Goal: Task Accomplishment & Management: Contribute content

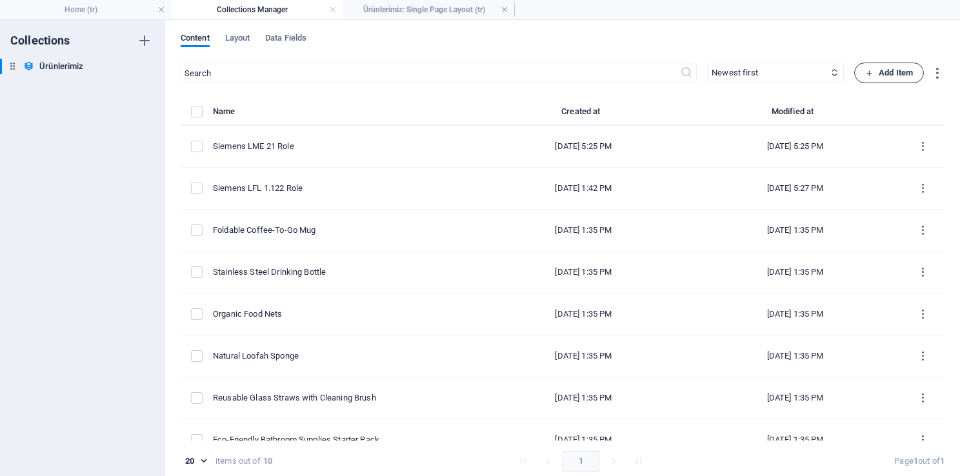
click at [877, 79] on span "Add Item" at bounding box center [889, 72] width 48 height 15
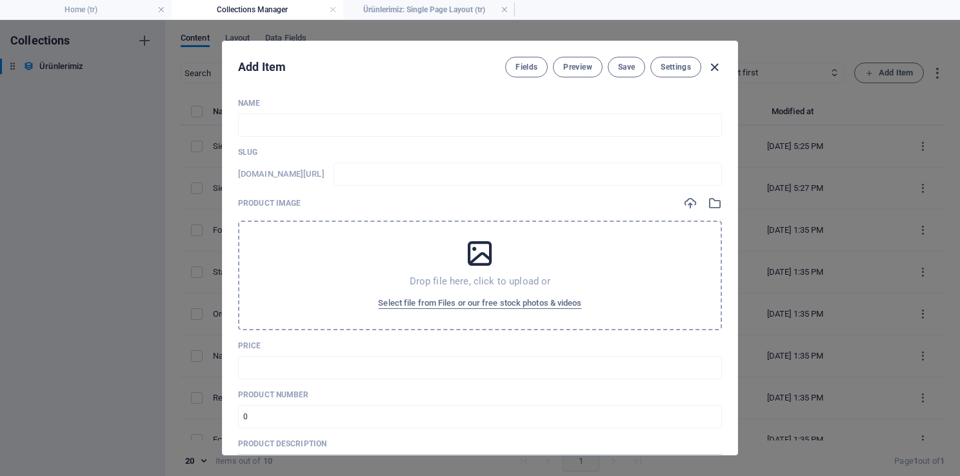
click at [710, 65] on icon "button" at bounding box center [714, 67] width 15 height 15
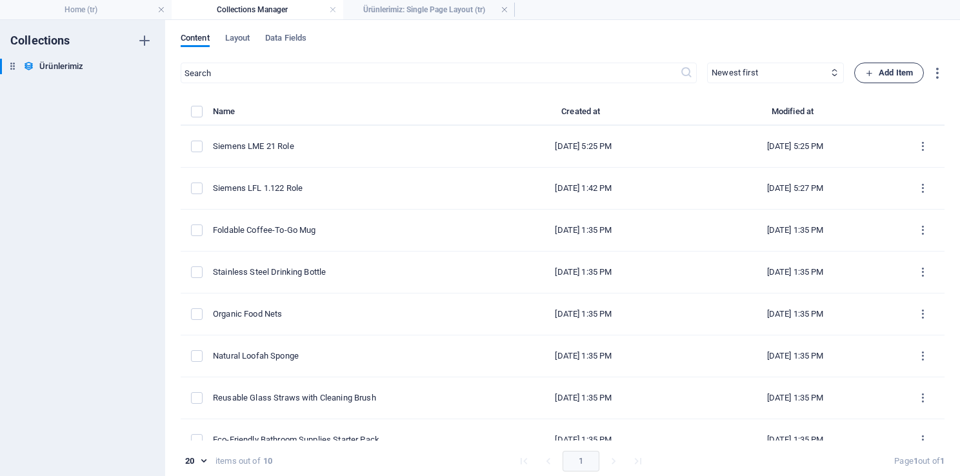
click at [895, 74] on span "Add Item" at bounding box center [889, 72] width 48 height 15
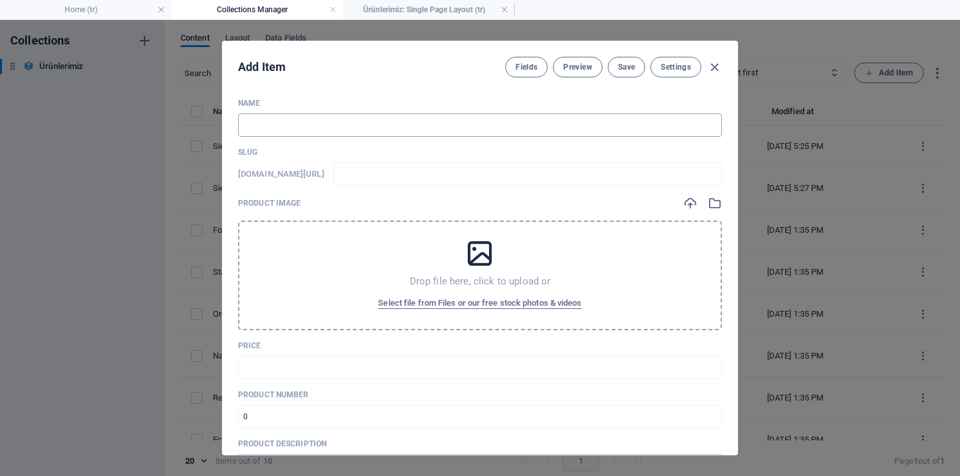
click at [350, 120] on input "text" at bounding box center [480, 125] width 484 height 23
paste input "Siemens LME 22 Role"
type input "Siemens LME 22 Role"
type input "siemens-lme-22-role"
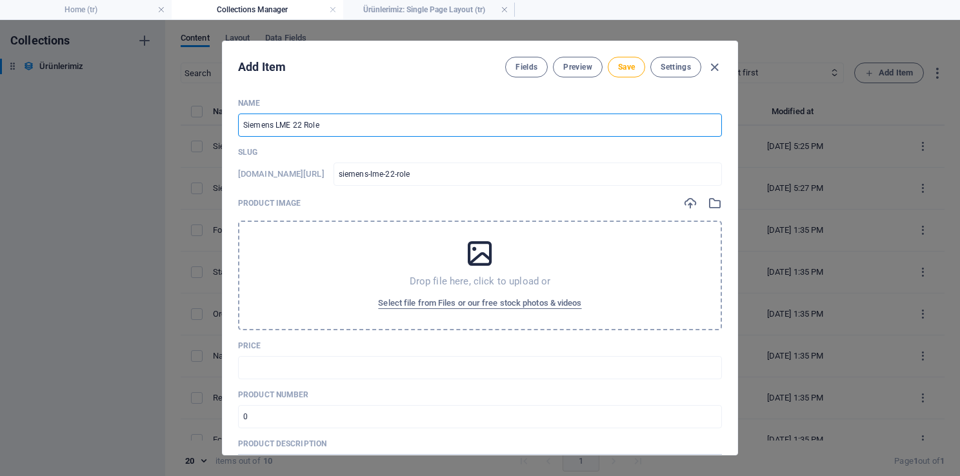
type input "Siemens LME 22 Role"
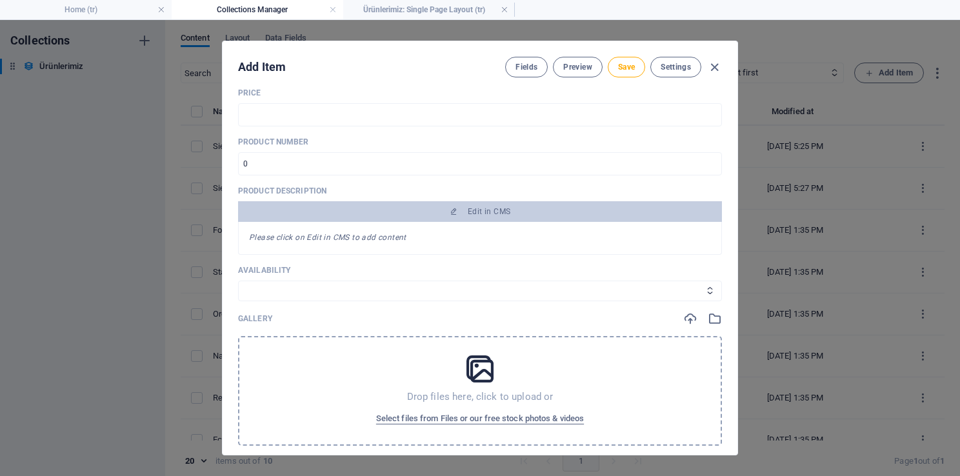
scroll to position [323, 0]
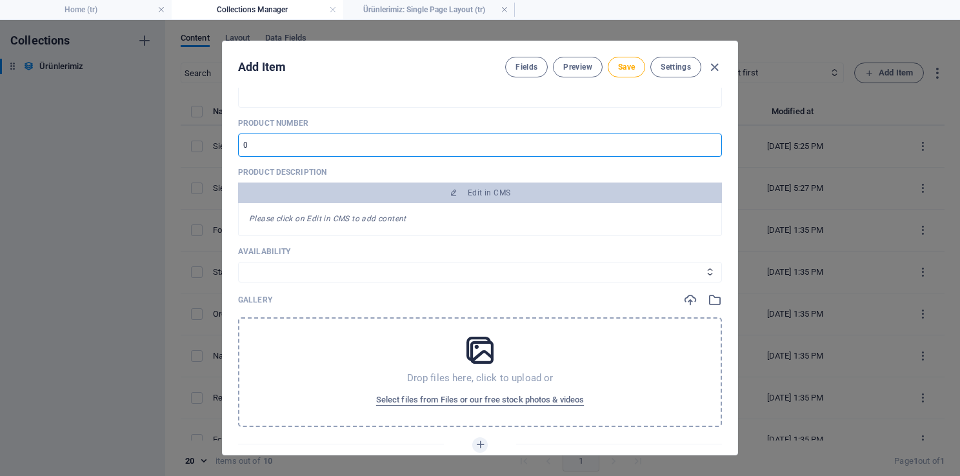
drag, startPoint x: 248, startPoint y: 139, endPoint x: 239, endPoint y: 141, distance: 8.6
click at [239, 141] on input "number" at bounding box center [480, 145] width 484 height 23
click at [708, 139] on input "number" at bounding box center [480, 145] width 484 height 23
click at [707, 141] on input "1" at bounding box center [480, 145] width 484 height 23
click at [707, 141] on input "2" at bounding box center [480, 145] width 484 height 23
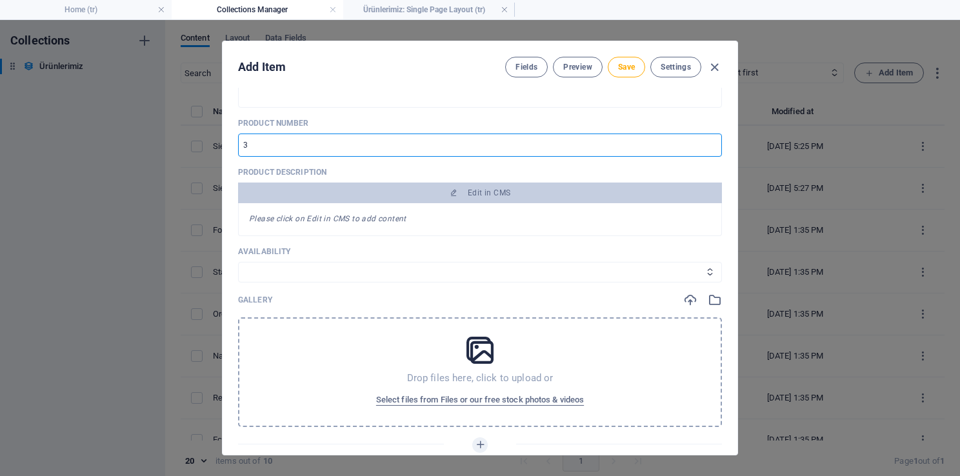
type input "3"
click at [707, 141] on input "3" at bounding box center [480, 145] width 484 height 23
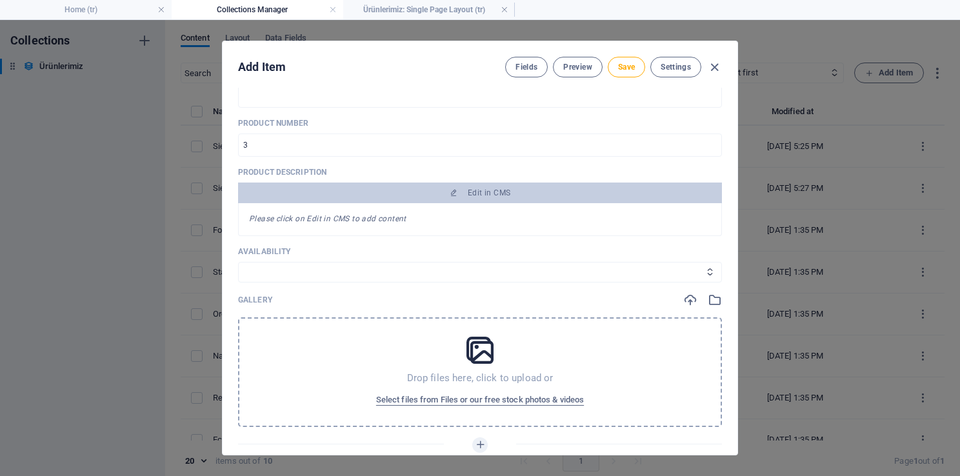
drag, startPoint x: 329, startPoint y: 271, endPoint x: 320, endPoint y: 283, distance: 15.2
click at [329, 271] on select "In stock Out of stock" at bounding box center [480, 272] width 484 height 21
select select "In stock"
click at [238, 262] on select "In stock Out of stock" at bounding box center [480, 272] width 484 height 21
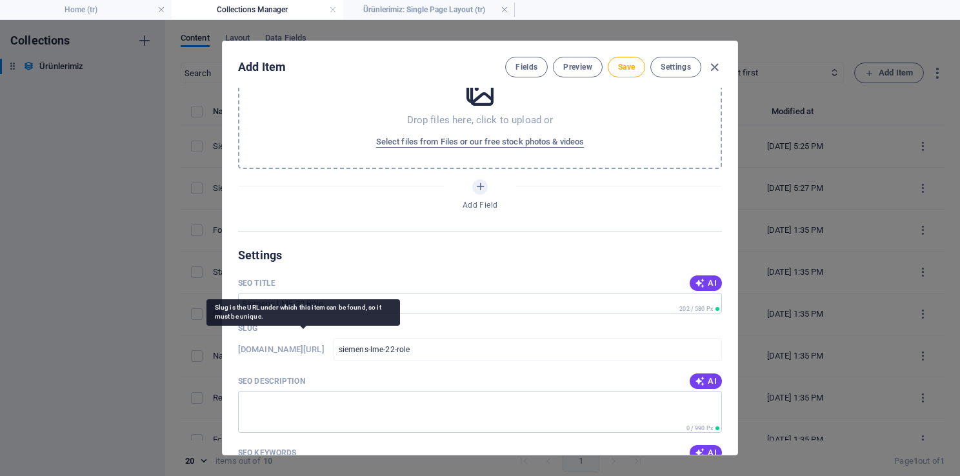
scroll to position [710, 0]
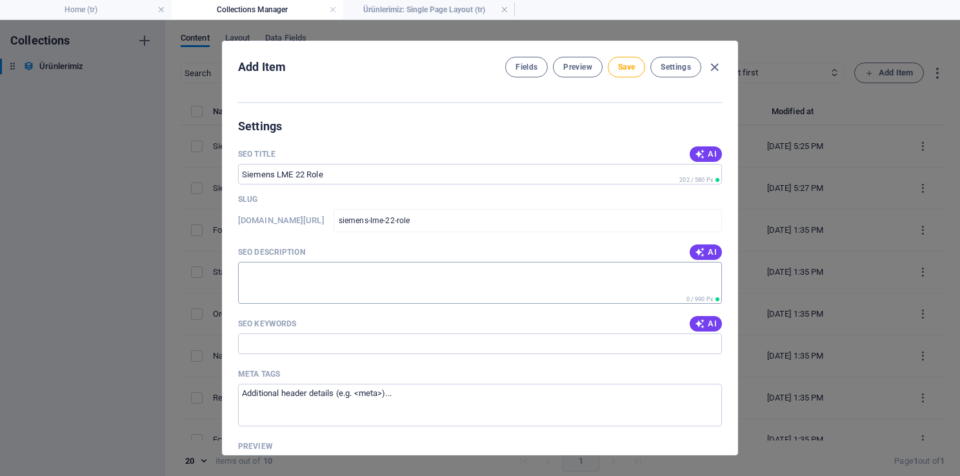
click at [394, 283] on textarea "SEO Description" at bounding box center [480, 283] width 484 height 42
paste textarea "“Siemens LME 22 Röle, brülör ateşleme ve kontrol sistemlerinde yüksek güvenlik …"
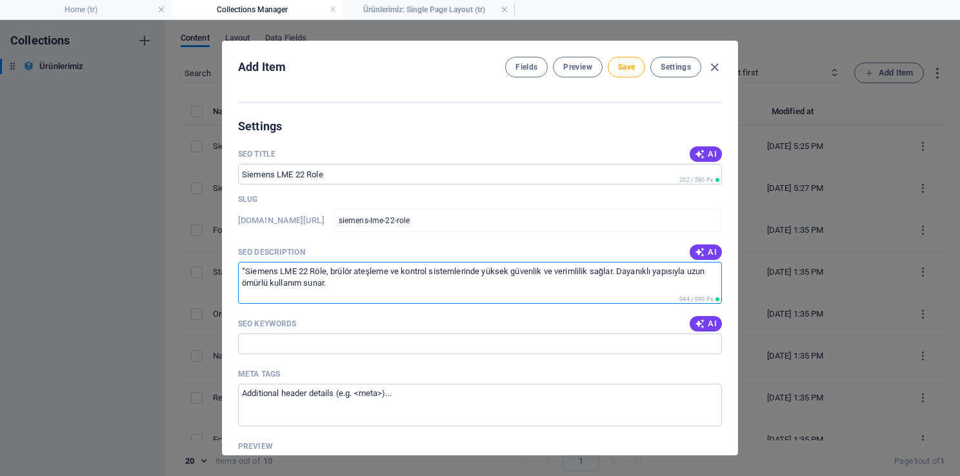
type textarea "“Siemens LME 22 Röle, brülör ateşleme ve kontrol sistemlerinde yüksek güvenlik …"
click at [374, 394] on textarea "Meta tags ​" at bounding box center [480, 405] width 484 height 42
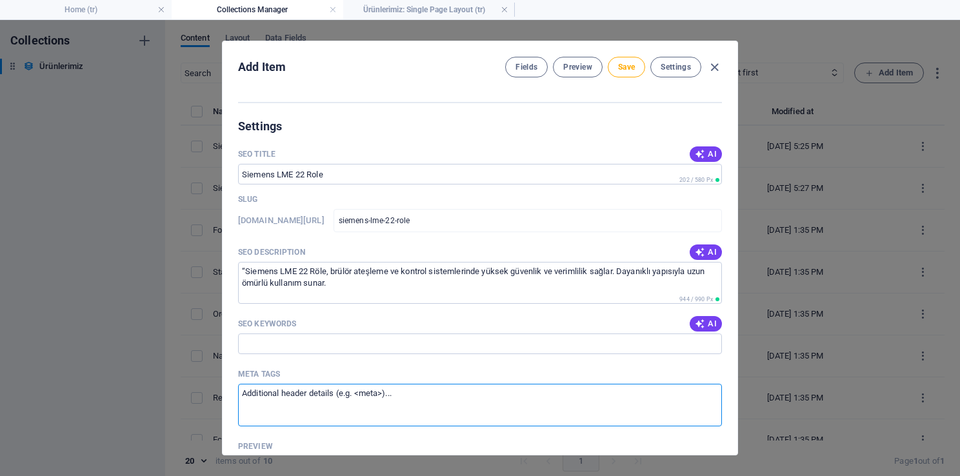
paste textarea "<title>Siemens LME 22 Röle – Brülör Kontrol ve Ateşleme Rölesi</title> <meta na…"
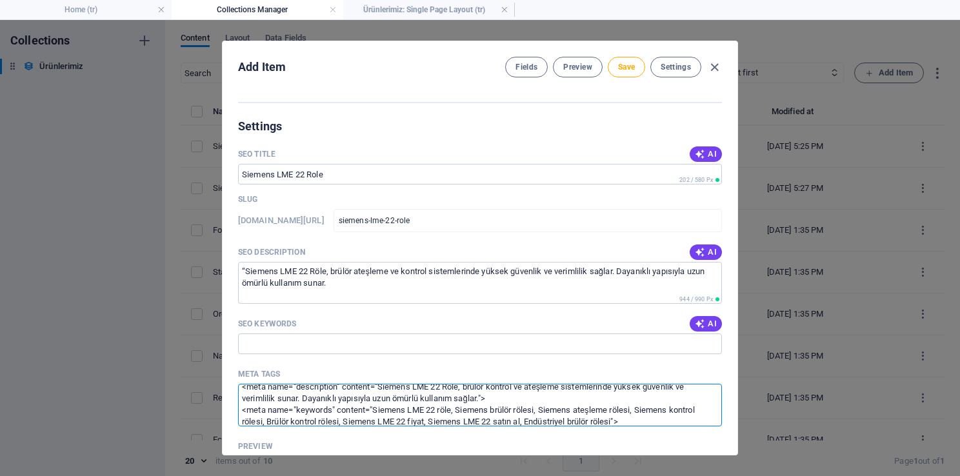
scroll to position [0, 0]
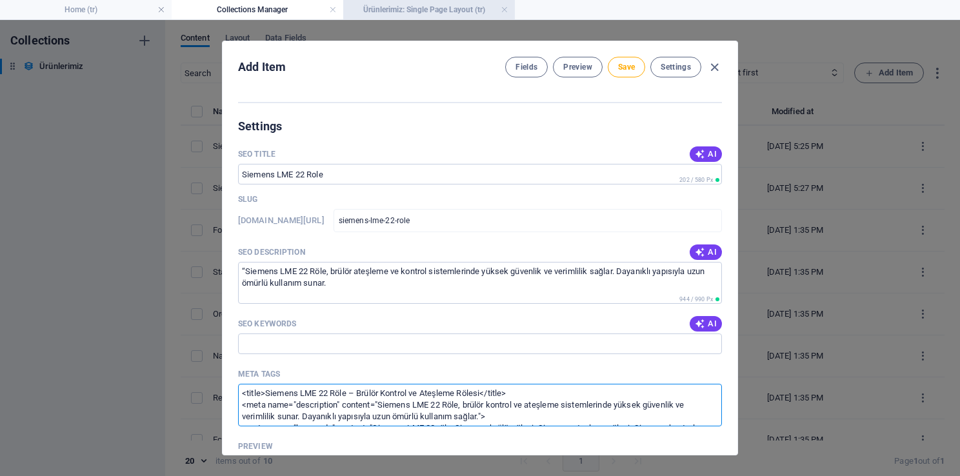
type textarea "<title>Siemens LME 22 Röle – Brülör Kontrol ve Ateşleme Rölesi</title> <meta na…"
click at [299, 343] on input "SEO Keywords" at bounding box center [480, 343] width 484 height 21
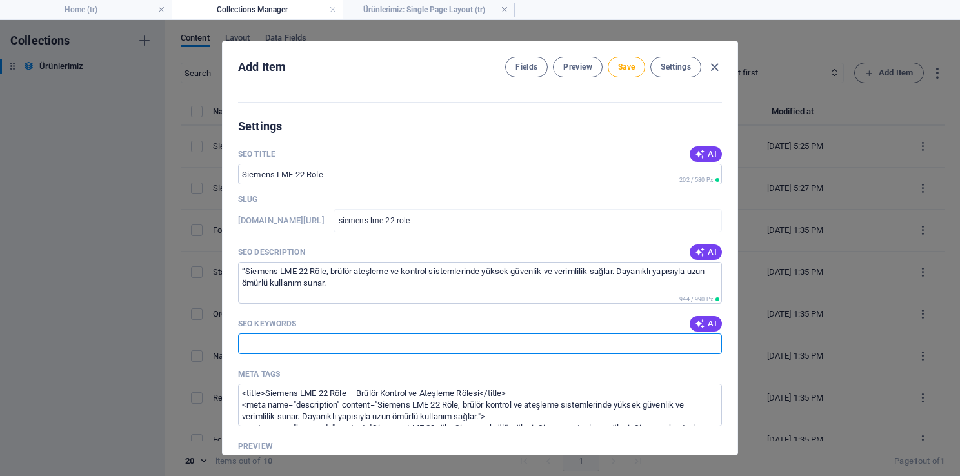
paste input "Siemens LME 22 röle, Siemens brülör rölesi, Siemens ateşleme rölesi, Siemens ko…"
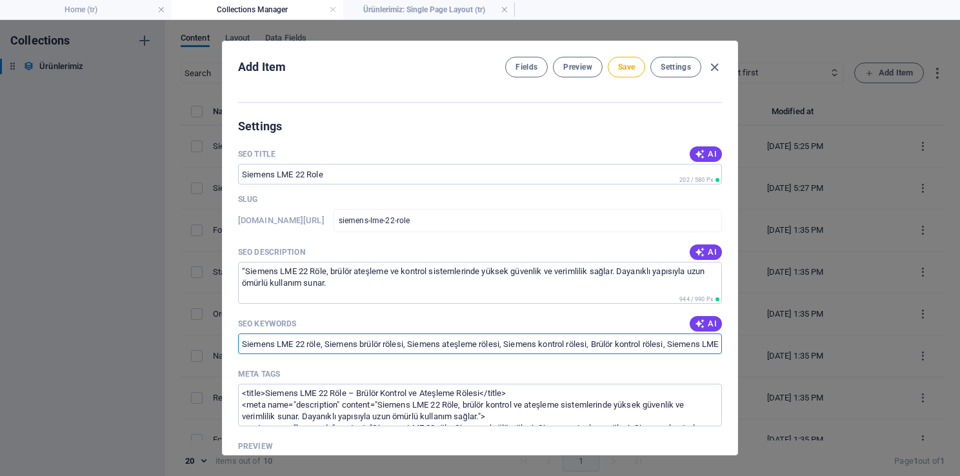
scroll to position [0, 233]
type input "Siemens LME 22 röle, Siemens brülör rölesi, Siemens ateşleme rölesi, Siemens ko…"
click at [328, 321] on div "SEO Keywords AI" at bounding box center [480, 323] width 484 height 19
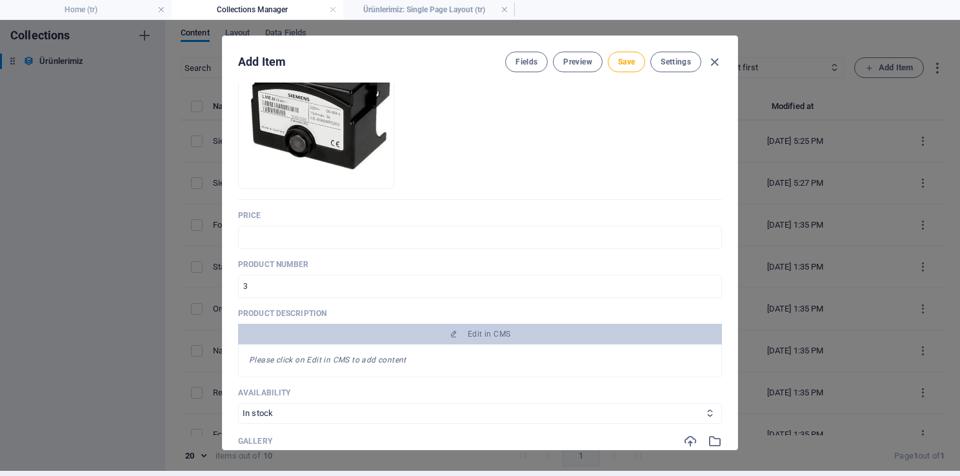
scroll to position [258, 0]
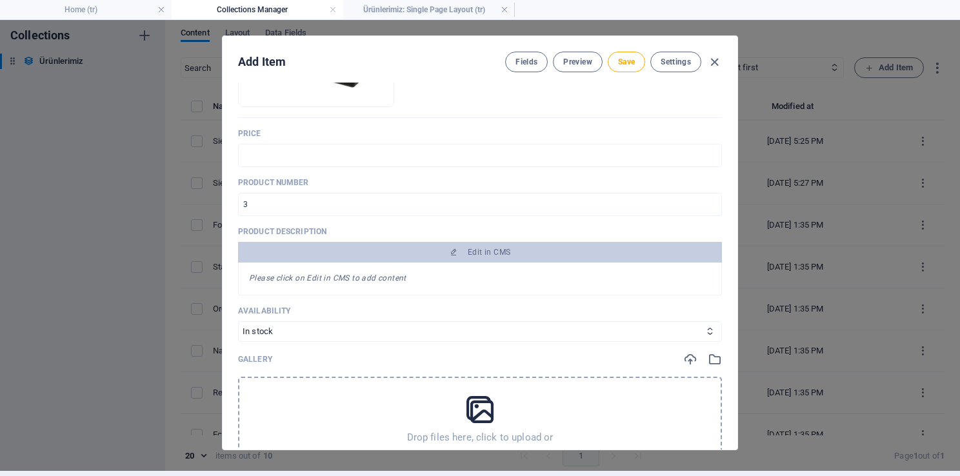
drag, startPoint x: 281, startPoint y: 230, endPoint x: 319, endPoint y: 230, distance: 38.1
click at [319, 230] on p "Product description" at bounding box center [480, 231] width 484 height 10
drag, startPoint x: 319, startPoint y: 230, endPoint x: 308, endPoint y: 237, distance: 14.0
click at [302, 235] on p "Product description" at bounding box center [480, 231] width 484 height 10
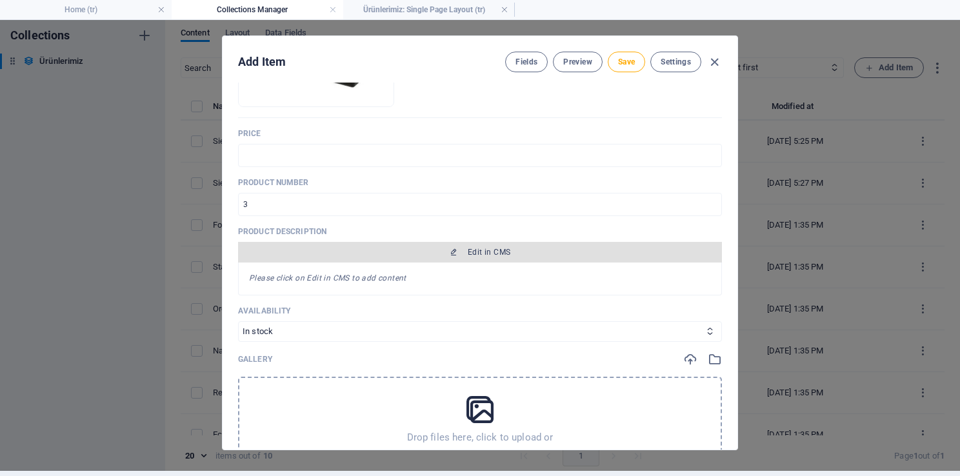
click at [340, 257] on button "Edit in CMS" at bounding box center [480, 252] width 484 height 21
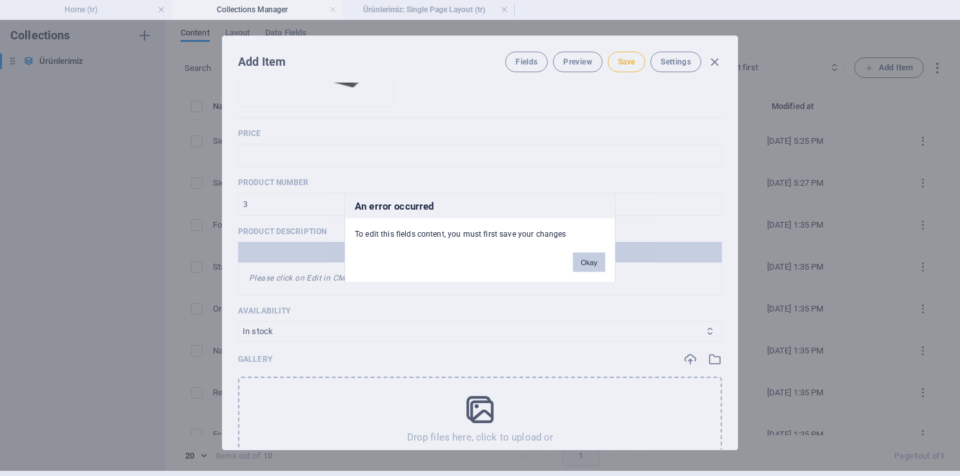
click at [583, 268] on button "Okay" at bounding box center [589, 262] width 32 height 19
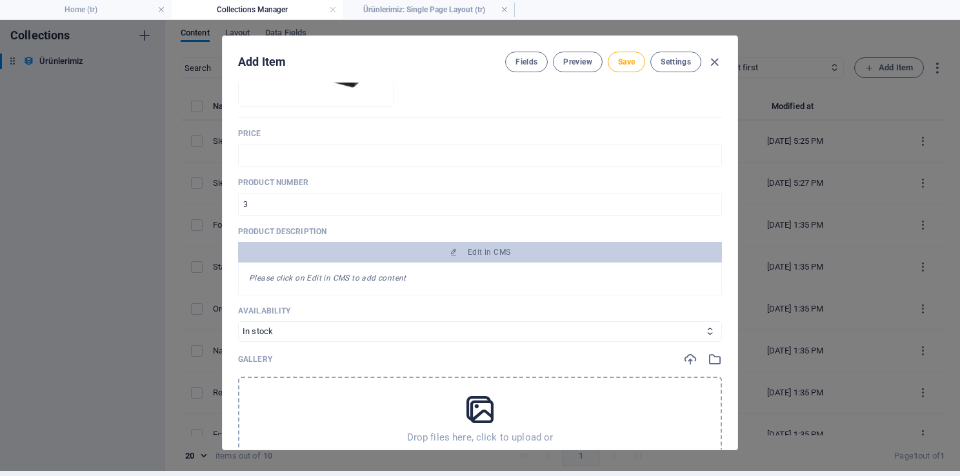
click at [383, 287] on div "Please click on Edit in CMS to add content" at bounding box center [480, 279] width 484 height 33
click at [365, 275] on em "Please click on Edit in CMS to add content" at bounding box center [327, 278] width 157 height 9
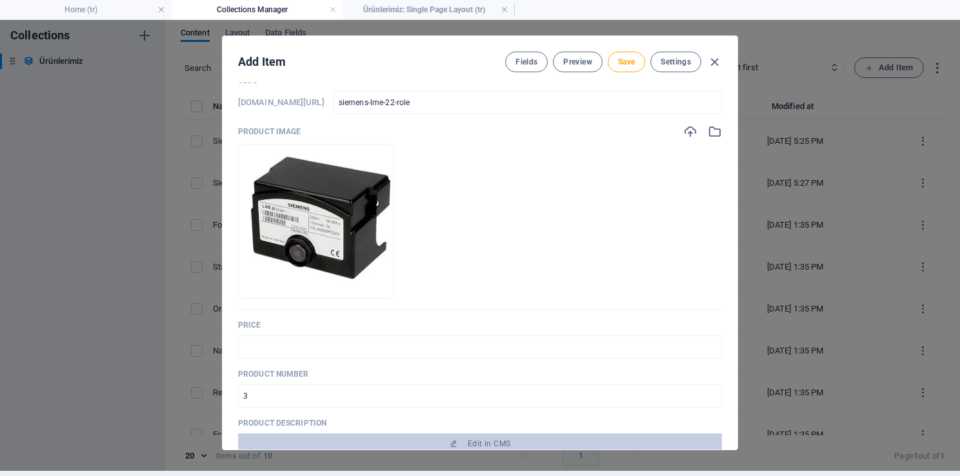
scroll to position [65, 0]
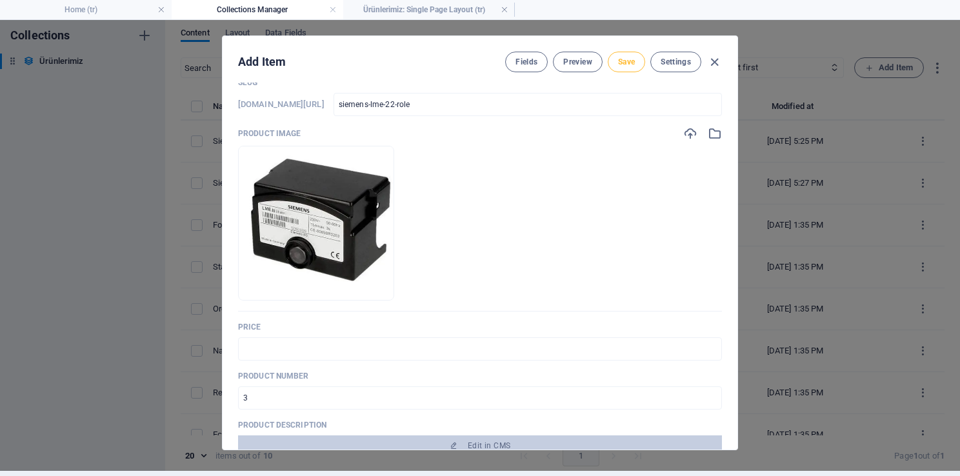
click at [632, 62] on span "Save" at bounding box center [626, 62] width 17 height 10
click at [715, 55] on icon "button" at bounding box center [714, 62] width 15 height 15
type input "siemens-lme-22-role"
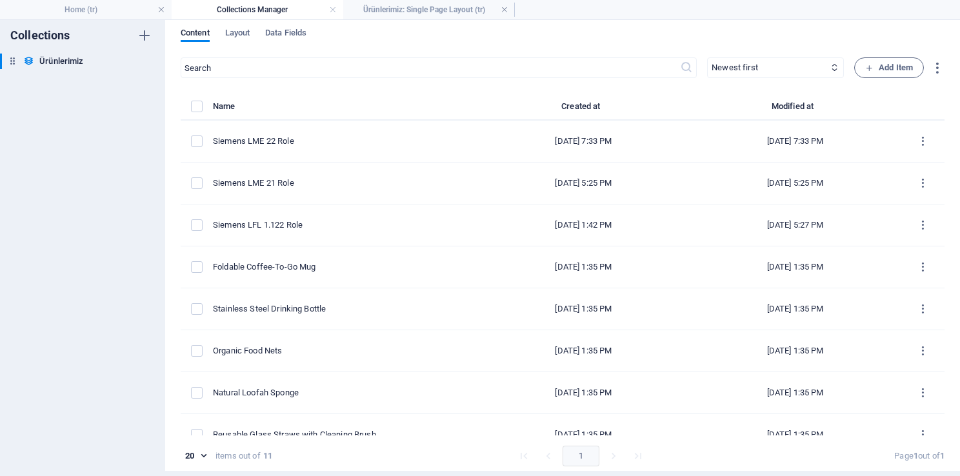
drag, startPoint x: 243, startPoint y: 92, endPoint x: 262, endPoint y: 90, distance: 18.8
click at [243, 92] on div "​ Newest first Oldest first Last modified Name (ascending) Name (descending) Sl…" at bounding box center [563, 266] width 764 height 419
click at [899, 72] on span "Add Item" at bounding box center [889, 67] width 48 height 15
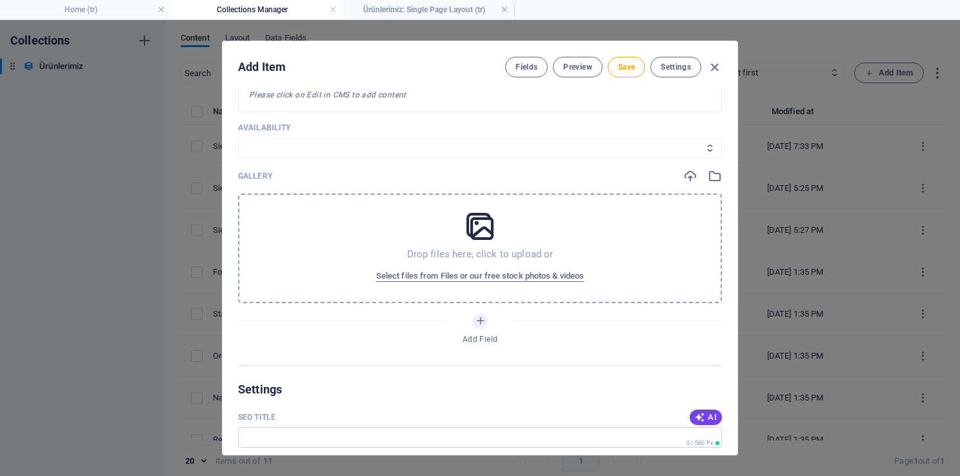
scroll to position [516, 0]
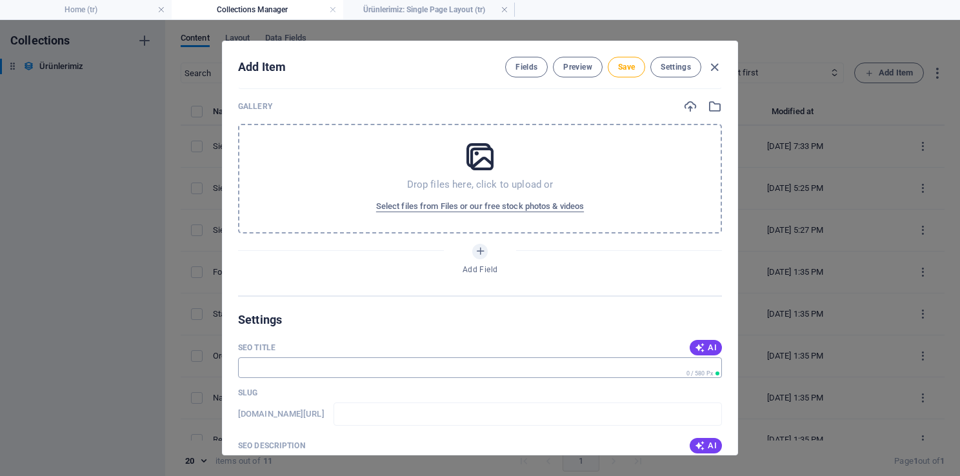
click at [296, 373] on input "SEO Title" at bounding box center [480, 367] width 484 height 21
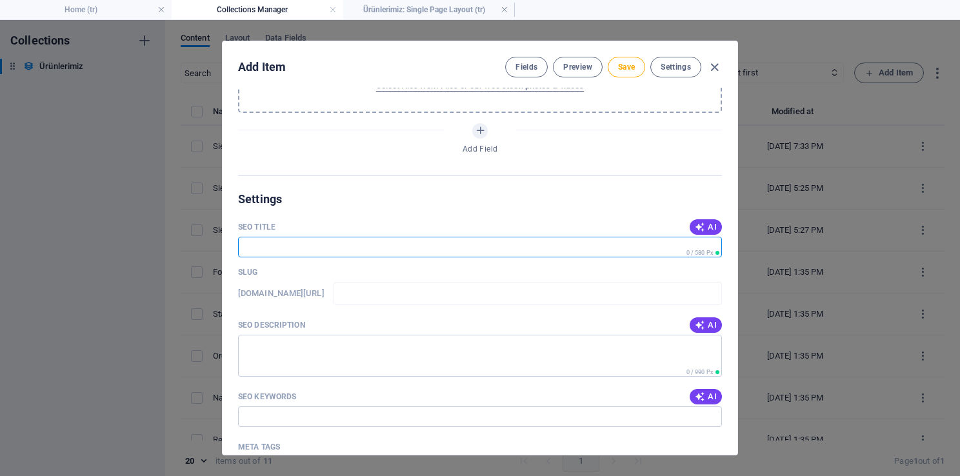
scroll to position [645, 0]
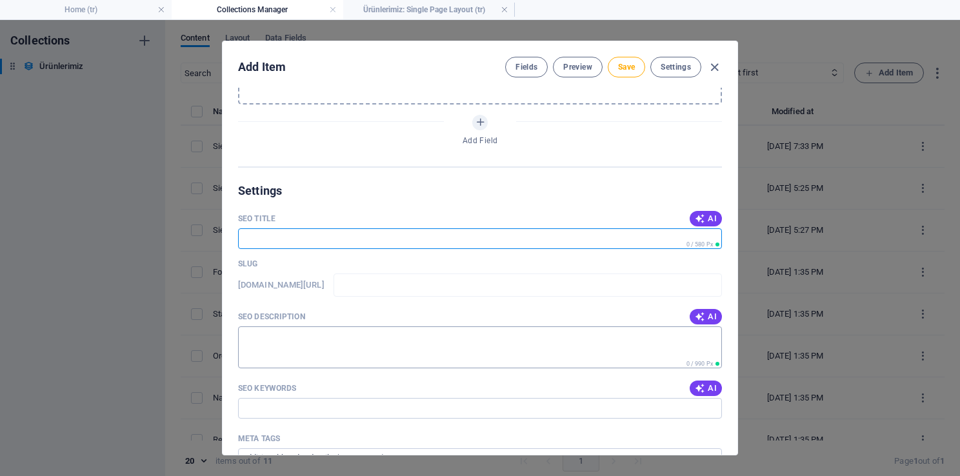
click at [312, 350] on textarea "SEO Description" at bounding box center [480, 347] width 484 height 42
paste textarea "Siemens LME 41 Röle, brülör ateşleme ve kontrolünde yüksek güvenlik, verimlilik…"
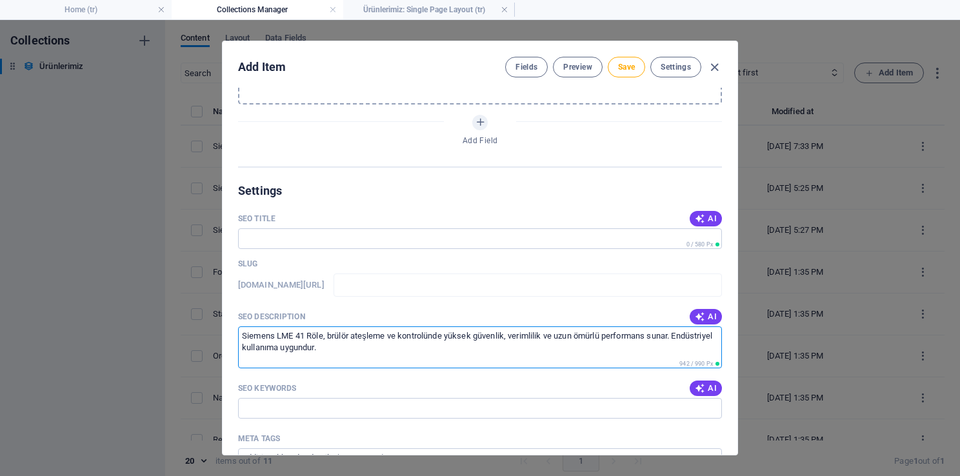
type textarea "Siemens LME 41 Röle, brülör ateşleme ve kontrolünde yüksek güvenlik, verimlilik…"
click at [305, 242] on input "SEO Title" at bounding box center [480, 238] width 484 height 21
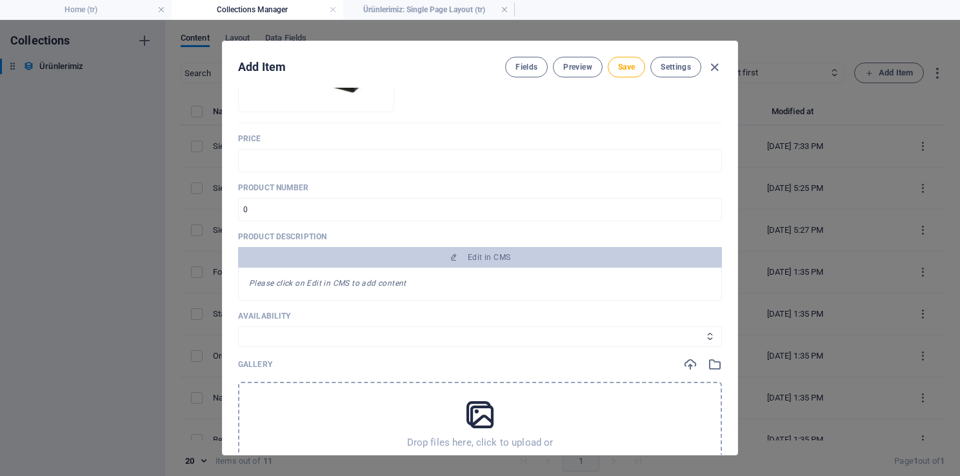
scroll to position [0, 0]
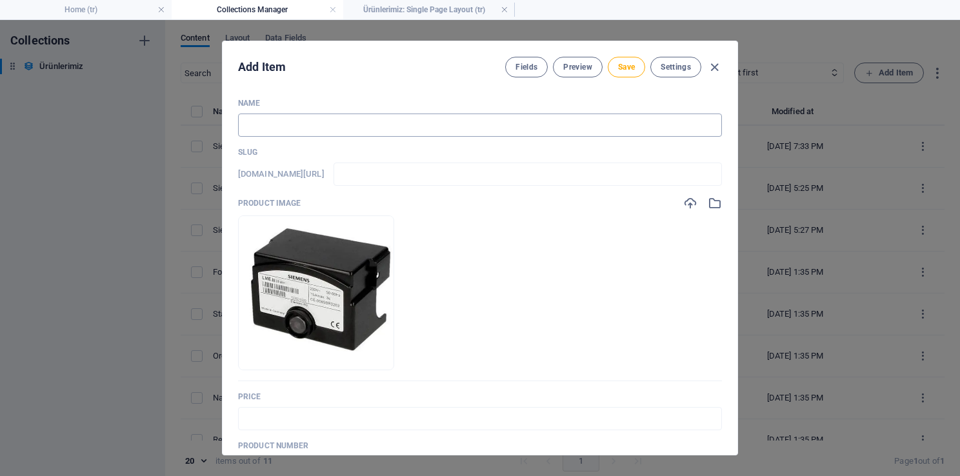
click at [297, 122] on input "text" at bounding box center [480, 125] width 484 height 23
paste input "Siemens LME 41 Role"
type input "Siemens LME 41 Role"
type input "siemens-lme-41-role"
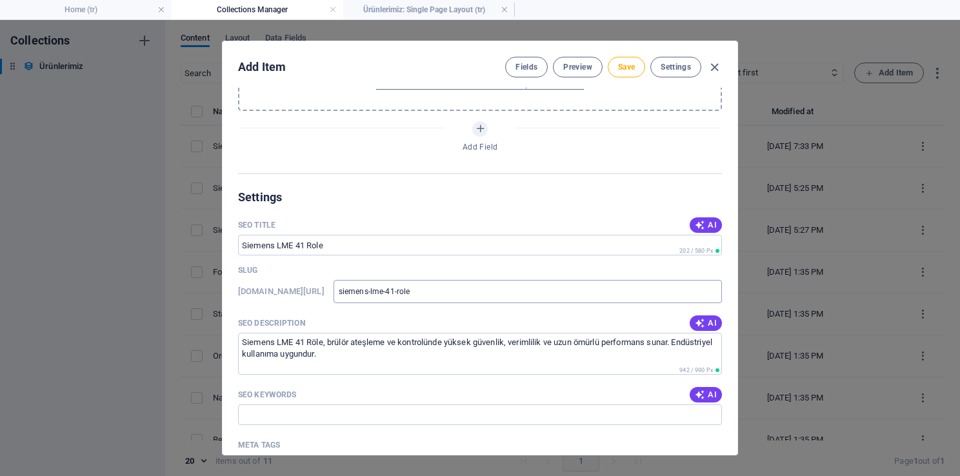
scroll to position [645, 0]
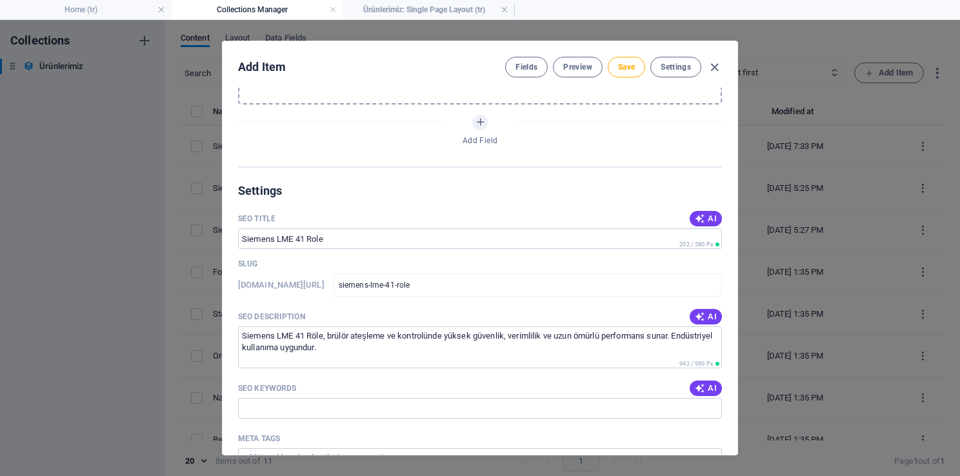
type input "Siemens LME 41 Role"
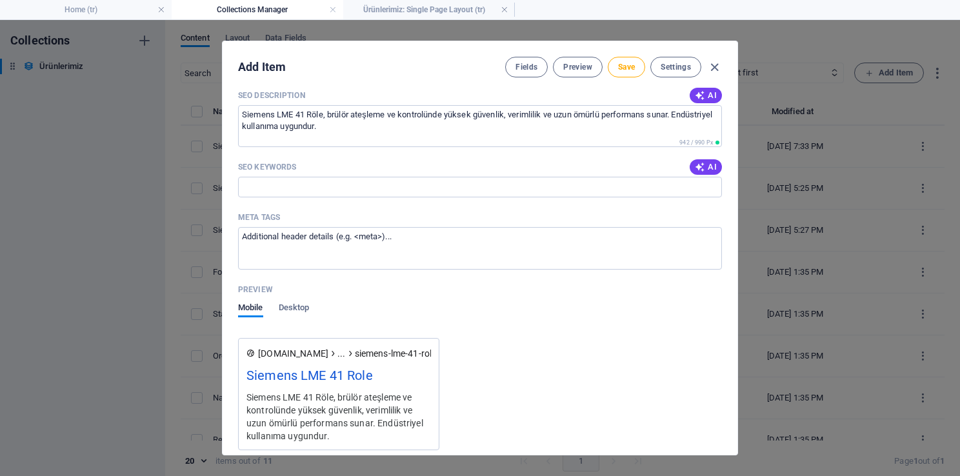
scroll to position [885, 0]
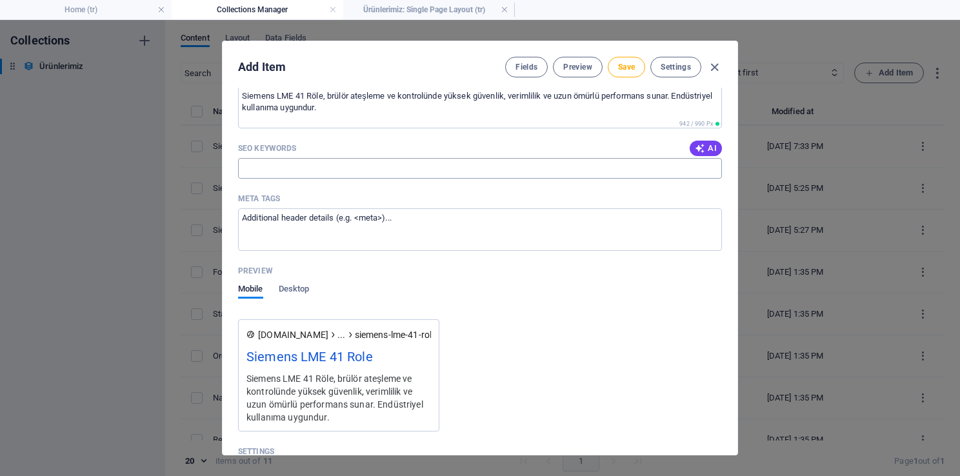
click at [297, 164] on input "SEO Keywords" at bounding box center [480, 168] width 484 height 21
paste input "Siemens LME 41 röle, Siemens brülör rölesi, Siemens ateşleme rölesi, Siemens ko…"
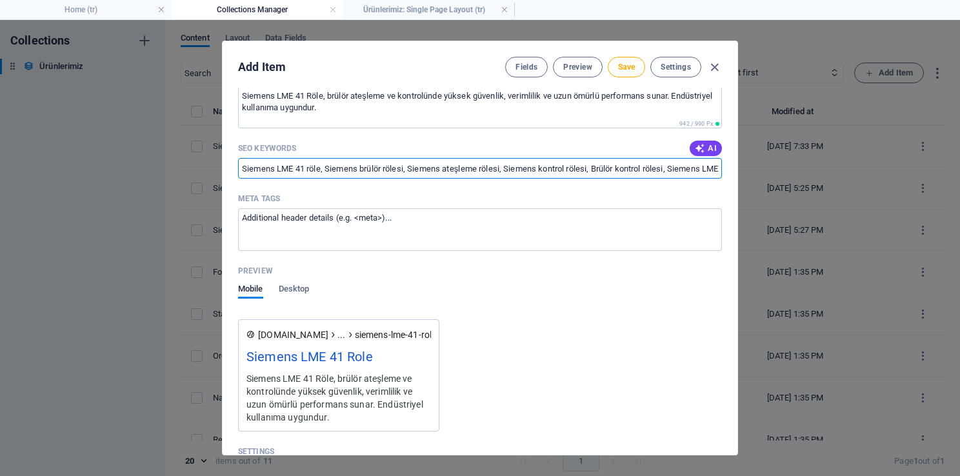
scroll to position [0, 233]
type input "Siemens LME 41 röle, Siemens brülör rölesi, Siemens ateşleme rölesi, Siemens ko…"
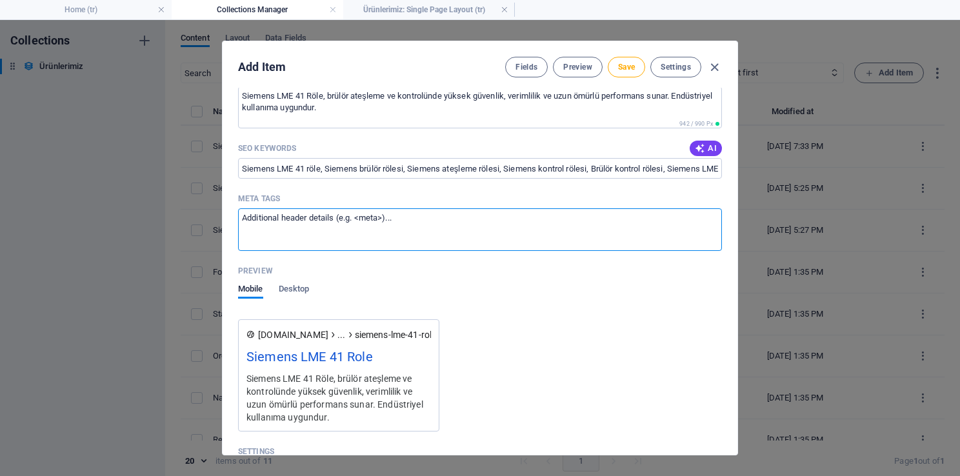
click at [304, 230] on textarea "Meta tags ​" at bounding box center [480, 229] width 484 height 42
paste textarea "<title>Siemens LME 41 Röle – Brülör Kontrol ve Ateşleme Rölesi</title> <meta na…"
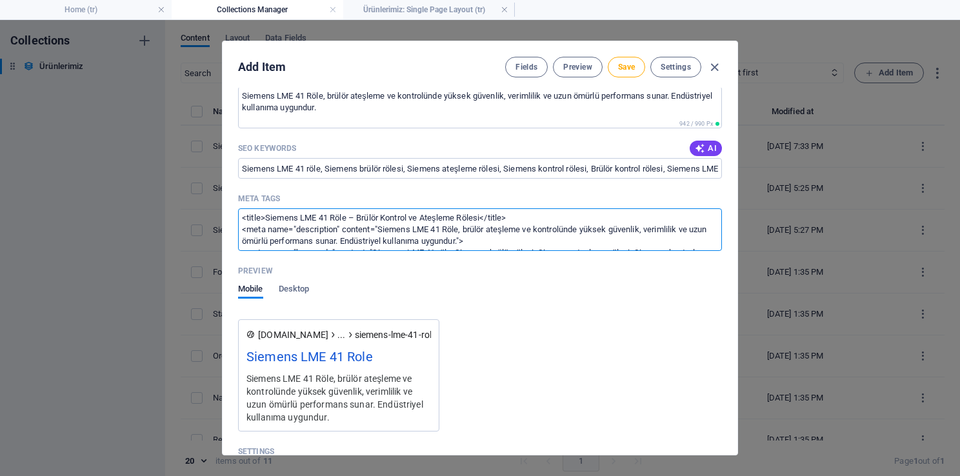
scroll to position [18, 0]
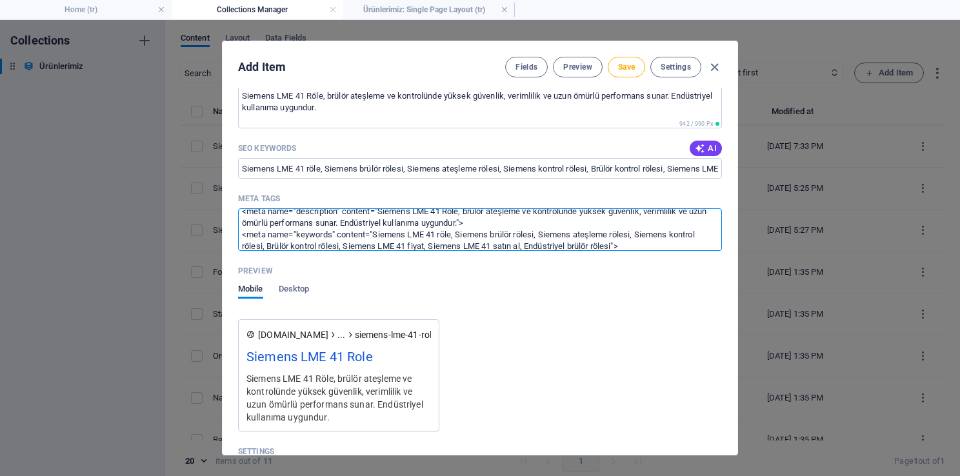
type textarea "<title>Siemens LME 41 Röle – Brülör Kontrol ve Ateşleme Rölesi</title> <meta na…"
click at [653, 270] on div "Preview" at bounding box center [480, 270] width 484 height 19
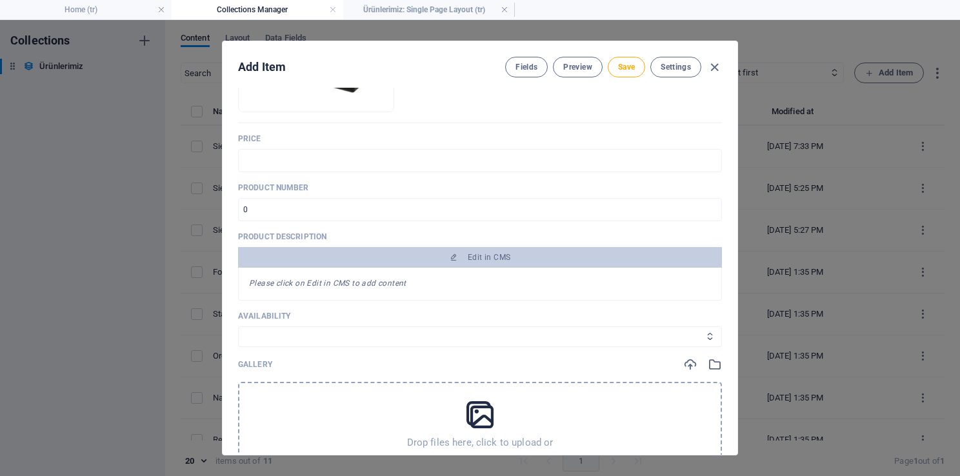
scroll to position [246, 0]
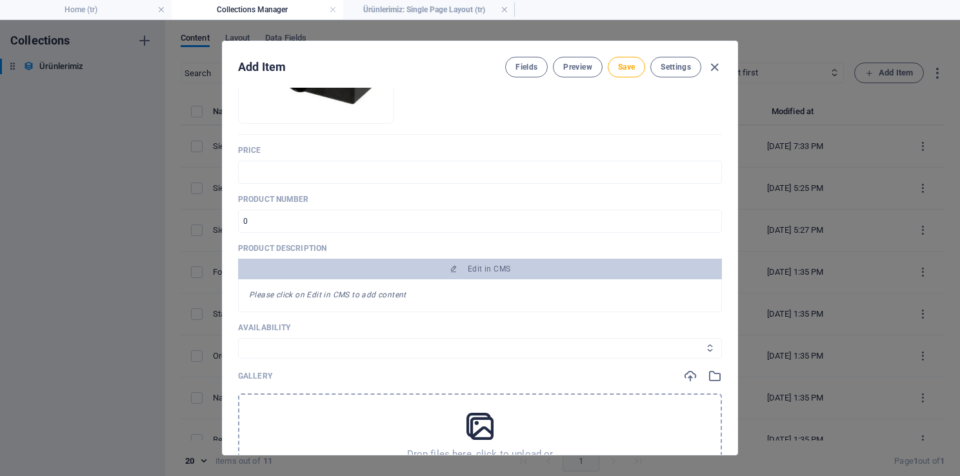
click at [299, 346] on select "In stock Out of stock" at bounding box center [480, 348] width 484 height 21
select select "In stock"
click at [238, 338] on select "In stock Out of stock" at bounding box center [480, 348] width 484 height 21
click at [280, 221] on input "number" at bounding box center [480, 221] width 484 height 23
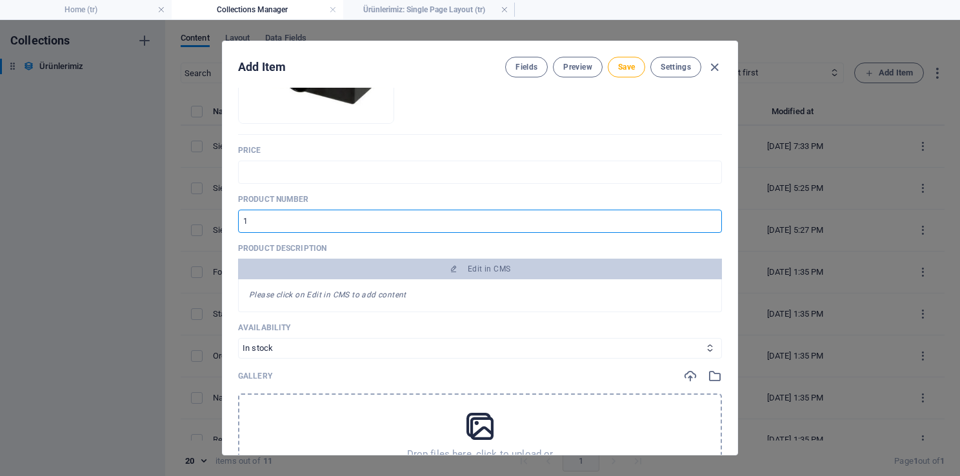
click at [711, 218] on input "1" at bounding box center [480, 221] width 484 height 23
click at [711, 218] on input "2" at bounding box center [480, 221] width 484 height 23
click at [711, 218] on input "3" at bounding box center [480, 221] width 484 height 23
type input "4"
click at [711, 218] on input "4" at bounding box center [480, 221] width 484 height 23
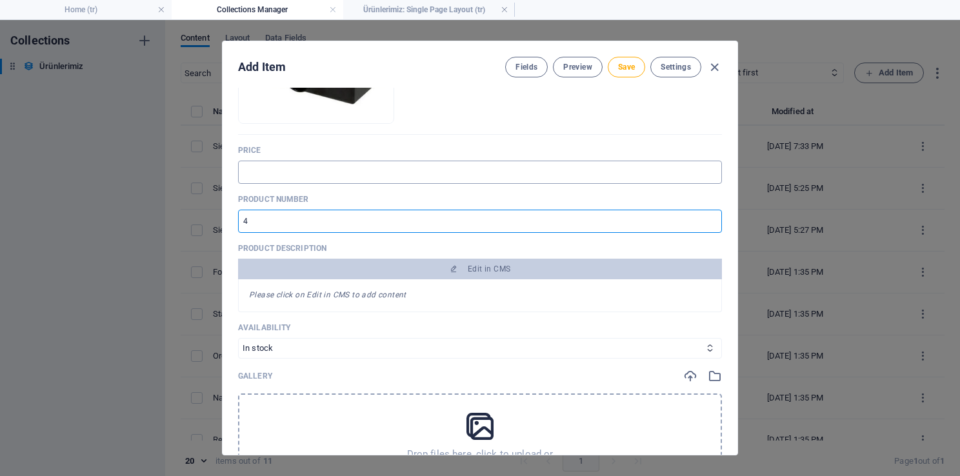
scroll to position [0, 0]
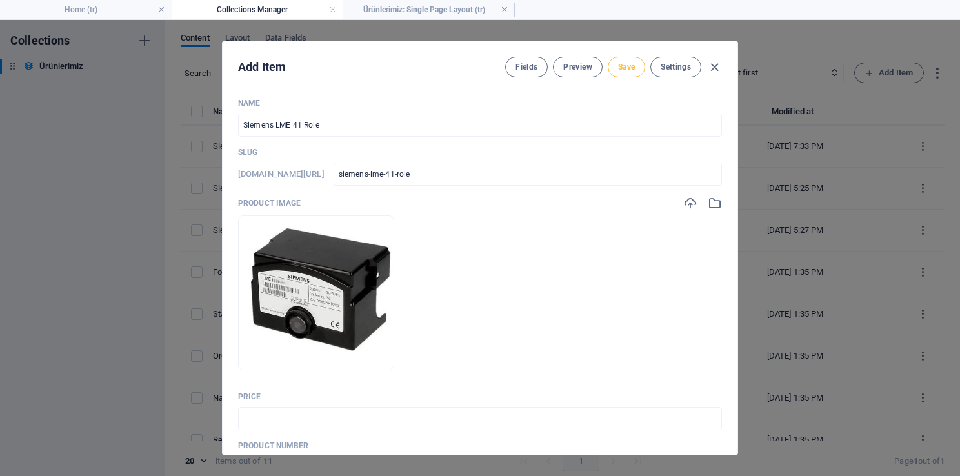
click at [619, 69] on span "Save" at bounding box center [626, 67] width 17 height 10
click at [716, 61] on icon "button" at bounding box center [714, 67] width 15 height 15
type input "siemens-lme-41-role"
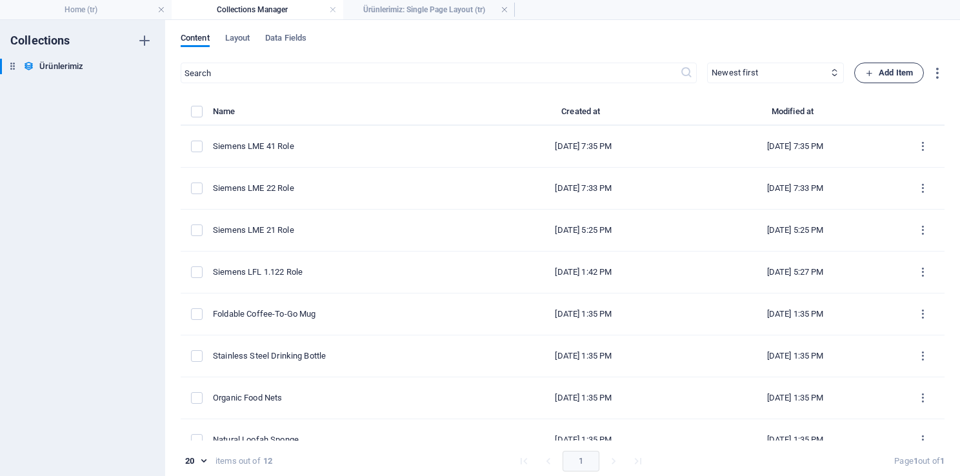
click at [899, 66] on span "Add Item" at bounding box center [889, 72] width 48 height 15
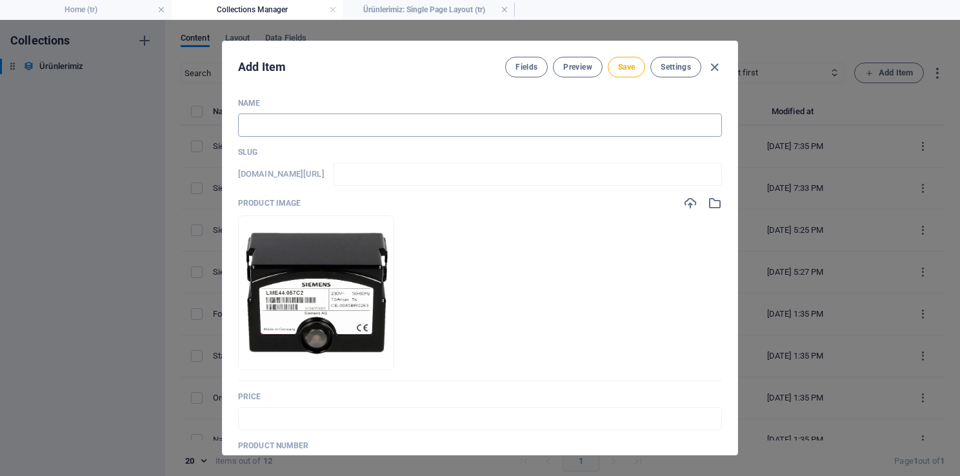
click at [325, 129] on input "text" at bounding box center [480, 125] width 484 height 23
paste input "Siemens LME 44 Role"
type input "Siemens LME 44 Role"
type input "siemens-lme-44-role"
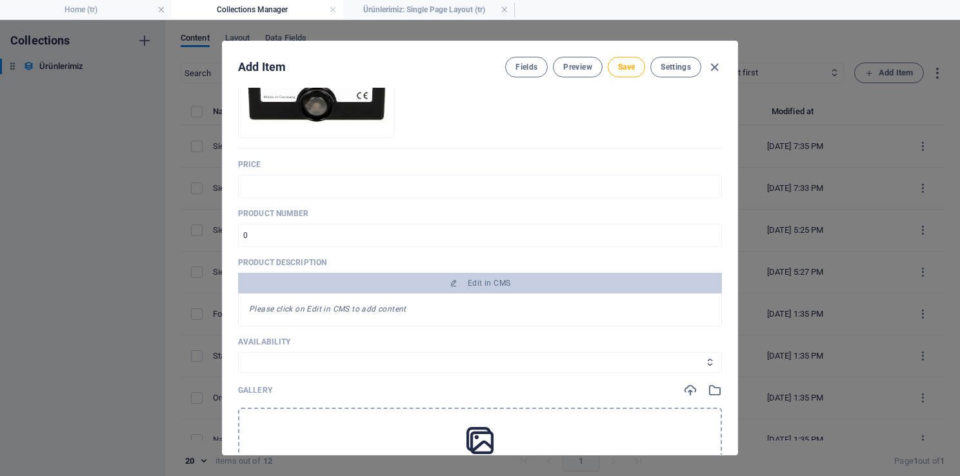
scroll to position [258, 0]
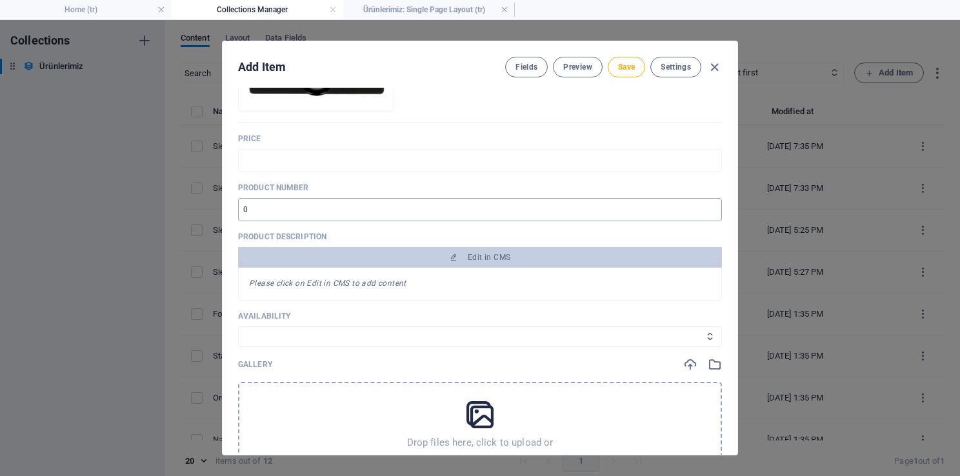
type input "Siemens LME 44 Role"
click at [708, 207] on input "1" at bounding box center [480, 209] width 484 height 23
click at [708, 207] on input "2" at bounding box center [480, 209] width 484 height 23
click at [708, 207] on input "3" at bounding box center [480, 209] width 484 height 23
click at [708, 207] on input "4" at bounding box center [480, 209] width 484 height 23
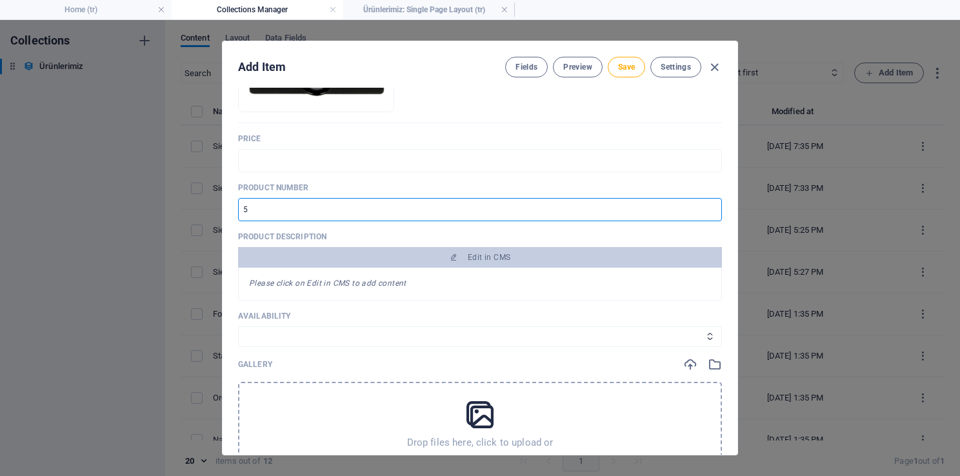
type input "5"
click at [708, 207] on input "5" at bounding box center [480, 209] width 484 height 23
click at [321, 332] on select "In stock Out of stock" at bounding box center [480, 336] width 484 height 21
select select "In stock"
click at [238, 326] on select "In stock Out of stock" at bounding box center [480, 336] width 484 height 21
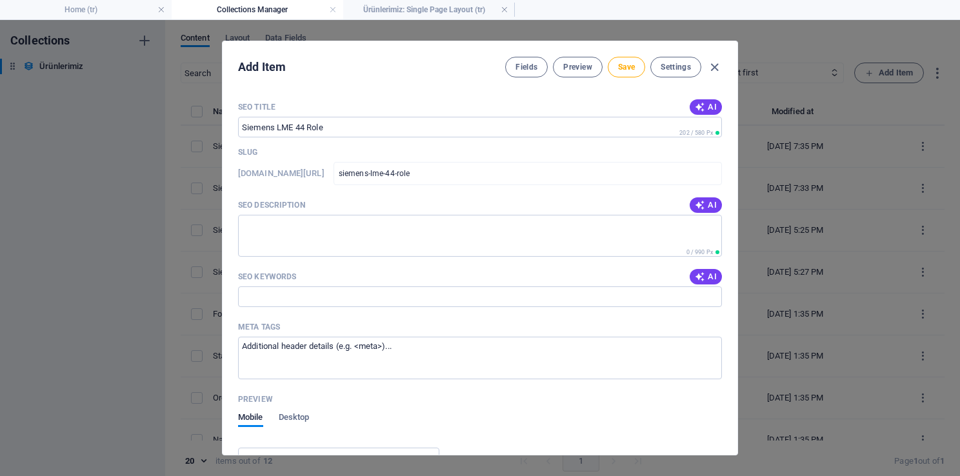
scroll to position [774, 0]
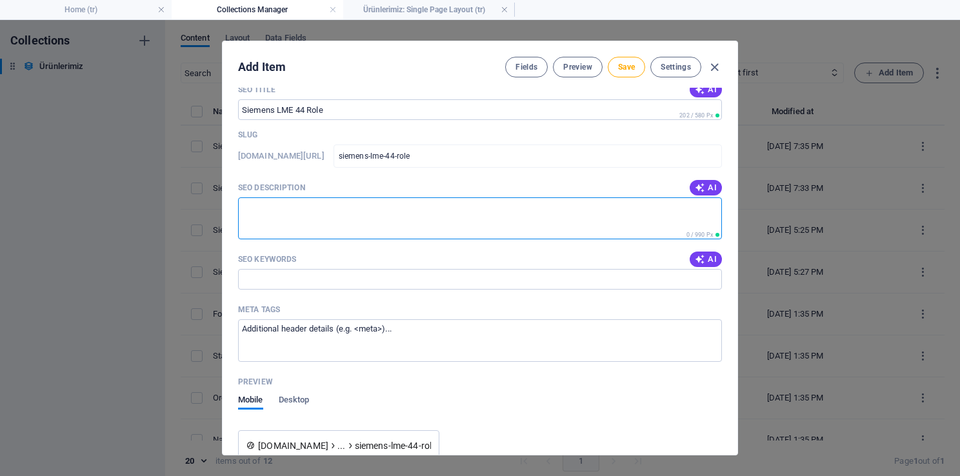
click at [305, 208] on textarea "SEO Description" at bounding box center [480, 218] width 484 height 42
paste textarea "“Siemens LME 44 Röle, brülör ateşleme ve kontrol sistemlerinde yüksek güvenlik …"
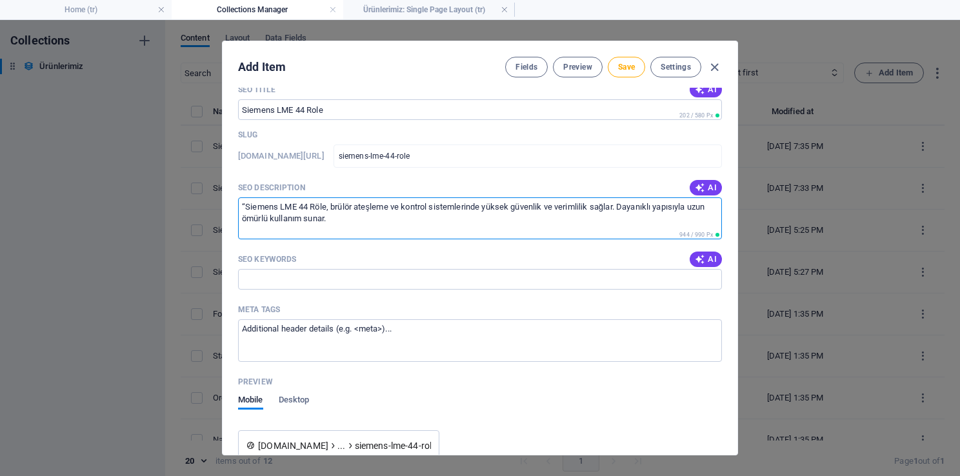
click at [245, 206] on textarea "“Siemens LME 44 Röle, brülör ateşleme ve kontrol sistemlerinde yüksek güvenlik …" at bounding box center [480, 218] width 484 height 42
type textarea "Siemens LME 44 Röle, brülör ateşleme ve kontrol sistemlerinde yüksek güvenlik v…"
click at [276, 285] on input "SEO Keywords" at bounding box center [480, 279] width 484 height 21
paste input "Siemens LME 44 röle, Siemens brülör rölesi, Siemens ateşleme rölesi, Siemens ko…"
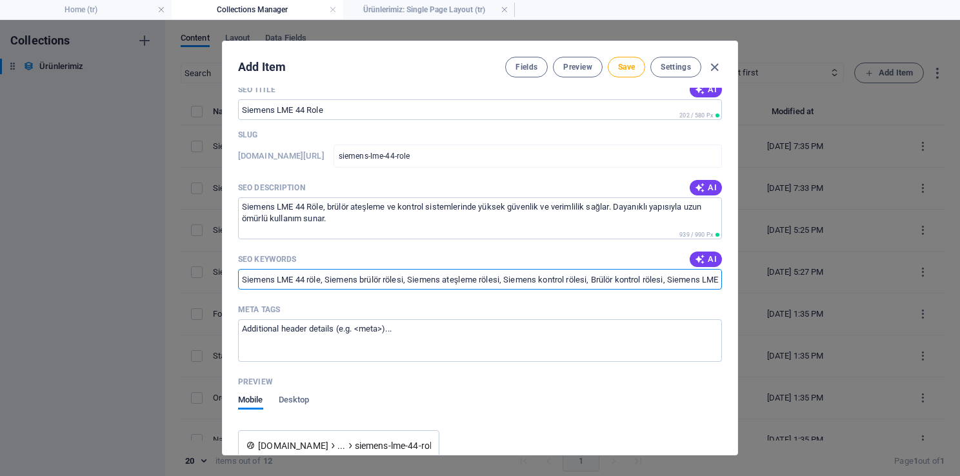
scroll to position [0, 233]
type input "Siemens LME 44 röle, Siemens brülör rölesi, Siemens ateşleme rölesi, Siemens ko…"
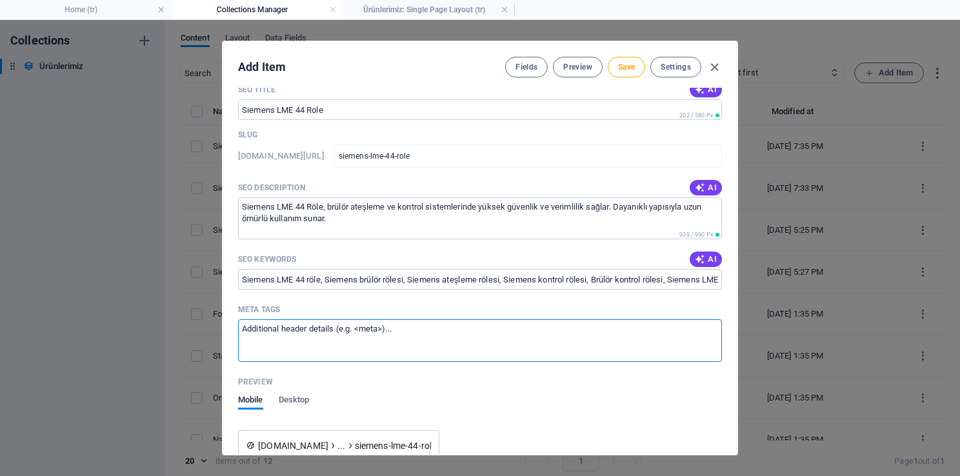
click at [293, 339] on textarea "Meta tags ​" at bounding box center [480, 340] width 484 height 42
paste textarea "<title>Siemens LME 44 Röle – Brülör Kontrol ve Ateşleme Rölesi</title> <meta na…"
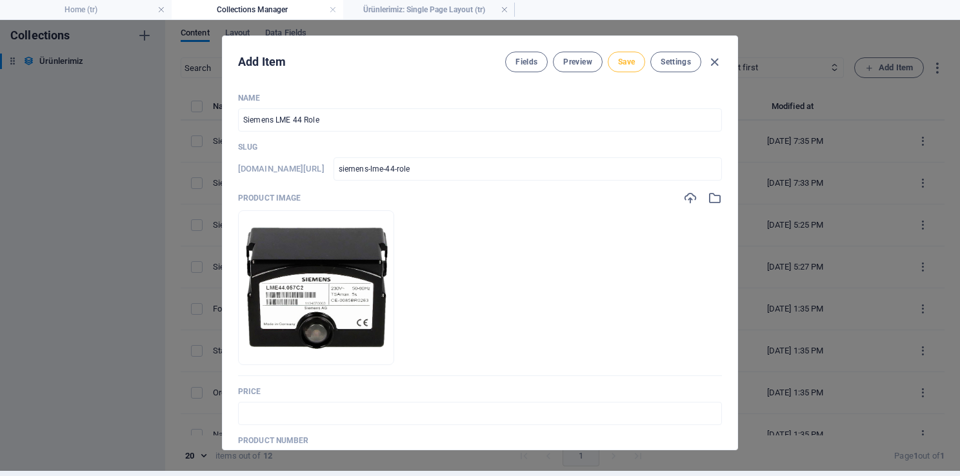
type textarea "<title>Siemens LME 44 Röle – Brülör Kontrol ve Ateşleme Rölesi</title> <meta na…"
click at [613, 62] on button "Save" at bounding box center [626, 62] width 37 height 21
click at [716, 59] on icon "button" at bounding box center [714, 62] width 15 height 15
type input "siemens-lme-44-role"
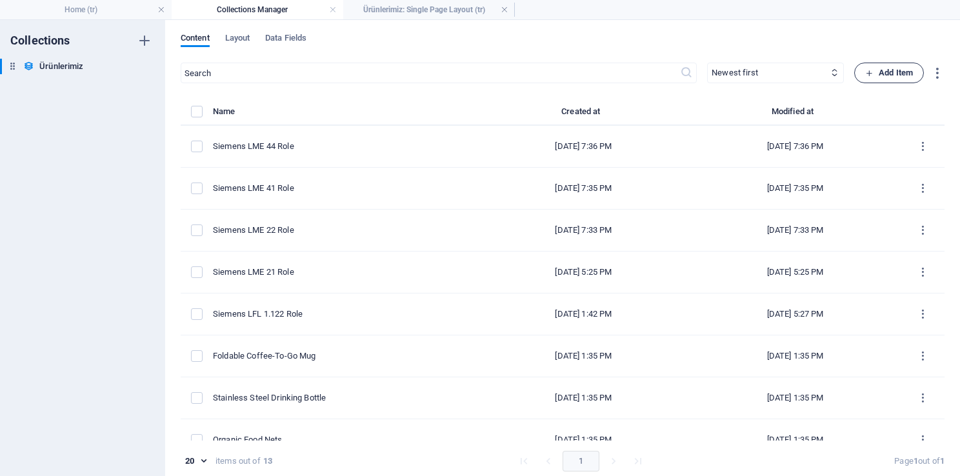
click at [879, 81] on button "Add Item" at bounding box center [889, 73] width 70 height 21
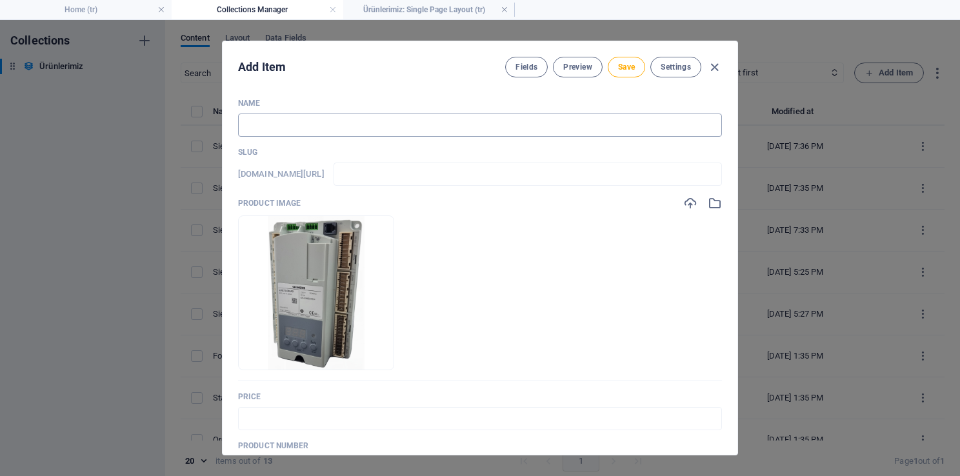
click at [340, 121] on input "text" at bounding box center [480, 125] width 484 height 23
paste input "Siemens LME 73 Röle"
type input "Siemens LME 73 Röle"
type input "siemens-lme-73-roele"
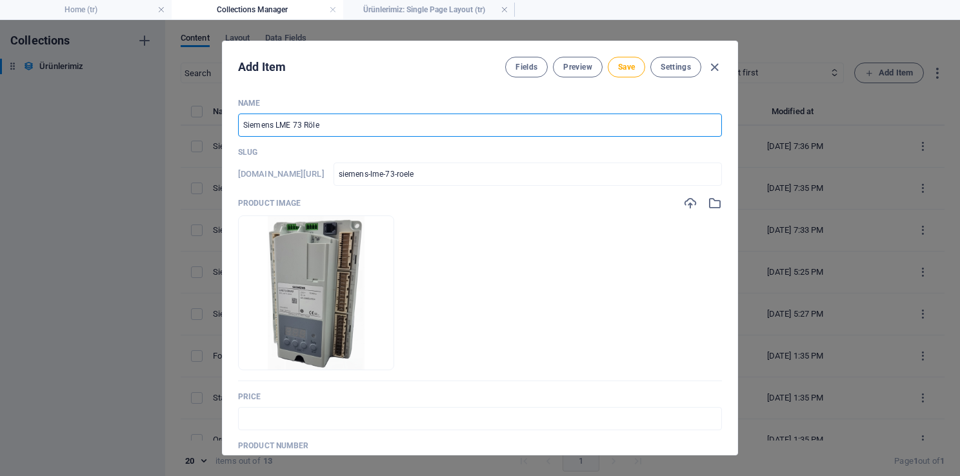
drag, startPoint x: 346, startPoint y: 128, endPoint x: 309, endPoint y: 125, distance: 36.9
click at [309, 125] on input "Siemens LME 73 Röle" at bounding box center [480, 125] width 484 height 23
type input "Siemens LME 73 Ro"
type input "siemens-lme-73-ro"
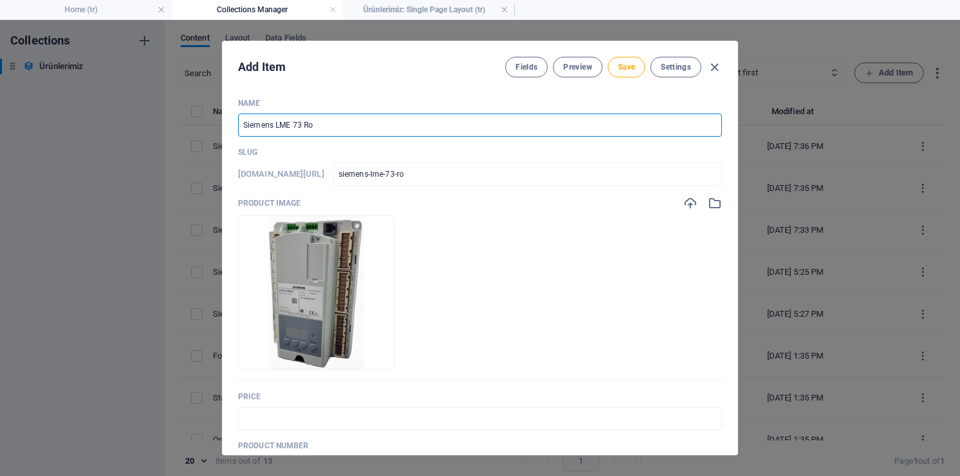
type input "Siemens LME 73 Rol"
type input "siemens-lme-73-rol"
type input "Siemens LME 73 Role"
type input "siemens-lme-73-role"
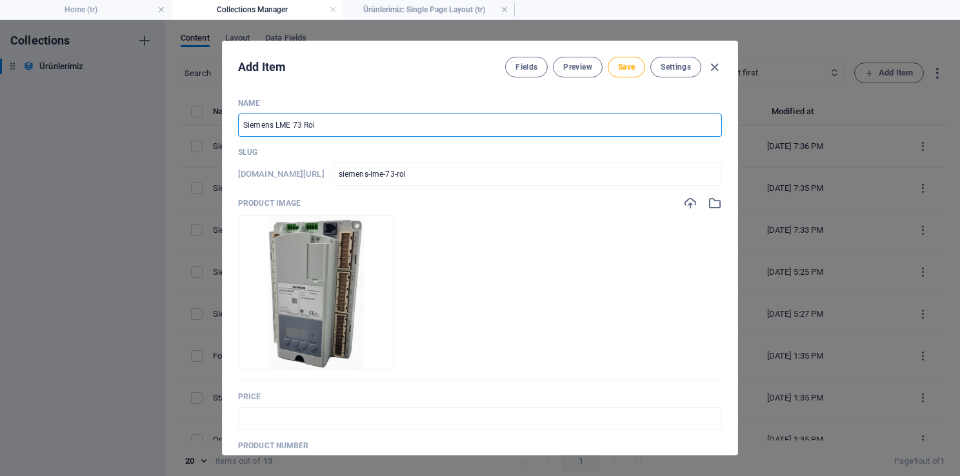
type input "siemens-lme-73-role"
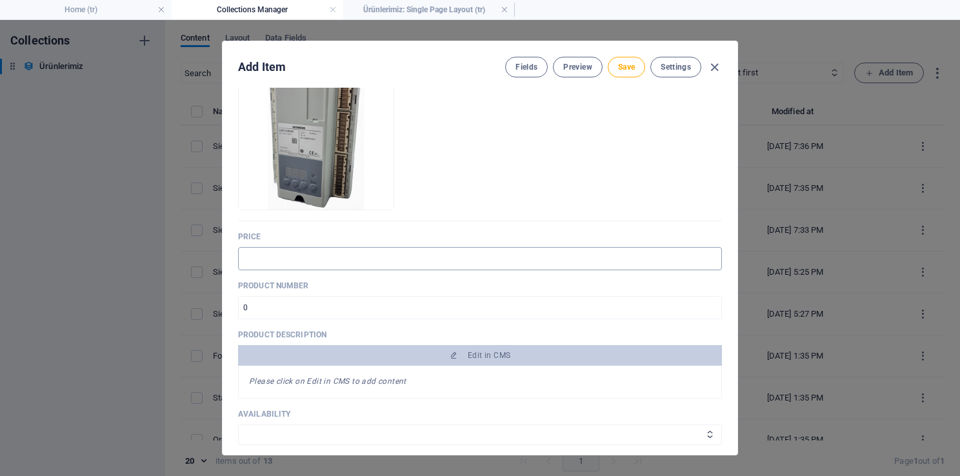
scroll to position [194, 0]
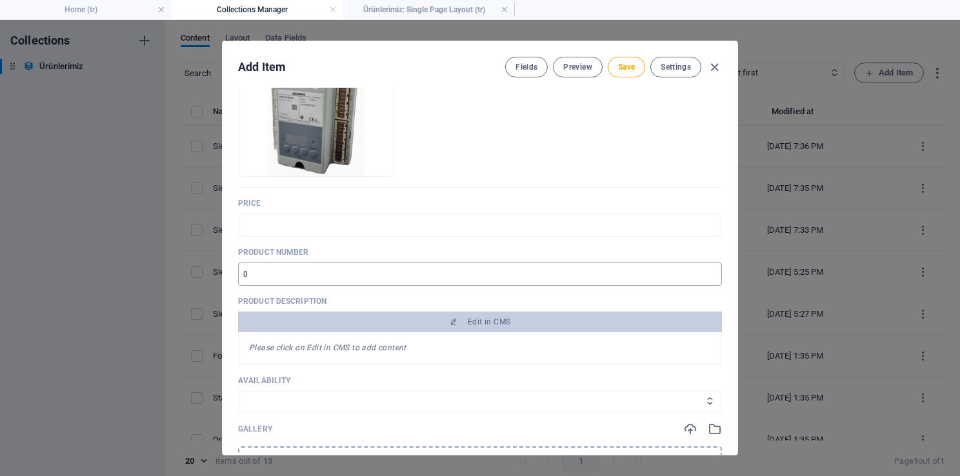
type input "Siemens LME 73 Role"
click at [339, 278] on input "number" at bounding box center [480, 274] width 484 height 23
click at [710, 270] on input "1" at bounding box center [480, 274] width 484 height 23
click at [710, 270] on input "2" at bounding box center [480, 274] width 484 height 23
click at [710, 270] on input "3" at bounding box center [480, 274] width 484 height 23
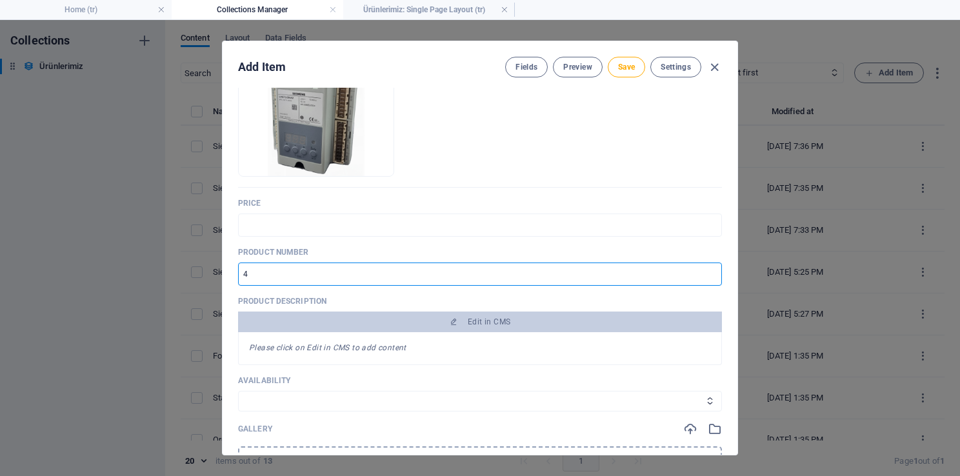
click at [707, 272] on input "4" at bounding box center [480, 274] width 484 height 23
click at [707, 272] on input "5" at bounding box center [480, 274] width 484 height 23
type input "6"
click at [707, 272] on input "6" at bounding box center [480, 274] width 484 height 23
click at [323, 404] on select "In stock Out of stock" at bounding box center [480, 401] width 484 height 21
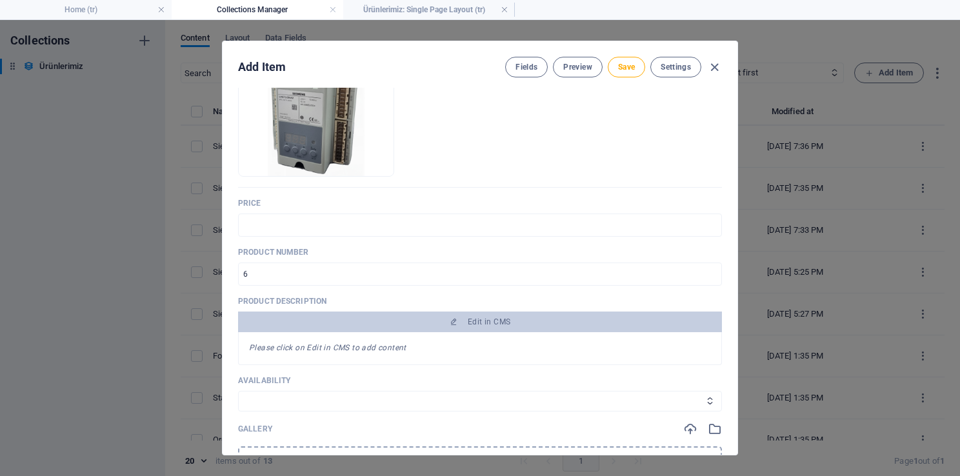
select select "In stock"
click at [238, 391] on select "In stock Out of stock" at bounding box center [480, 401] width 484 height 21
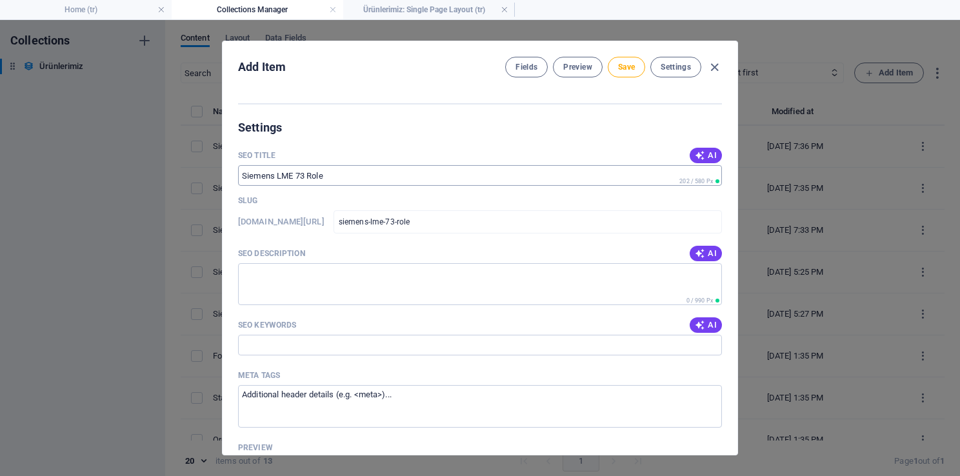
scroll to position [710, 0]
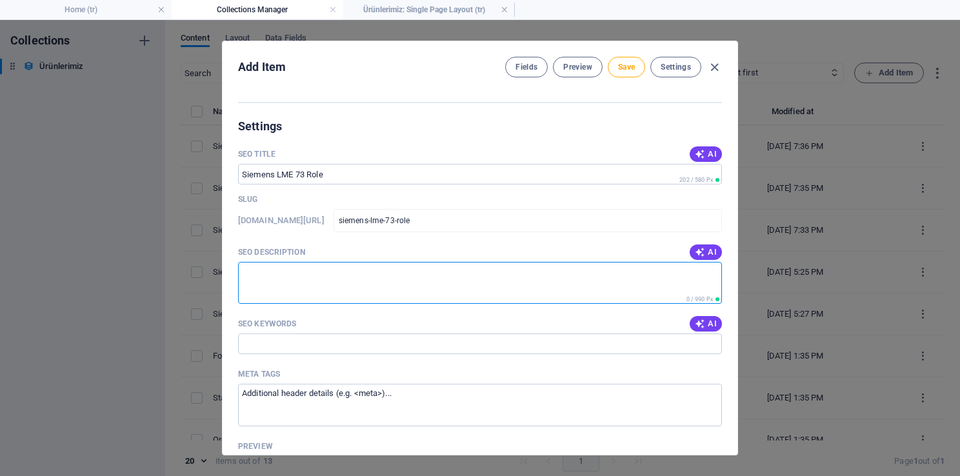
click at [288, 283] on textarea "SEO Description" at bounding box center [480, 283] width 484 height 42
paste textarea "Siemens LME 73 Röle, brülör kontrol ve ateşleme sistemlerinde güvenli, verimli …"
type textarea "Siemens LME 73 Röle, brülör kontrol ve ateşleme sistemlerinde güvenli, verimli …"
click at [303, 341] on input "SEO Keywords" at bounding box center [480, 343] width 484 height 21
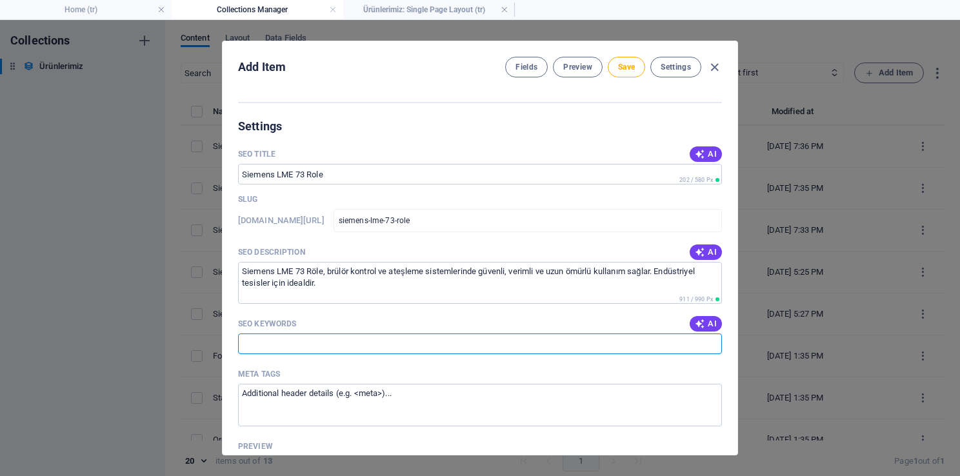
paste input "Siemens LME 73 röle, Siemens brülör rölesi, Siemens ateşleme rölesi, Siemens ko…"
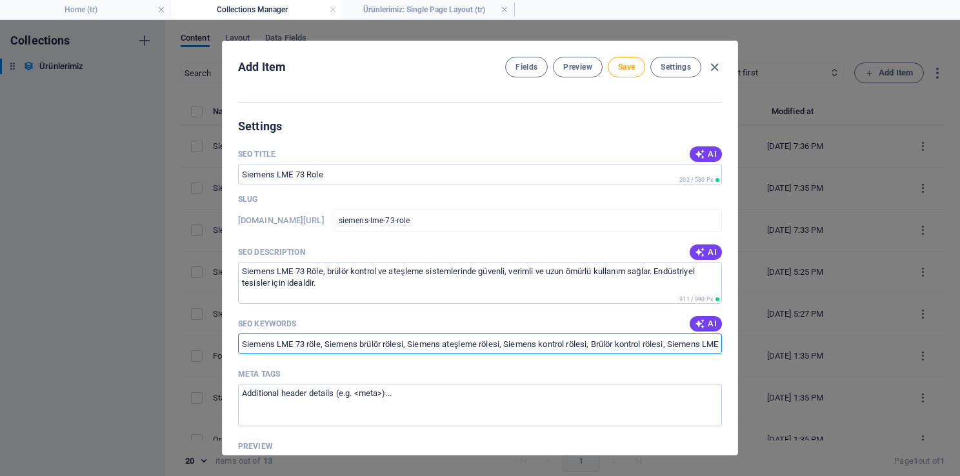
scroll to position [0, 233]
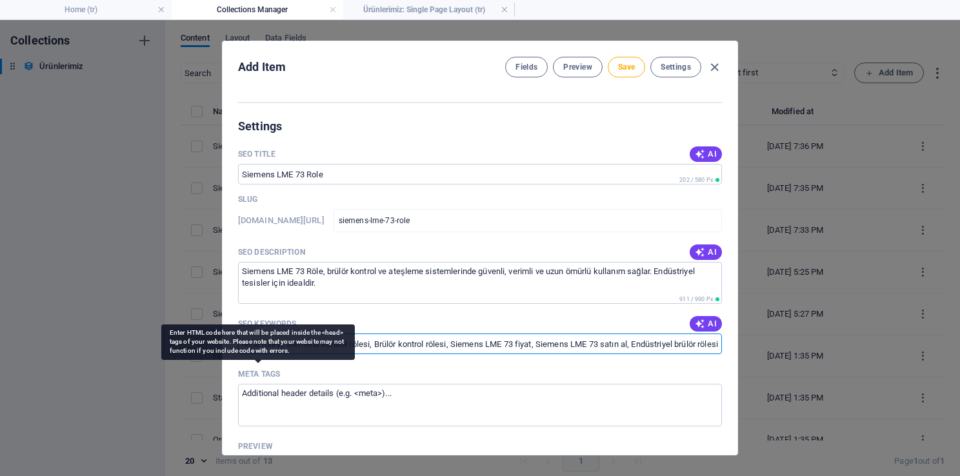
type input "Siemens LME 73 röle, Siemens brülör rölesi, Siemens ateşleme rölesi, Siemens ko…"
click at [255, 370] on p "Meta tags" at bounding box center [259, 374] width 42 height 10
click at [255, 384] on textarea "Meta tags ​" at bounding box center [480, 405] width 484 height 42
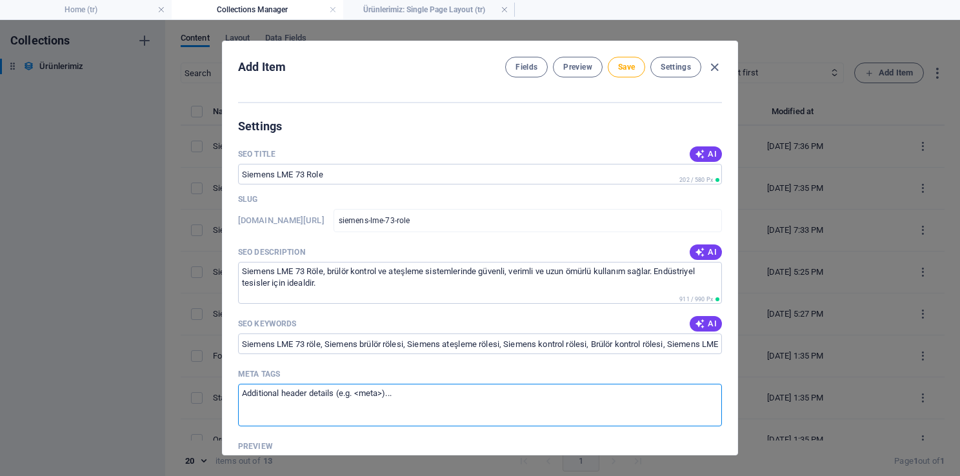
click at [296, 404] on textarea "Meta tags ​" at bounding box center [480, 405] width 484 height 42
paste textarea "<title>Siemens LME 73 Röle – Brülör Kontrol ve Ateşleme</title> <meta name="des…"
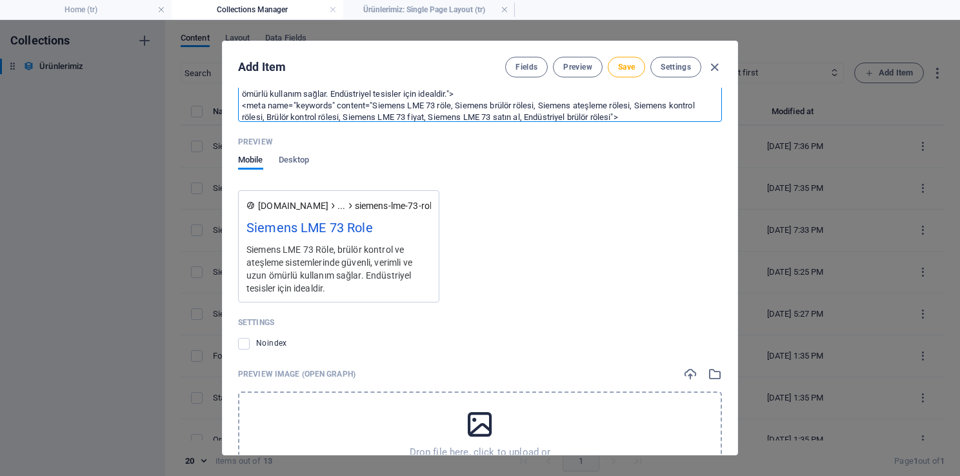
scroll to position [1084, 0]
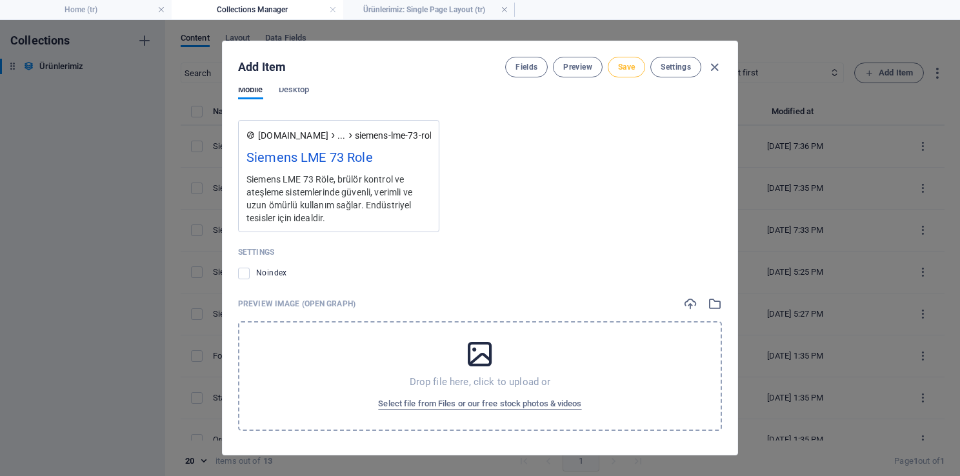
type textarea "<title>Siemens LME 73 Röle – Brülör Kontrol ve Ateşleme</title> <meta name="des…"
click at [609, 66] on button "Save" at bounding box center [626, 67] width 37 height 21
click at [708, 66] on icon "button" at bounding box center [714, 67] width 15 height 15
type input "siemens-lme-73-role"
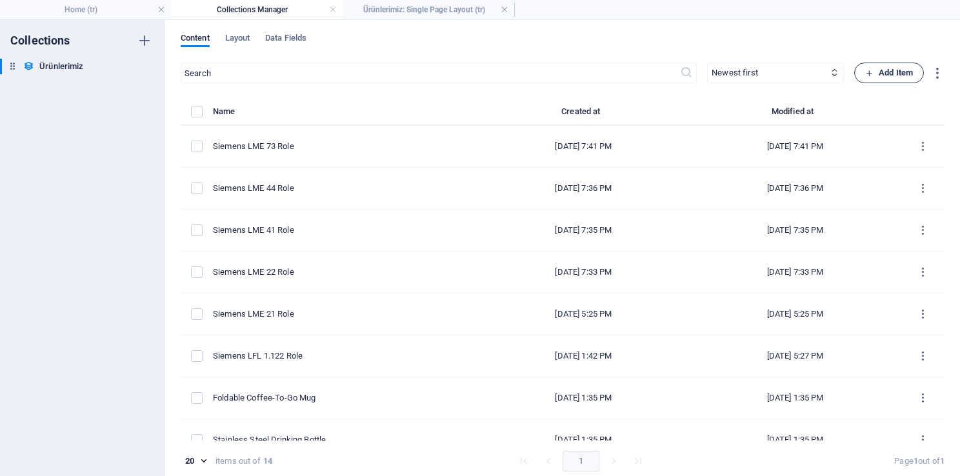
click at [877, 66] on span "Add Item" at bounding box center [889, 72] width 48 height 15
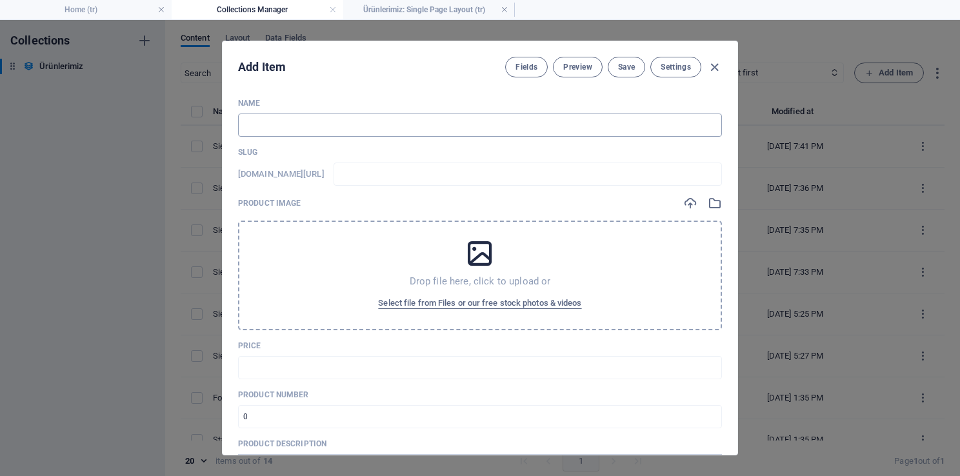
click at [323, 129] on input "text" at bounding box center [480, 125] width 484 height 23
paste input "Siemens LMV 27 Role"
type input "Siemens LMV 27 Role"
type input "siemens-lmv-27-role"
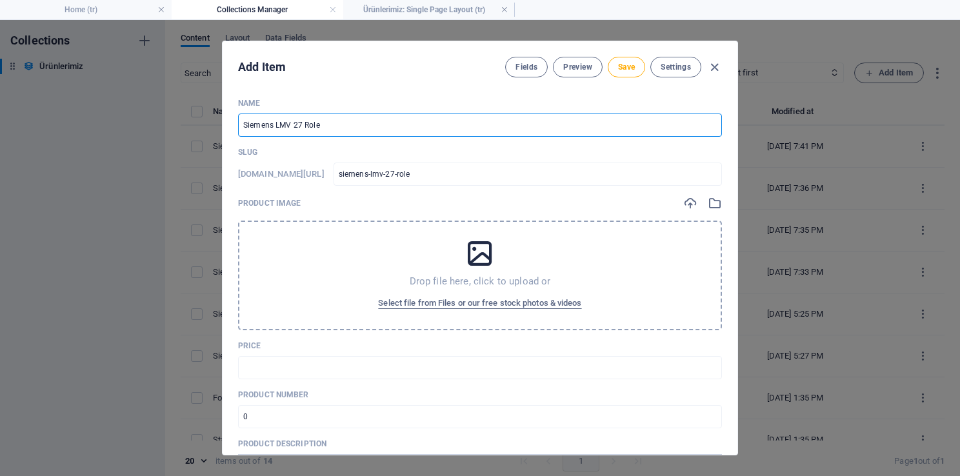
type input "Siemens LMV 27 Role"
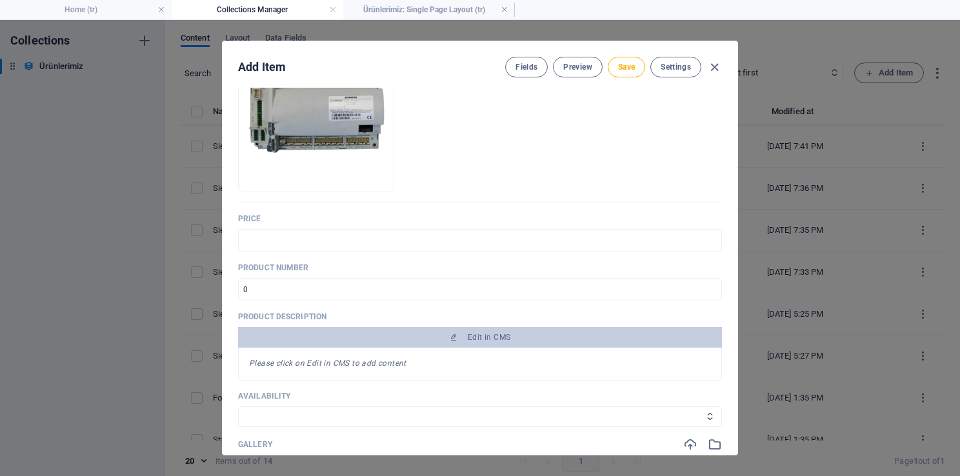
scroll to position [194, 0]
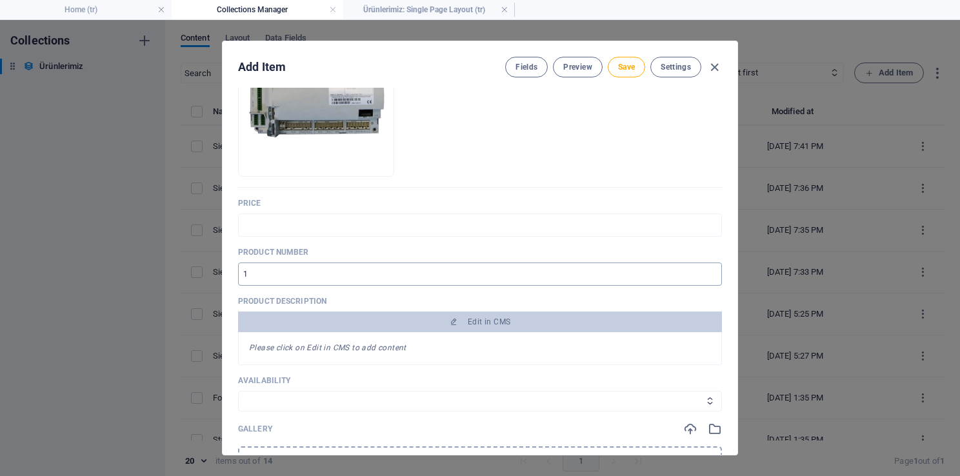
click at [706, 270] on input "1" at bounding box center [480, 274] width 484 height 23
click at [706, 270] on input "2" at bounding box center [480, 274] width 484 height 23
click at [706, 270] on input "3" at bounding box center [480, 274] width 484 height 23
click at [706, 270] on input "4" at bounding box center [480, 274] width 484 height 23
click at [706, 270] on input "5" at bounding box center [480, 274] width 484 height 23
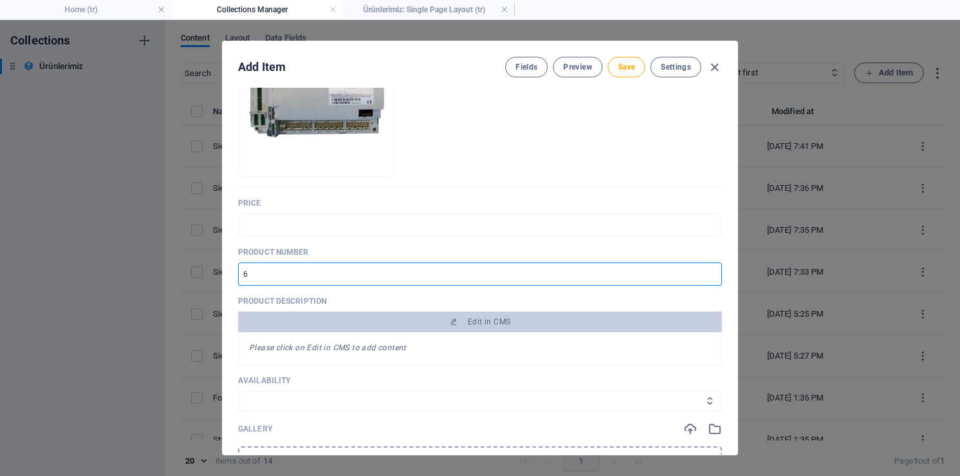
click at [706, 270] on input "6" at bounding box center [480, 274] width 484 height 23
type input "7"
click at [706, 270] on input "7" at bounding box center [480, 274] width 484 height 23
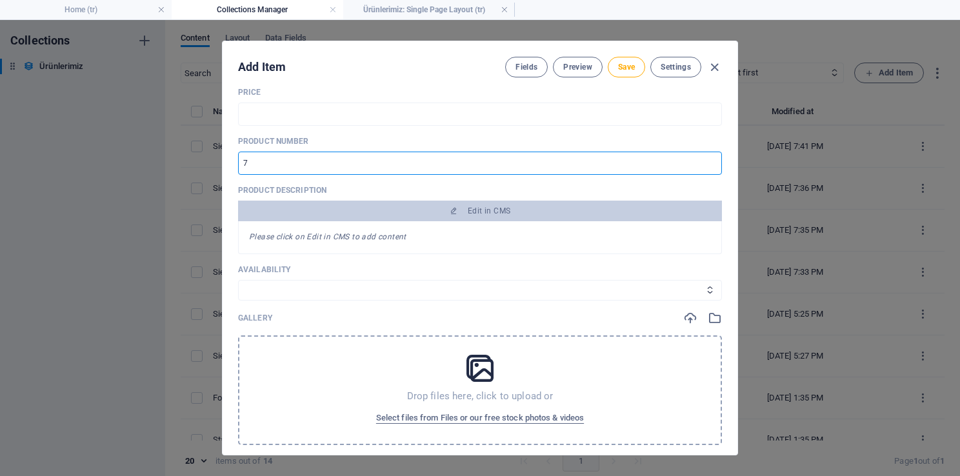
scroll to position [323, 0]
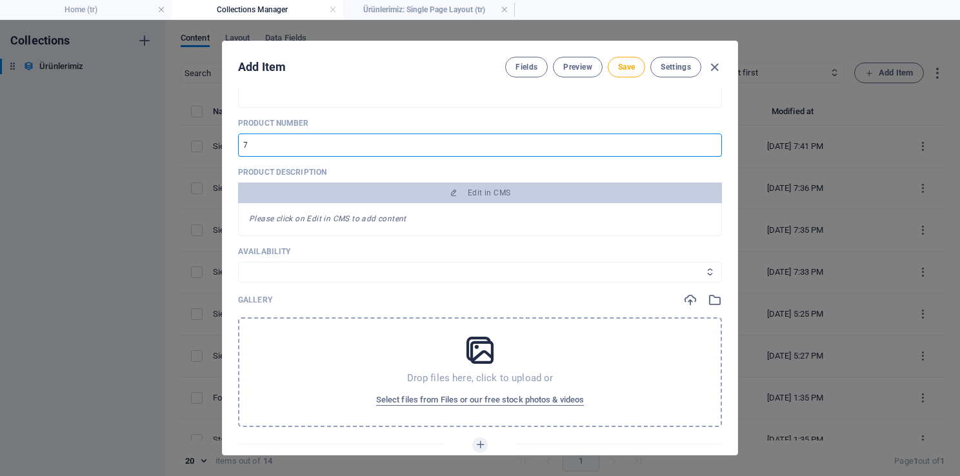
drag, startPoint x: 306, startPoint y: 269, endPoint x: 303, endPoint y: 278, distance: 9.4
click at [306, 269] on select "In stock Out of stock" at bounding box center [480, 272] width 484 height 21
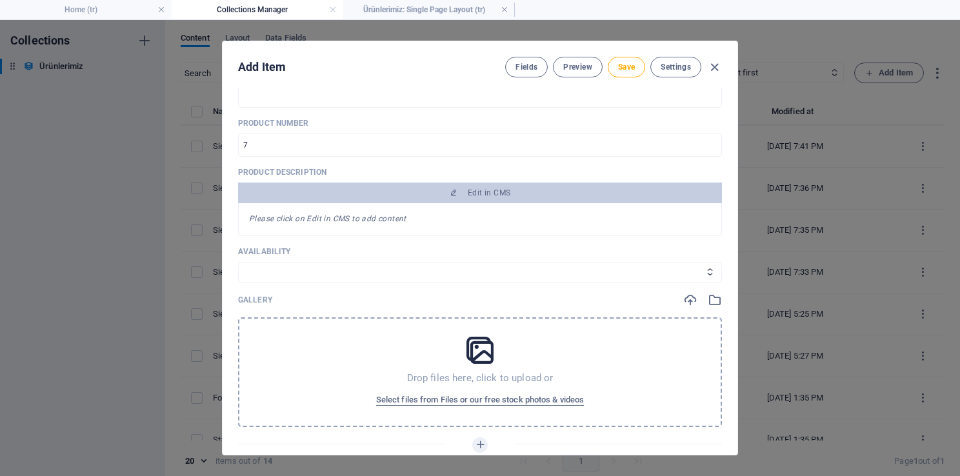
select select "In stock"
click at [238, 262] on select "In stock Out of stock" at bounding box center [480, 272] width 484 height 21
click at [296, 297] on div "Gallery" at bounding box center [480, 300] width 484 height 14
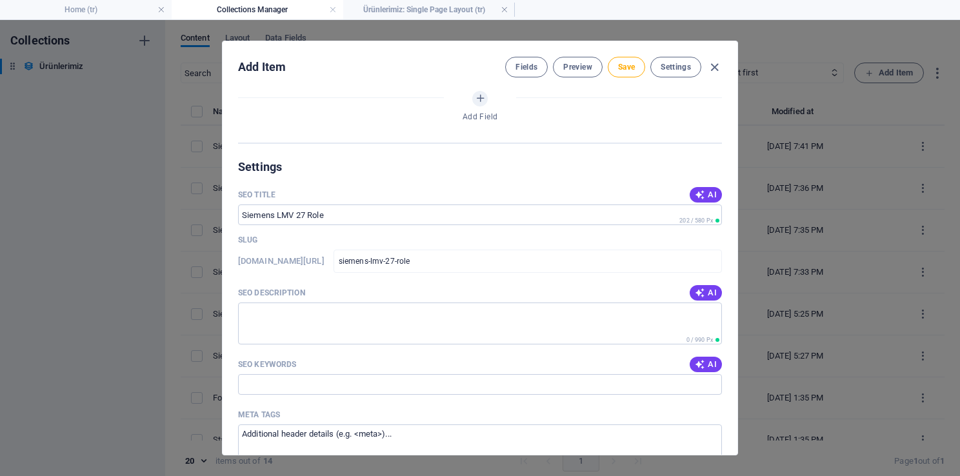
scroll to position [710, 0]
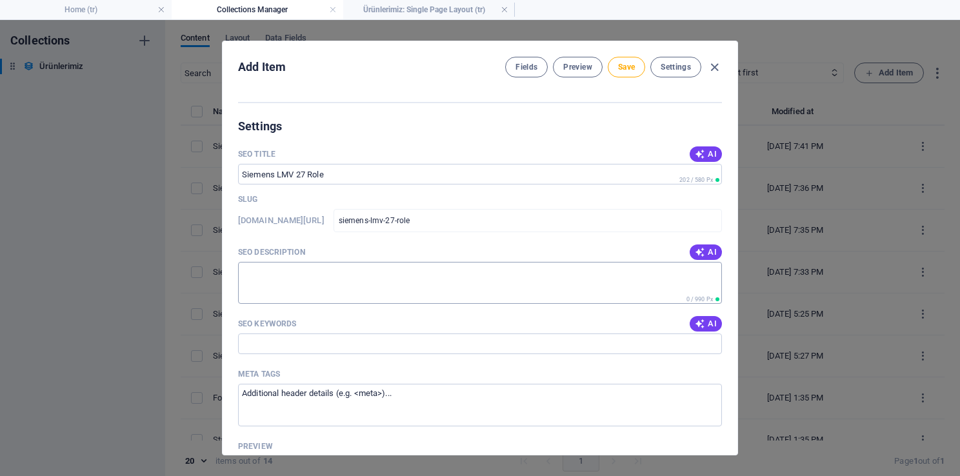
click at [359, 284] on textarea "SEO Description" at bounding box center [480, 283] width 484 height 42
paste textarea "Siemens LMV 27 Röle (Elektronik), brülör ve kazan sistemlerinde güvenli ateşlem…"
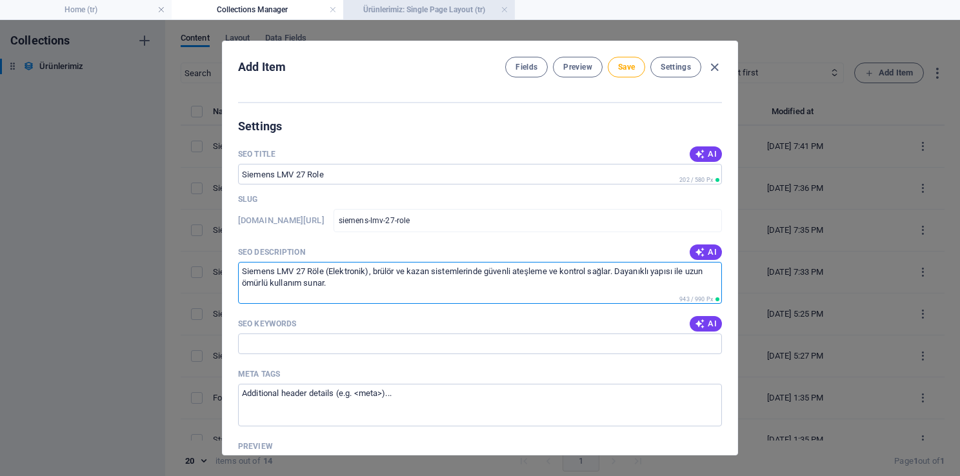
type textarea "Siemens LMV 27 Röle (Elektronik), brülör ve kazan sistemlerinde güvenli ateşlem…"
click at [302, 345] on input "SEO Keywords" at bounding box center [480, 343] width 484 height 21
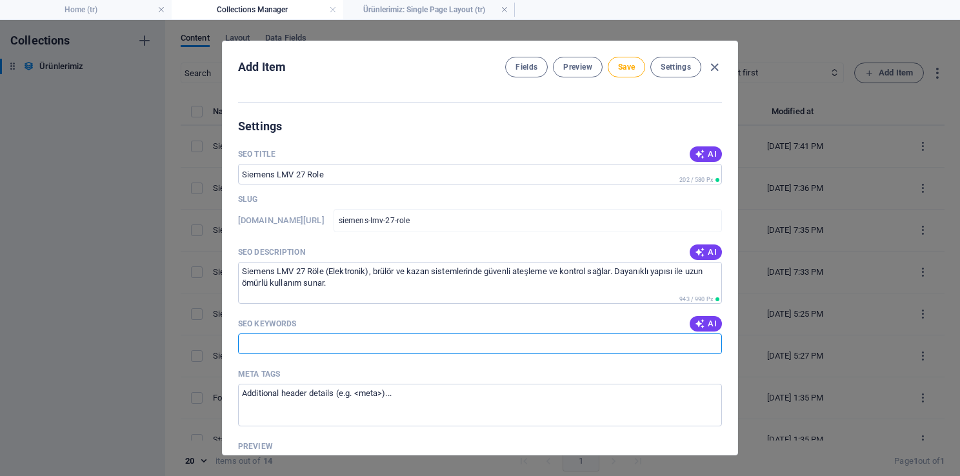
paste input "Siemens LMV 27 röle, Siemens LMV 27 elektronik röle, Siemens brülör rölesi, Sie…"
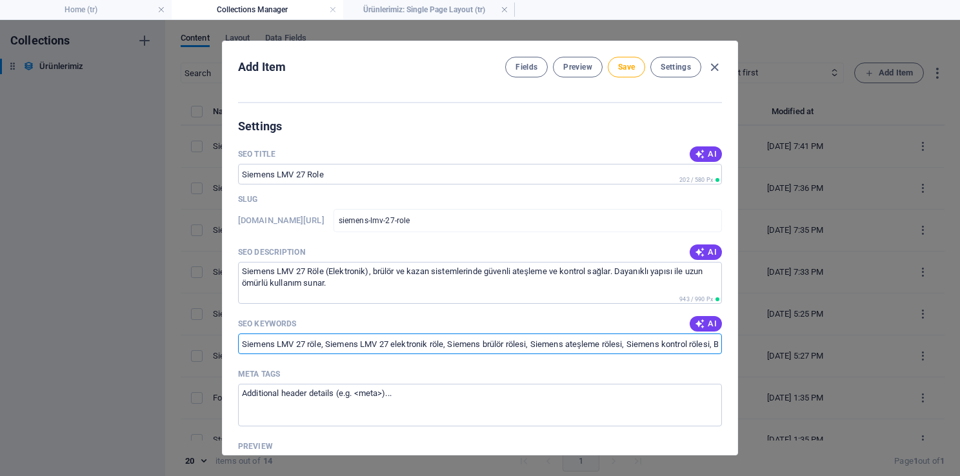
scroll to position [0, 359]
type input "Siemens LMV 27 röle, Siemens LMV 27 elektronik röle, Siemens brülör rölesi, Sie…"
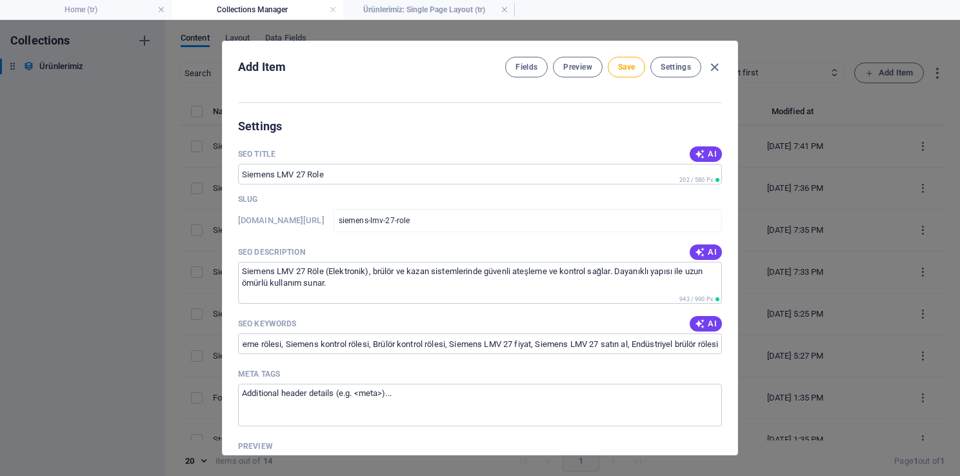
click at [307, 361] on div "SEO Title AI ​ 202 / 580 Px Slug www.example.com/example-page/ siemens-lmv-27-r…" at bounding box center [480, 480] width 484 height 672
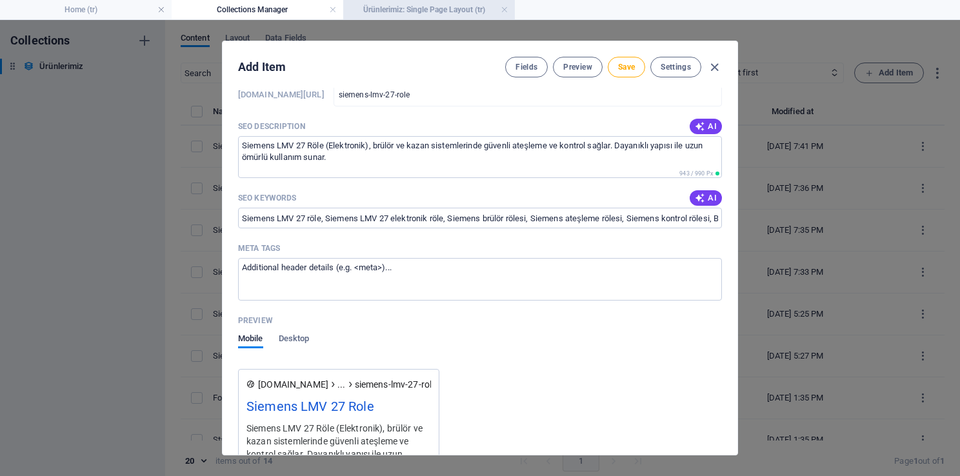
scroll to position [839, 0]
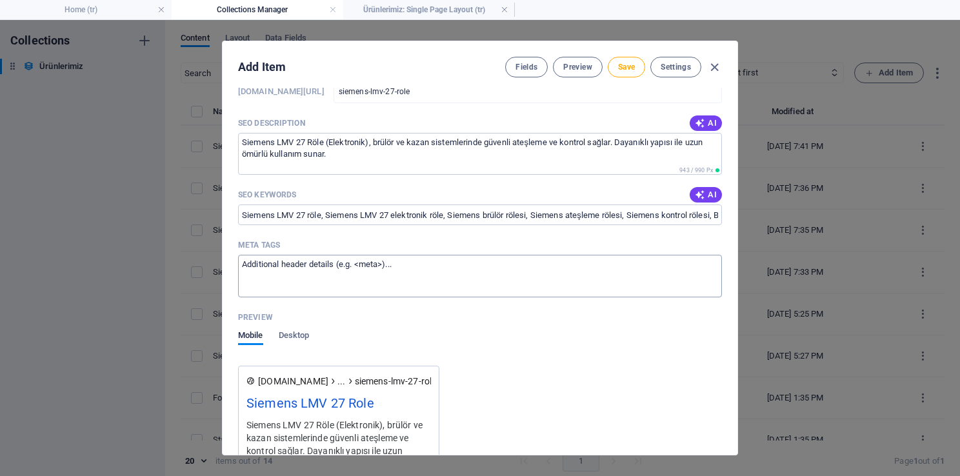
click at [326, 263] on textarea "Meta tags ​" at bounding box center [480, 276] width 484 height 42
paste textarea "<title>Siemens LMV 27 Röle (Elektronik) – Brülör Kontrol ve Ateşleme</title> <m…"
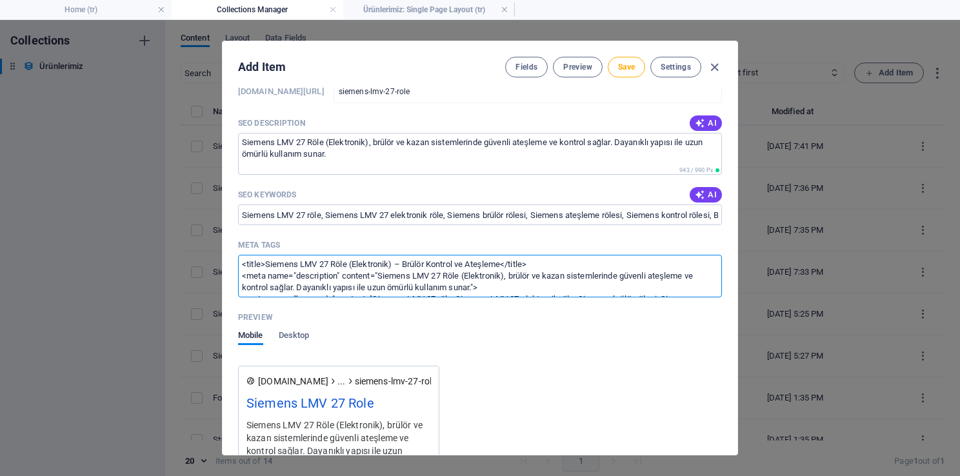
scroll to position [30, 0]
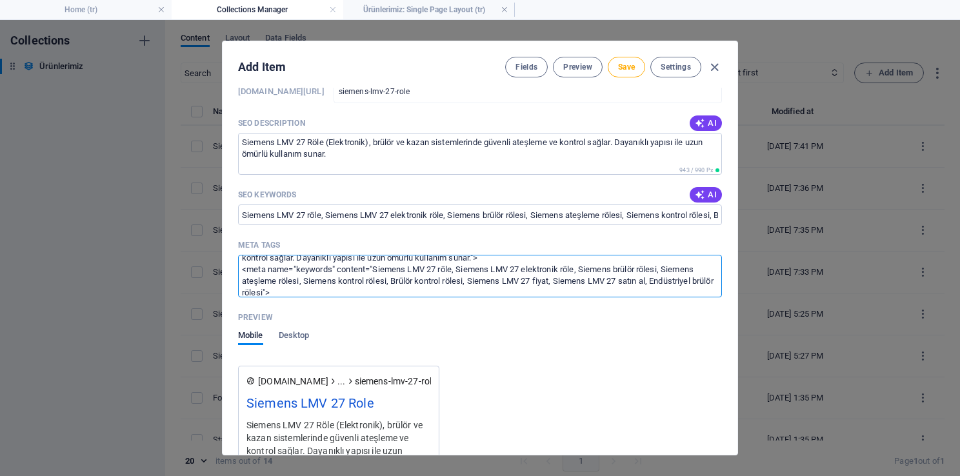
type textarea "<title>Siemens LMV 27 Röle (Elektronik) – Brülör Kontrol ve Ateşleme</title> <m…"
click at [368, 316] on div "Preview" at bounding box center [480, 317] width 484 height 19
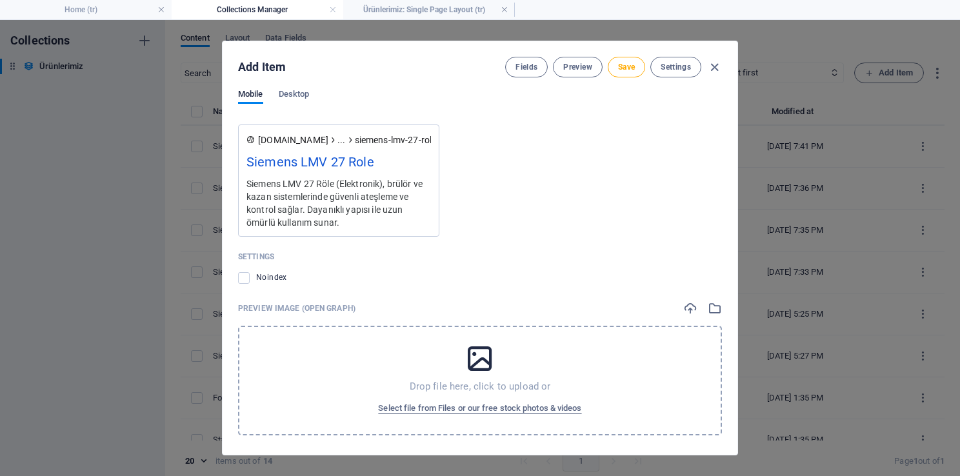
scroll to position [1084, 0]
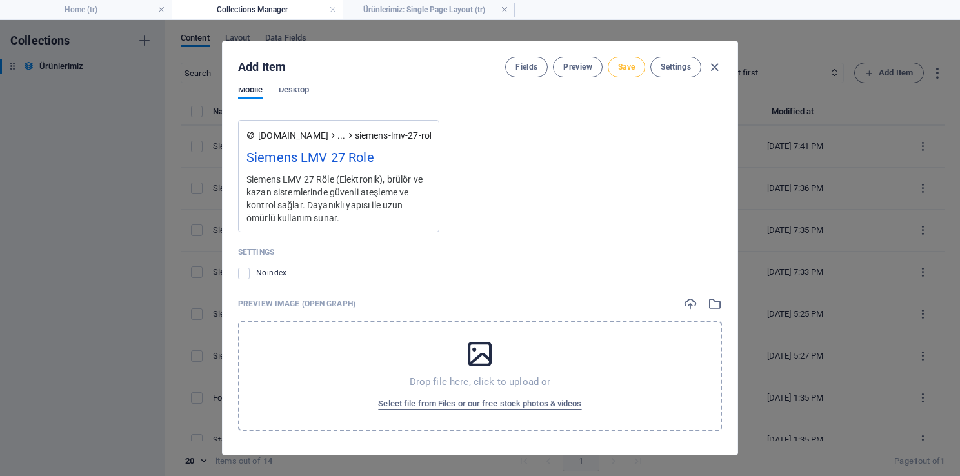
click at [621, 63] on span "Save" at bounding box center [626, 67] width 17 height 10
click at [710, 66] on icon "button" at bounding box center [714, 67] width 15 height 15
type input "siemens-lmv-27-role"
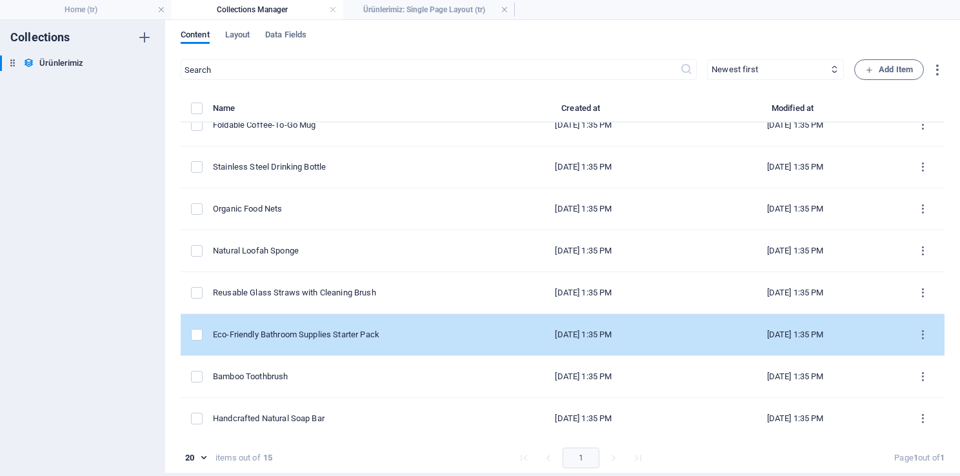
scroll to position [5, 0]
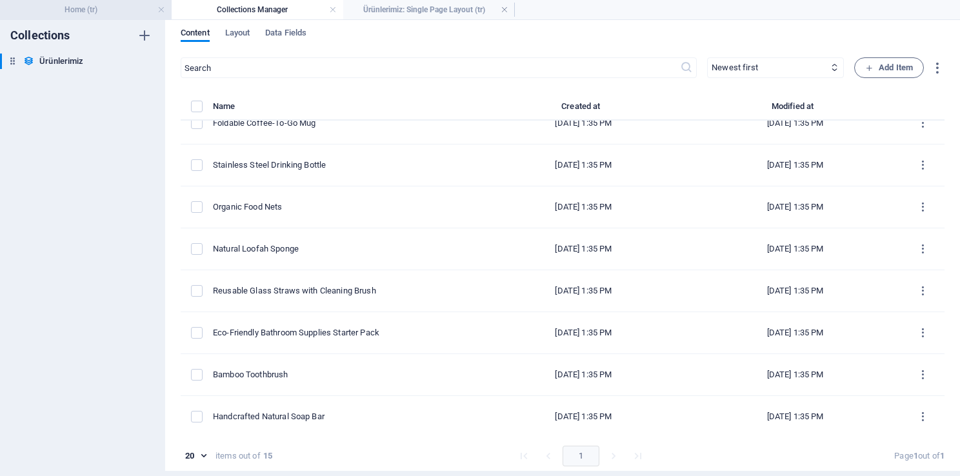
click at [134, 8] on h4 "Home (tr)" at bounding box center [86, 10] width 172 height 14
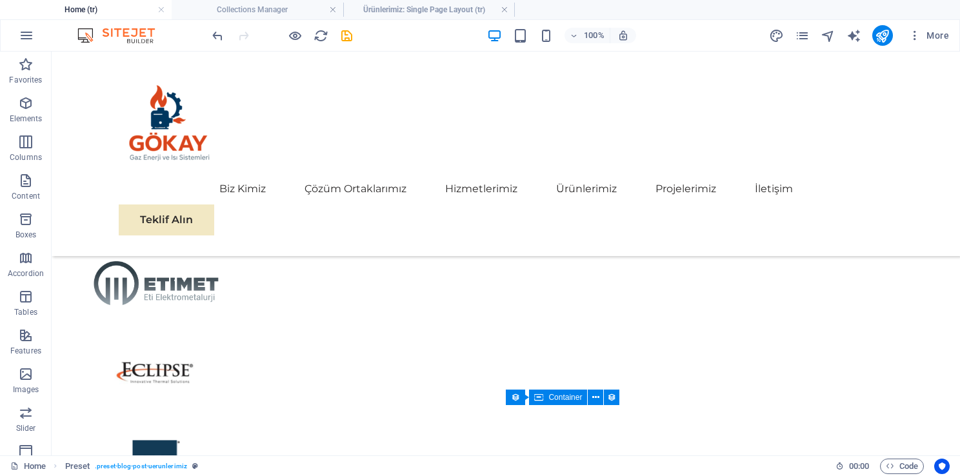
scroll to position [2499, 0]
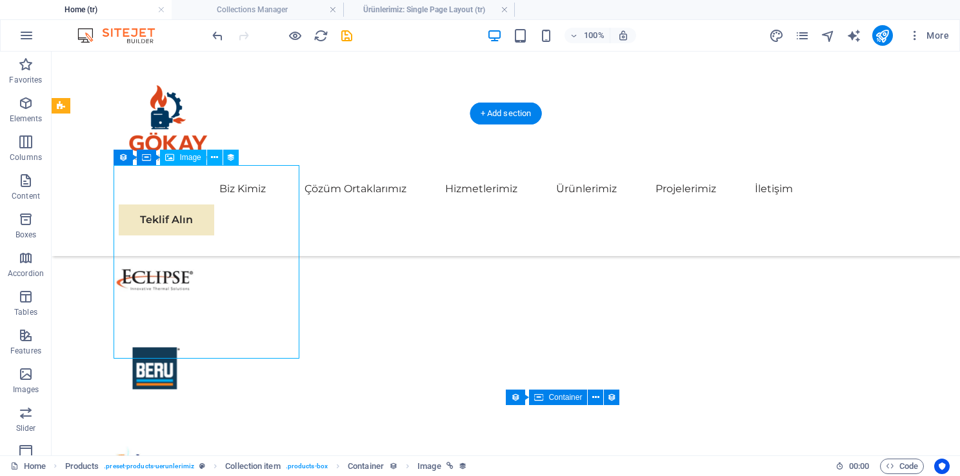
scroll to position [2344, 0]
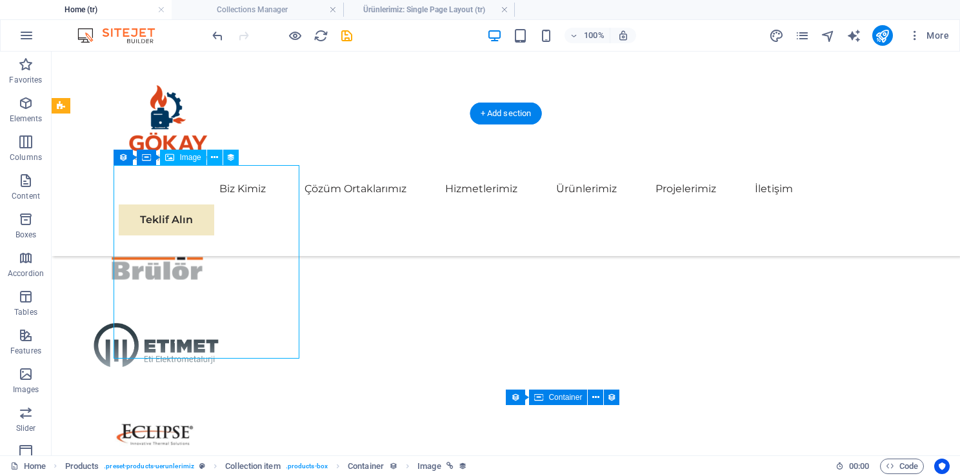
select select "image"
select select "px"
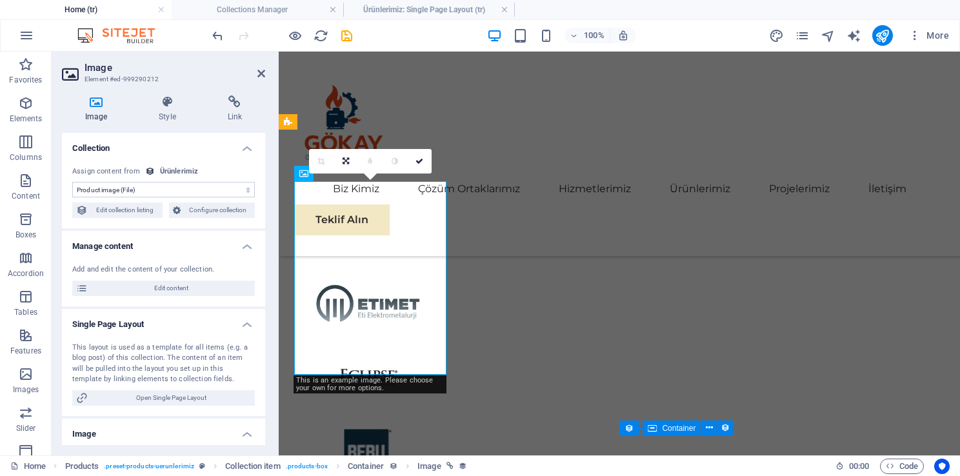
click at [214, 190] on select "No assignment, content remains static Created at (Date) Updated at (Date) Name …" at bounding box center [163, 189] width 183 height 15
click at [206, 288] on span "Edit content" at bounding box center [171, 288] width 159 height 15
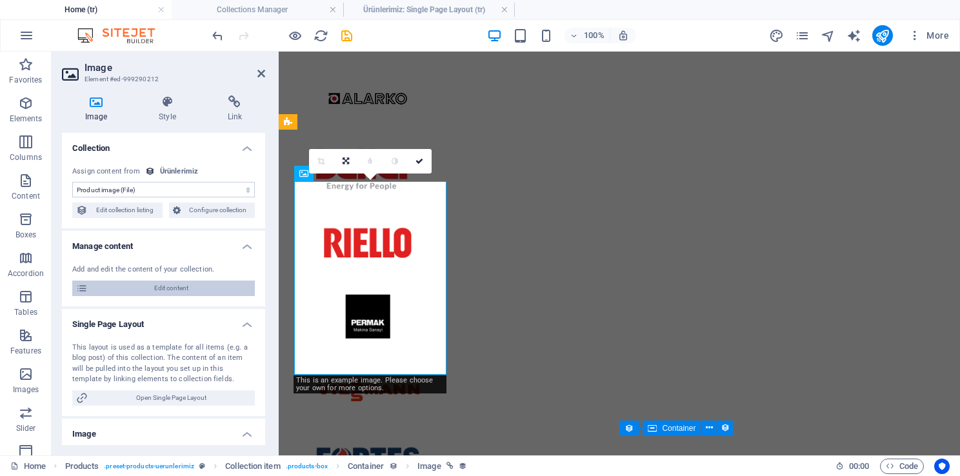
select select "Out of stock"
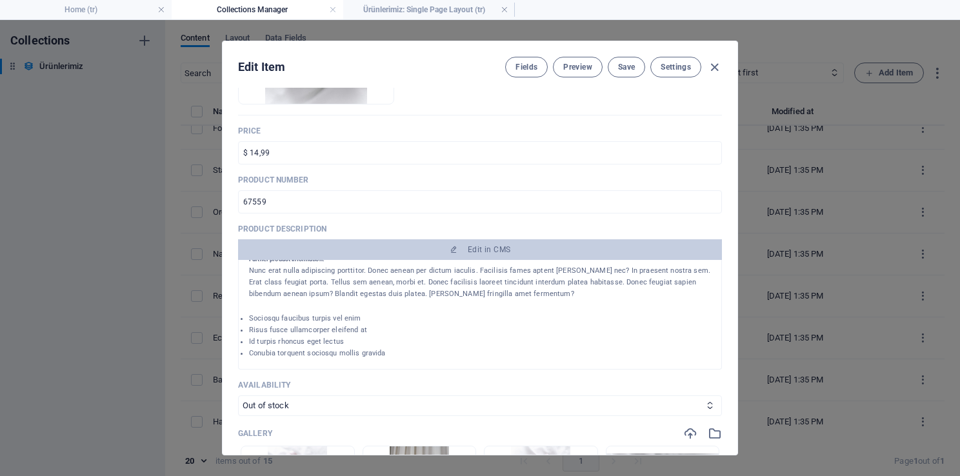
scroll to position [258, 0]
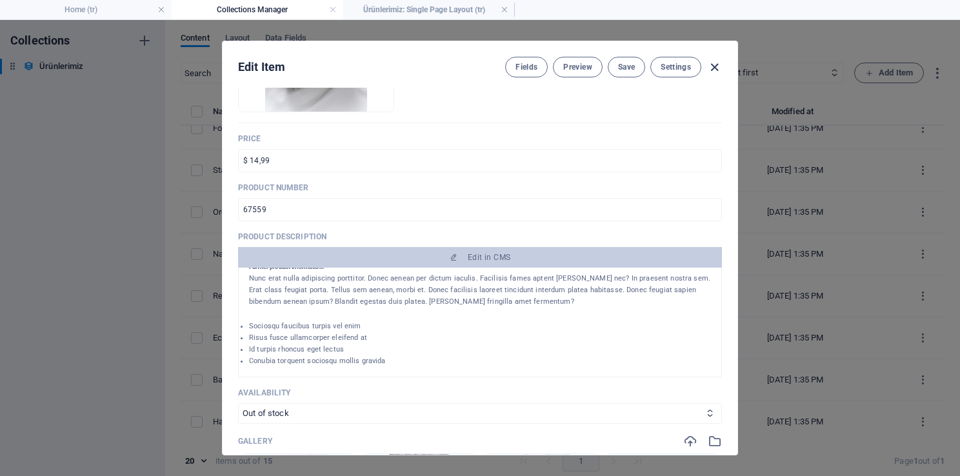
click at [715, 66] on icon "button" at bounding box center [714, 67] width 15 height 15
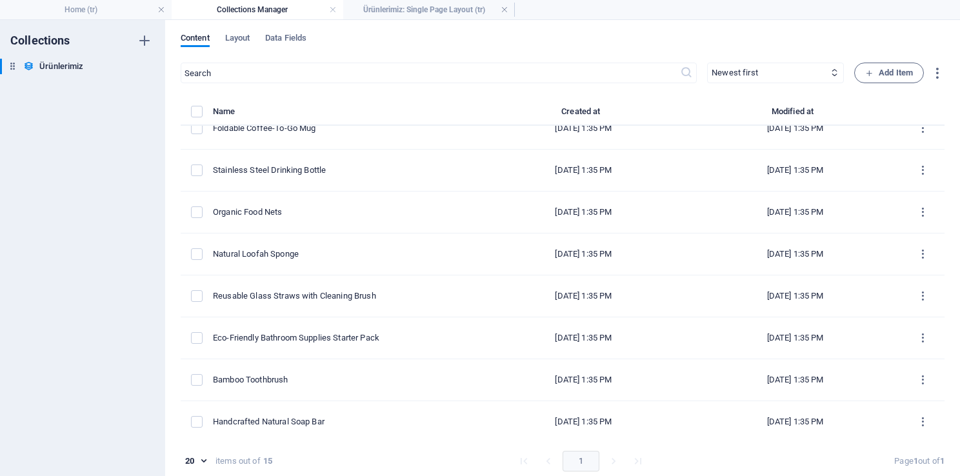
type input "foldable-coffee-to-go-mug"
click at [118, 9] on h4 "Home (tr)" at bounding box center [86, 10] width 172 height 14
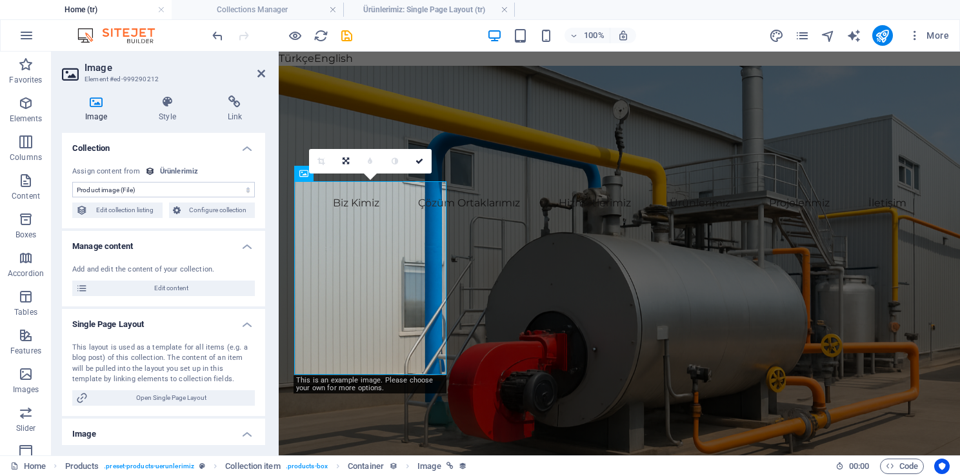
scroll to position [2344, 0]
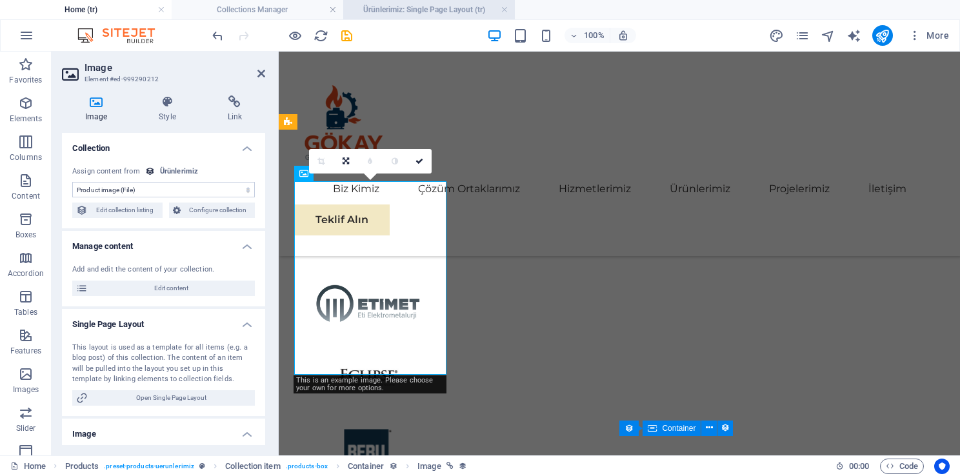
click at [446, 8] on h4 "Ürünlerimiz: Single Page Layout (tr)" at bounding box center [429, 10] width 172 height 14
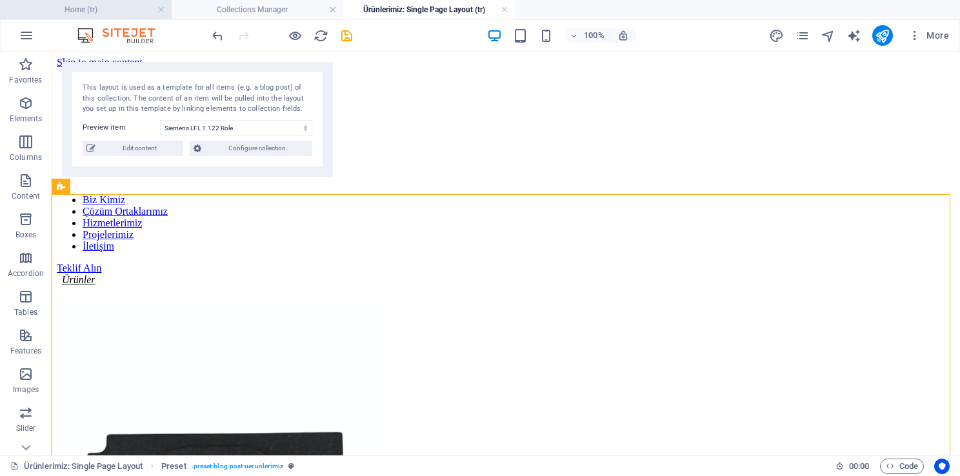
click at [94, 11] on h4 "Home (tr)" at bounding box center [86, 10] width 172 height 14
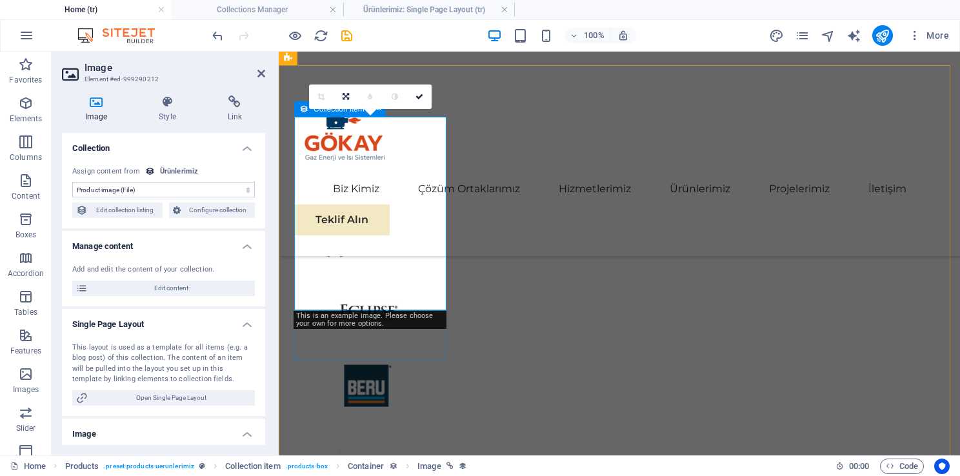
scroll to position [2280, 0]
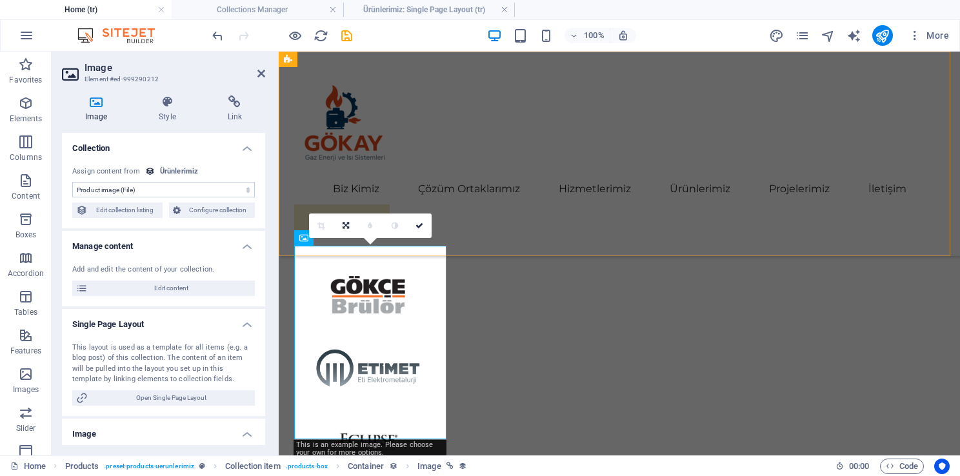
click at [461, 235] on div "Biz Kimiz Çözüm Ortaklarımız Hizmetlerimiz Ürünlerimiz Projelerimiz İletişim Te…" at bounding box center [619, 154] width 681 height 204
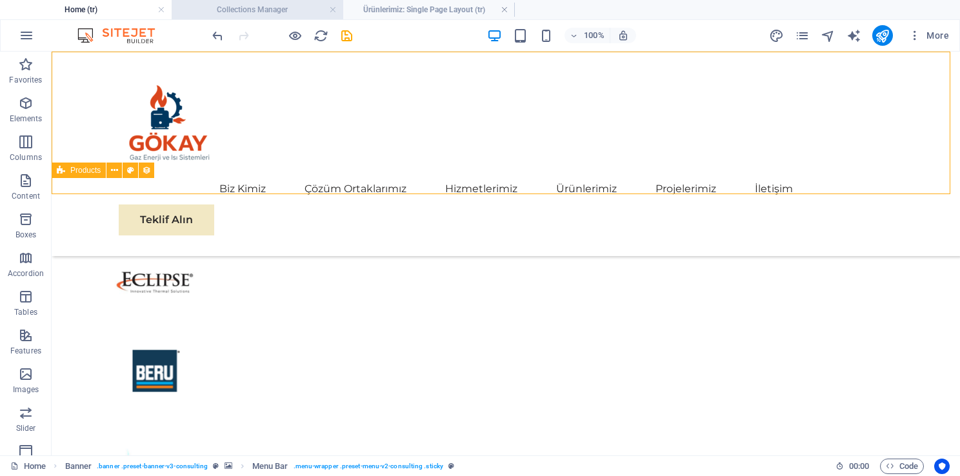
click at [231, 9] on h4 "Collections Manager" at bounding box center [258, 10] width 172 height 14
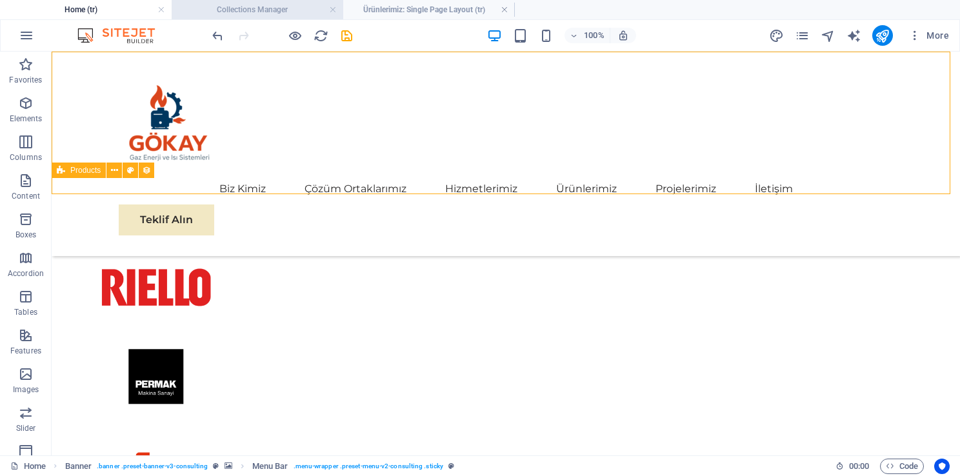
scroll to position [0, 0]
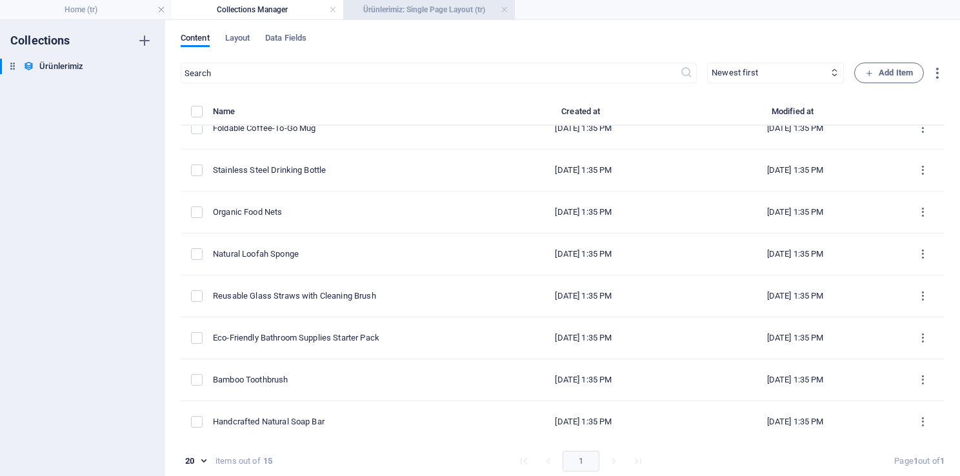
click at [414, 4] on h4 "Ürünlerimiz: Single Page Layout (tr)" at bounding box center [429, 10] width 172 height 14
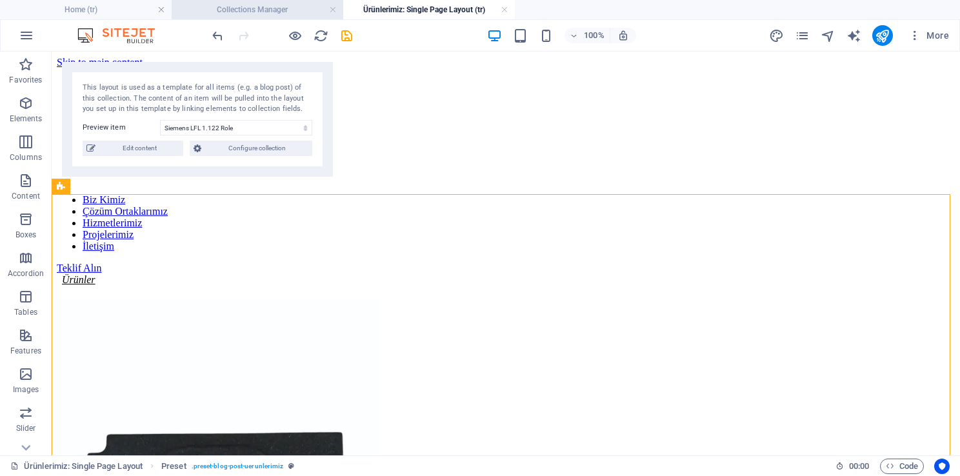
click at [266, 16] on h4 "Collections Manager" at bounding box center [258, 10] width 172 height 14
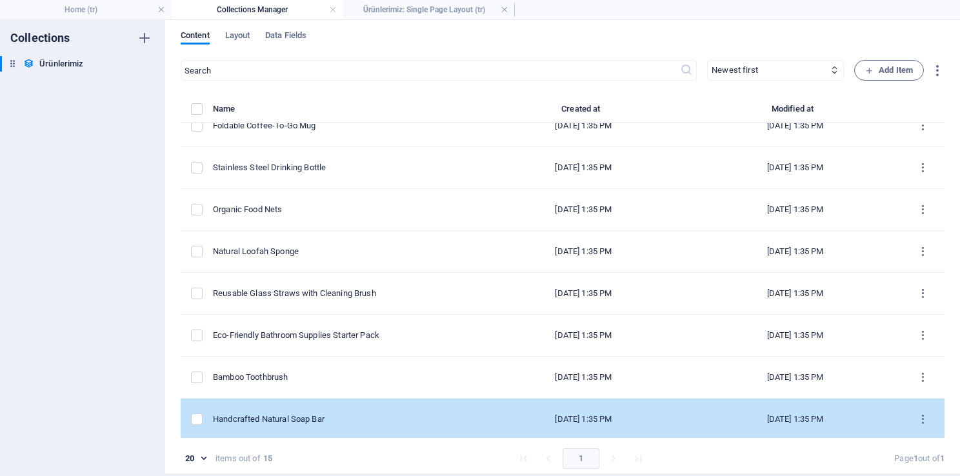
scroll to position [5, 0]
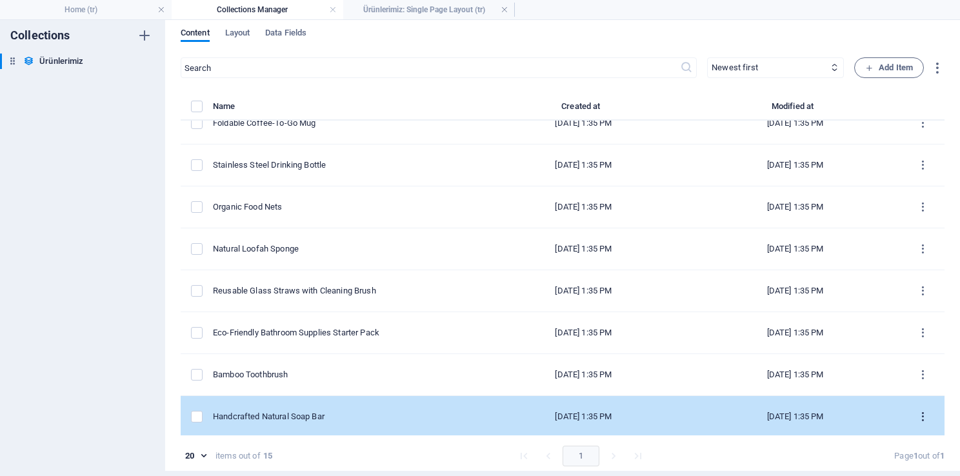
click at [919, 414] on icon "items list" at bounding box center [923, 417] width 12 height 12
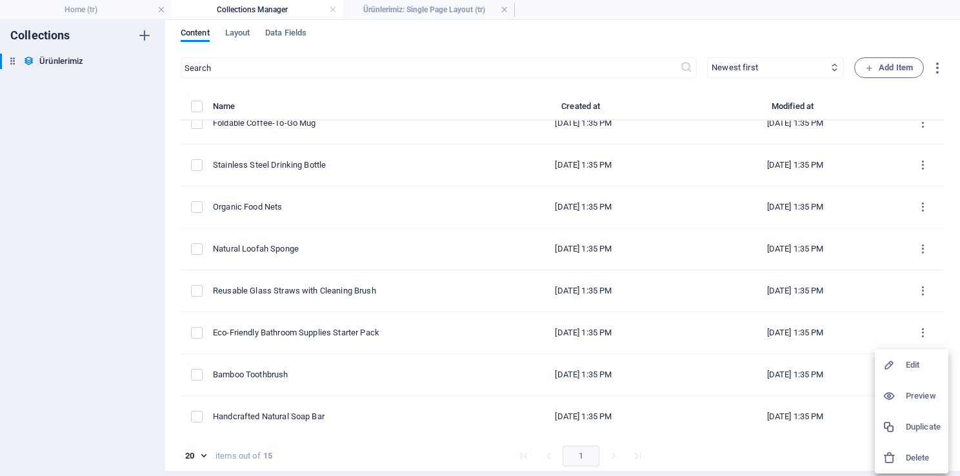
click at [919, 454] on h6 "Delete" at bounding box center [923, 457] width 35 height 15
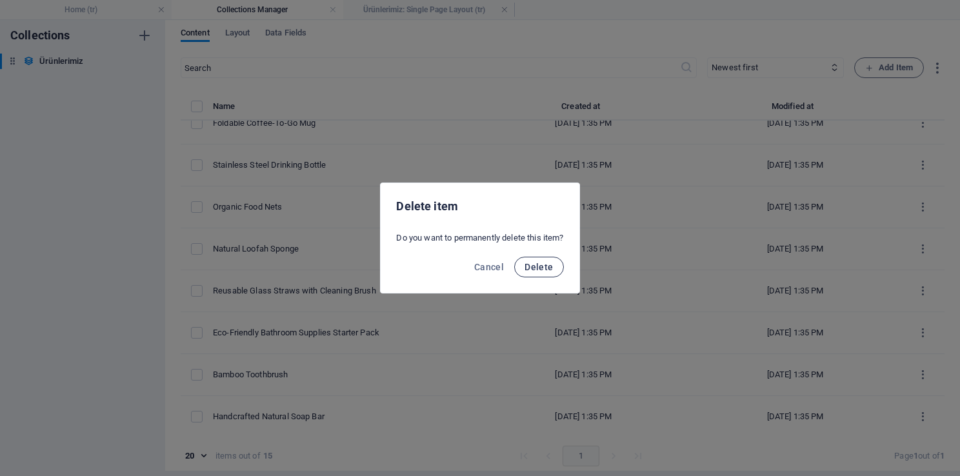
click at [542, 268] on span "Delete" at bounding box center [538, 267] width 28 height 10
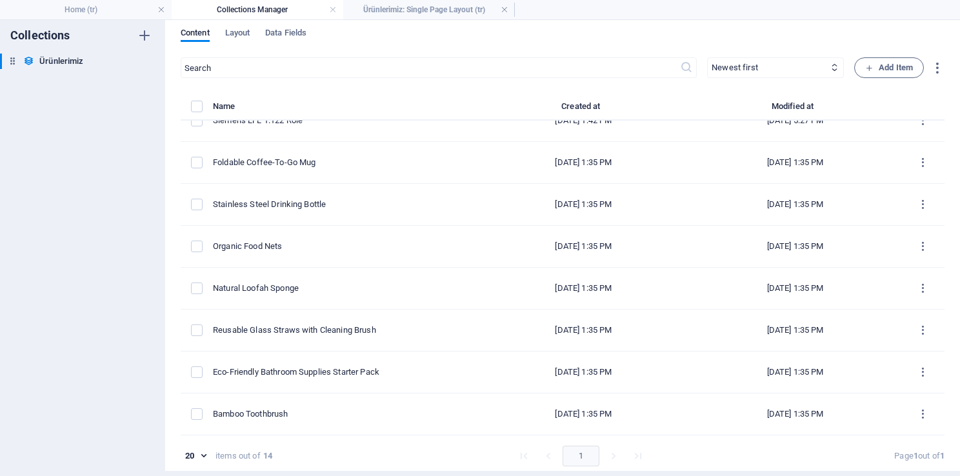
scroll to position [270, 0]
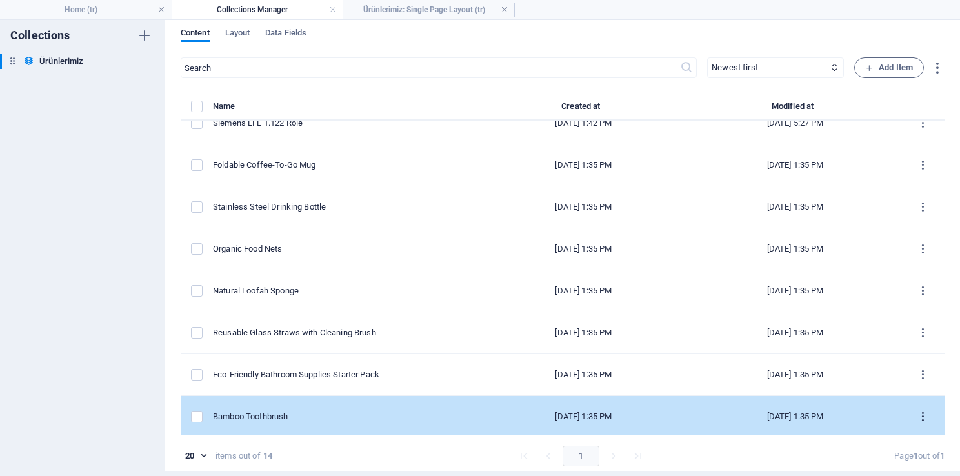
click at [918, 417] on icon "items list" at bounding box center [923, 417] width 12 height 12
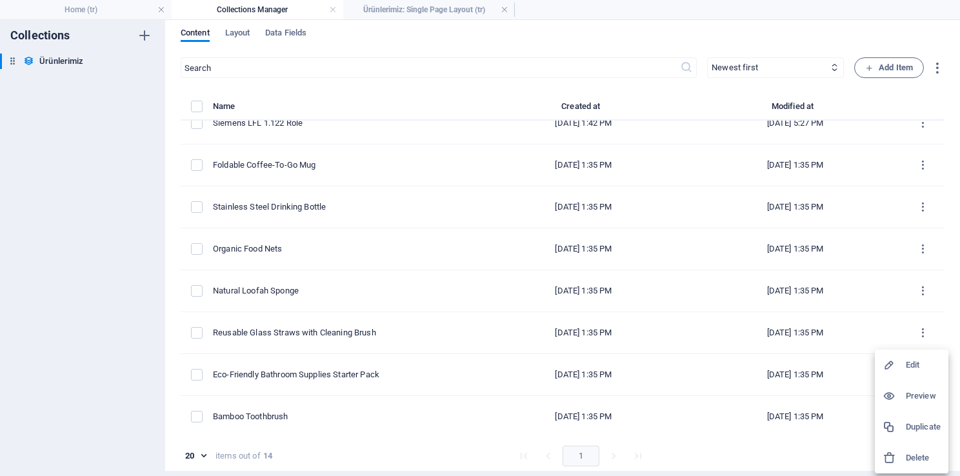
click at [906, 461] on h6 "Delete" at bounding box center [923, 457] width 35 height 15
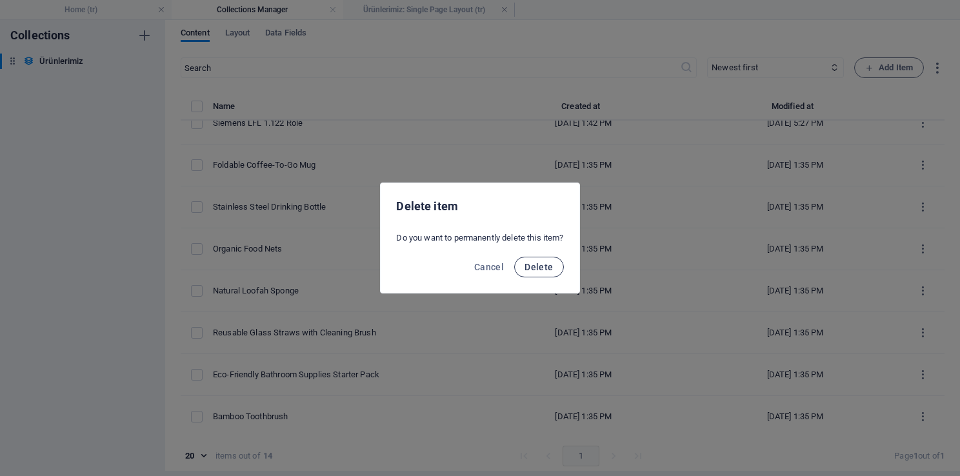
click at [543, 269] on span "Delete" at bounding box center [538, 267] width 28 height 10
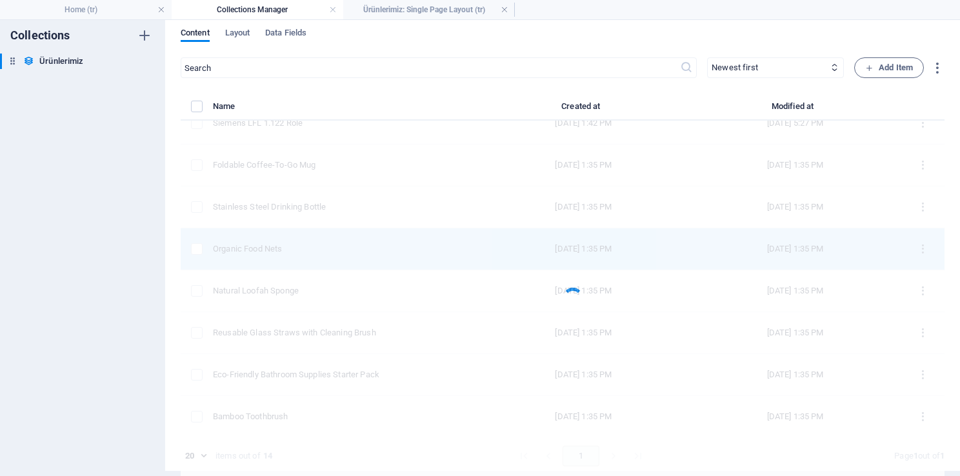
scroll to position [228, 0]
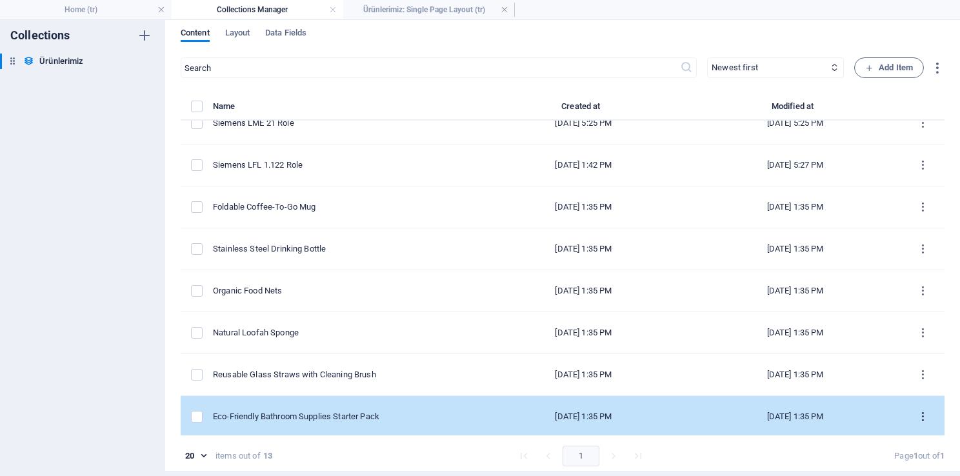
click at [919, 412] on icon "items list" at bounding box center [923, 417] width 12 height 12
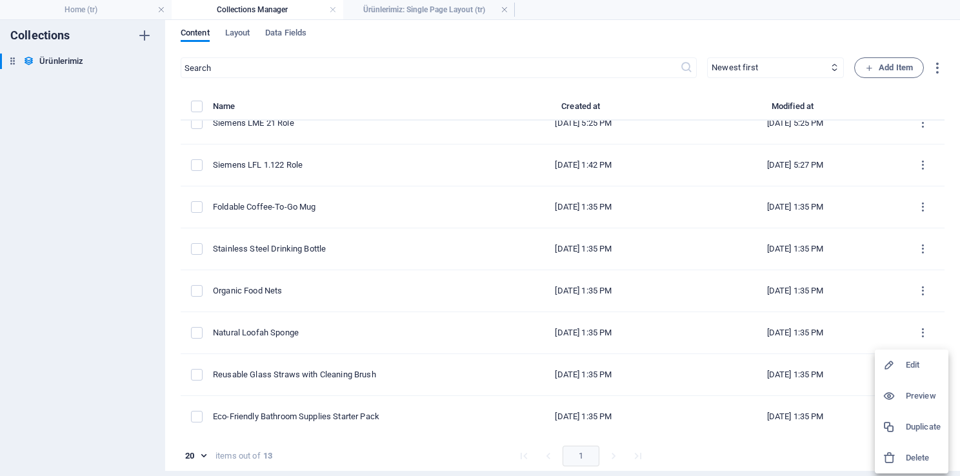
click at [924, 457] on h6 "Delete" at bounding box center [923, 457] width 35 height 15
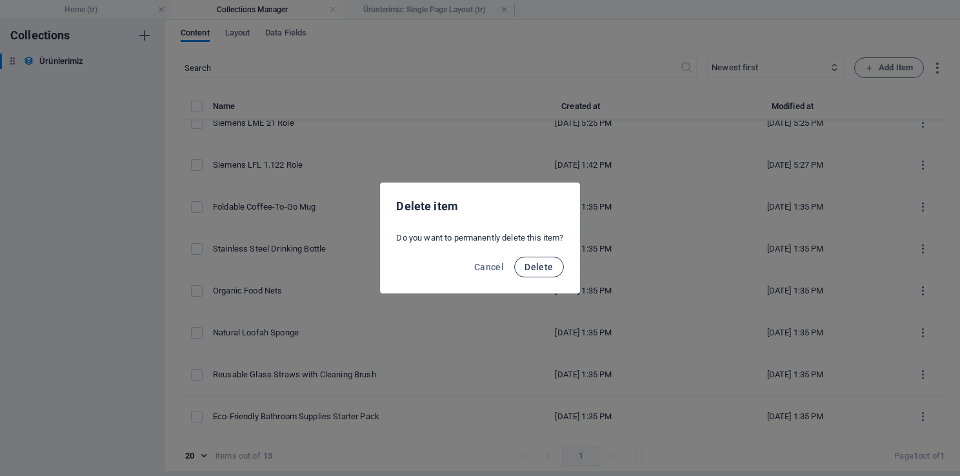
click at [554, 274] on button "Delete" at bounding box center [538, 267] width 49 height 21
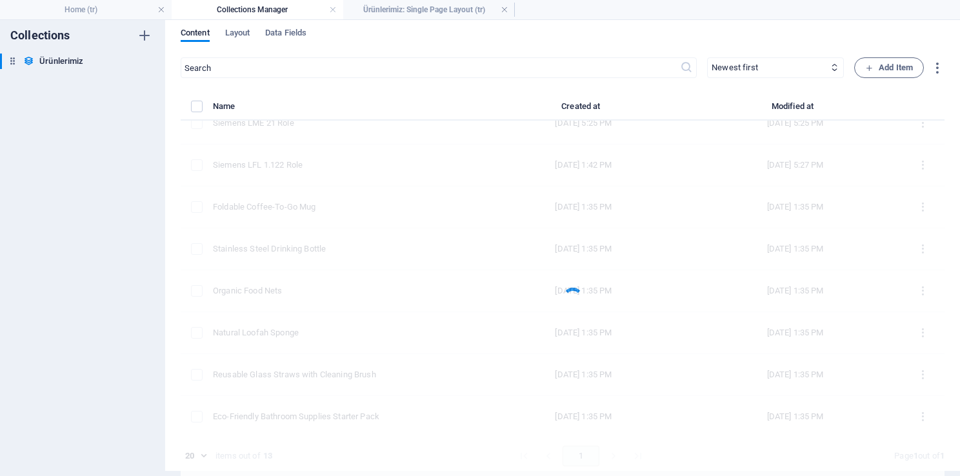
scroll to position [186, 0]
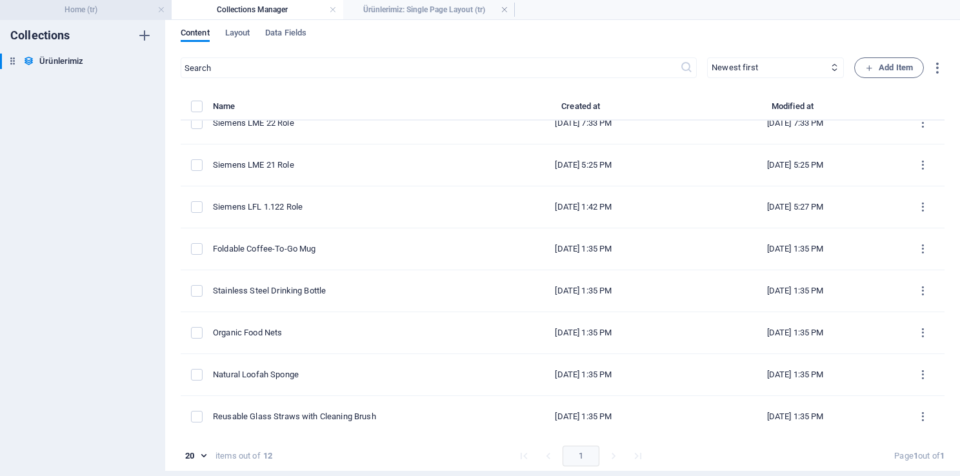
click at [105, 13] on h4 "Home (tr)" at bounding box center [86, 10] width 172 height 14
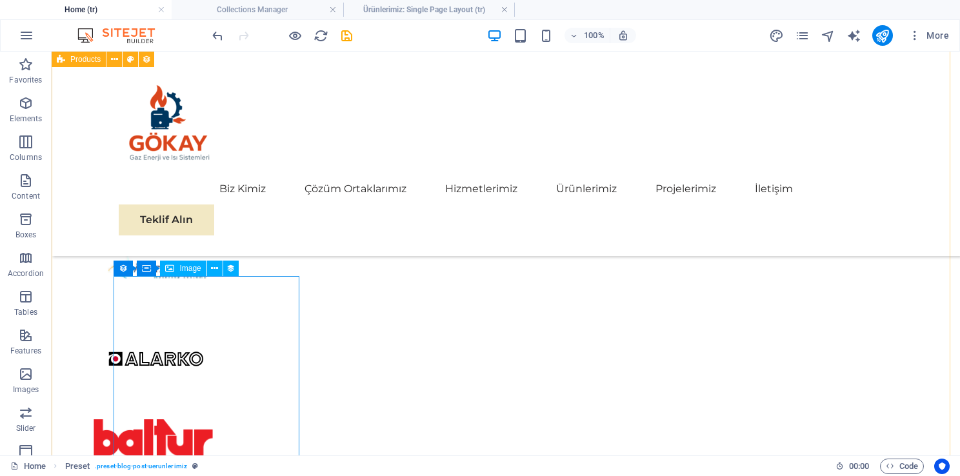
scroll to position [2499, 0]
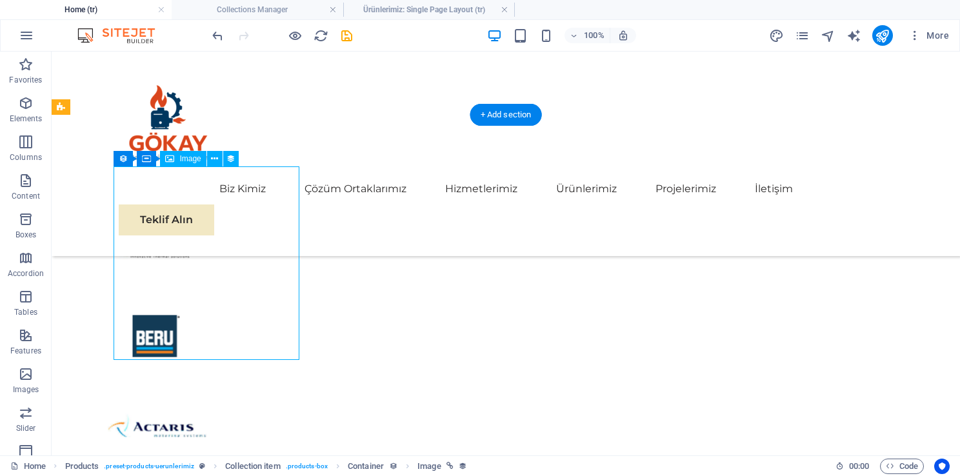
scroll to position [2434, 0]
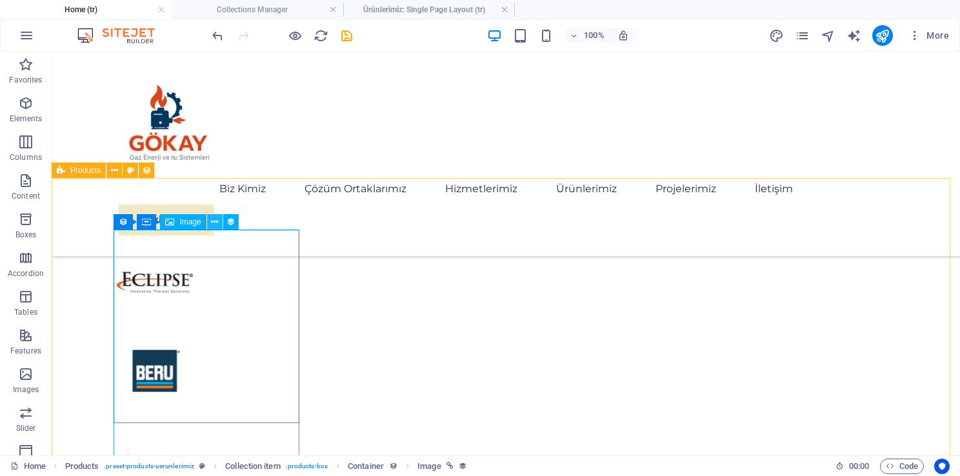
click at [212, 223] on icon at bounding box center [214, 222] width 7 height 14
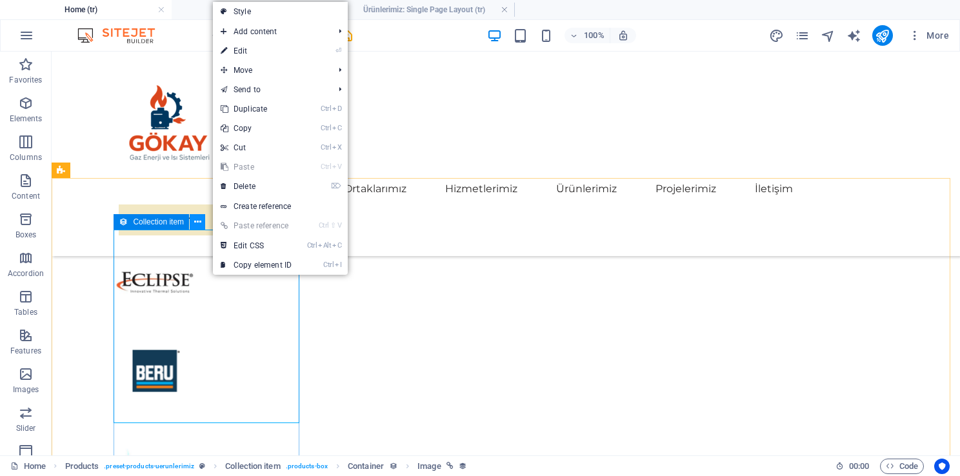
click at [194, 221] on icon at bounding box center [197, 222] width 7 height 14
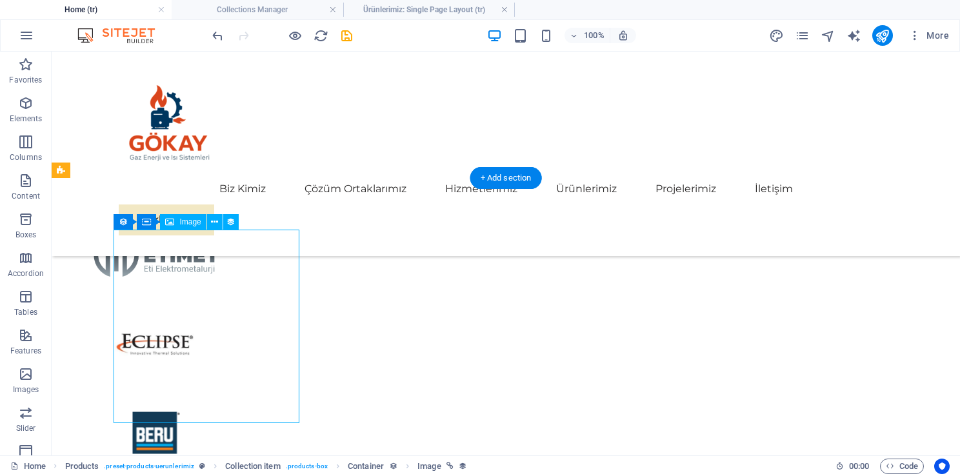
scroll to position [2280, 0]
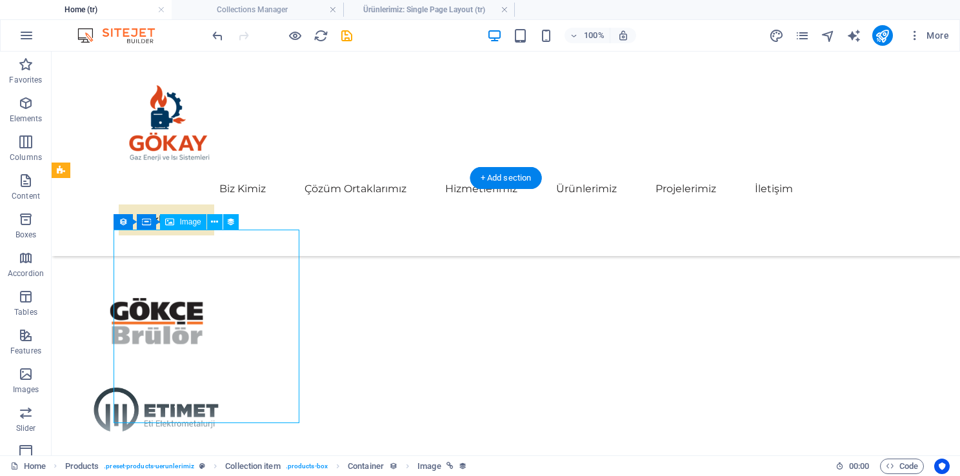
select select "image"
select select "px"
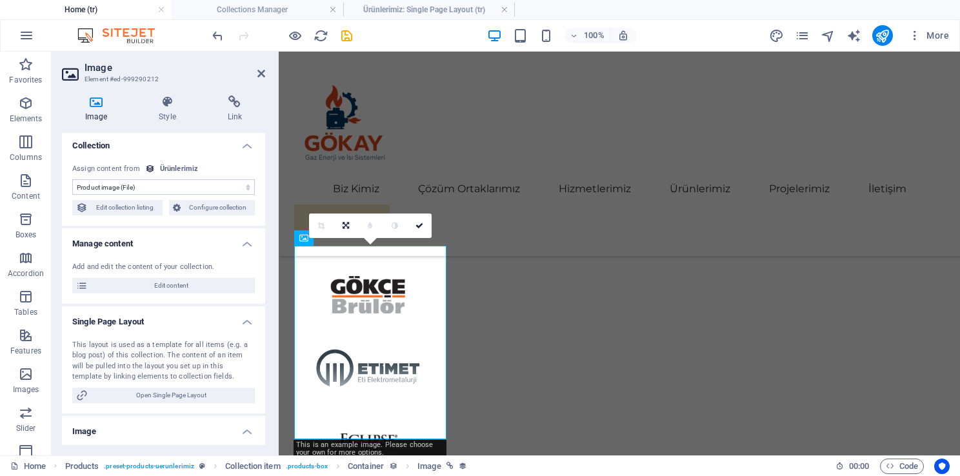
scroll to position [0, 0]
click at [515, 244] on div "Biz Kimiz Çözüm Ortaklarımız Hizmetlerimiz Ürünlerimiz Projelerimiz İletişim Te…" at bounding box center [619, 154] width 681 height 204
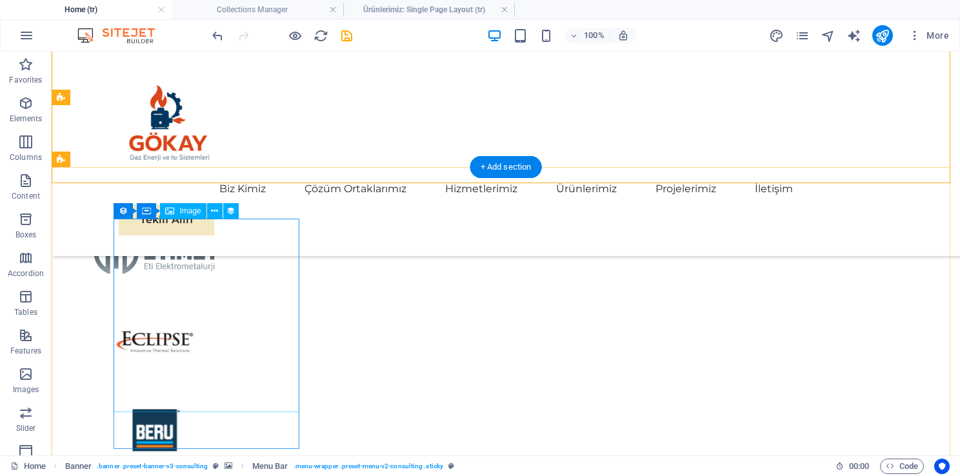
scroll to position [2370, 0]
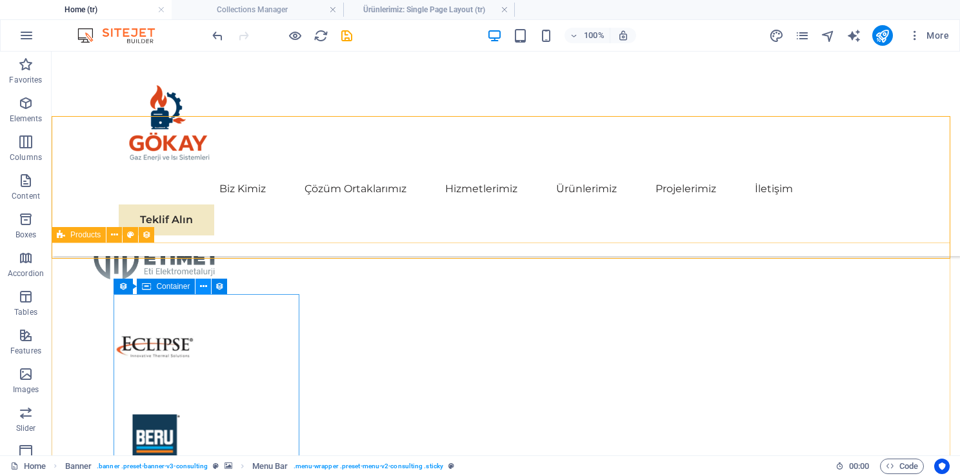
click at [202, 287] on icon at bounding box center [203, 287] width 7 height 14
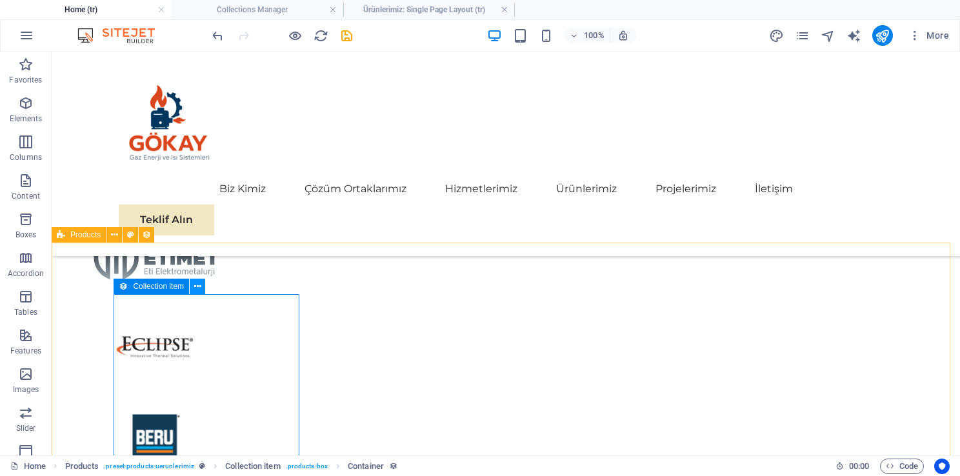
click at [191, 285] on button at bounding box center [197, 286] width 15 height 15
click at [271, 3] on h4 "Collections Manager" at bounding box center [258, 10] width 172 height 14
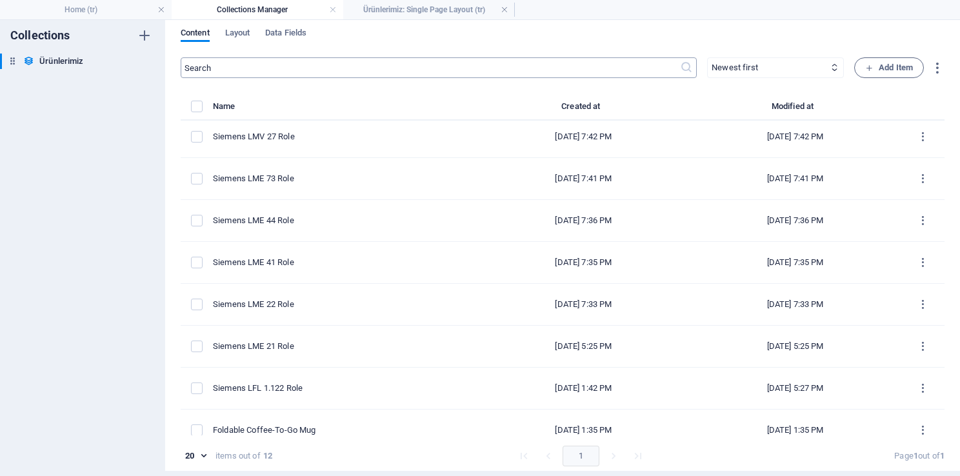
scroll to position [0, 0]
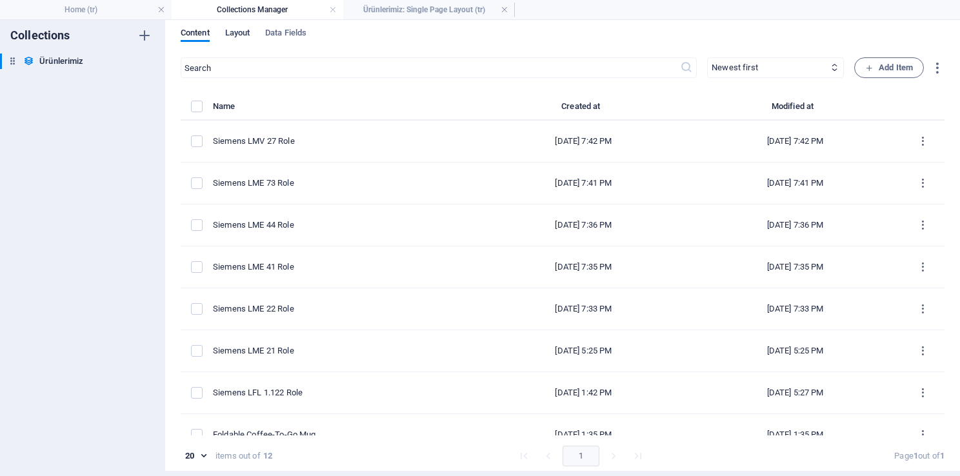
click at [238, 32] on span "Layout" at bounding box center [237, 34] width 25 height 18
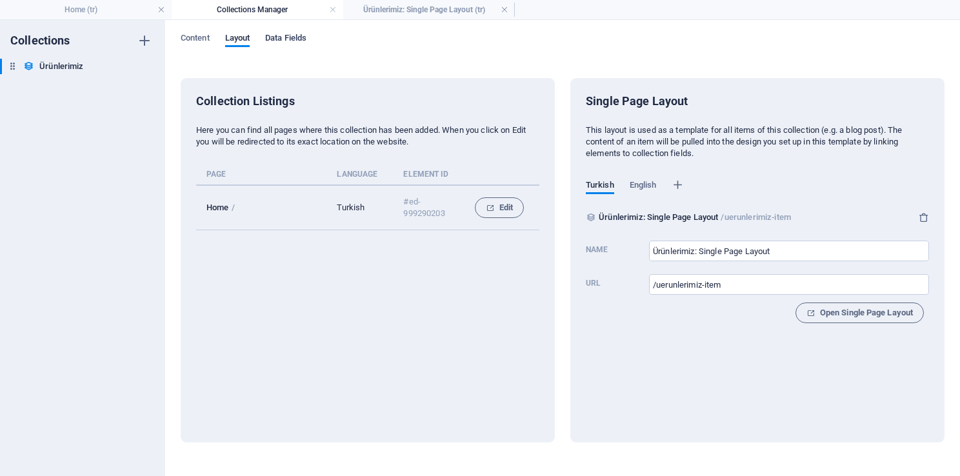
click at [289, 36] on span "Data Fields" at bounding box center [285, 39] width 41 height 18
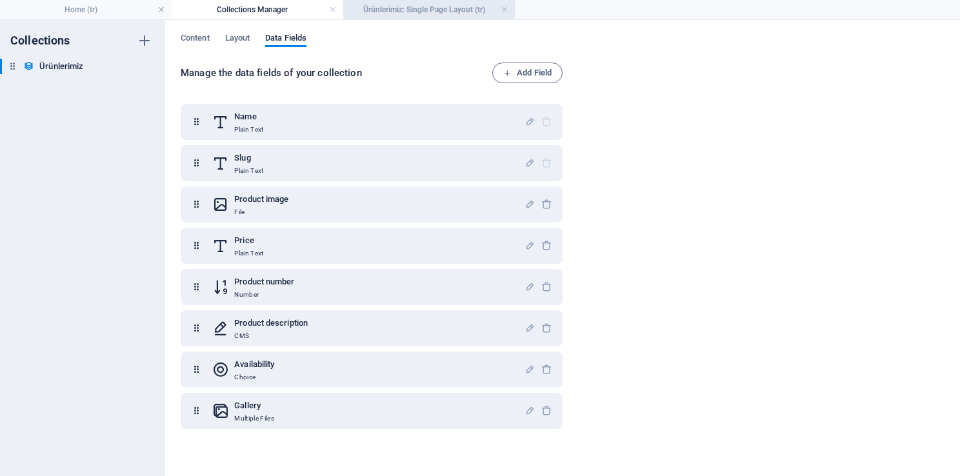
click at [415, 9] on h4 "Ürünlerimiz: Single Page Layout (tr)" at bounding box center [429, 10] width 172 height 14
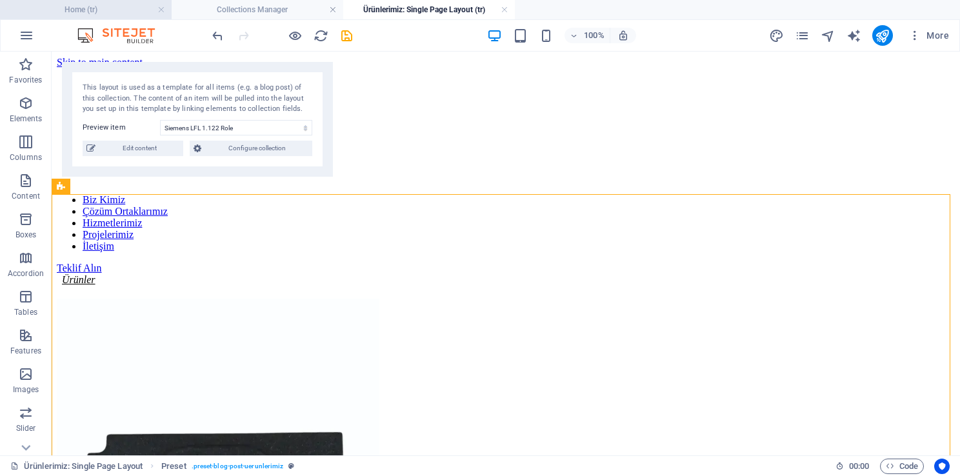
click at [76, 9] on h4 "Home (tr)" at bounding box center [86, 10] width 172 height 14
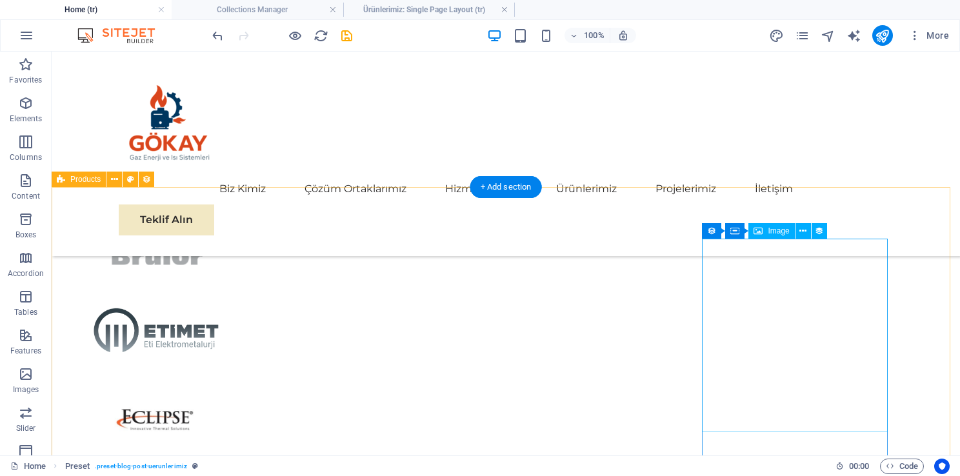
scroll to position [2296, 0]
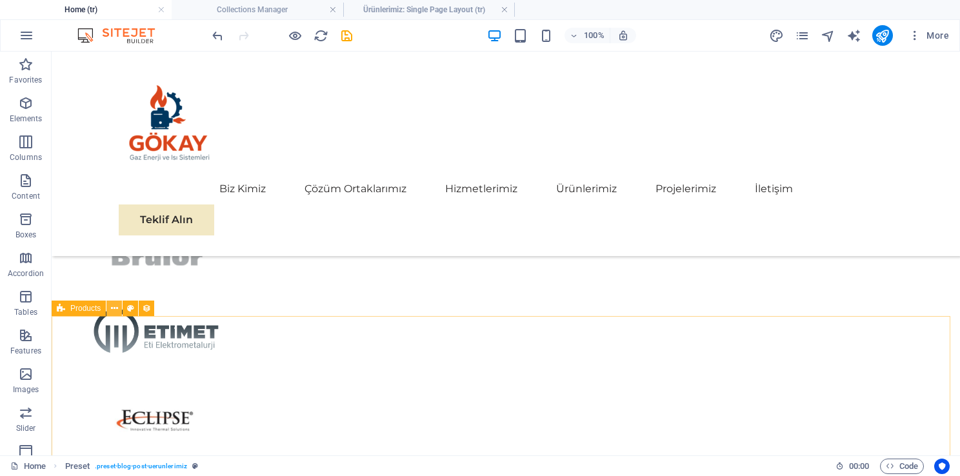
click at [118, 310] on button at bounding box center [113, 308] width 15 height 15
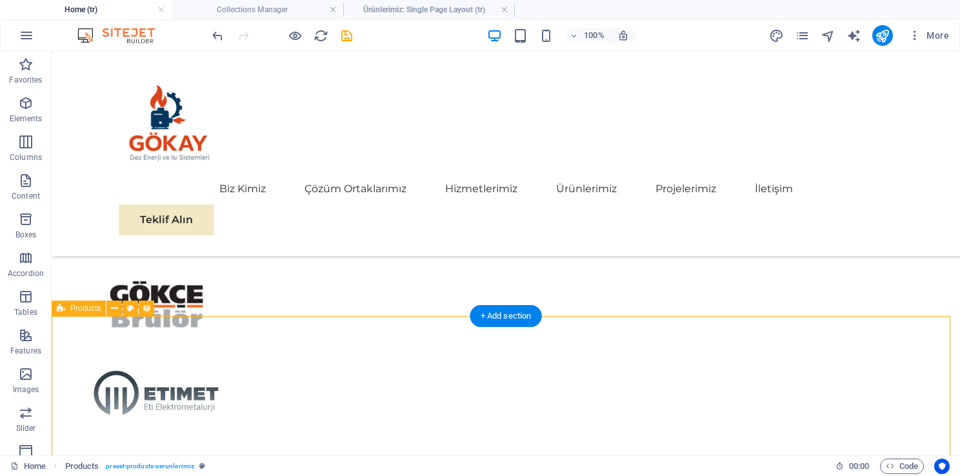
select select "createdAt_DESC"
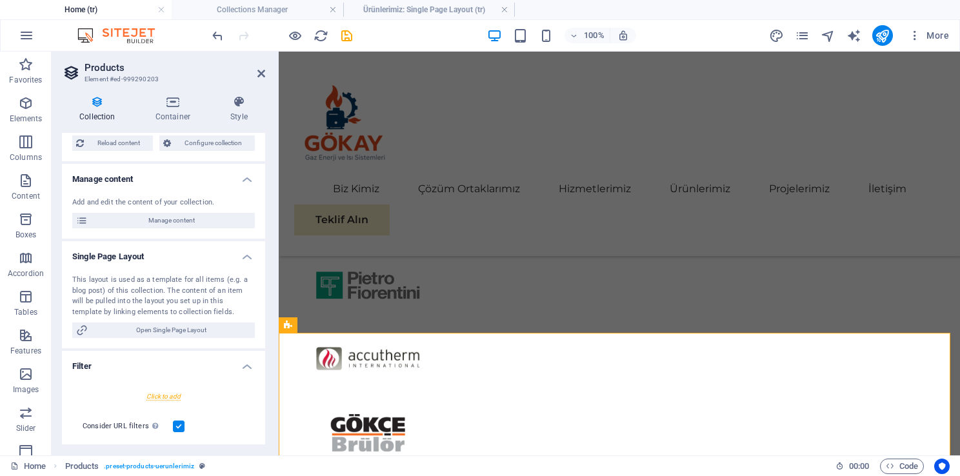
scroll to position [91, 0]
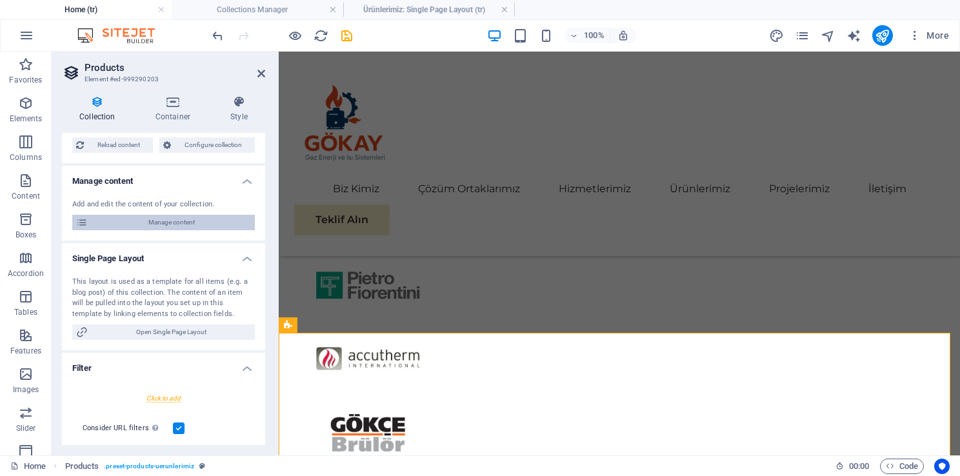
click at [196, 221] on span "Manage content" at bounding box center [171, 222] width 159 height 15
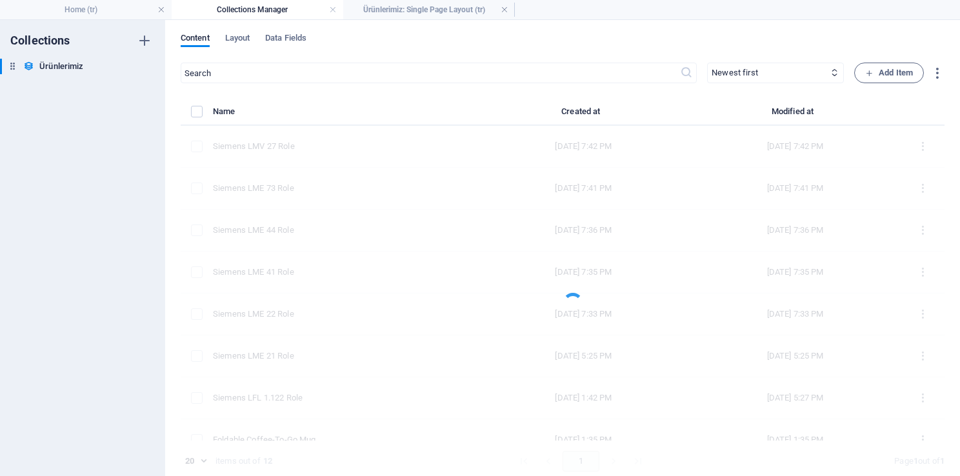
scroll to position [0, 0]
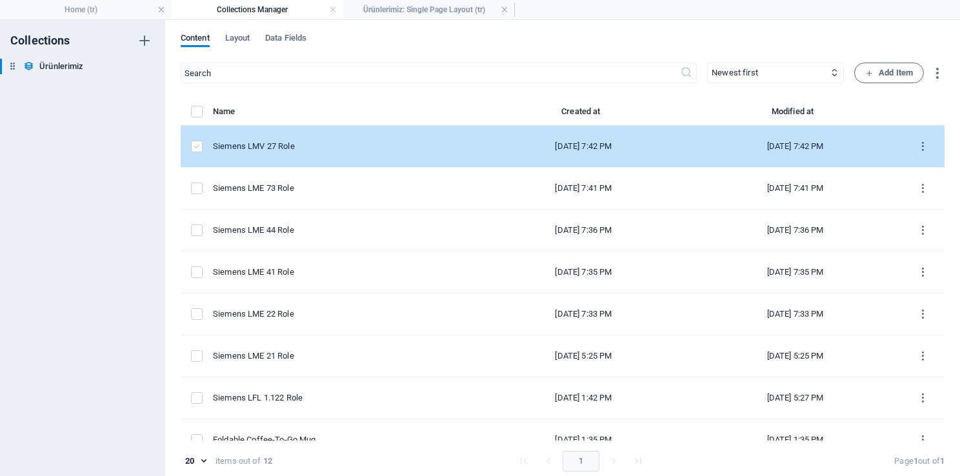
click at [197, 148] on label "items list" at bounding box center [197, 147] width 12 height 12
click at [0, 0] on input "items list" at bounding box center [0, 0] width 0 height 0
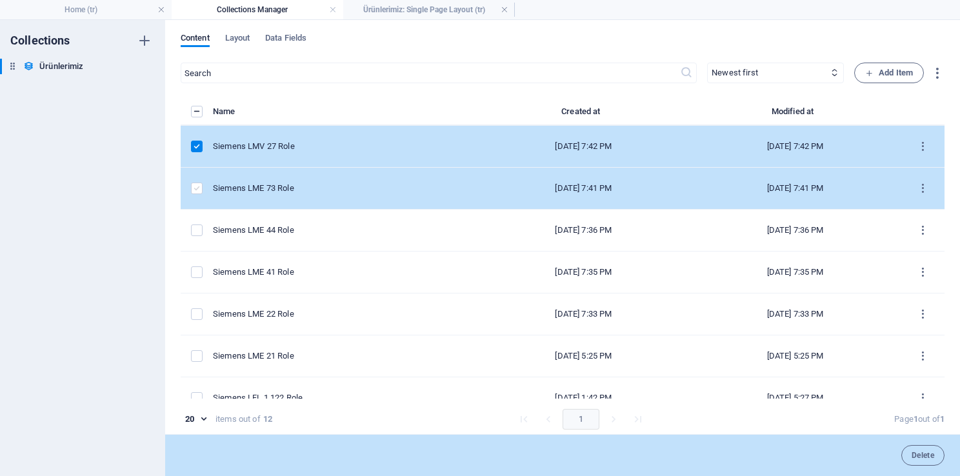
click at [196, 187] on label "items list" at bounding box center [197, 189] width 12 height 12
click at [0, 0] on input "items list" at bounding box center [0, 0] width 0 height 0
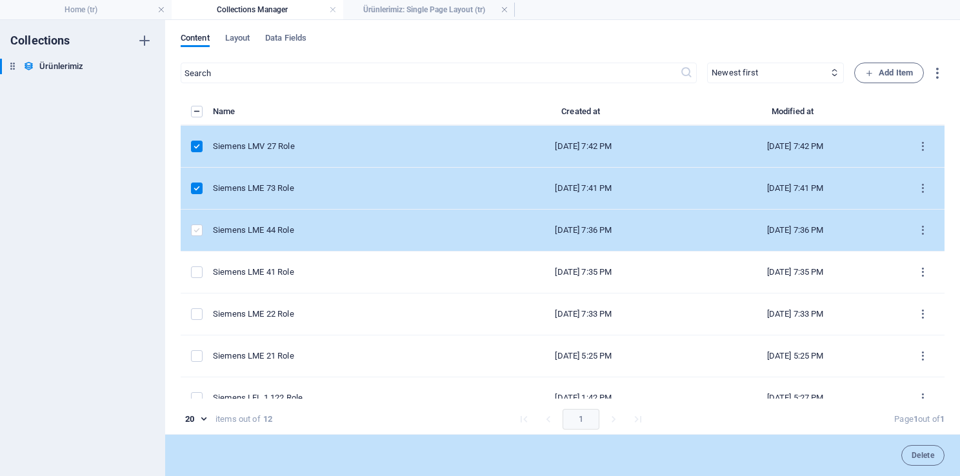
click at [192, 226] on label "items list" at bounding box center [197, 230] width 12 height 12
click at [0, 0] on input "items list" at bounding box center [0, 0] width 0 height 0
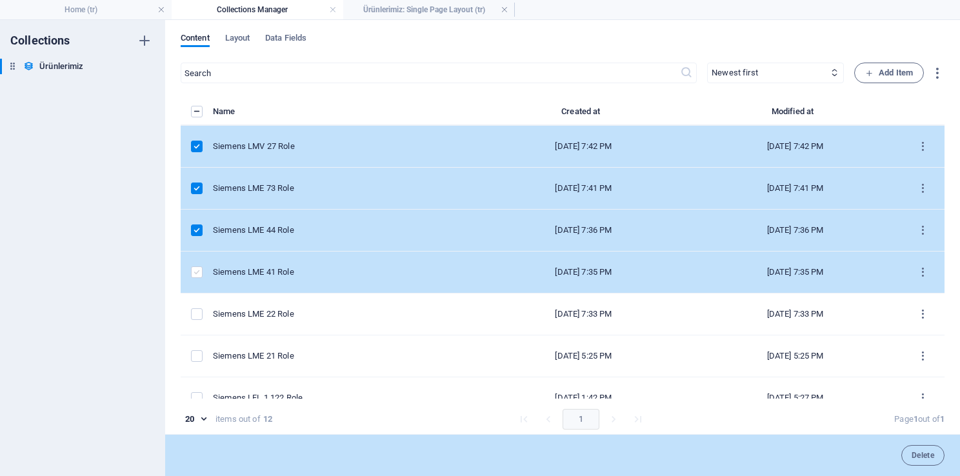
click at [199, 271] on label "items list" at bounding box center [197, 272] width 12 height 12
click at [0, 0] on input "items list" at bounding box center [0, 0] width 0 height 0
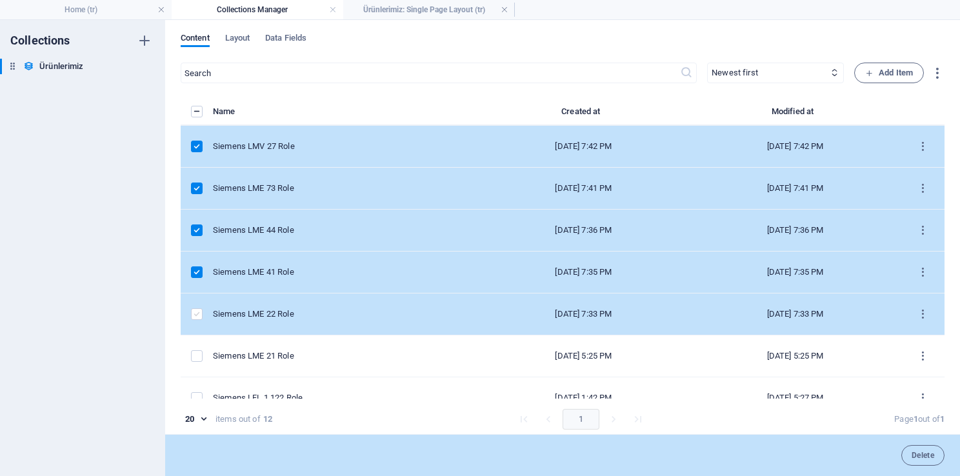
click at [196, 317] on label "items list" at bounding box center [197, 314] width 12 height 12
click at [0, 0] on input "items list" at bounding box center [0, 0] width 0 height 0
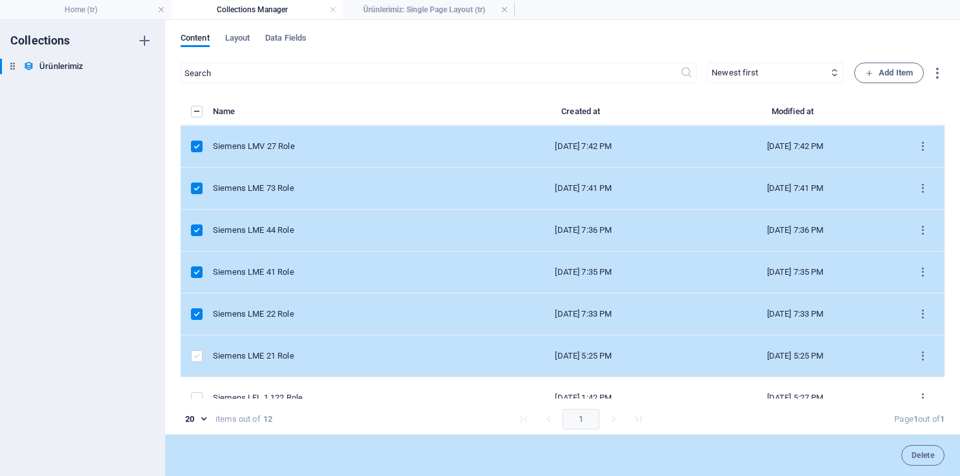
click at [201, 350] on label "items list" at bounding box center [197, 356] width 12 height 12
click at [0, 0] on input "items list" at bounding box center [0, 0] width 0 height 0
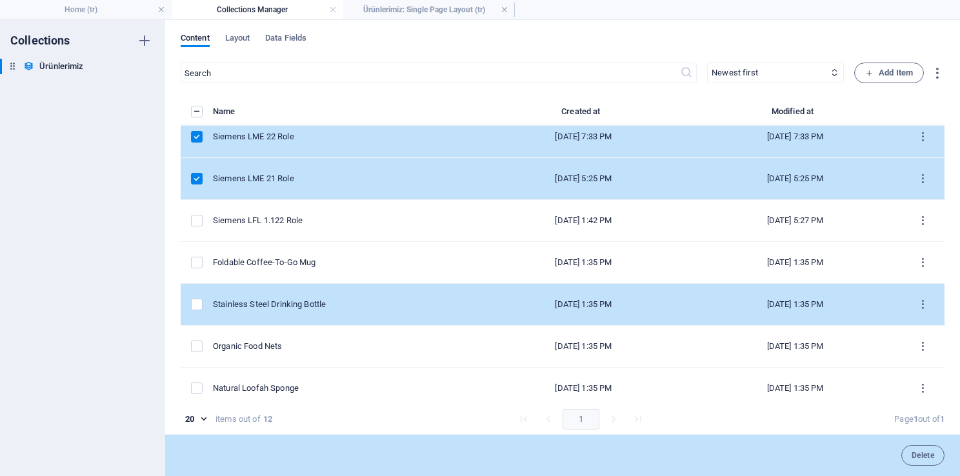
scroll to position [194, 0]
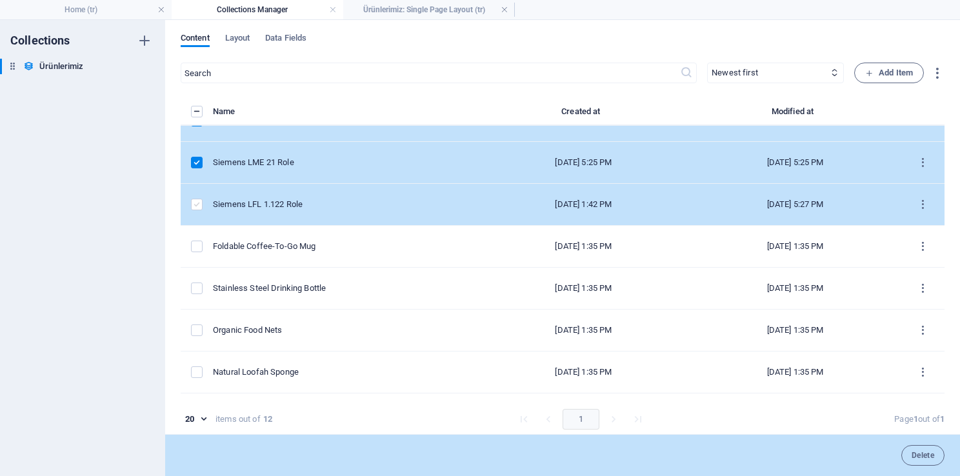
click at [200, 203] on label "items list" at bounding box center [197, 205] width 12 height 12
click at [0, 0] on input "items list" at bounding box center [0, 0] width 0 height 0
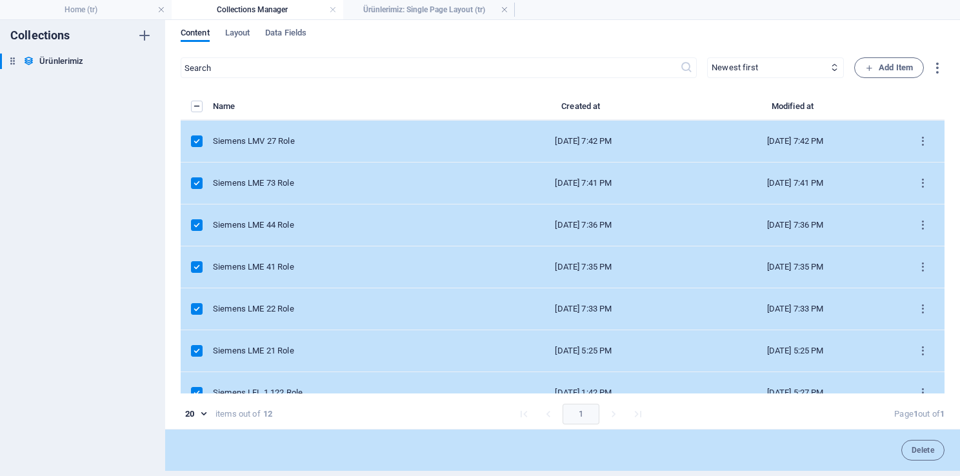
scroll to position [0, 0]
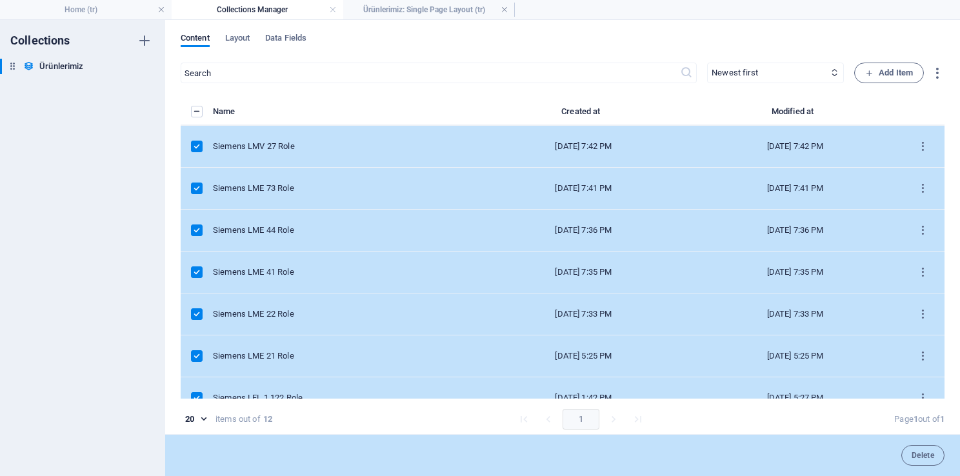
click at [193, 144] on label "items list" at bounding box center [197, 147] width 12 height 12
click at [0, 0] on input "items list" at bounding box center [0, 0] width 0 height 0
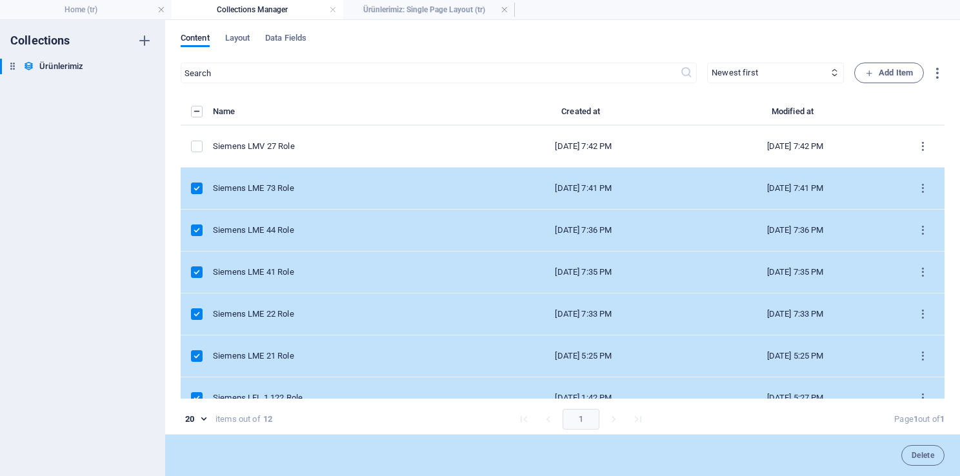
click at [193, 199] on td "items list" at bounding box center [197, 189] width 32 height 42
click at [197, 224] on label "items list" at bounding box center [197, 230] width 12 height 12
click at [0, 0] on input "items list" at bounding box center [0, 0] width 0 height 0
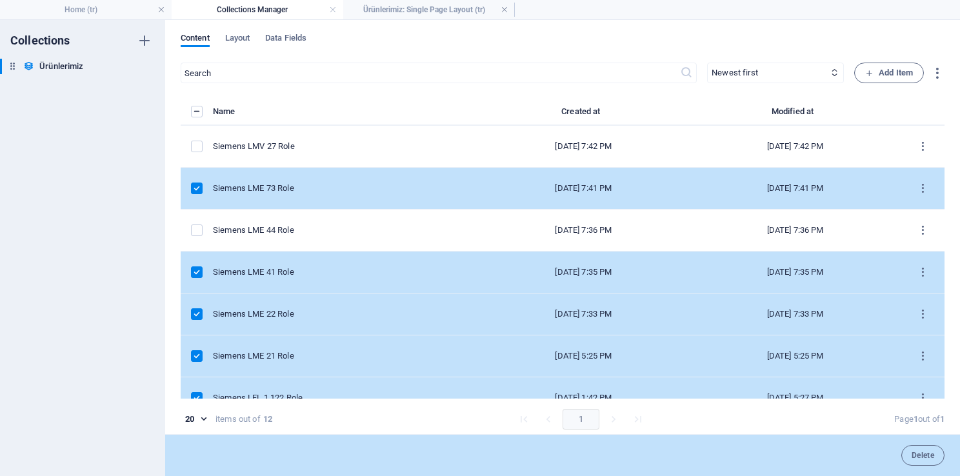
click at [199, 188] on label "items list" at bounding box center [197, 189] width 12 height 12
click at [0, 0] on input "items list" at bounding box center [0, 0] width 0 height 0
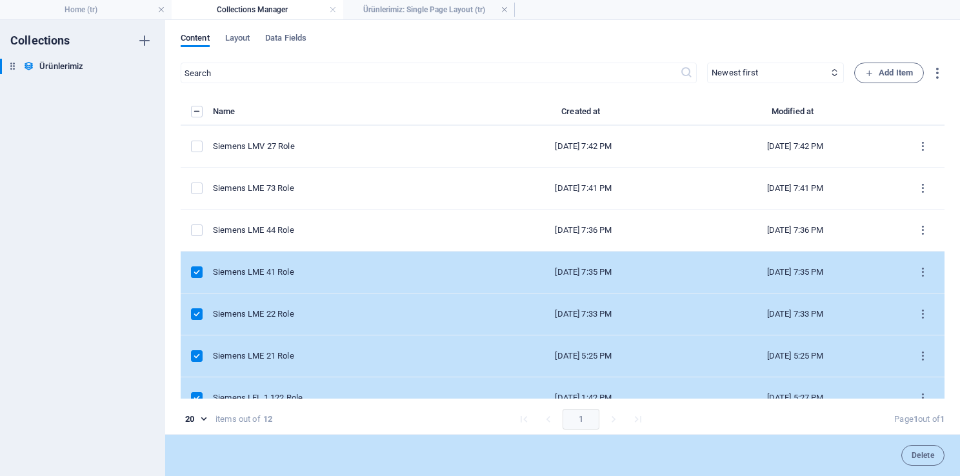
click at [199, 270] on label "items list" at bounding box center [197, 272] width 12 height 12
click at [0, 0] on input "items list" at bounding box center [0, 0] width 0 height 0
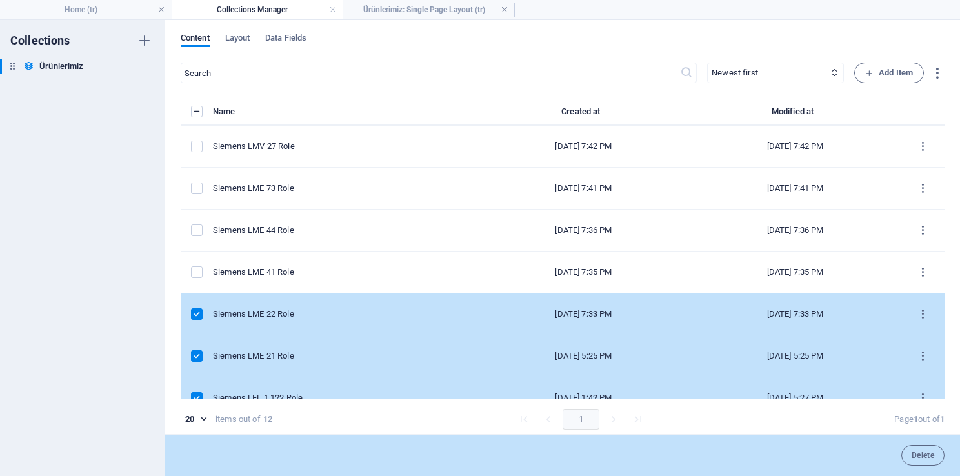
click at [198, 314] on label "items list" at bounding box center [197, 314] width 12 height 12
click at [0, 0] on input "items list" at bounding box center [0, 0] width 0 height 0
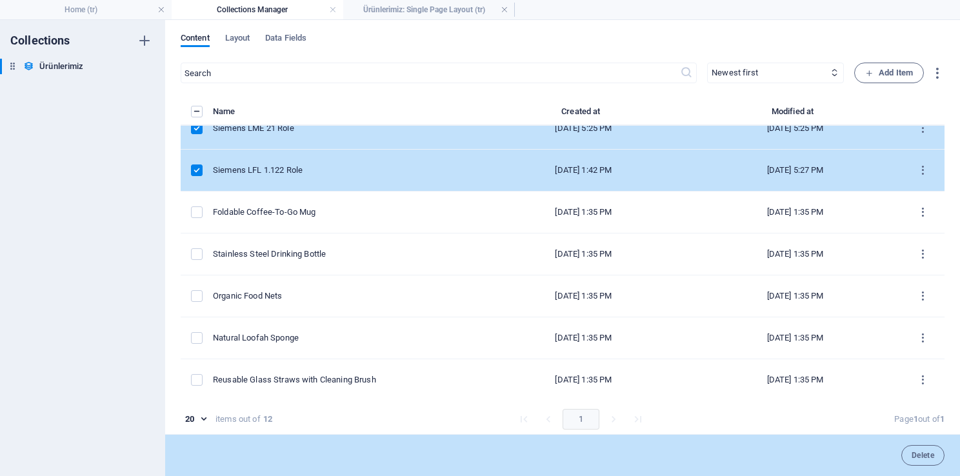
click at [196, 168] on label "items list" at bounding box center [197, 170] width 12 height 12
click at [0, 0] on input "items list" at bounding box center [0, 0] width 0 height 0
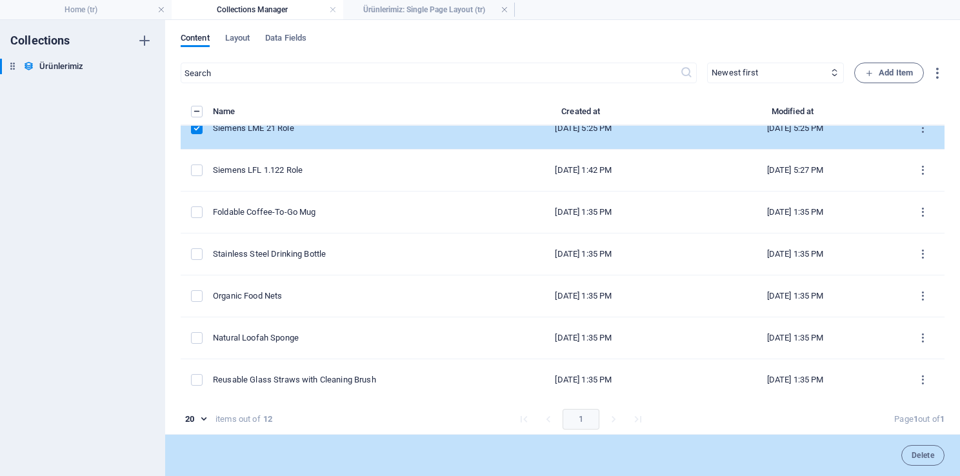
click at [196, 132] on label "items list" at bounding box center [197, 129] width 12 height 12
click at [0, 0] on input "items list" at bounding box center [0, 0] width 0 height 0
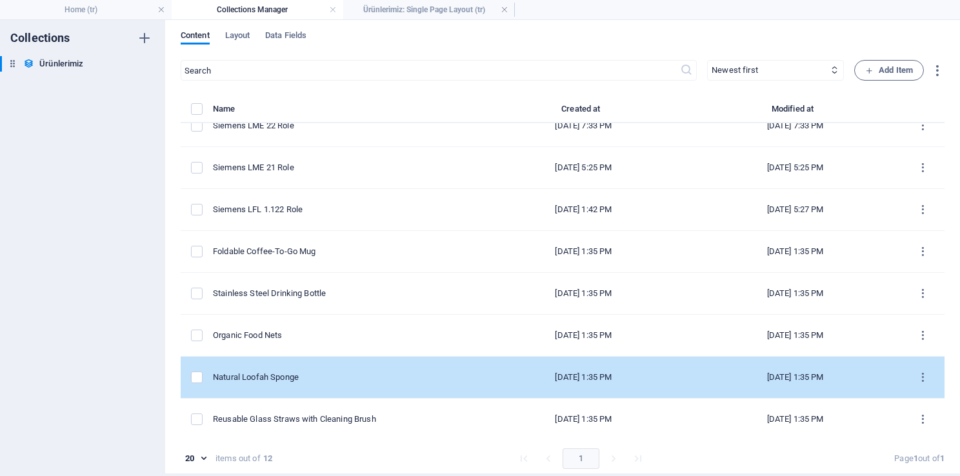
scroll to position [5, 0]
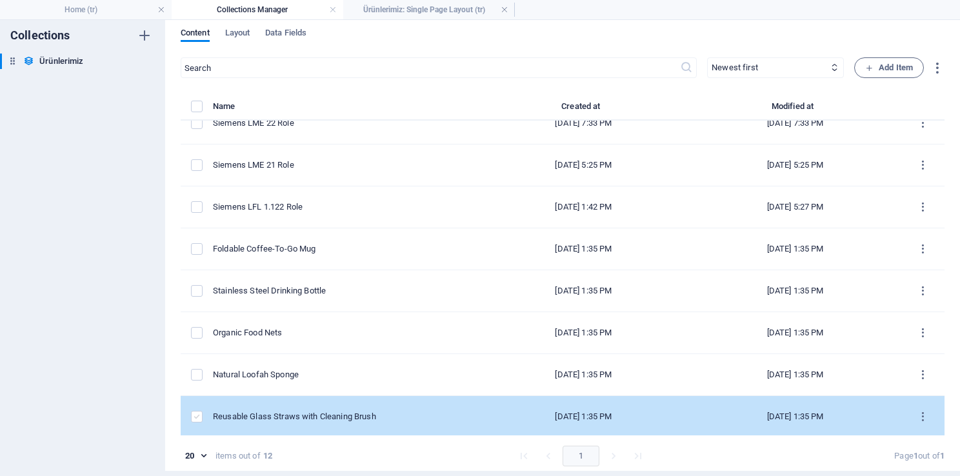
click at [194, 413] on label "items list" at bounding box center [197, 417] width 12 height 12
click at [0, 0] on input "items list" at bounding box center [0, 0] width 0 height 0
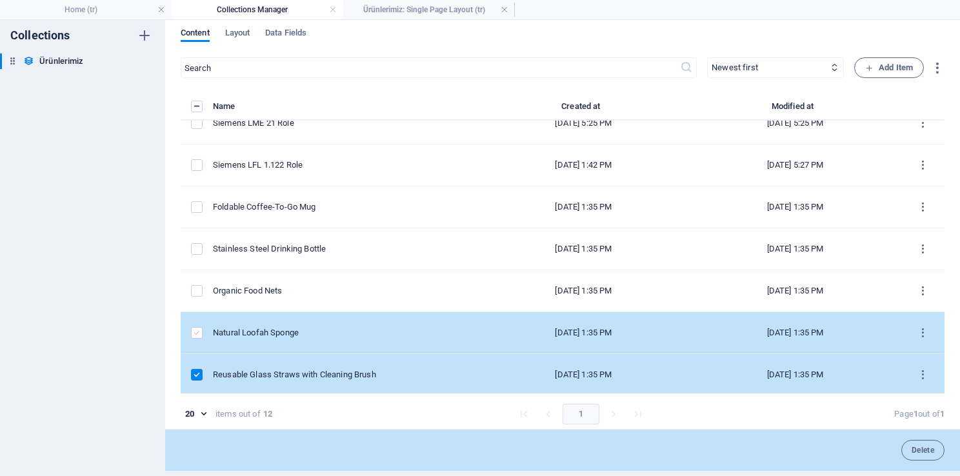
click at [196, 331] on label "items list" at bounding box center [197, 333] width 12 height 12
click at [0, 0] on input "items list" at bounding box center [0, 0] width 0 height 0
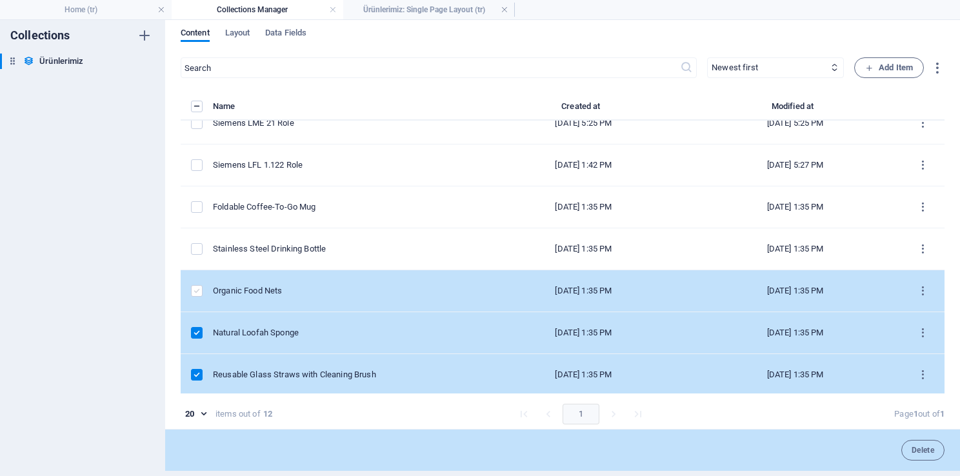
click at [194, 288] on label "items list" at bounding box center [197, 291] width 12 height 12
click at [0, 0] on input "items list" at bounding box center [0, 0] width 0 height 0
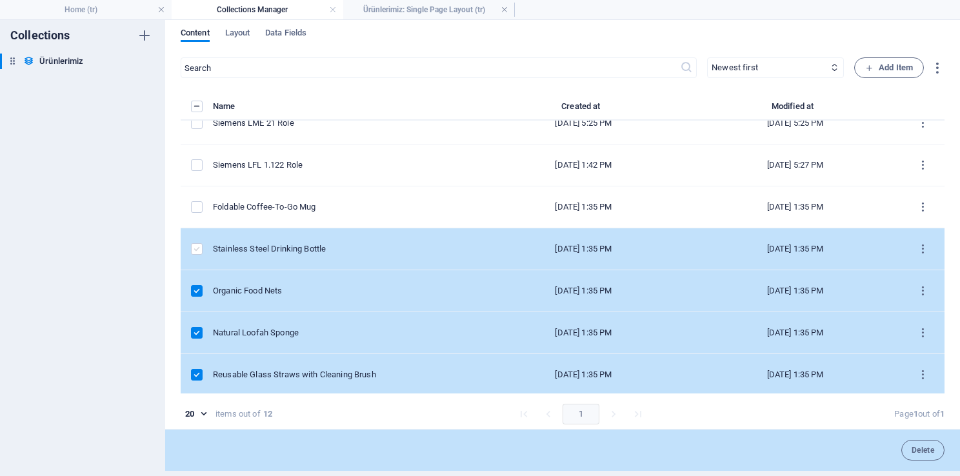
click at [193, 249] on label "items list" at bounding box center [197, 249] width 12 height 12
click at [0, 0] on input "items list" at bounding box center [0, 0] width 0 height 0
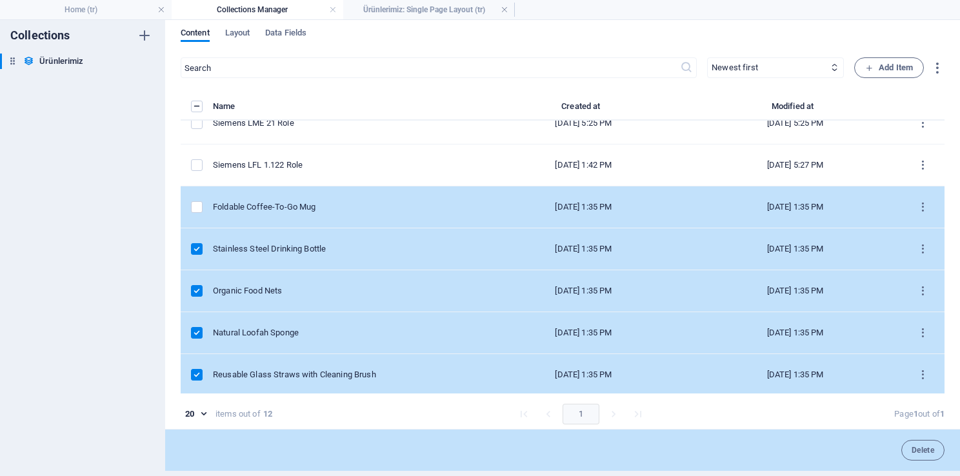
click at [196, 210] on label "items list" at bounding box center [197, 207] width 12 height 12
click at [0, 0] on input "items list" at bounding box center [0, 0] width 0 height 0
click at [926, 453] on span "Delete" at bounding box center [922, 450] width 23 height 8
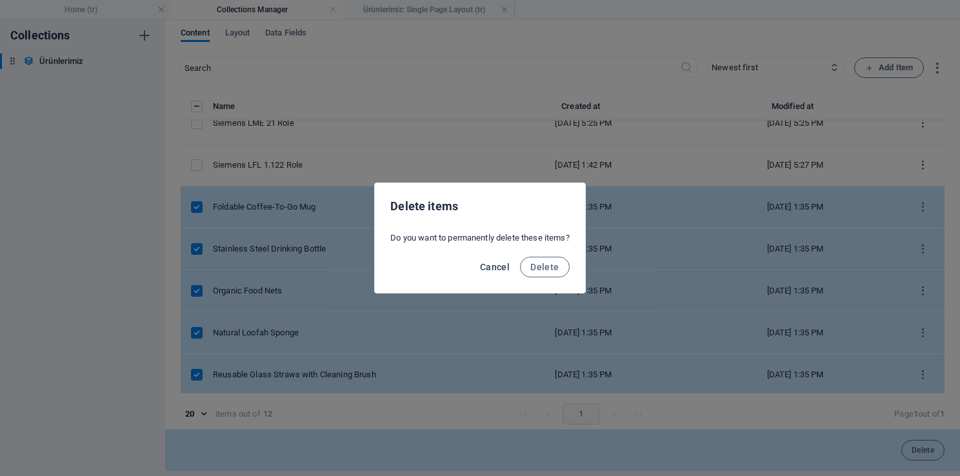
click at [503, 262] on span "Cancel" at bounding box center [495, 267] width 30 height 10
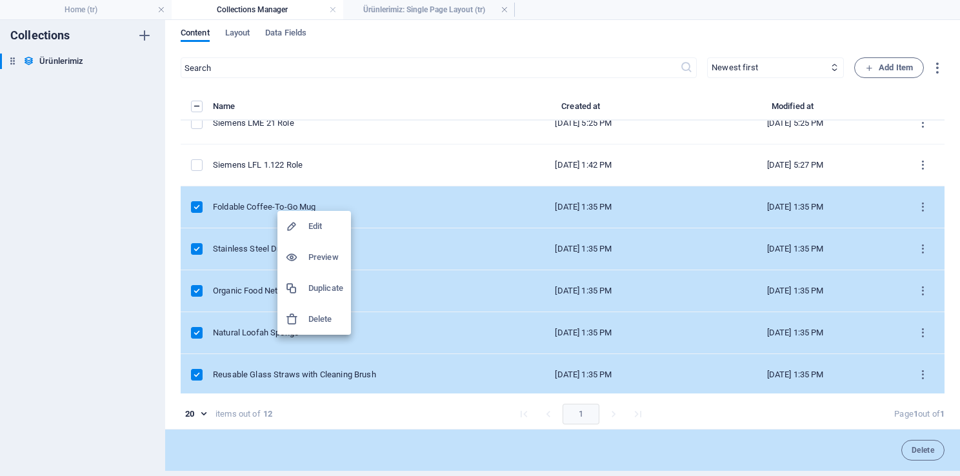
click at [329, 323] on h6 "Delete" at bounding box center [325, 319] width 35 height 15
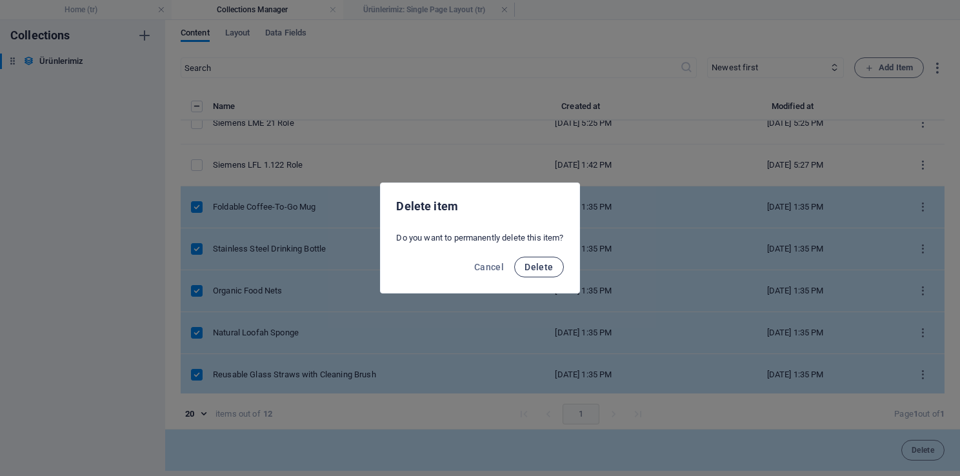
click at [541, 268] on span "Delete" at bounding box center [538, 267] width 28 height 10
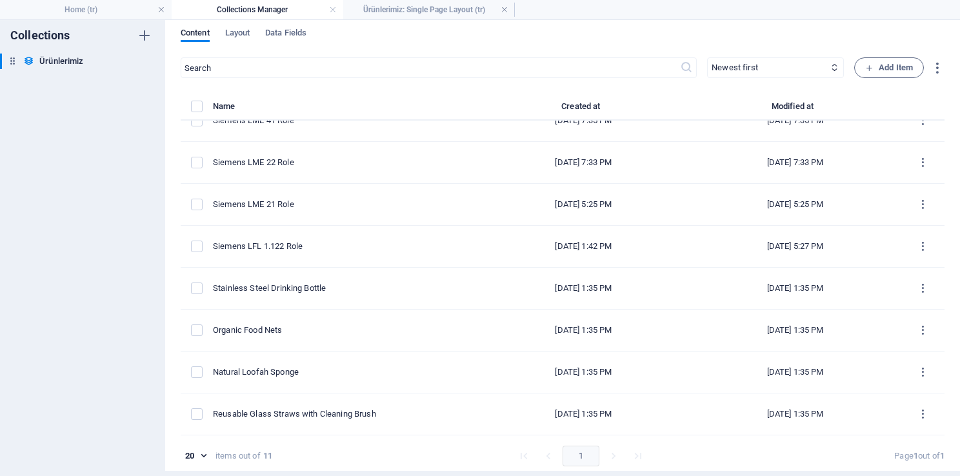
scroll to position [144, 0]
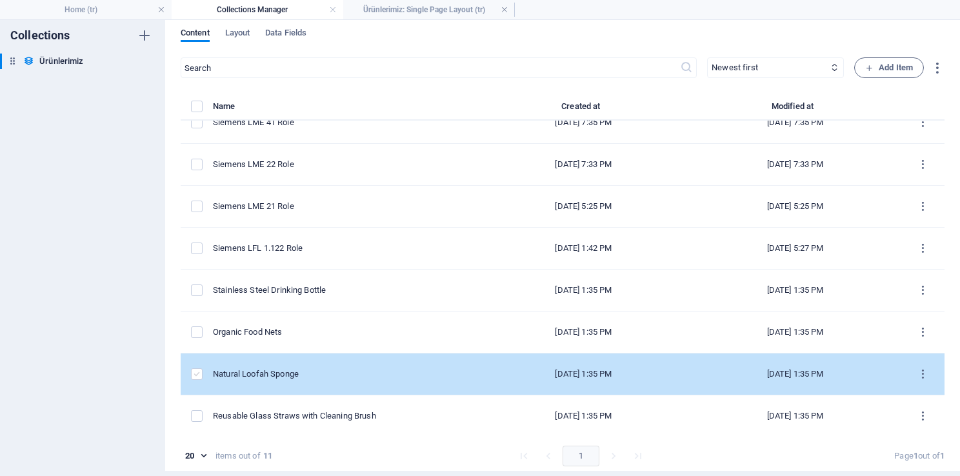
click at [192, 375] on label "items list" at bounding box center [197, 374] width 12 height 12
click at [0, 0] on input "items list" at bounding box center [0, 0] width 0 height 0
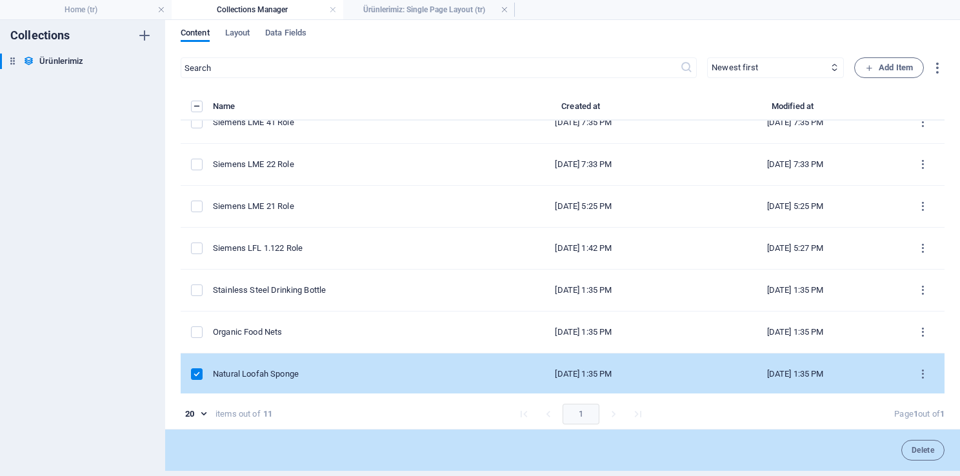
scroll to position [186, 0]
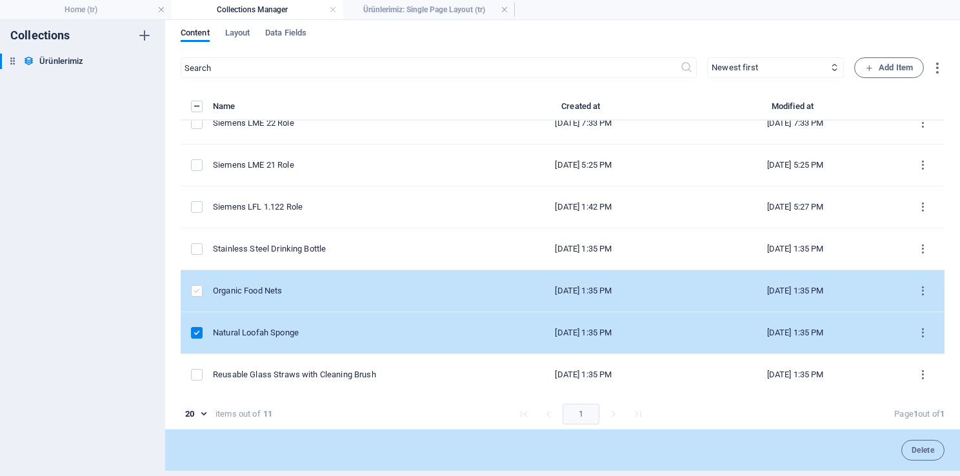
click at [196, 289] on label "items list" at bounding box center [197, 291] width 12 height 12
click at [0, 0] on input "items list" at bounding box center [0, 0] width 0 height 0
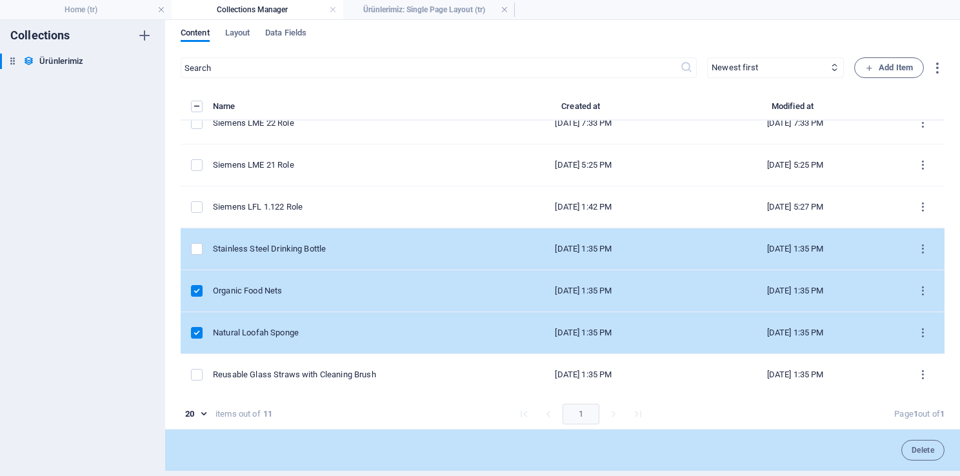
click at [201, 253] on td "items list" at bounding box center [197, 249] width 32 height 42
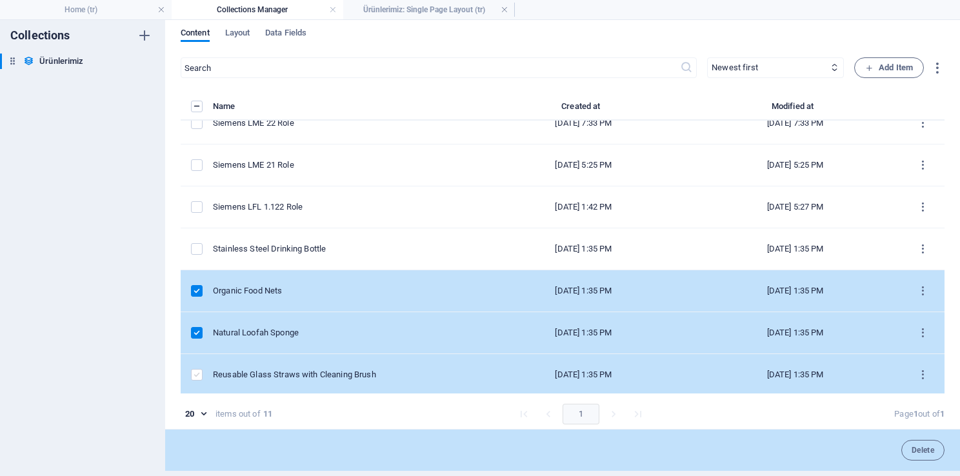
click at [195, 374] on label "items list" at bounding box center [197, 375] width 12 height 12
click at [0, 0] on input "items list" at bounding box center [0, 0] width 0 height 0
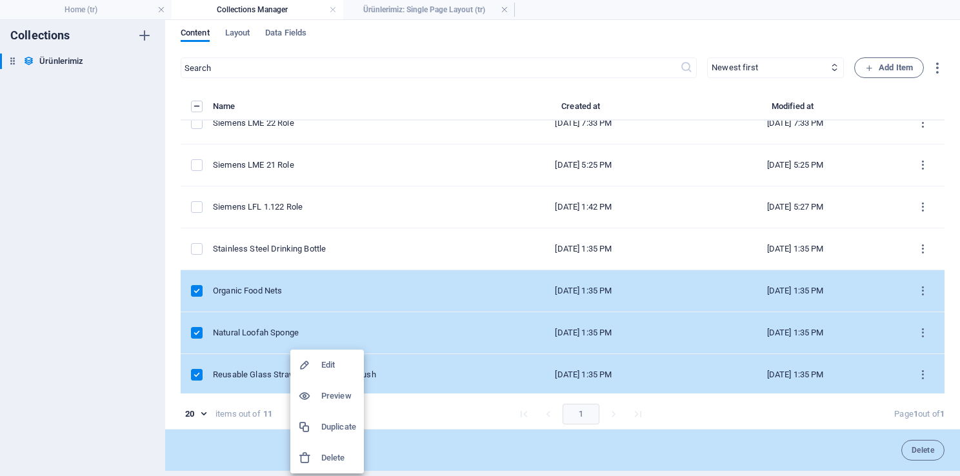
click at [330, 455] on h6 "Delete" at bounding box center [338, 457] width 35 height 15
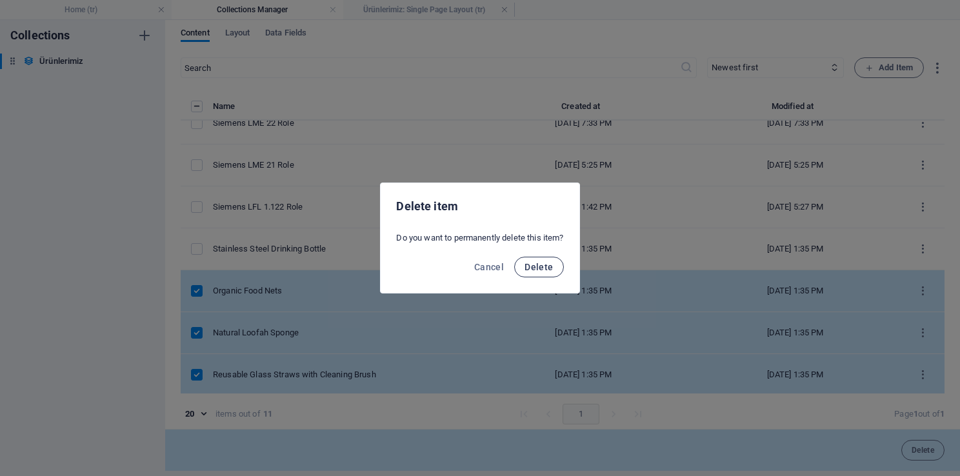
click at [530, 270] on span "Delete" at bounding box center [538, 267] width 28 height 10
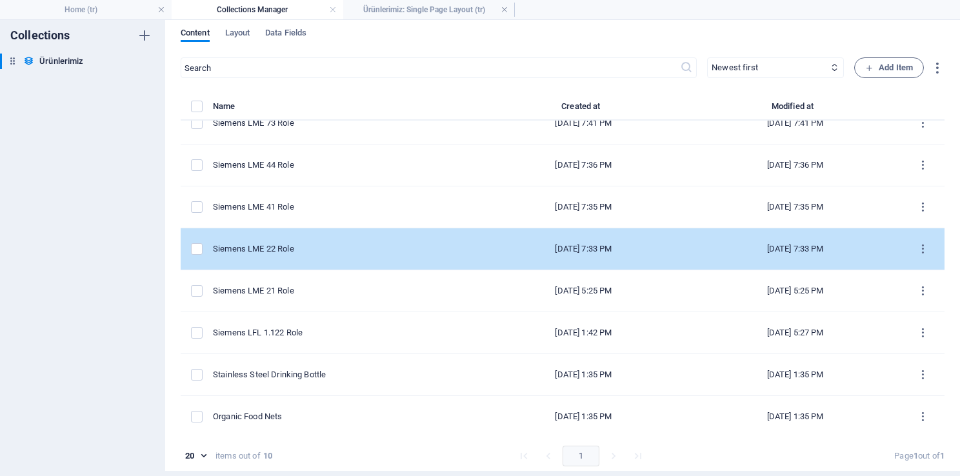
scroll to position [0, 0]
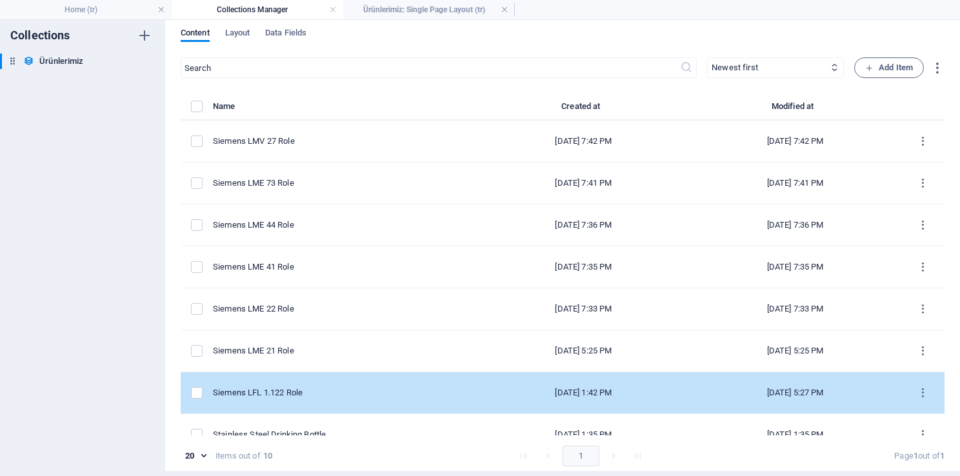
click at [930, 391] on td "items list" at bounding box center [922, 393] width 43 height 42
click at [917, 389] on icon "items list" at bounding box center [923, 393] width 12 height 12
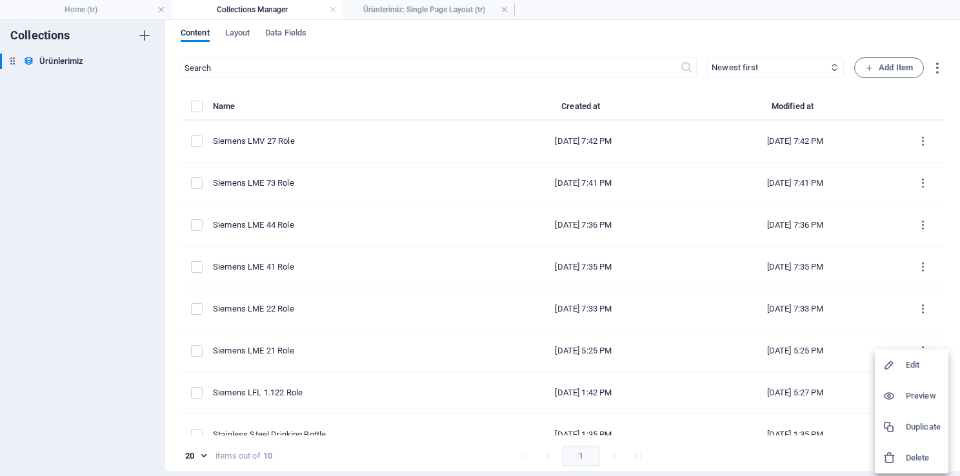
click at [912, 361] on h6 "Edit" at bounding box center [923, 364] width 35 height 15
select select "In stock"
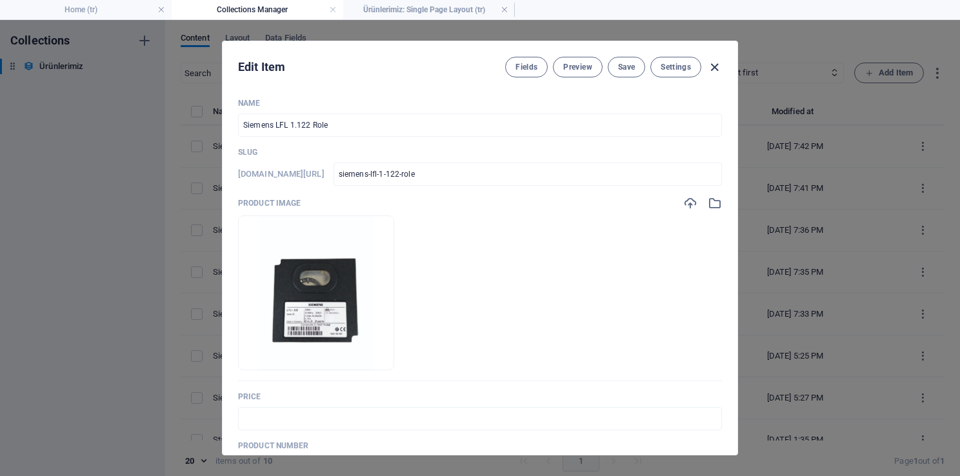
click at [710, 64] on icon "button" at bounding box center [714, 67] width 15 height 15
type input "siemens-lfl-1-122-role"
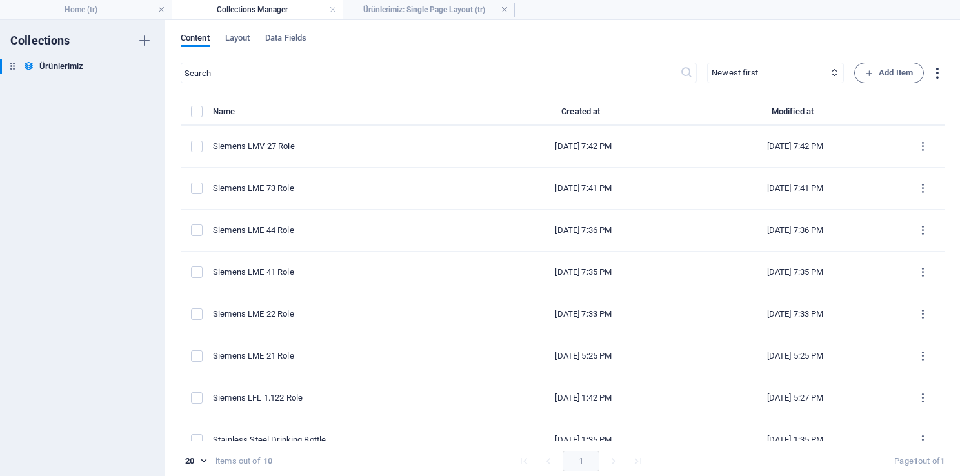
click at [939, 71] on icon "button" at bounding box center [937, 73] width 15 height 15
click at [939, 71] on div at bounding box center [480, 238] width 960 height 476
click at [97, 9] on h4 "Home (tr)" at bounding box center [86, 10] width 172 height 14
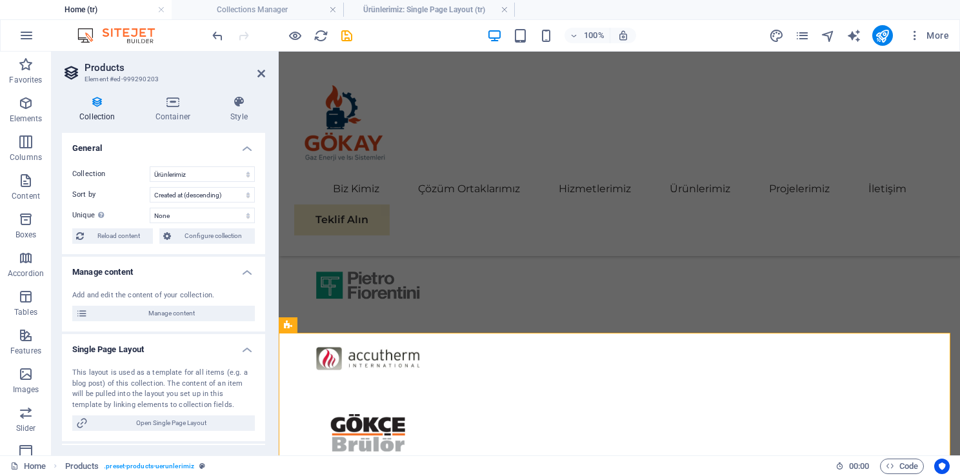
drag, startPoint x: 263, startPoint y: 334, endPoint x: 5, endPoint y: 155, distance: 313.9
click at [174, 99] on icon at bounding box center [173, 101] width 70 height 13
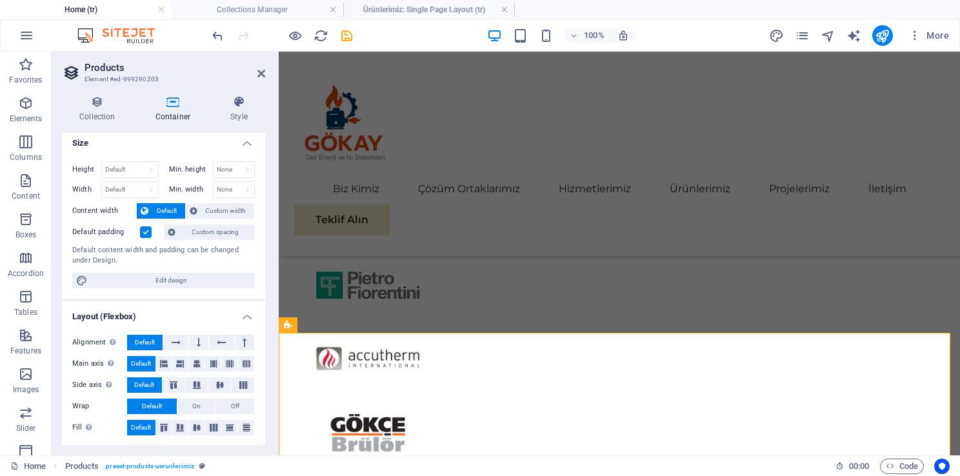
scroll to position [5, 0]
click at [225, 103] on icon at bounding box center [239, 101] width 52 height 13
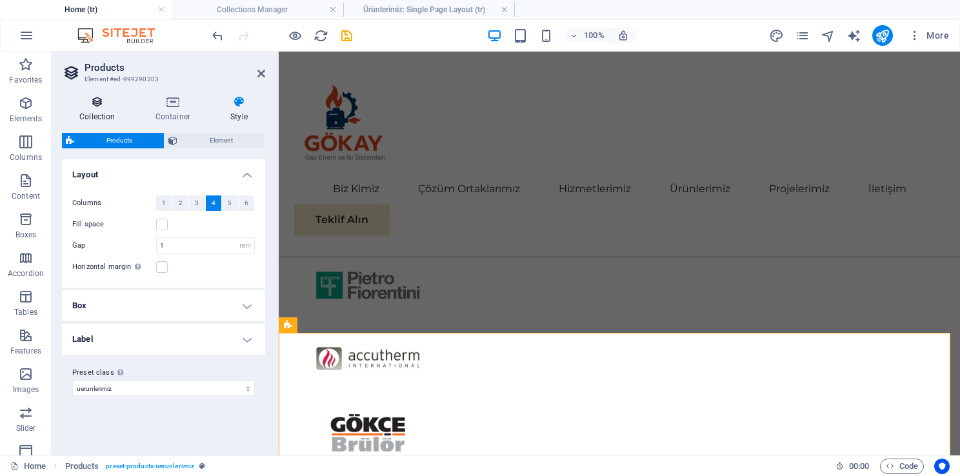
click at [99, 106] on icon at bounding box center [97, 101] width 71 height 13
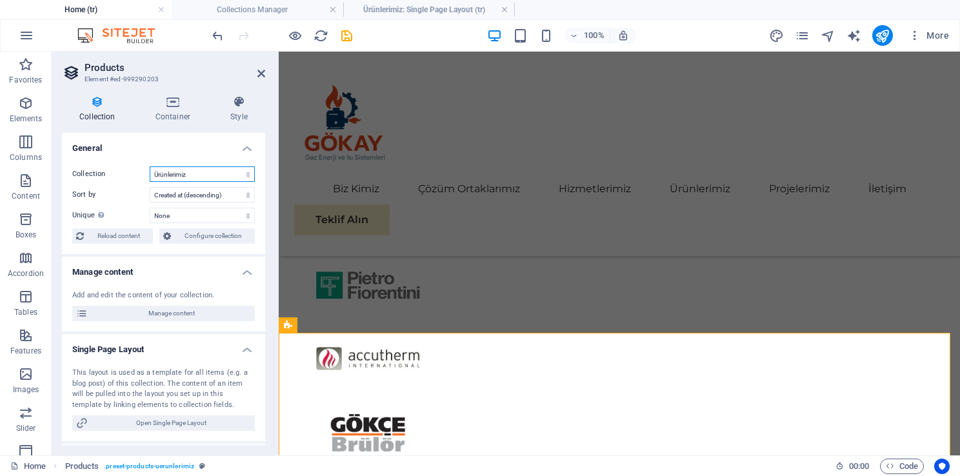
click at [199, 174] on select "Ürünlerimiz" at bounding box center [202, 173] width 105 height 15
click at [170, 197] on select "Created at (ascending) Created at (descending) Updated at (ascending) Updated a…" at bounding box center [202, 194] width 105 height 15
click at [175, 197] on select "Created at (ascending) Created at (descending) Updated at (ascending) Updated a…" at bounding box center [202, 194] width 105 height 15
click at [184, 215] on select "None Name Slug Product image Price Product number Product description Availabil…" at bounding box center [202, 215] width 105 height 15
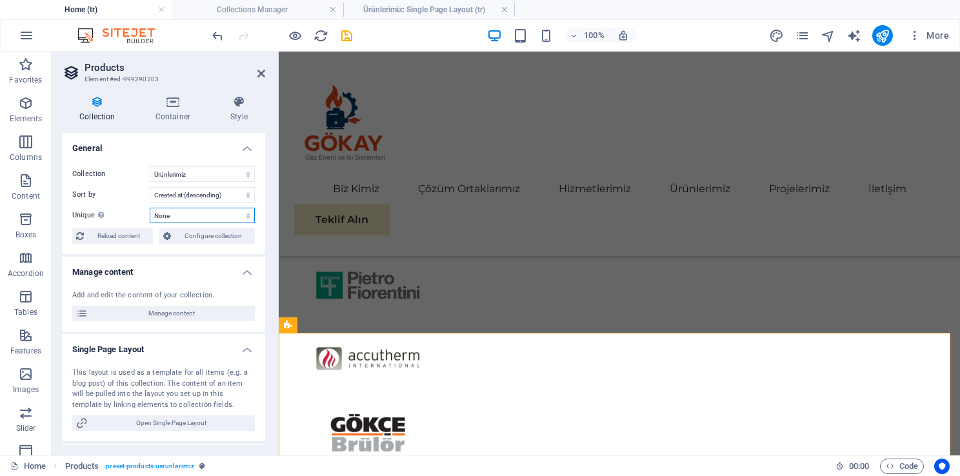
click at [184, 215] on select "None Name Slug Product image Price Product number Product description Availabil…" at bounding box center [202, 215] width 105 height 15
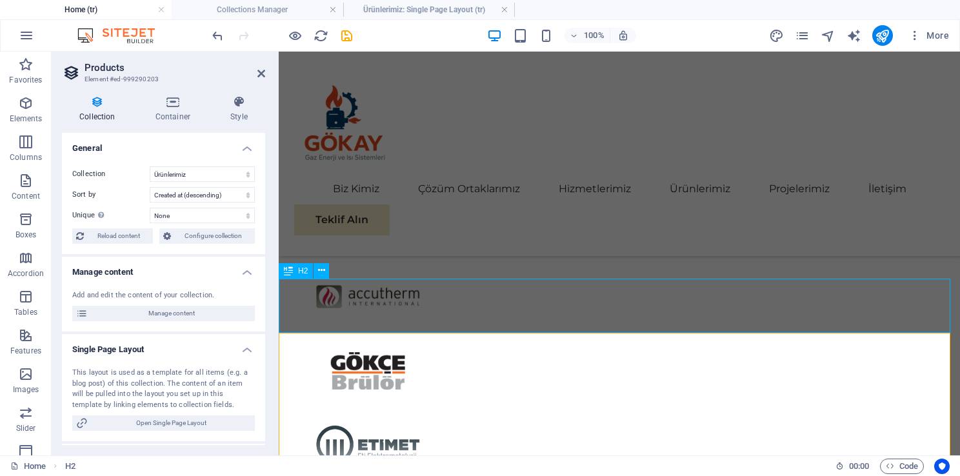
scroll to position [2296, 0]
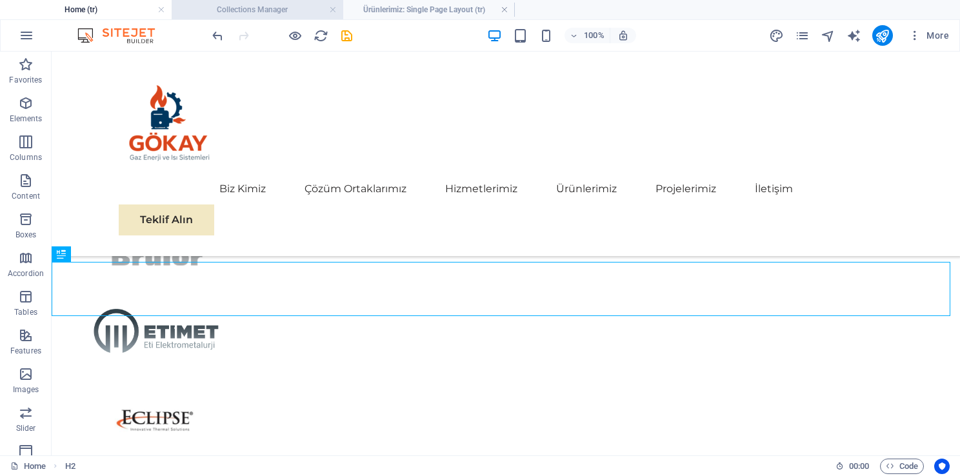
click at [246, 12] on h4 "Collections Manager" at bounding box center [258, 10] width 172 height 14
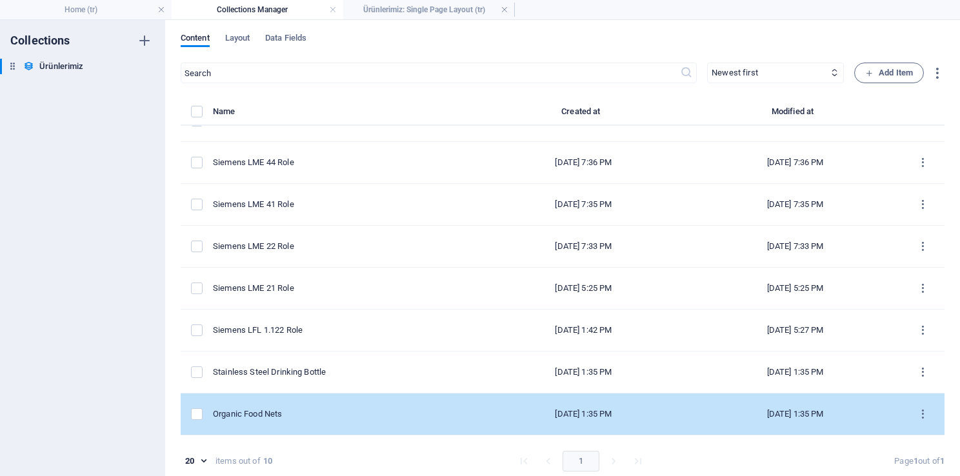
scroll to position [103, 0]
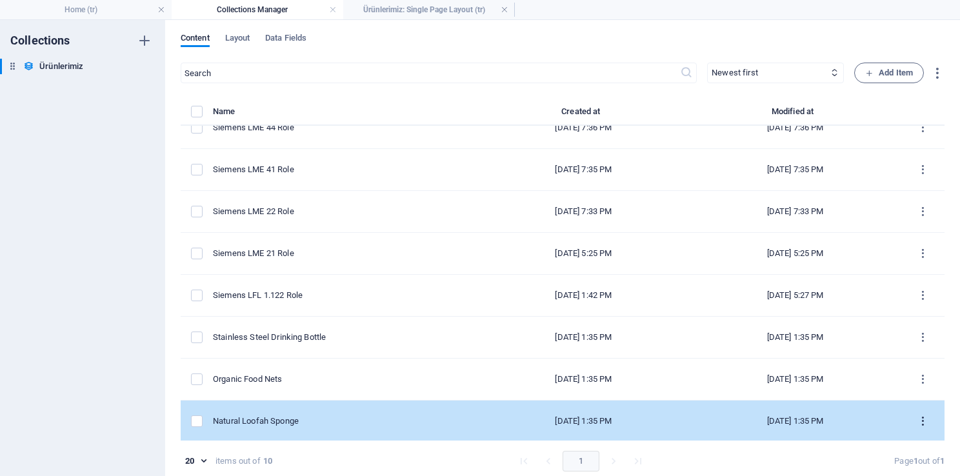
click at [921, 421] on icon "items list" at bounding box center [923, 421] width 12 height 12
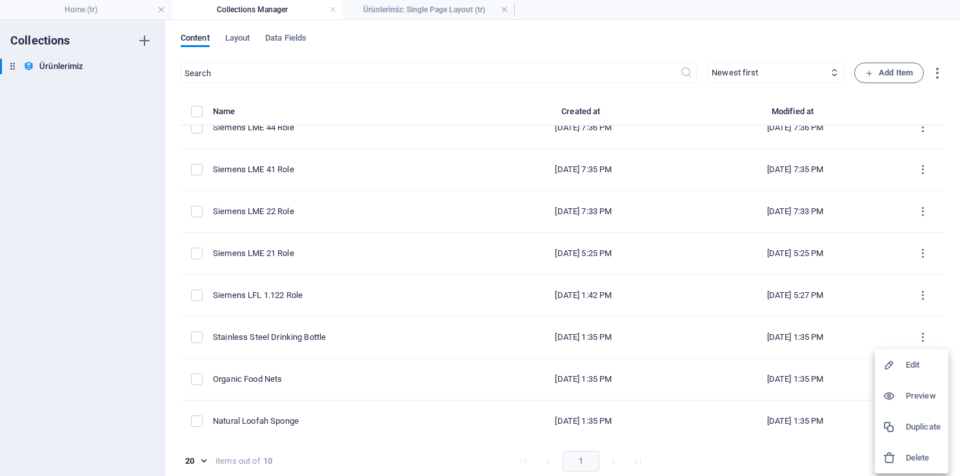
click at [916, 463] on h6 "Delete" at bounding box center [923, 457] width 35 height 15
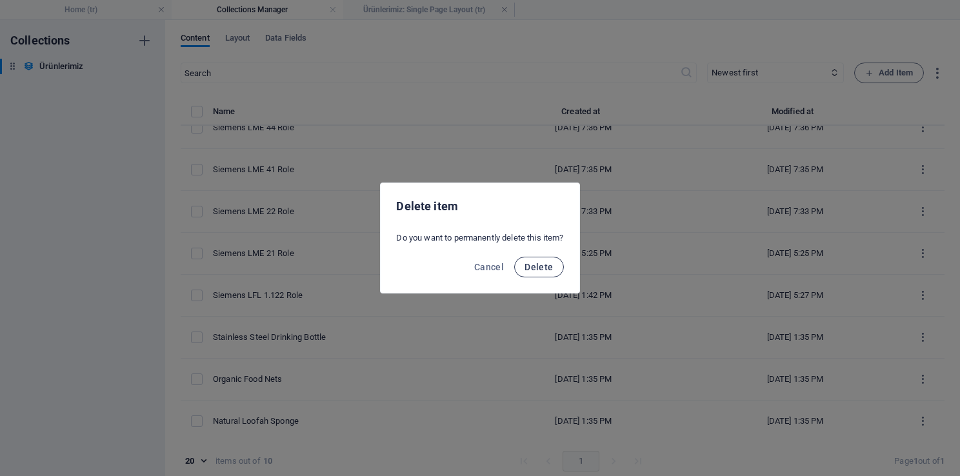
click at [546, 274] on button "Delete" at bounding box center [538, 267] width 49 height 21
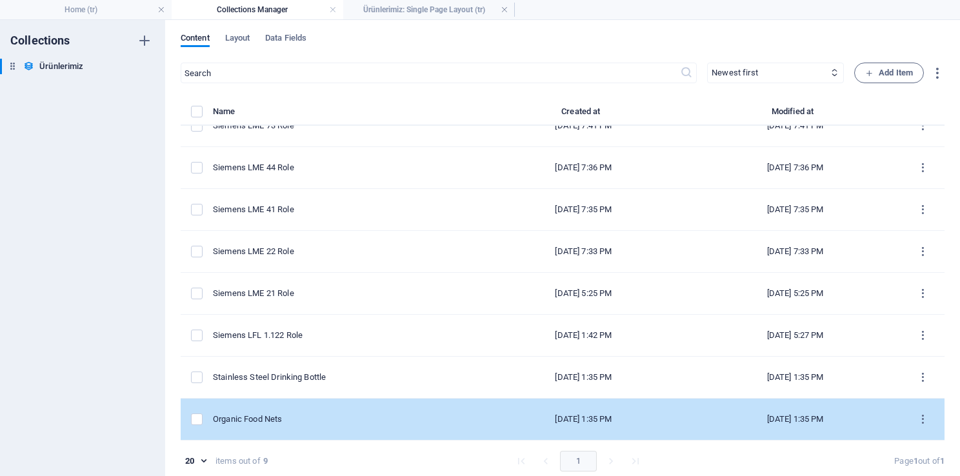
scroll to position [61, 0]
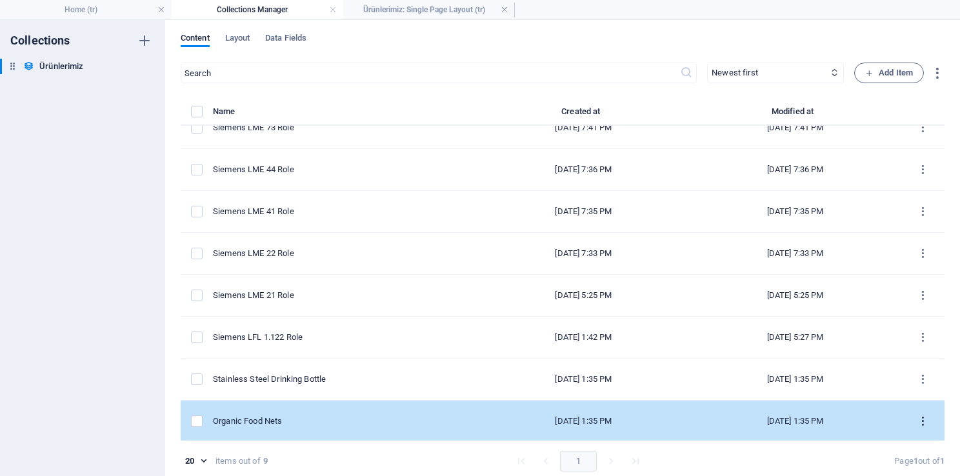
click at [922, 417] on icon "items list" at bounding box center [923, 421] width 12 height 12
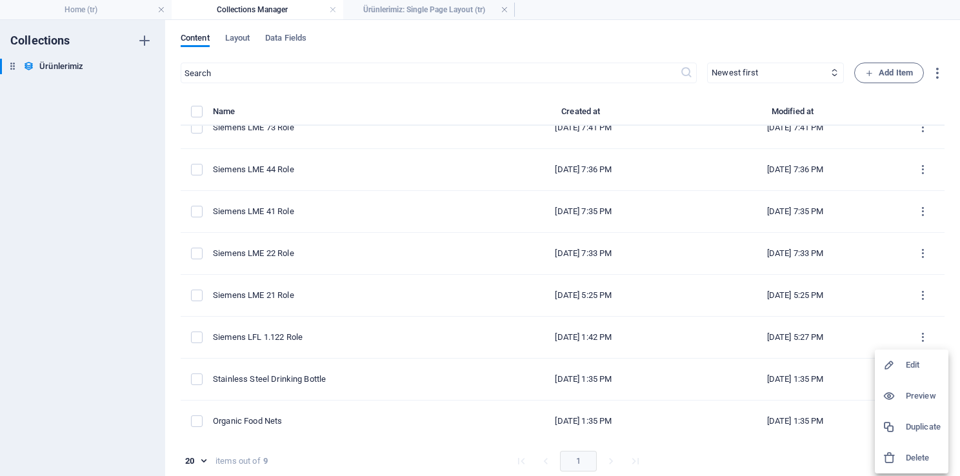
click at [916, 459] on h6 "Delete" at bounding box center [923, 457] width 35 height 15
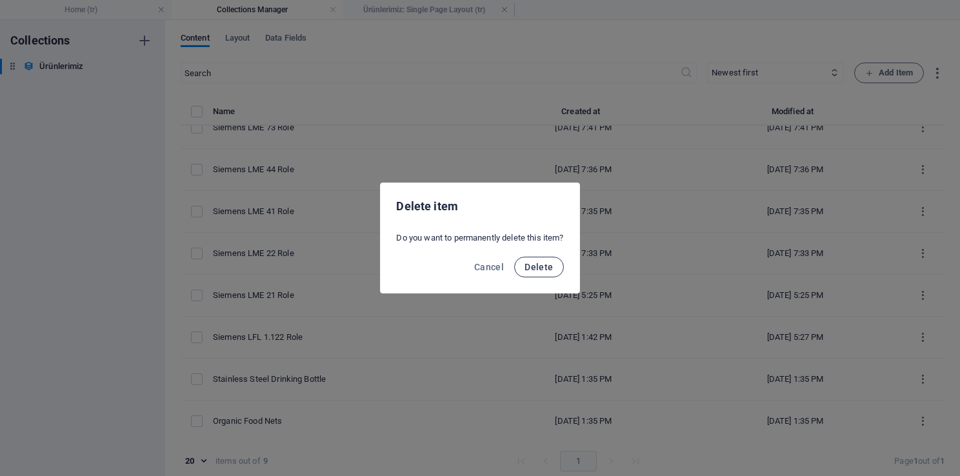
click at [542, 268] on span "Delete" at bounding box center [538, 267] width 28 height 10
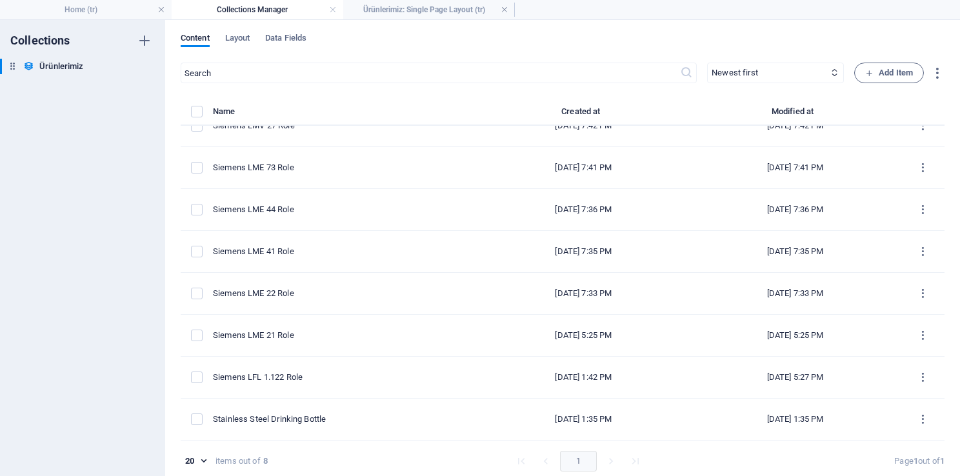
scroll to position [19, 0]
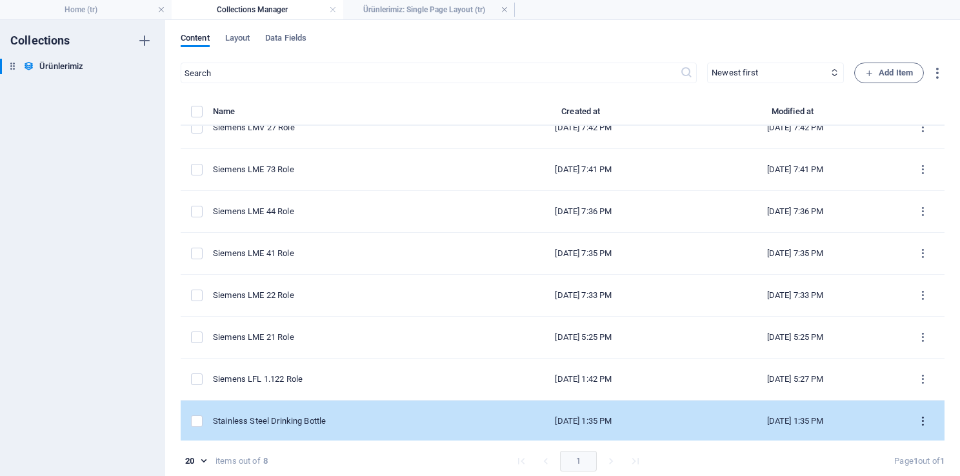
click at [921, 421] on icon "items list" at bounding box center [923, 421] width 12 height 12
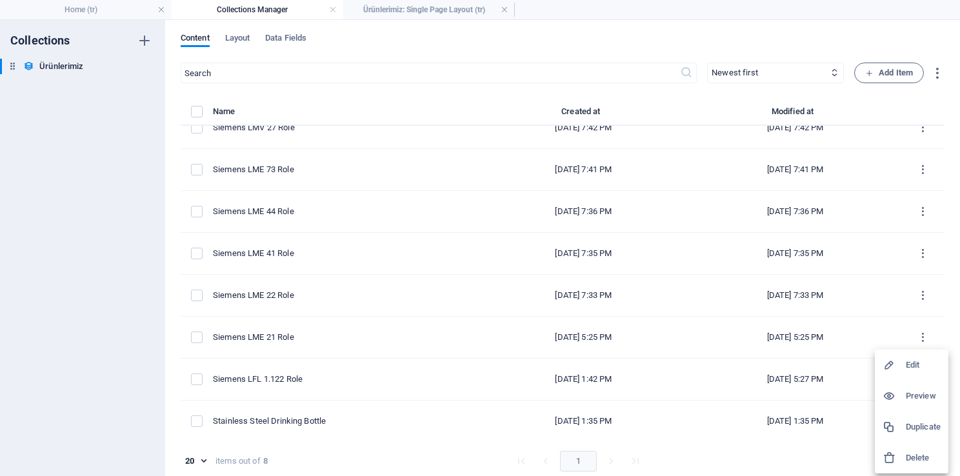
click at [907, 456] on h6 "Delete" at bounding box center [923, 457] width 35 height 15
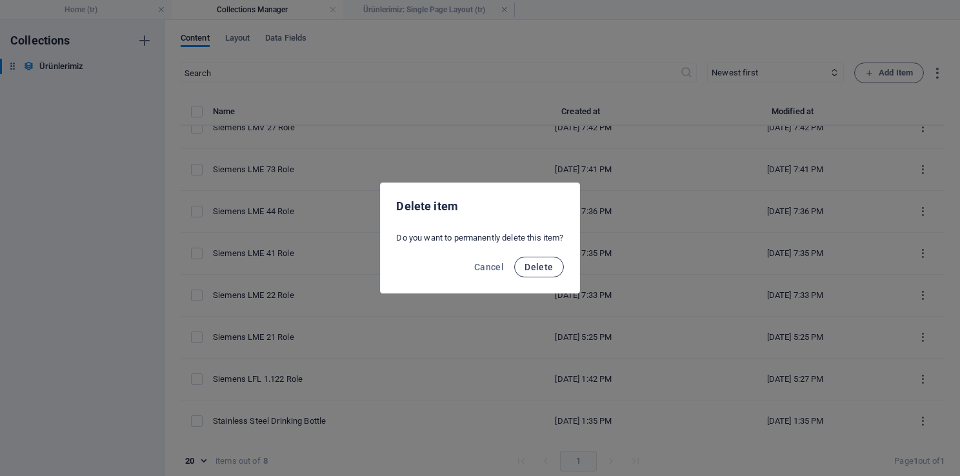
click at [553, 264] on span "Delete" at bounding box center [538, 267] width 28 height 10
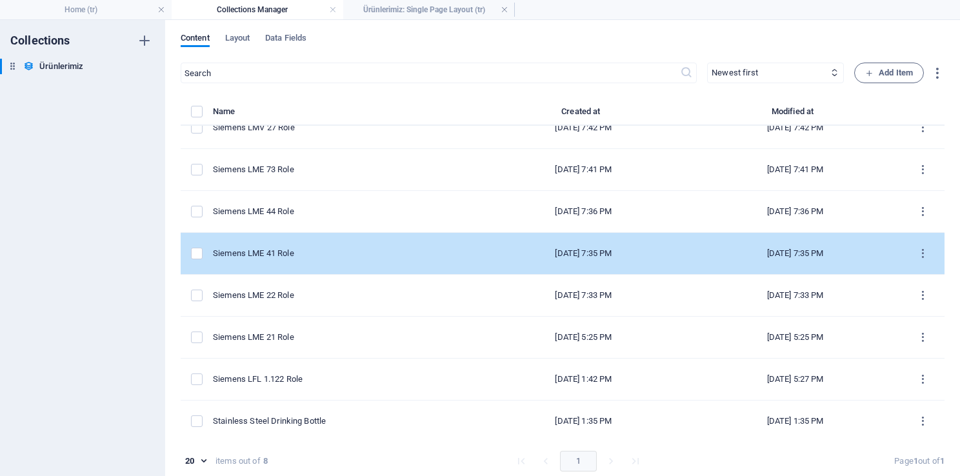
scroll to position [0, 0]
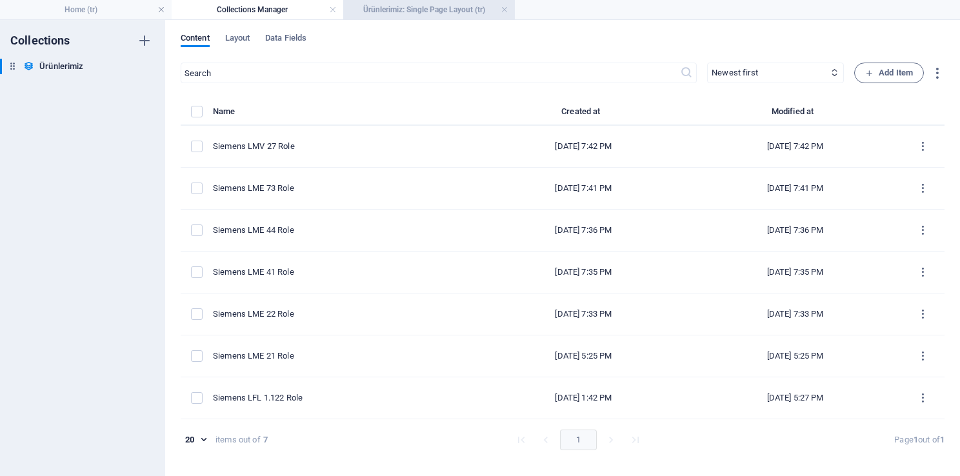
click at [400, 15] on h4 "Ürünlerimiz: Single Page Layout (tr)" at bounding box center [429, 10] width 172 height 14
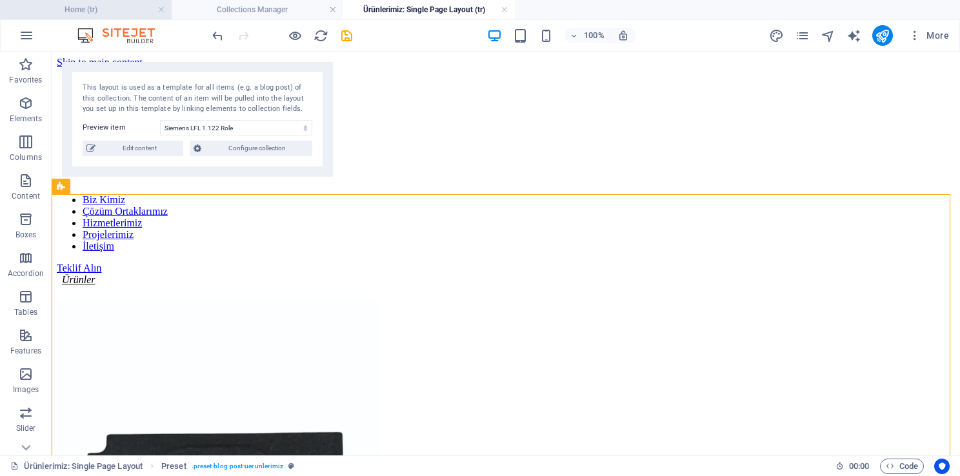
click at [70, 10] on h4 "Home (tr)" at bounding box center [86, 10] width 172 height 14
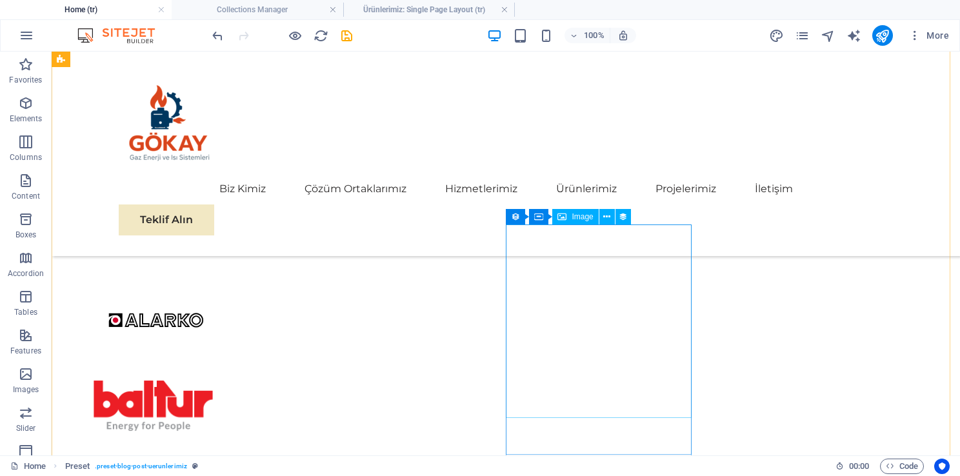
scroll to position [2683, 0]
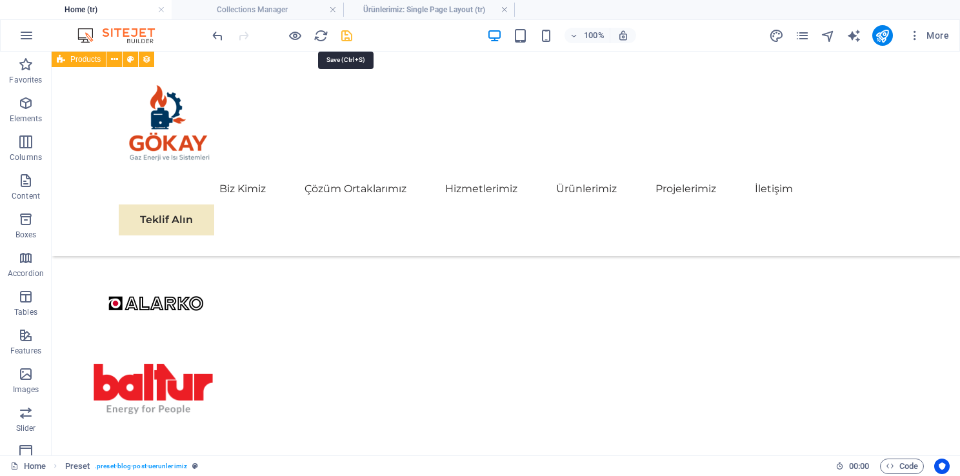
click at [348, 37] on icon "save" at bounding box center [346, 35] width 15 height 15
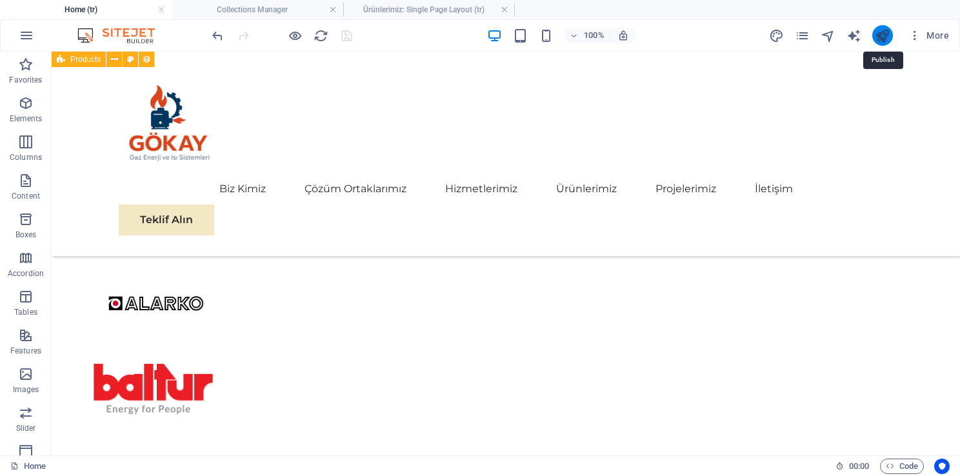
click at [880, 37] on icon "publish" at bounding box center [882, 35] width 15 height 15
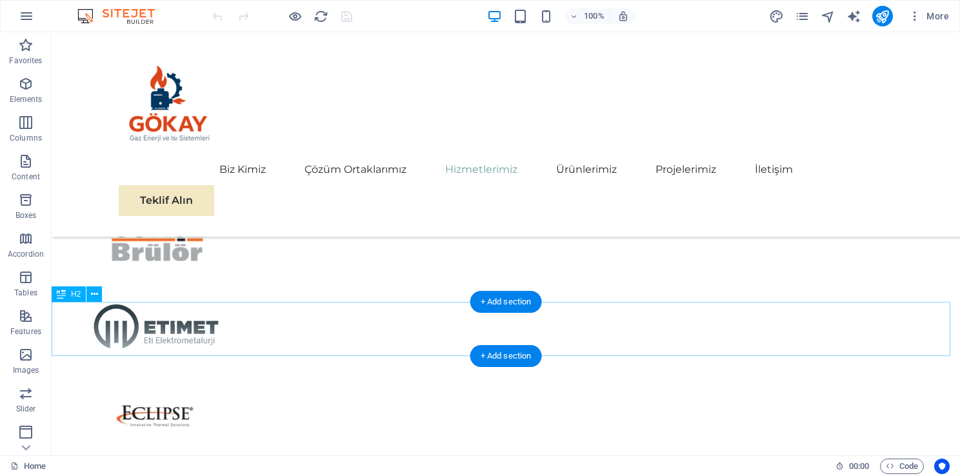
scroll to position [2325, 0]
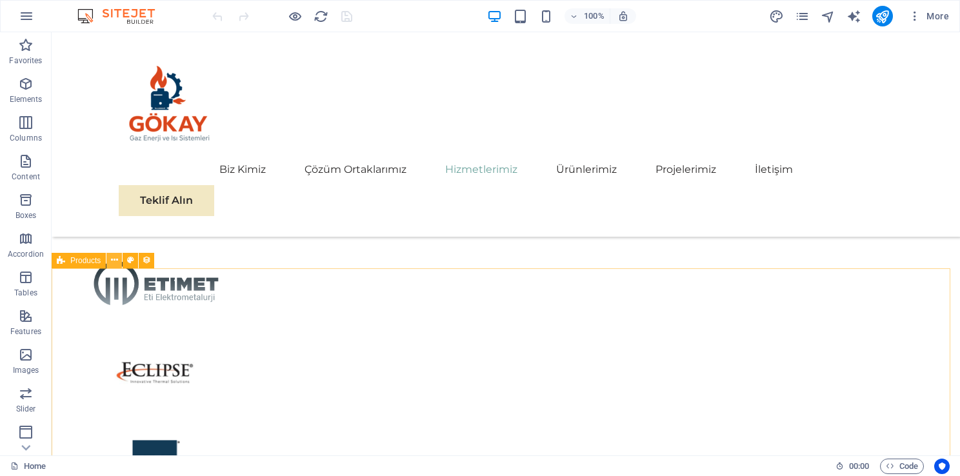
click at [112, 265] on icon at bounding box center [114, 261] width 7 height 14
click at [115, 262] on icon at bounding box center [114, 261] width 7 height 14
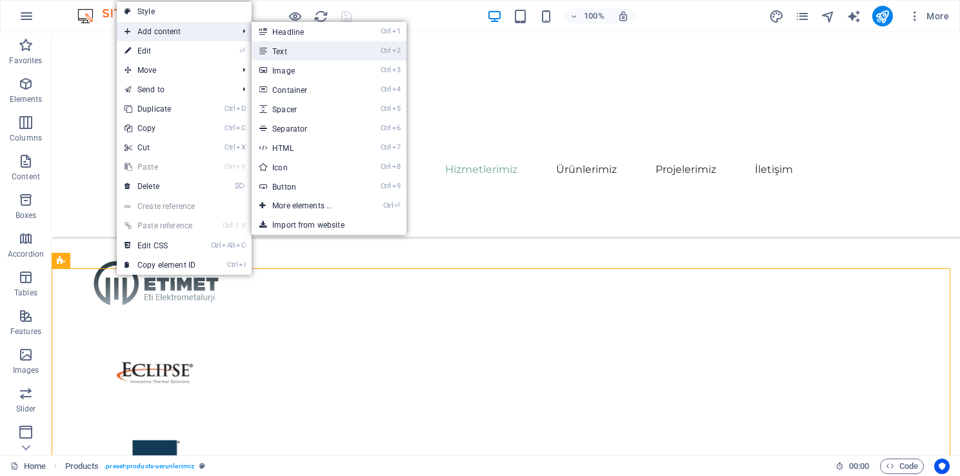
click at [278, 53] on link "Ctrl 2 Text" at bounding box center [305, 50] width 106 height 19
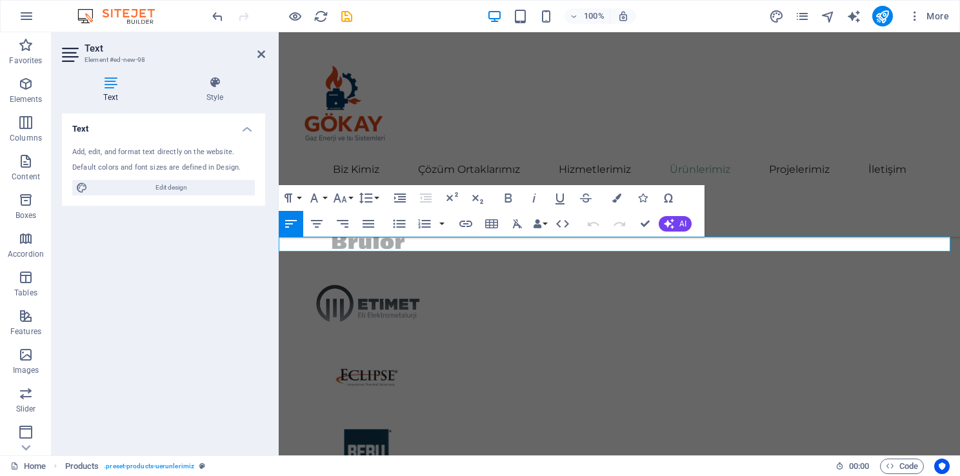
scroll to position [2832, 0]
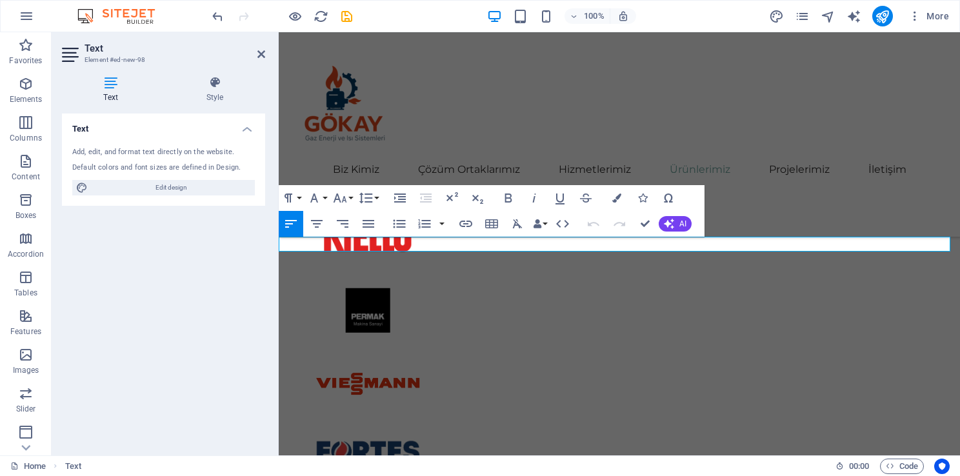
drag, startPoint x: 395, startPoint y: 246, endPoint x: 224, endPoint y: 246, distance: 170.9
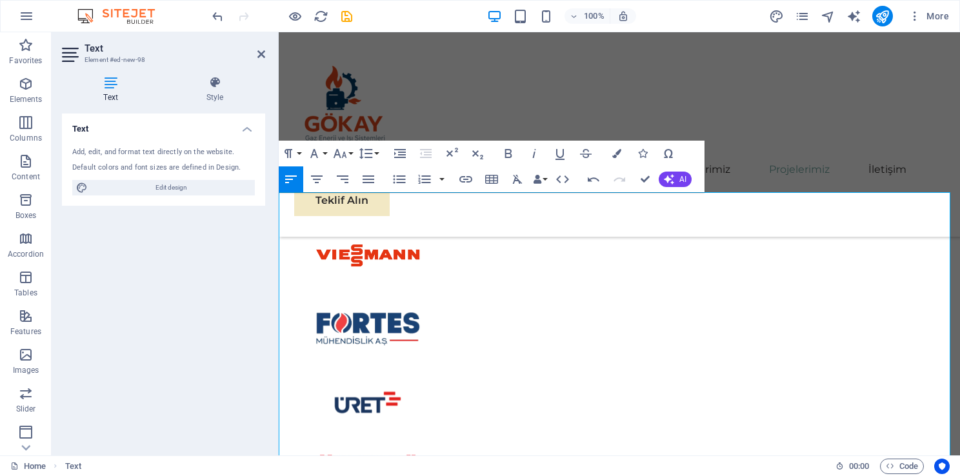
scroll to position [3090, 0]
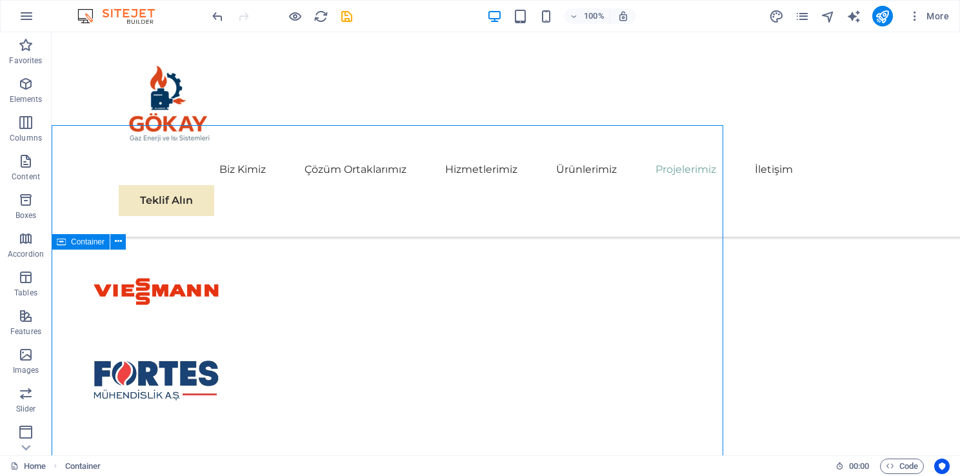
scroll to position [3229, 0]
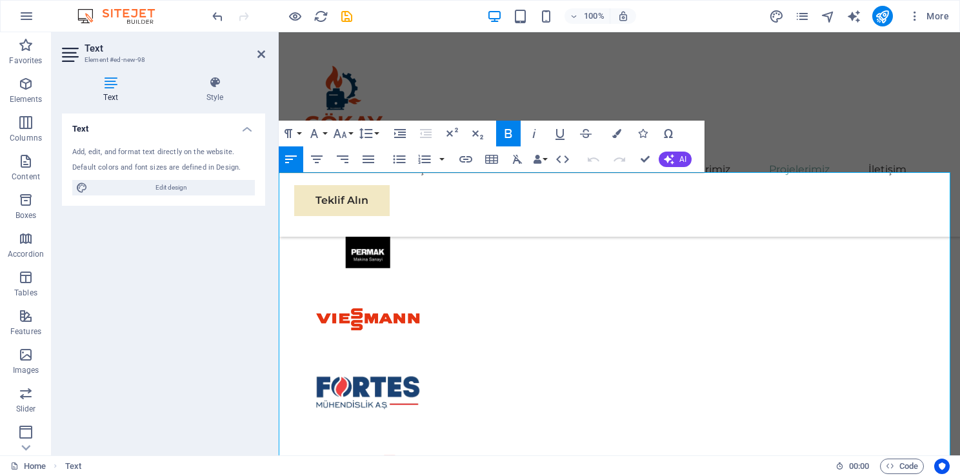
drag, startPoint x: 294, startPoint y: 317, endPoint x: 314, endPoint y: 311, distance: 20.4
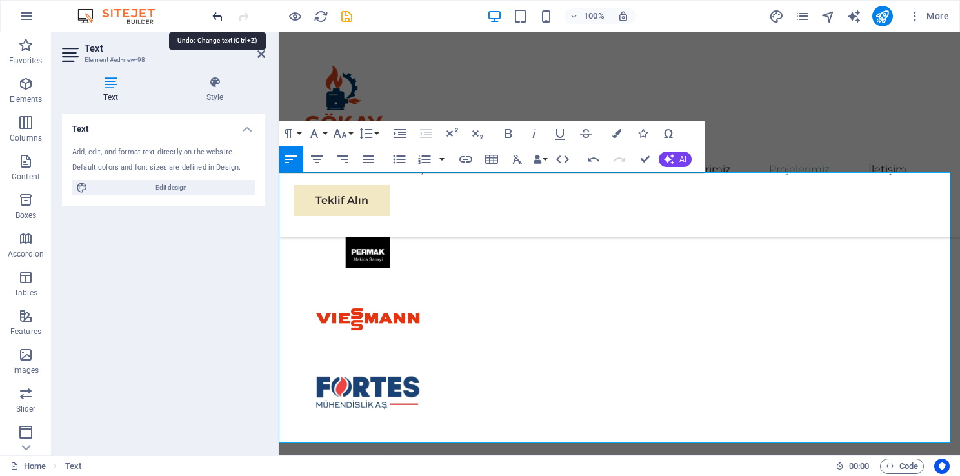
click at [218, 12] on icon "undo" at bounding box center [217, 16] width 15 height 15
click at [212, 17] on icon "undo" at bounding box center [217, 16] width 15 height 15
click at [800, 126] on div "Biz Kimiz Çözüm Ortaklarımız Hizmetlerimiz Ürünlerimiz Projelerimiz İletişim Te…" at bounding box center [619, 134] width 681 height 204
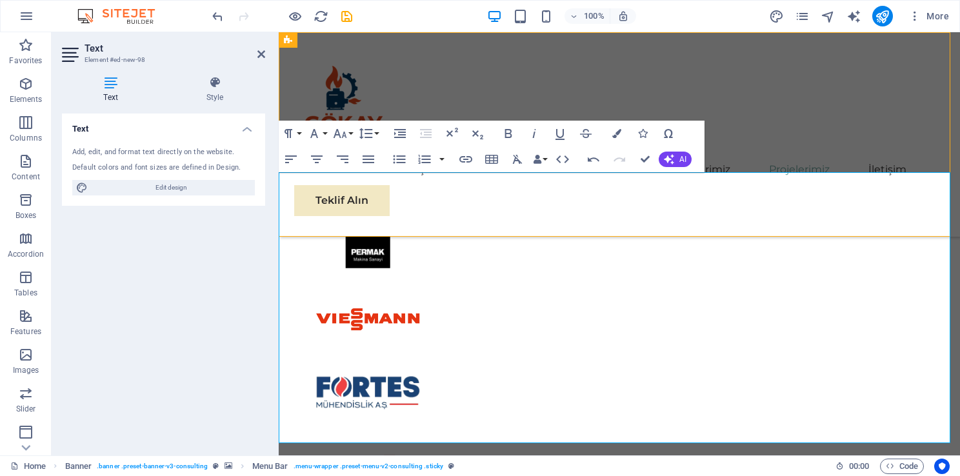
scroll to position [3036, 0]
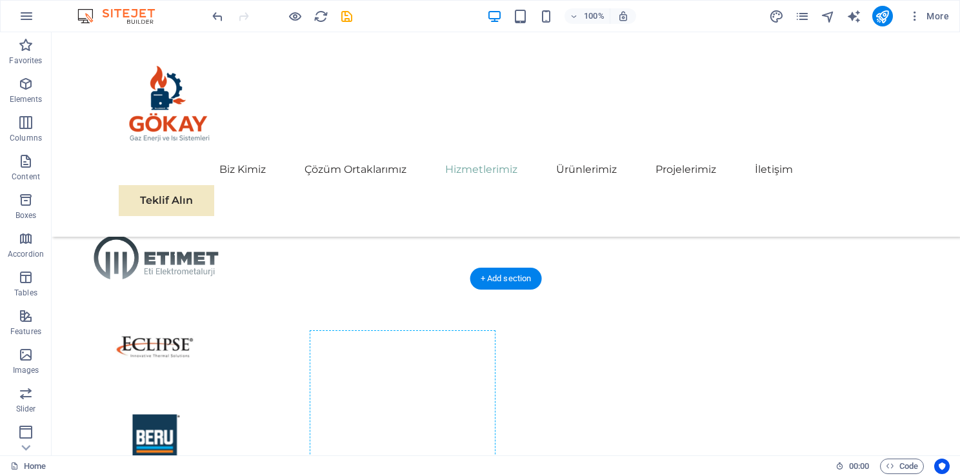
scroll to position [2415, 0]
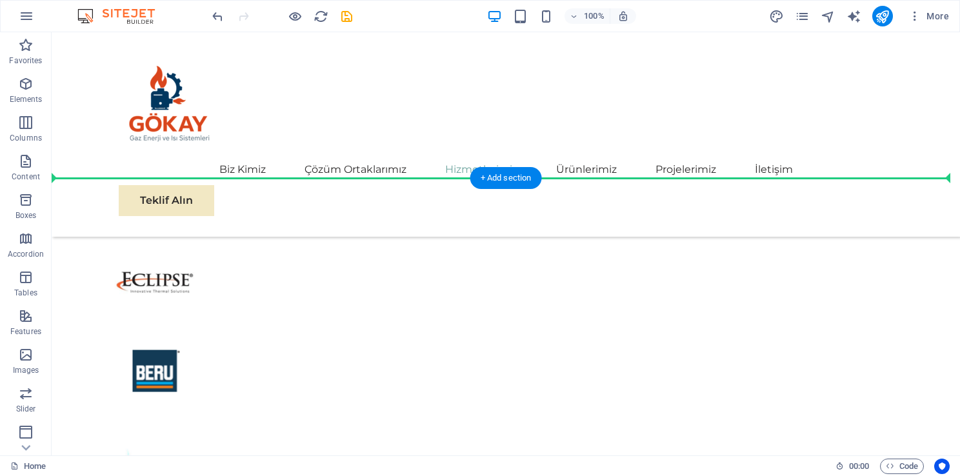
drag, startPoint x: 335, startPoint y: 406, endPoint x: 357, endPoint y: 212, distance: 195.3
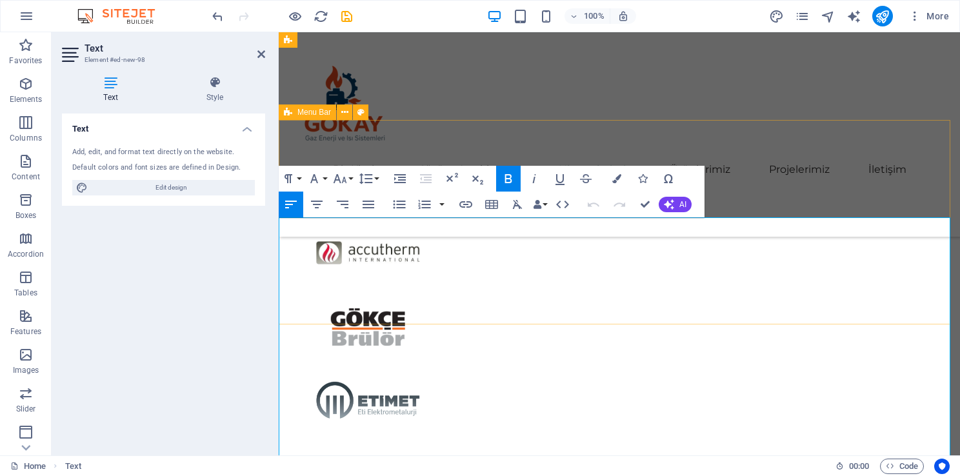
scroll to position [2176, 0]
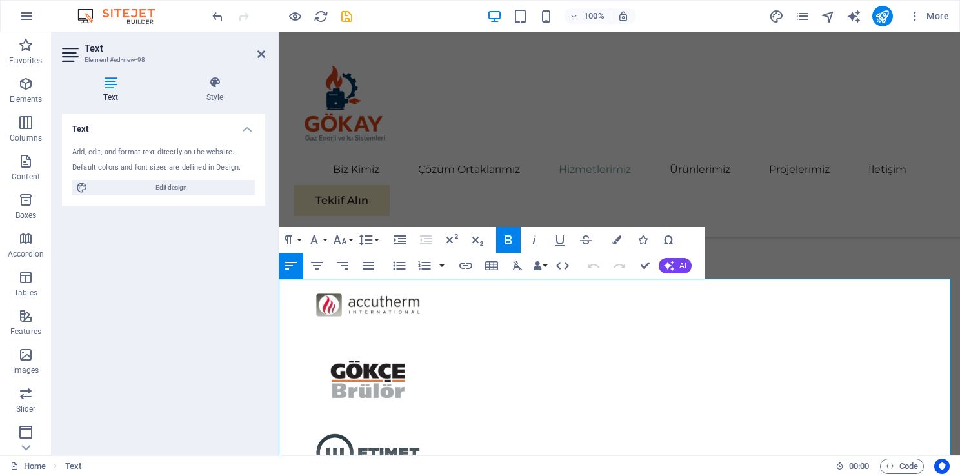
drag, startPoint x: 841, startPoint y: 391, endPoint x: 283, endPoint y: 294, distance: 567.1
click at [315, 270] on icon "button" at bounding box center [316, 265] width 15 height 15
click at [930, 236] on div "Biz Kimiz Çözüm Ortaklarımız Hizmetlerimiz Ürünlerimiz Projelerimiz İletişim Te…" at bounding box center [619, 134] width 681 height 204
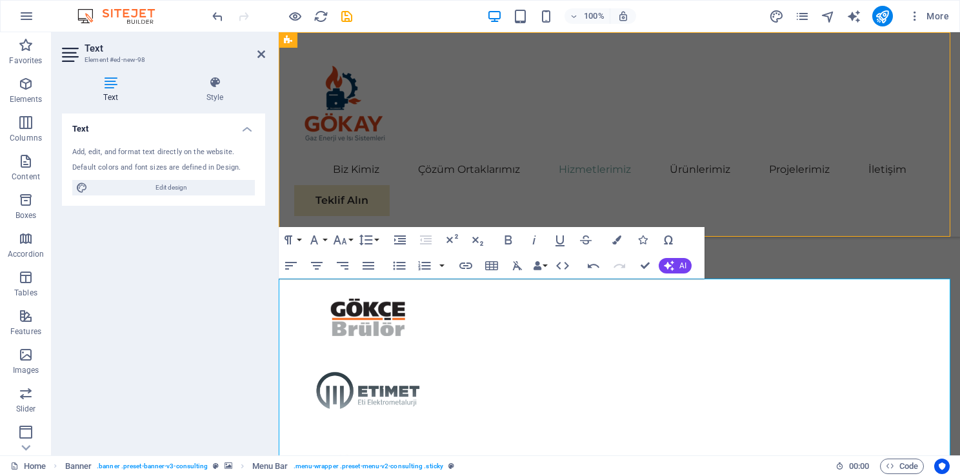
scroll to position [2331, 0]
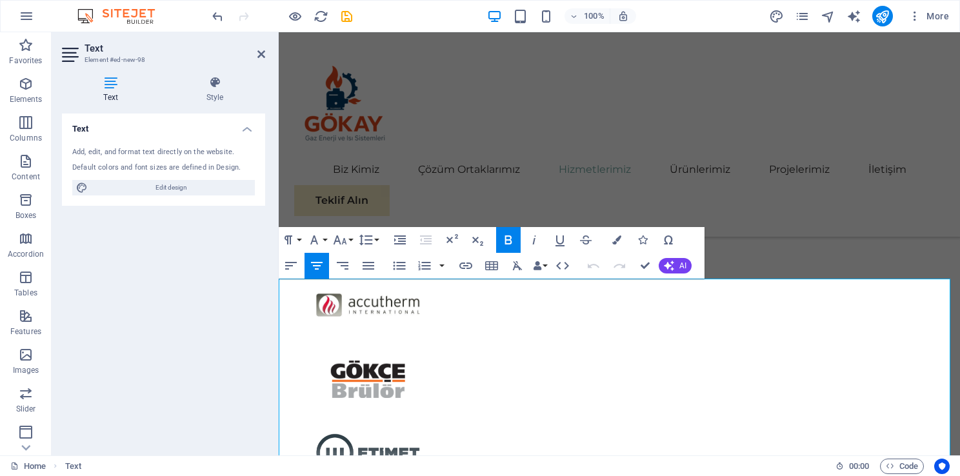
scroll to position [2305, 0]
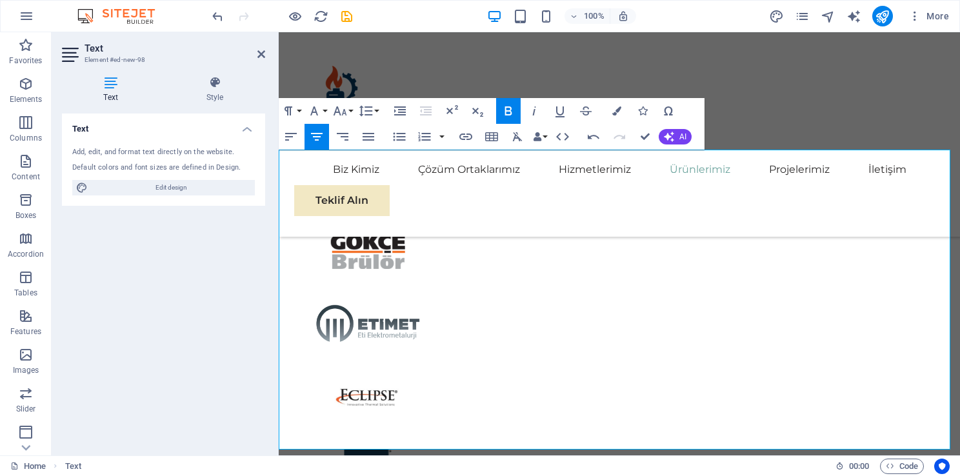
drag, startPoint x: 492, startPoint y: 309, endPoint x: 926, endPoint y: 436, distance: 453.0
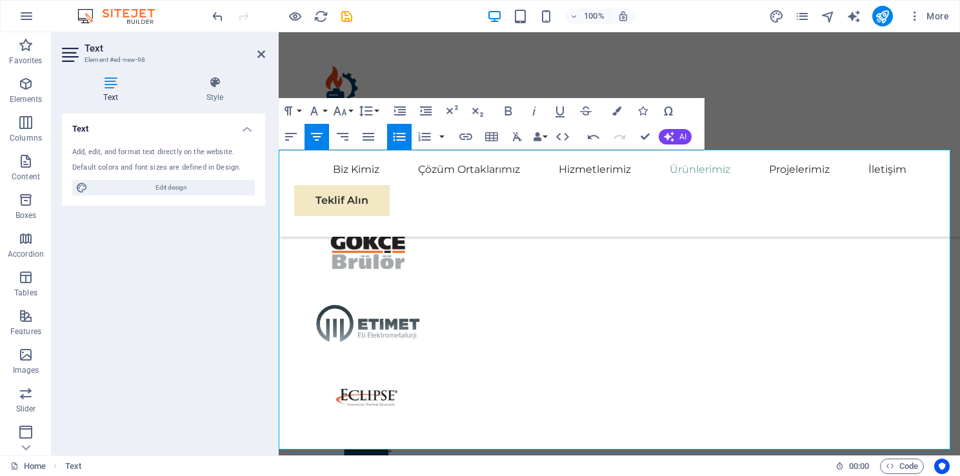
click at [399, 141] on icon "button" at bounding box center [399, 136] width 15 height 15
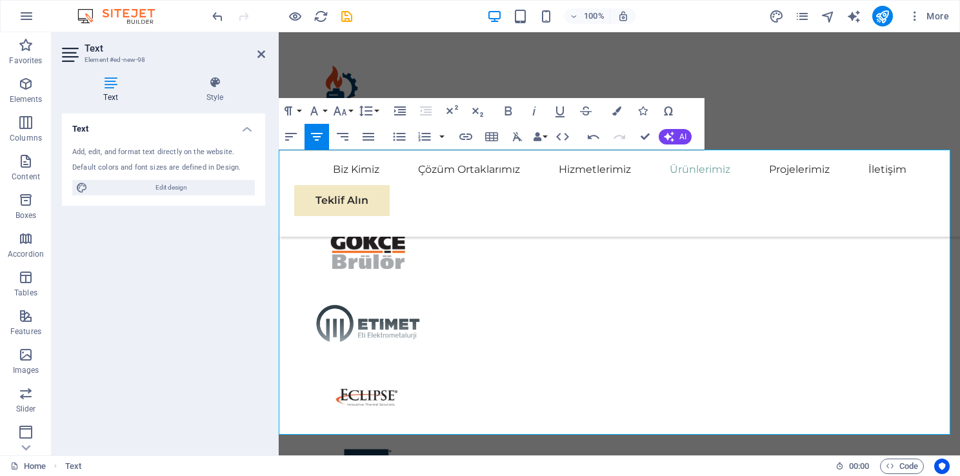
click at [401, 135] on icon "button" at bounding box center [399, 136] width 15 height 15
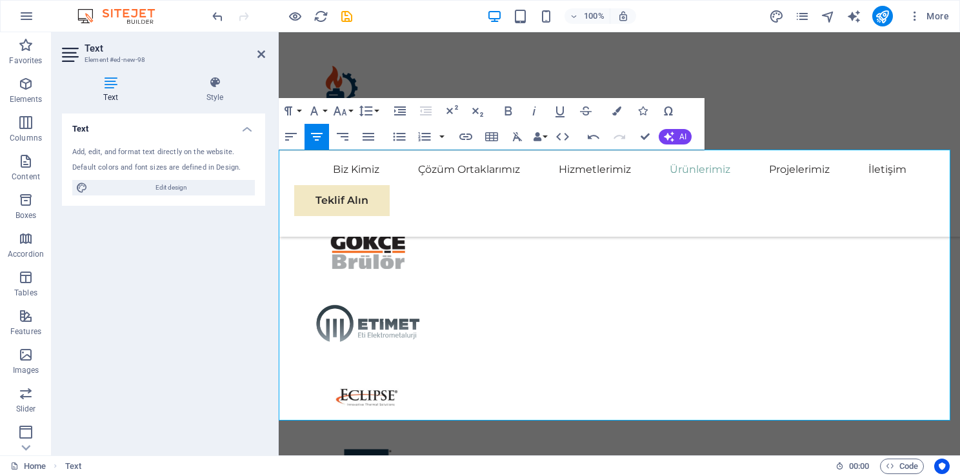
click at [399, 132] on icon "button" at bounding box center [399, 136] width 15 height 15
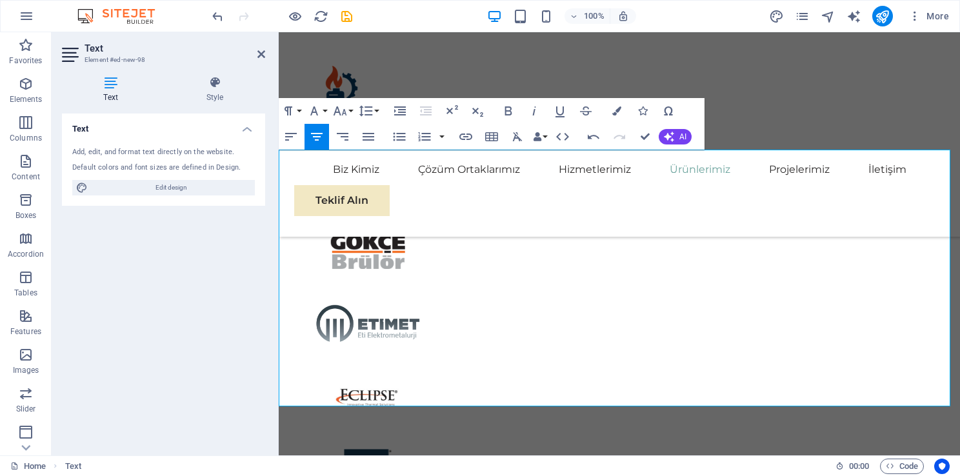
click at [401, 139] on icon "button" at bounding box center [399, 136] width 15 height 15
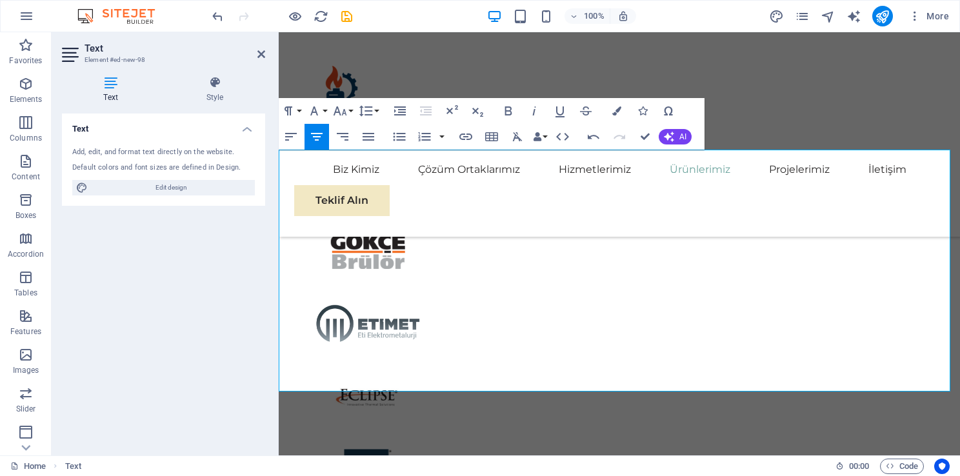
drag, startPoint x: 501, startPoint y: 311, endPoint x: 911, endPoint y: 382, distance: 416.4
click at [406, 142] on icon "button" at bounding box center [399, 136] width 15 height 15
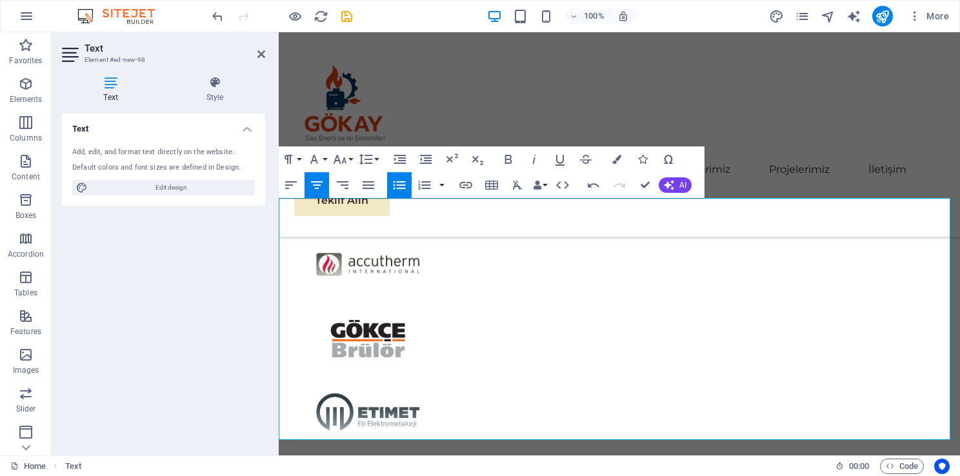
scroll to position [2176, 0]
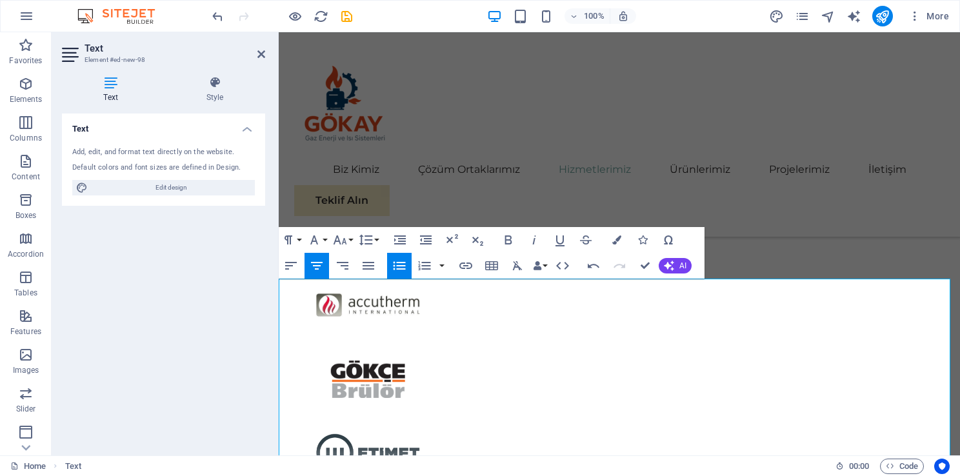
drag, startPoint x: 470, startPoint y: 298, endPoint x: 289, endPoint y: 299, distance: 180.6
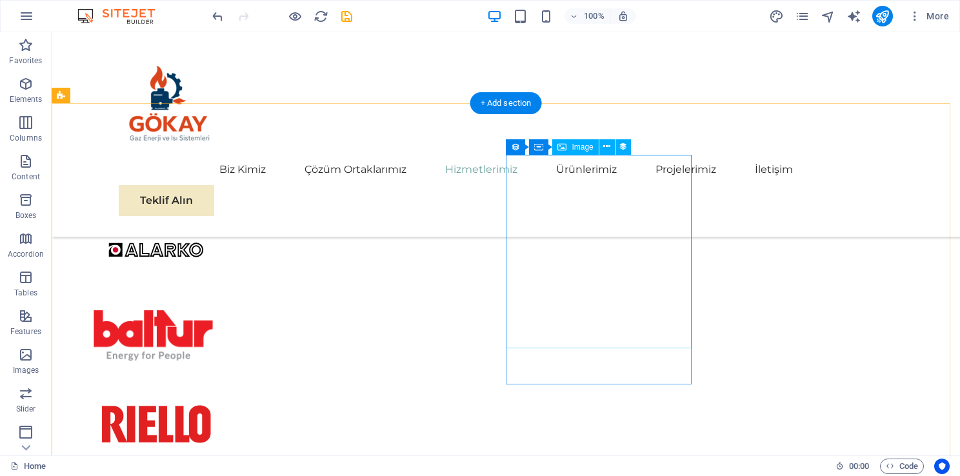
scroll to position [2395, 0]
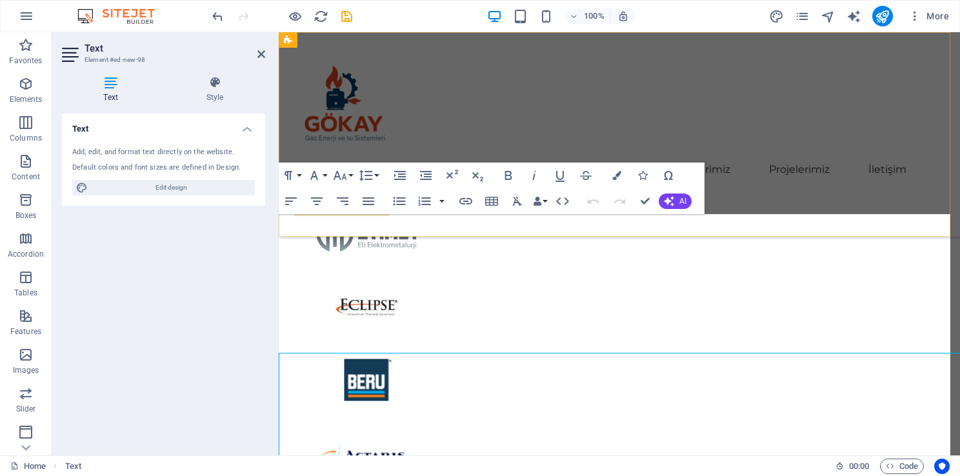
scroll to position [2240, 0]
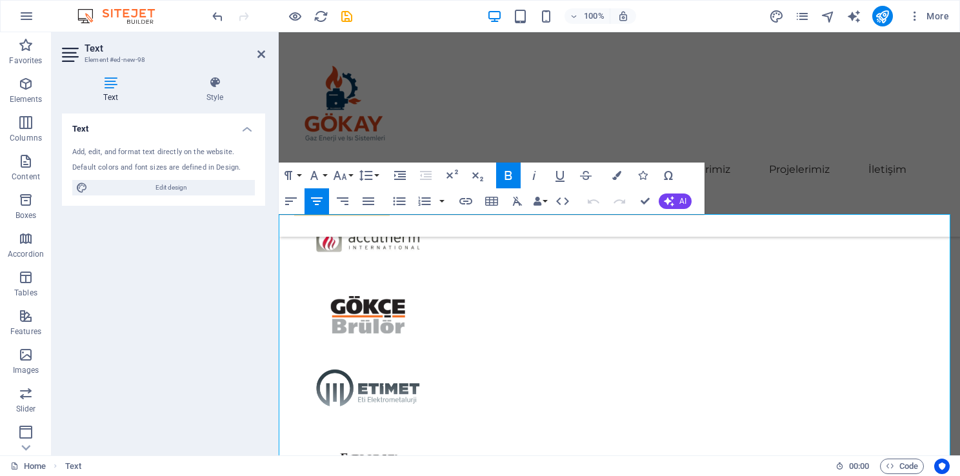
drag, startPoint x: 846, startPoint y: 244, endPoint x: 386, endPoint y: 242, distance: 460.6
click at [622, 174] on button "Colors" at bounding box center [616, 176] width 25 height 26
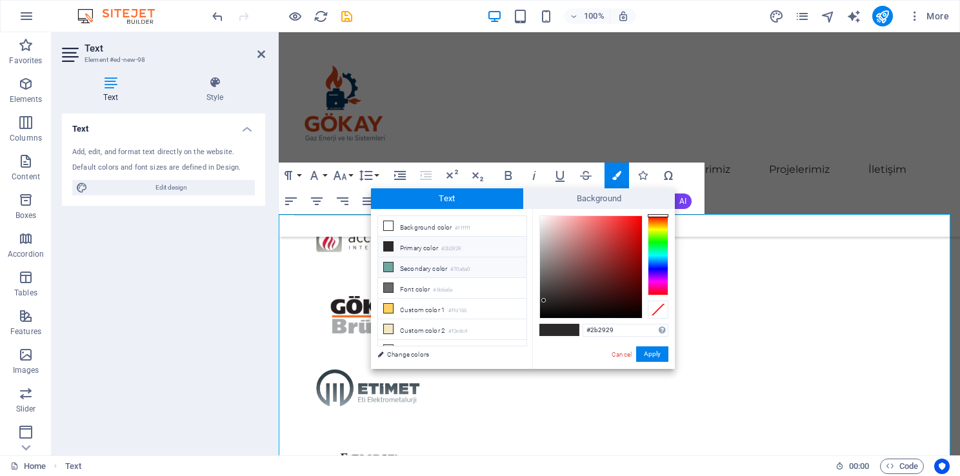
click at [479, 265] on li "Secondary color #70a6a0" at bounding box center [452, 267] width 148 height 21
type input "#70a6a0"
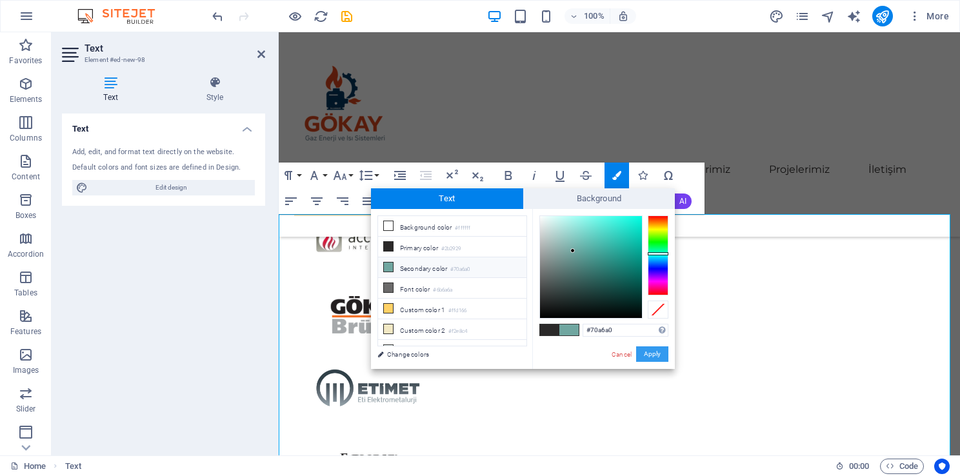
click at [648, 352] on button "Apply" at bounding box center [652, 353] width 32 height 15
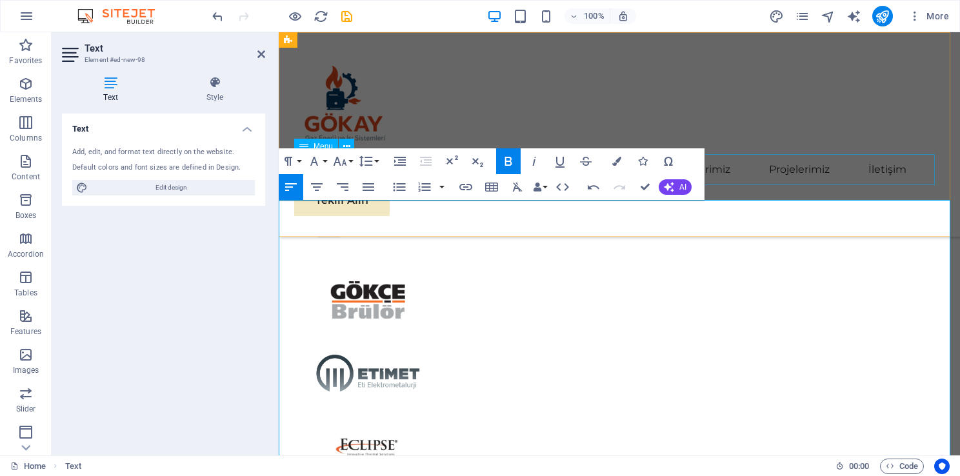
click at [824, 181] on nav "Biz Kimiz Çözüm Ortaklarımız Hizmetlerimiz Ürünlerimiz Projelerimiz İletişim" at bounding box center [619, 169] width 650 height 31
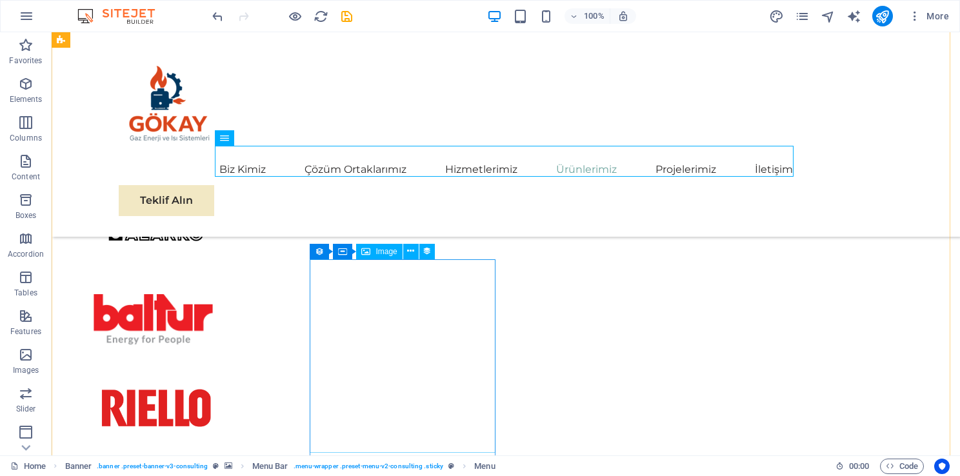
scroll to position [2732, 0]
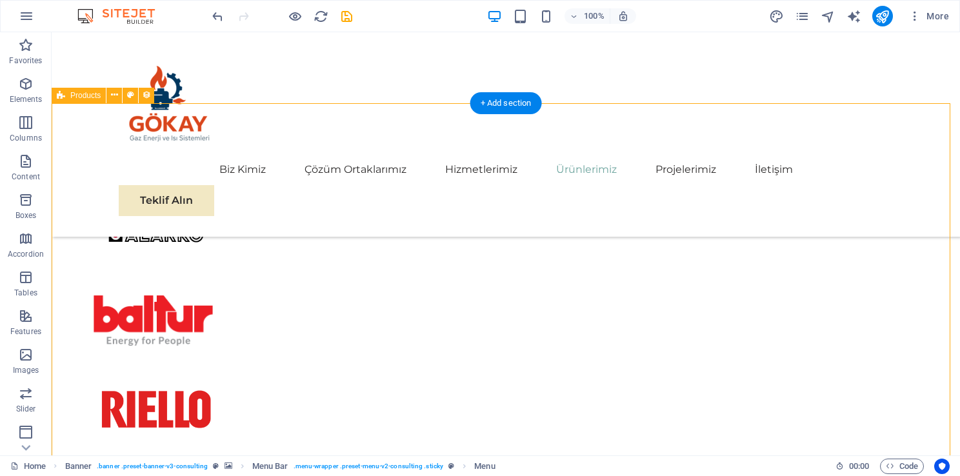
select select "createdAt_DESC"
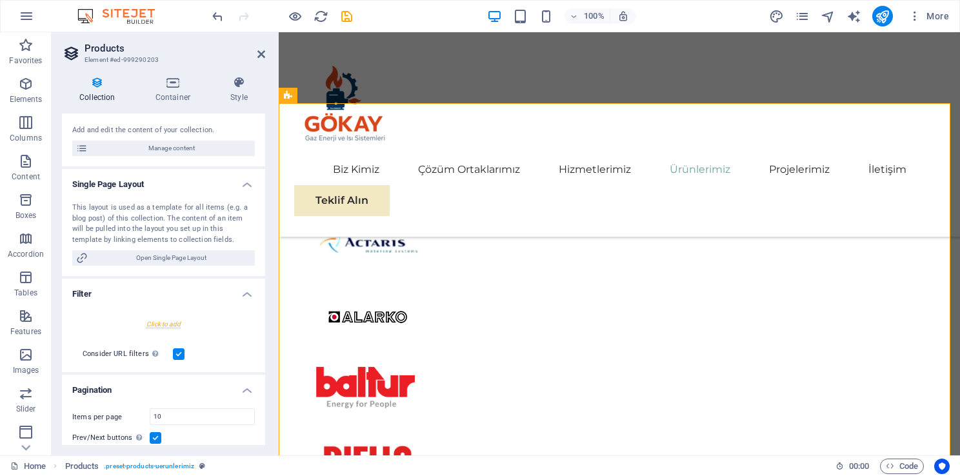
scroll to position [126, 0]
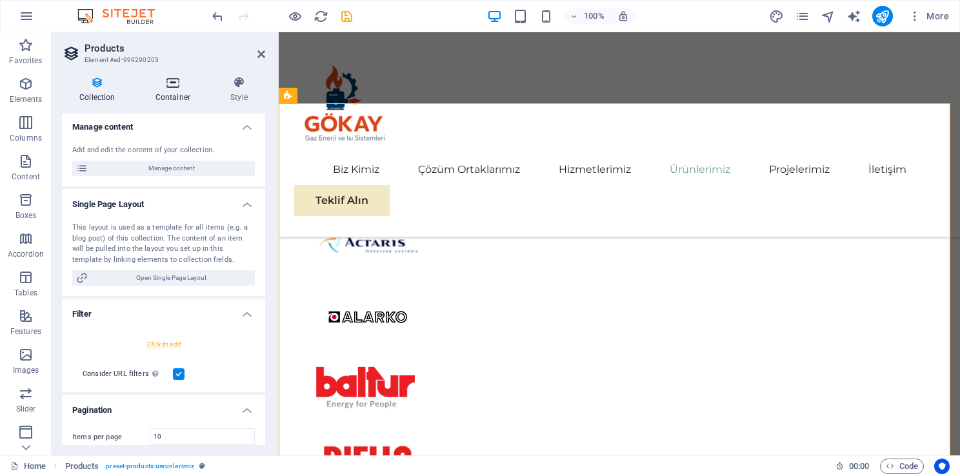
click at [177, 86] on icon at bounding box center [173, 82] width 70 height 13
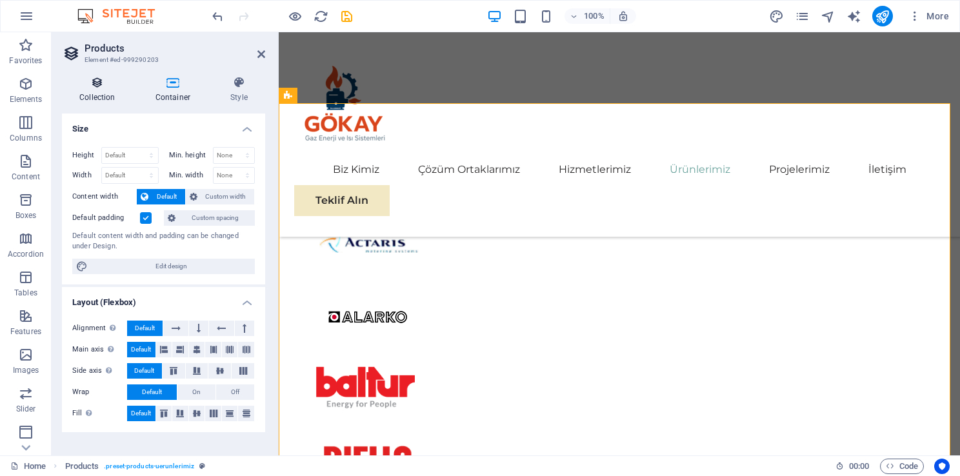
click at [110, 84] on icon at bounding box center [97, 82] width 71 height 13
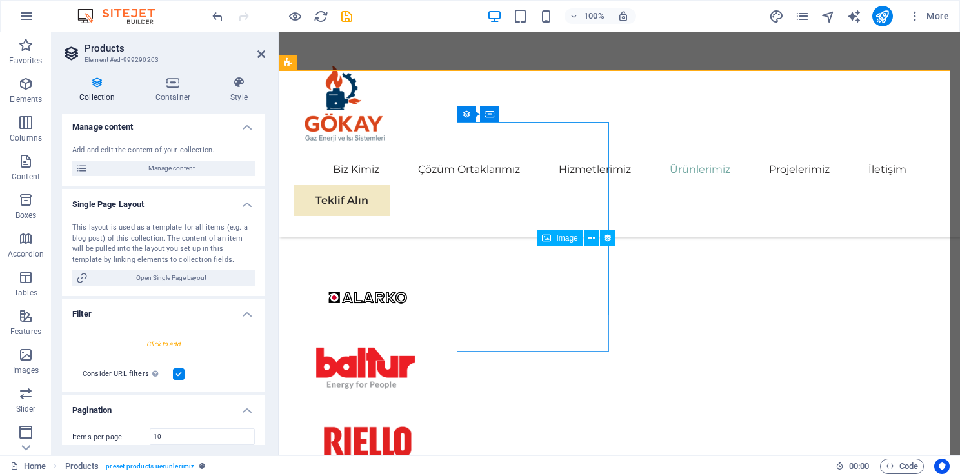
scroll to position [2608, 0]
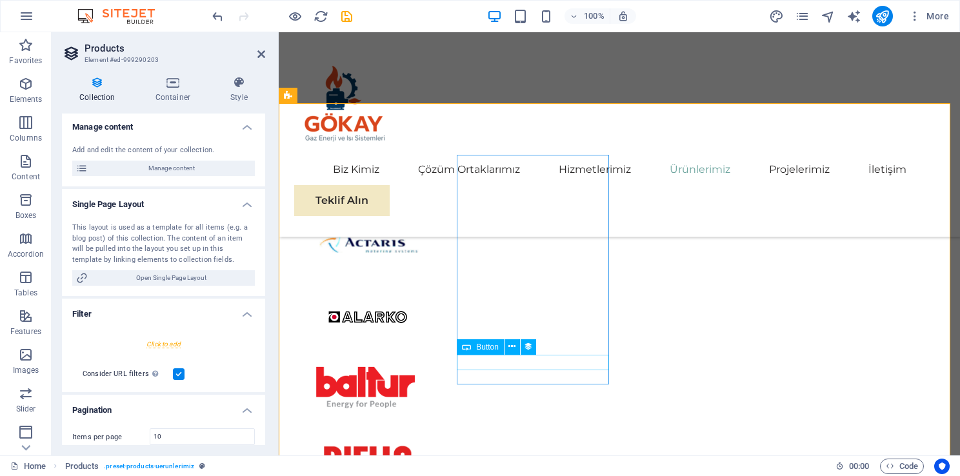
click at [0, 0] on div "Text" at bounding box center [0, 0] width 0 height 0
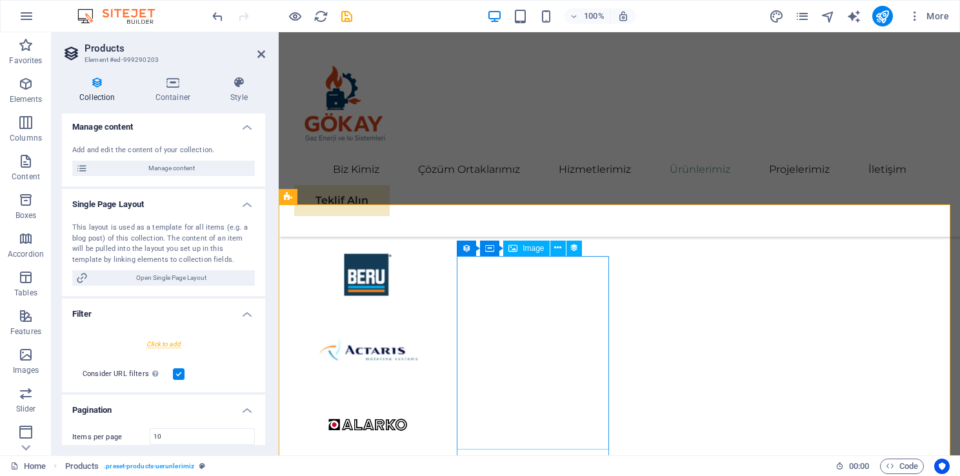
scroll to position [2479, 0]
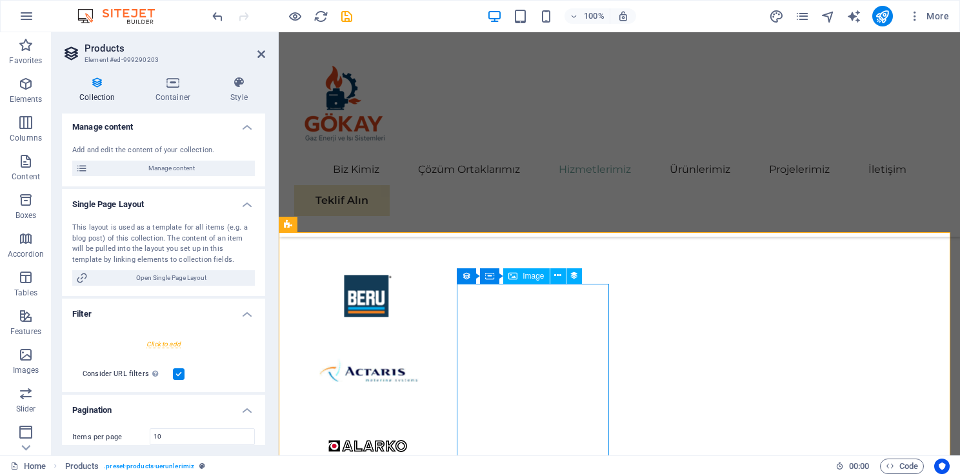
select select "px"
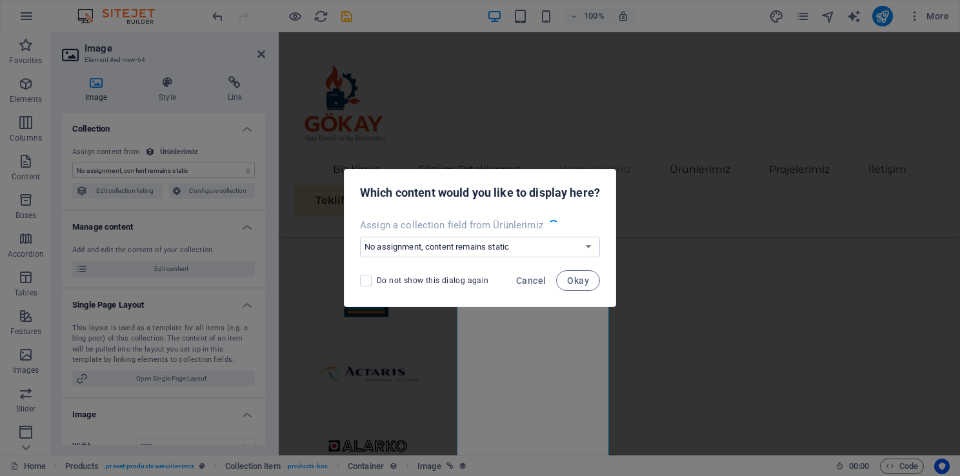
select select "image"
click at [542, 276] on span "Cancel" at bounding box center [531, 280] width 30 height 10
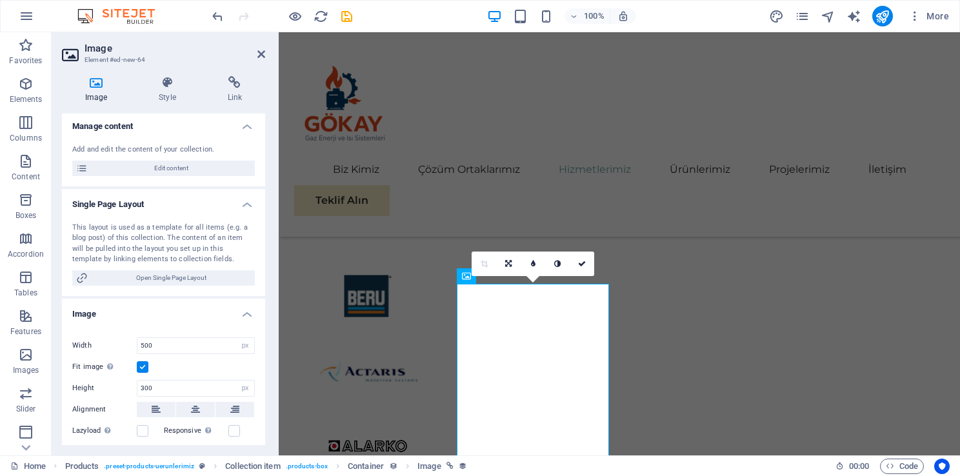
scroll to position [97, 0]
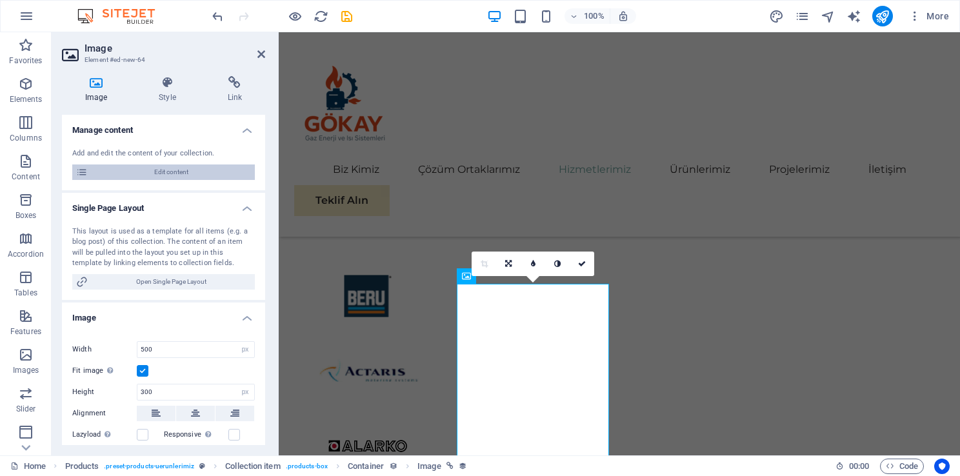
click at [219, 179] on span "Edit content" at bounding box center [171, 171] width 159 height 15
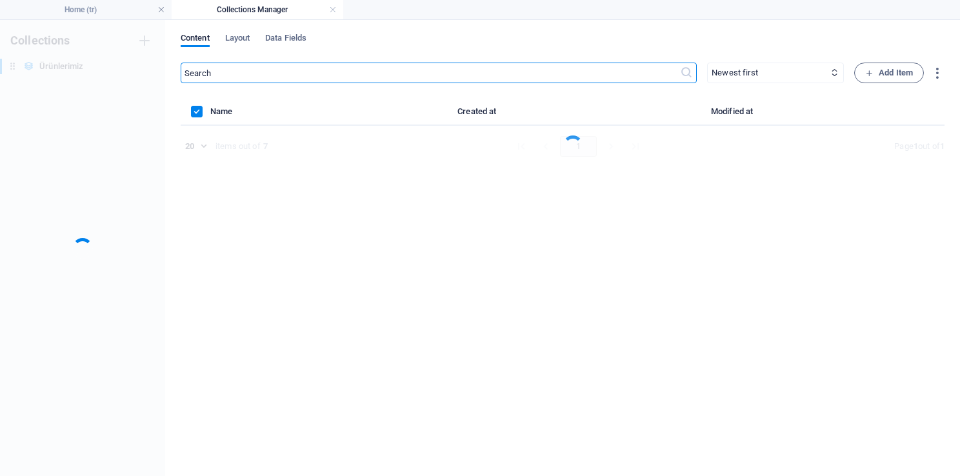
scroll to position [0, 0]
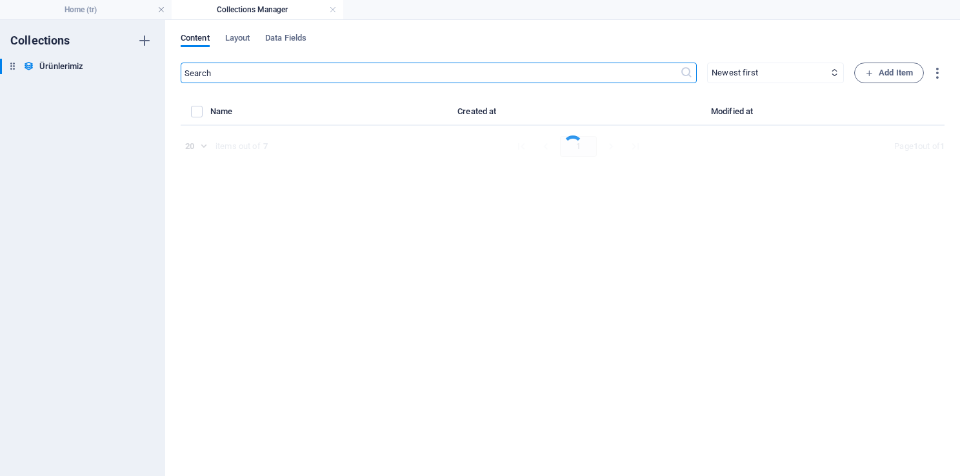
select select "In stock"
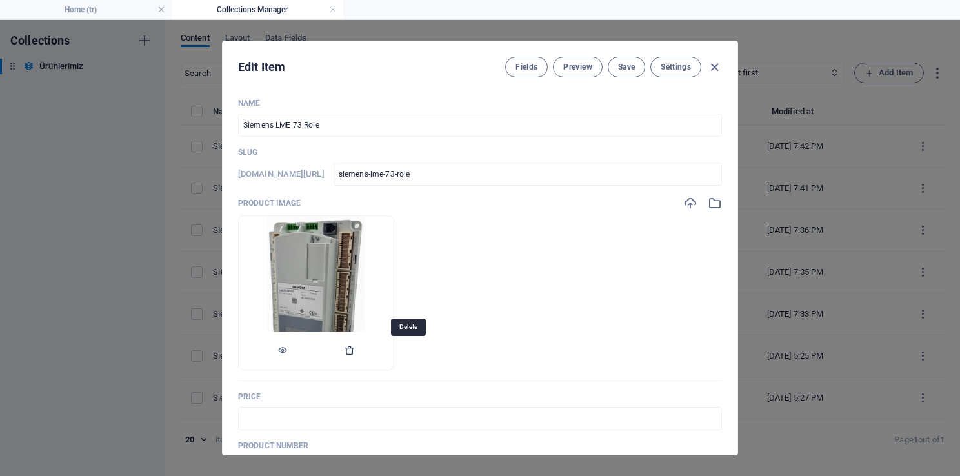
click at [355, 353] on icon "button" at bounding box center [349, 350] width 10 height 10
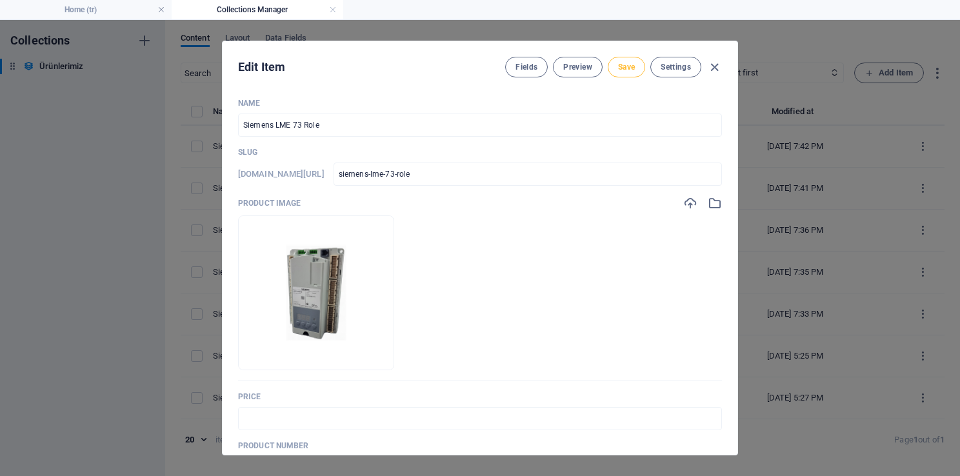
click at [618, 72] on button "Save" at bounding box center [626, 67] width 37 height 21
click at [717, 66] on icon "button" at bounding box center [714, 67] width 15 height 15
type input "siemens-lme-73-role"
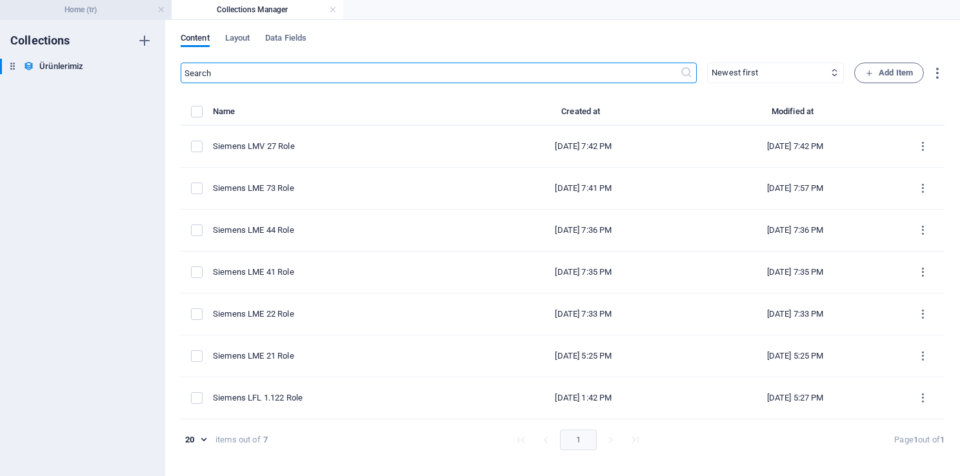
click at [77, 9] on h4 "Home (tr)" at bounding box center [86, 10] width 172 height 14
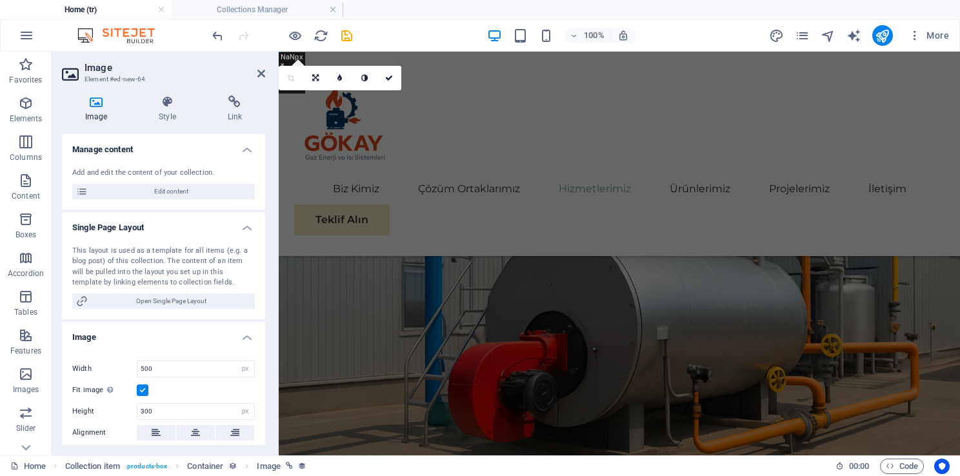
scroll to position [2479, 0]
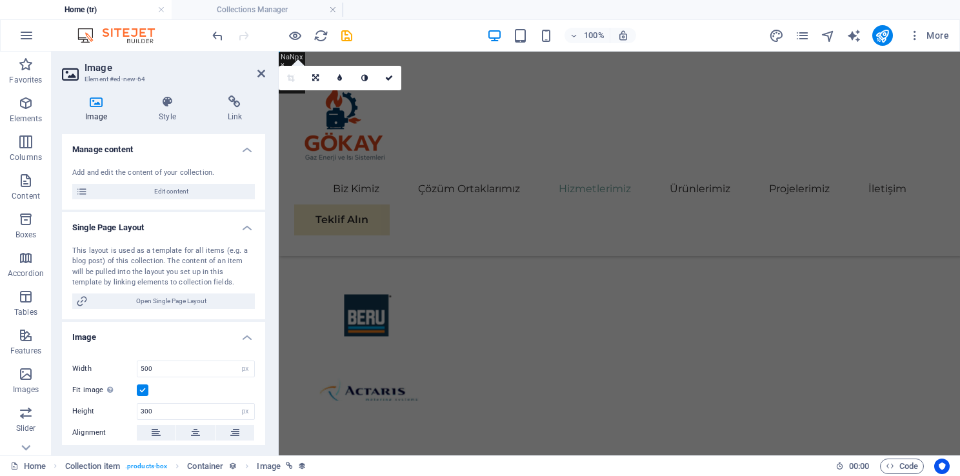
select select "DISABLED_OPTION_VALUE"
click at [260, 73] on icon at bounding box center [261, 73] width 8 height 10
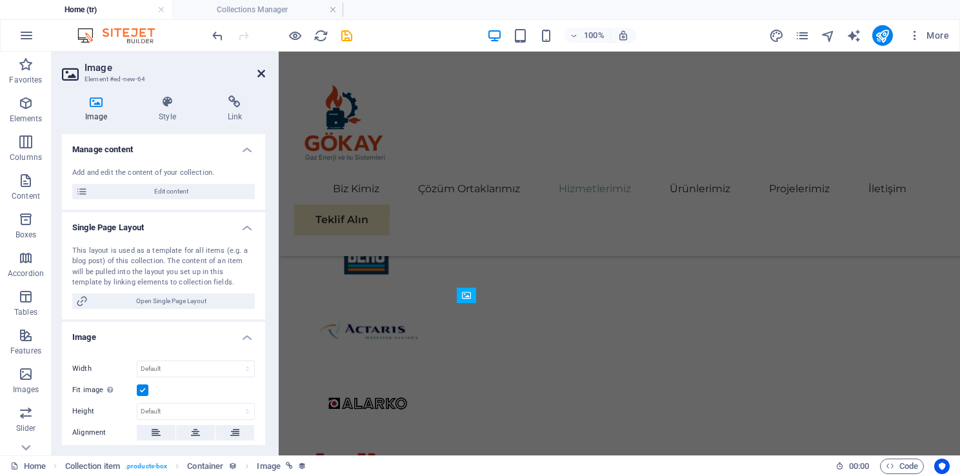
scroll to position [2618, 0]
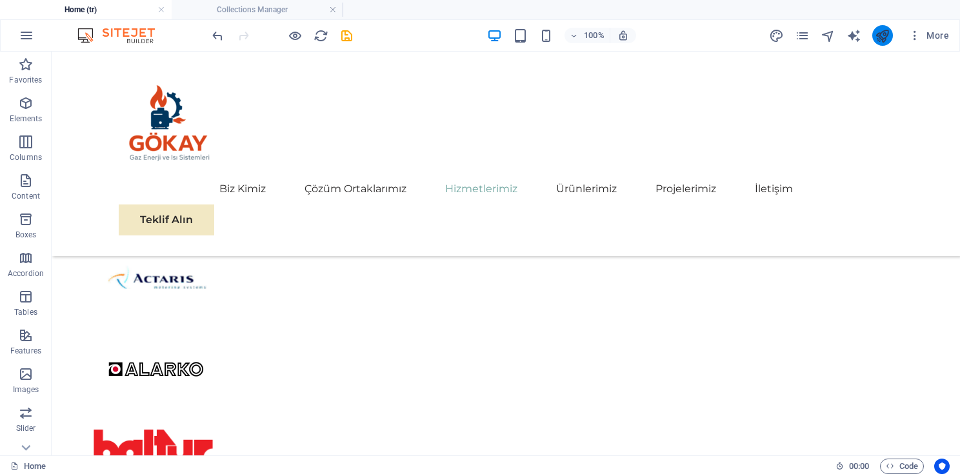
click at [883, 43] on icon "publish" at bounding box center [882, 35] width 15 height 15
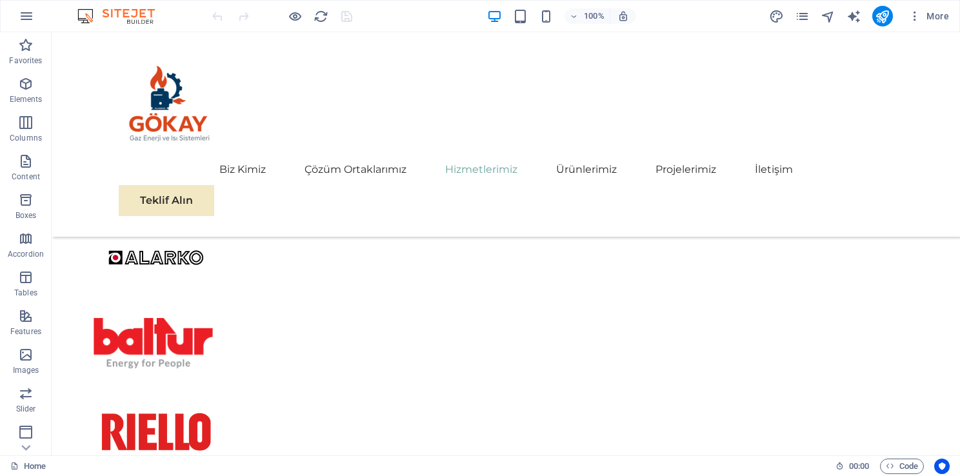
scroll to position [2661, 0]
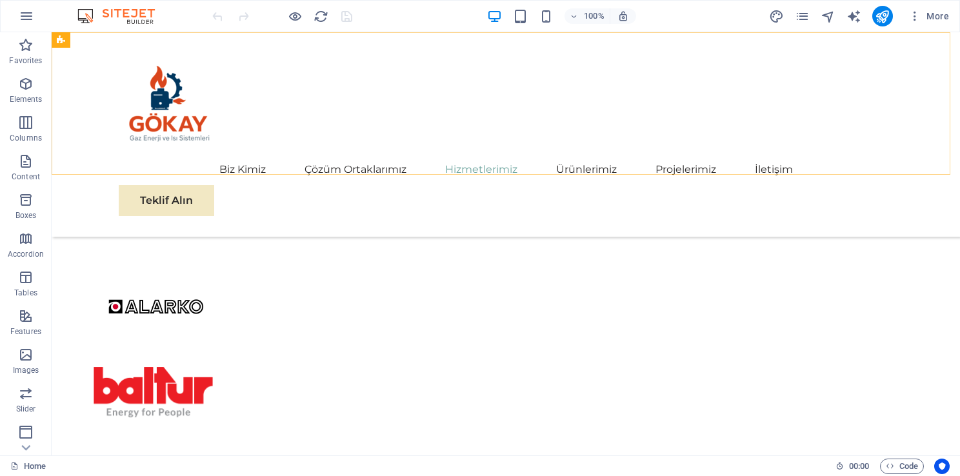
click at [947, 166] on div "Biz Kimiz Çözüm Ortaklarımız Hizmetlerimiz Ürünlerimiz Projelerimiz İletişim Te…" at bounding box center [506, 134] width 908 height 204
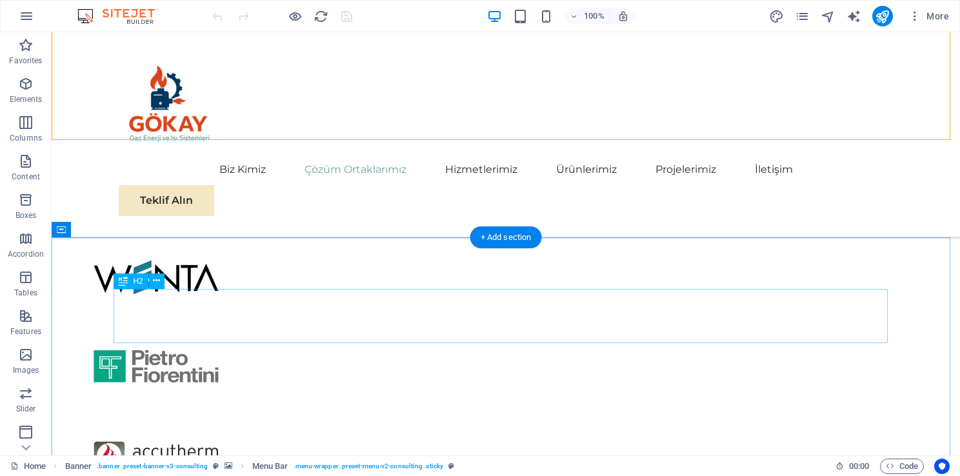
scroll to position [2145, 0]
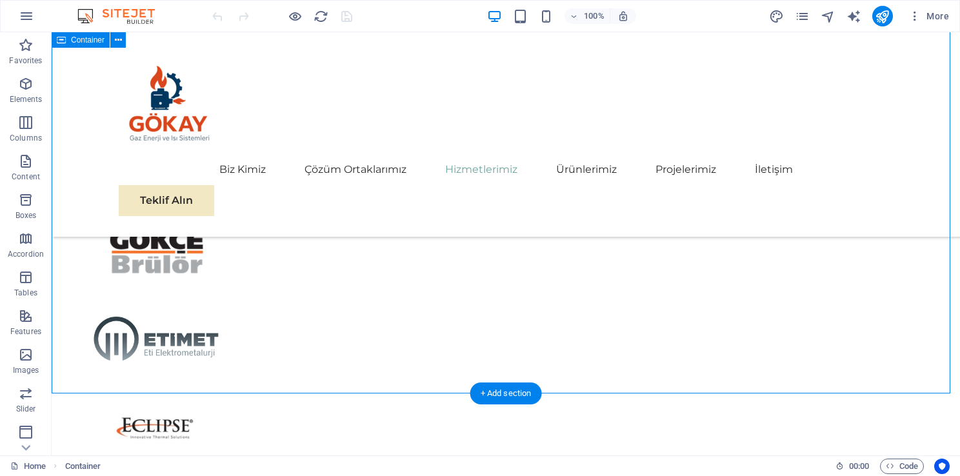
scroll to position [2274, 0]
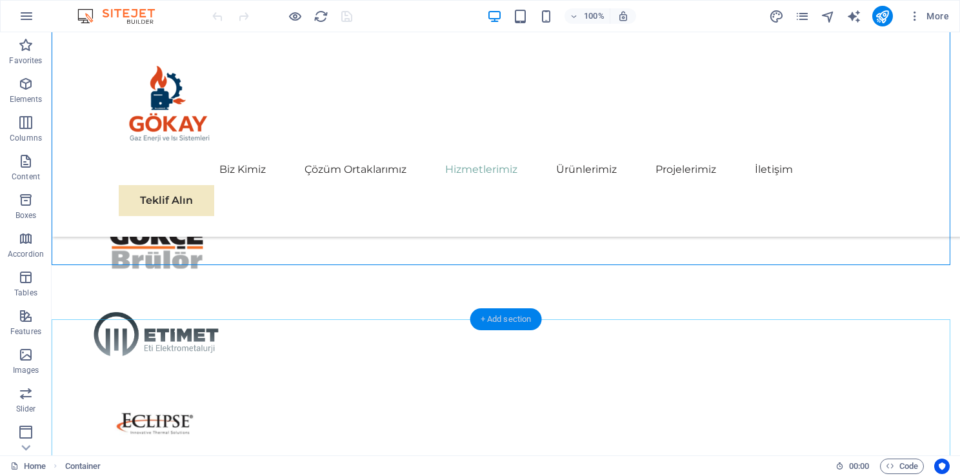
click at [498, 321] on div "+ Add section" at bounding box center [506, 319] width 72 height 22
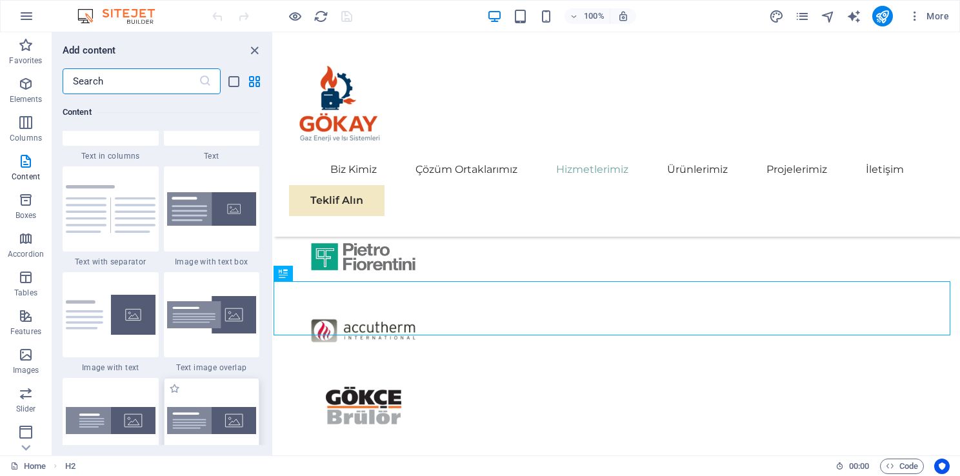
scroll to position [2515, 0]
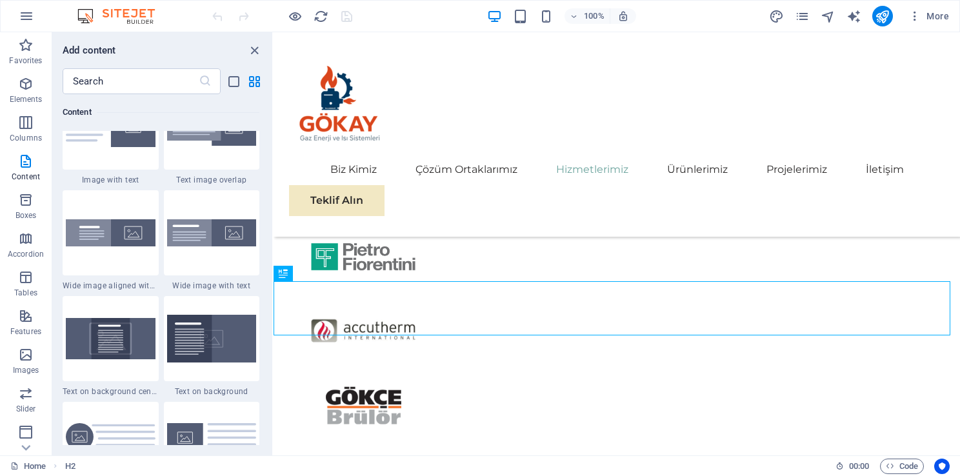
drag, startPoint x: 269, startPoint y: 168, endPoint x: 270, endPoint y: 219, distance: 50.3
click at [270, 219] on div "Favorites 1 Star Headline 1 Star Container Elements 1 Star Headline 1 Star Text…" at bounding box center [162, 269] width 220 height 351
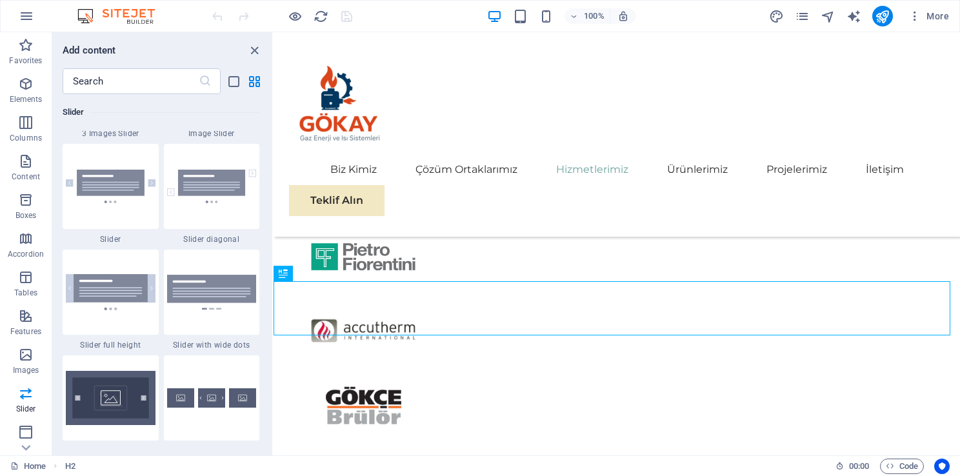
scroll to position [7219, 0]
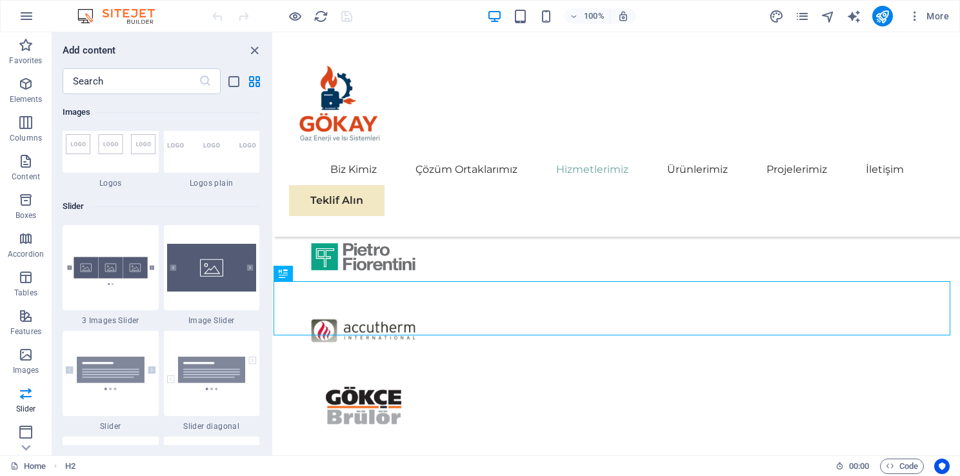
drag, startPoint x: 270, startPoint y: 166, endPoint x: 21, endPoint y: 264, distance: 267.4
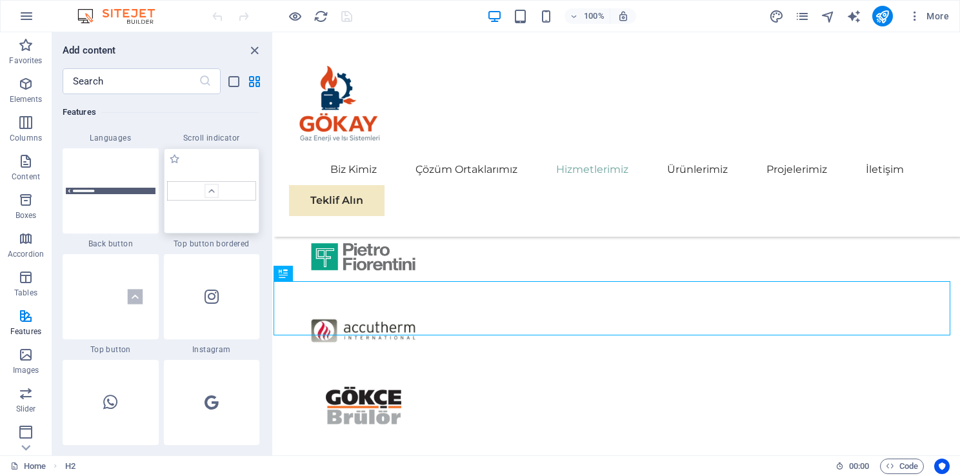
scroll to position [5929, 0]
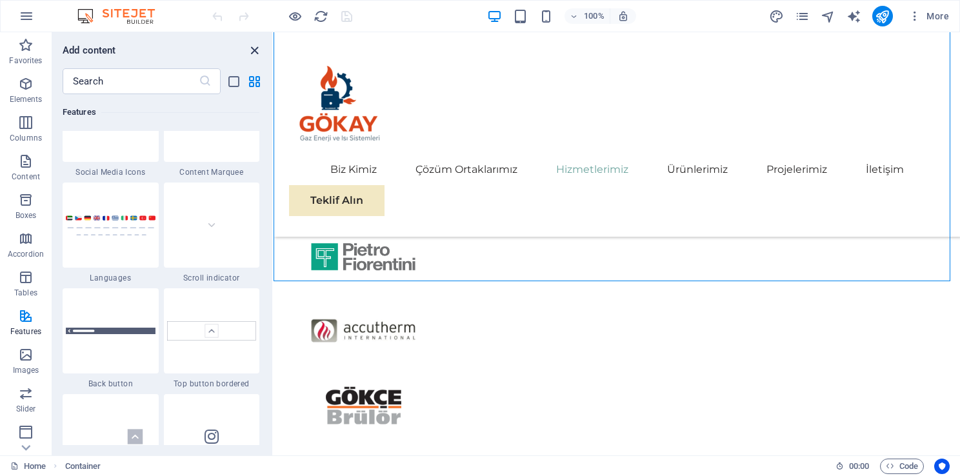
click at [254, 48] on icon "close panel" at bounding box center [254, 50] width 15 height 15
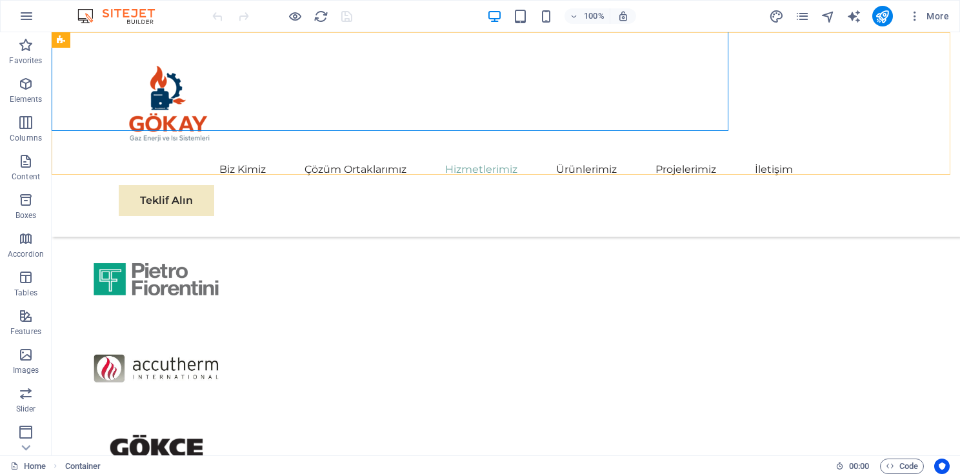
scroll to position [2274, 0]
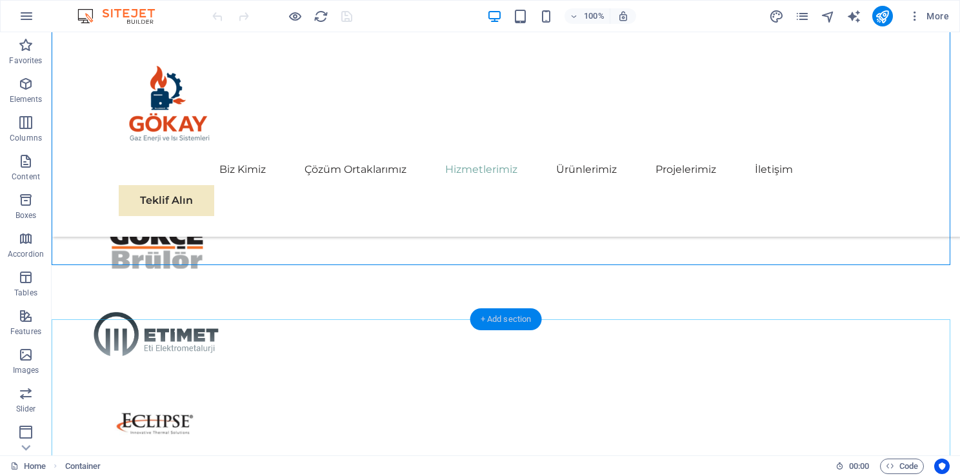
click at [495, 319] on div "+ Add section" at bounding box center [506, 319] width 72 height 22
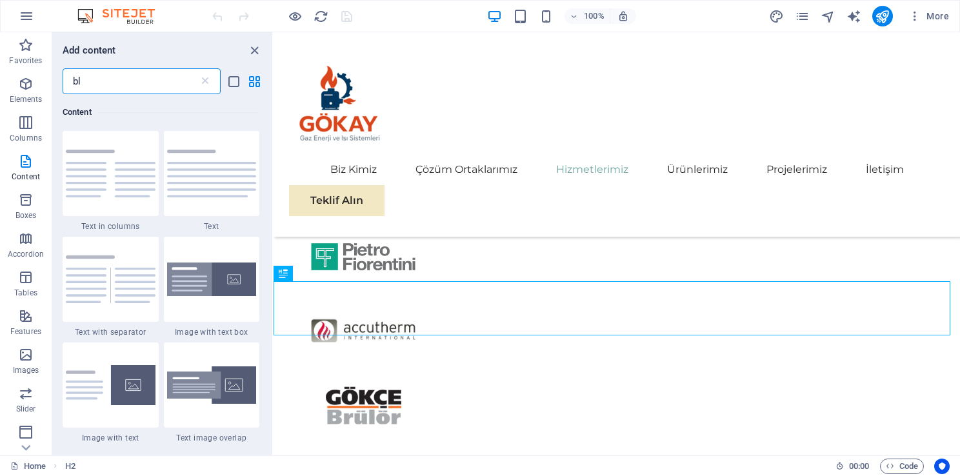
scroll to position [0, 0]
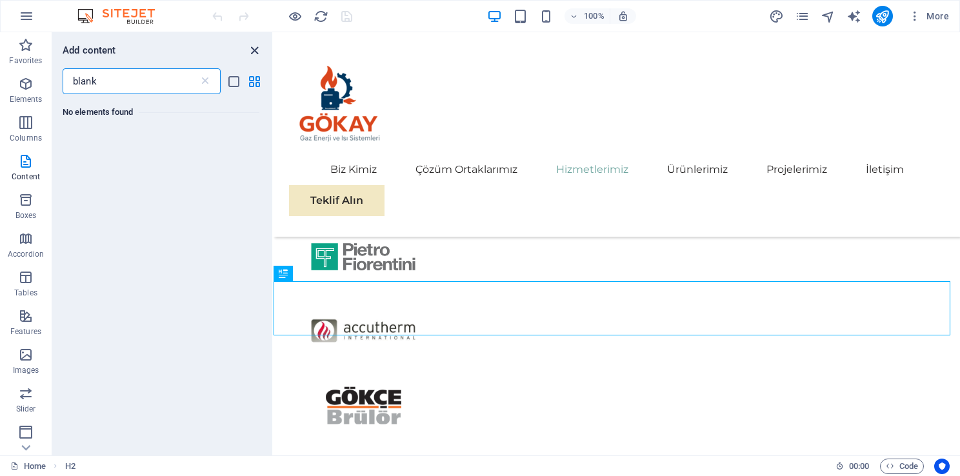
type input "blank"
click at [257, 55] on icon "close panel" at bounding box center [254, 50] width 15 height 15
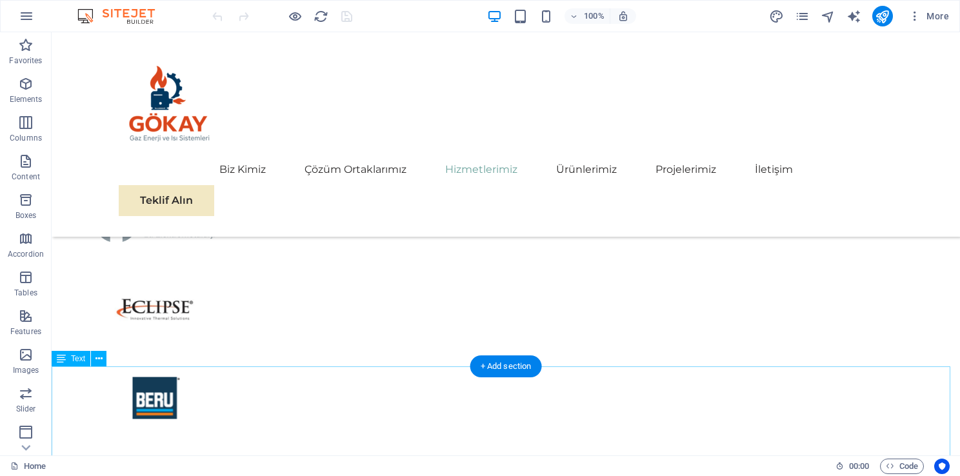
scroll to position [2403, 0]
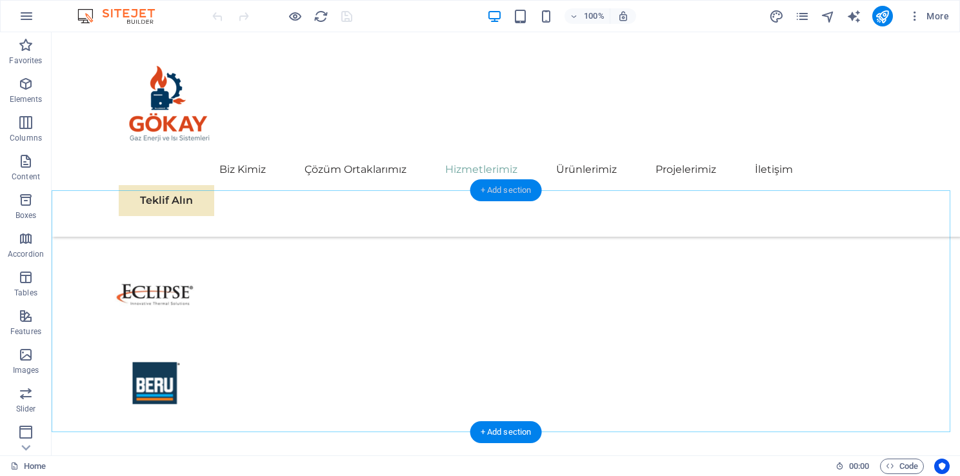
click at [521, 186] on div "+ Add section" at bounding box center [506, 190] width 72 height 22
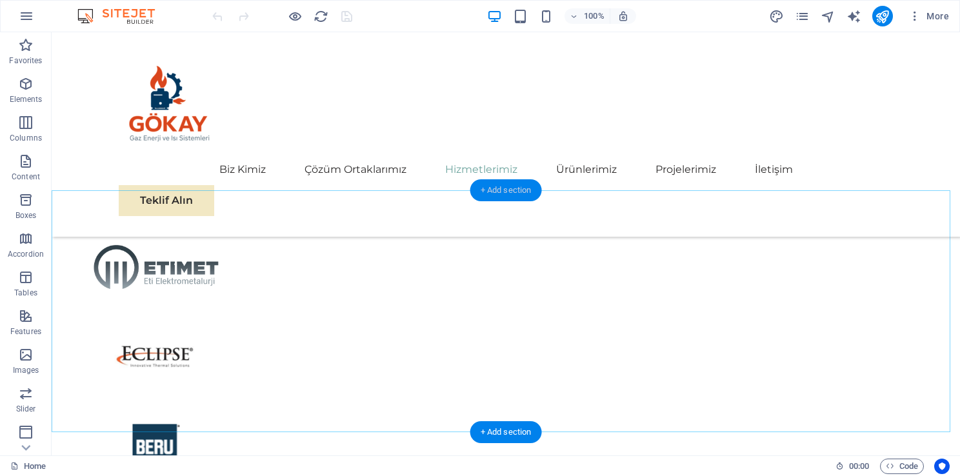
scroll to position [2253, 0]
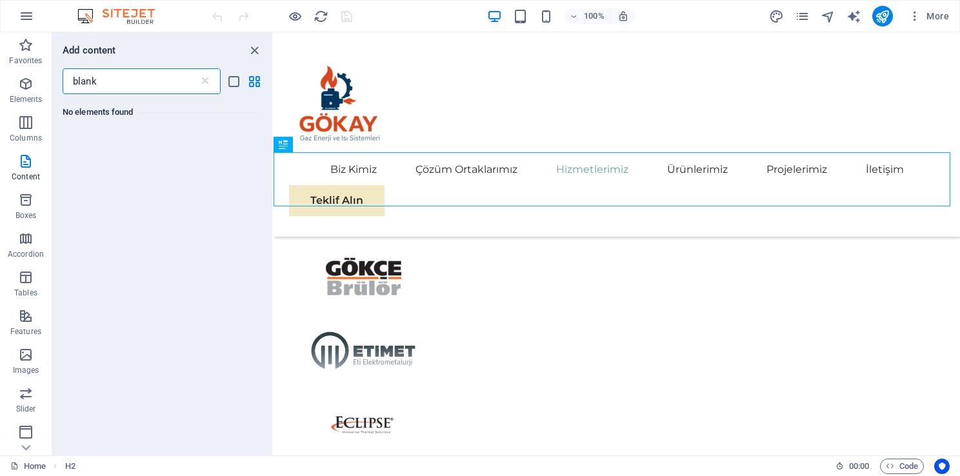
drag, startPoint x: 164, startPoint y: 80, endPoint x: -3, endPoint y: 51, distance: 168.9
click at [0, 51] on html "Gökay Gaz Enerji ve Isı Sistemleri Ltd. [GEOGRAPHIC_DATA]. Home (tr) Favorites …" at bounding box center [480, 238] width 960 height 476
type input "spacer"
click at [72, 150] on div at bounding box center [85, 154] width 45 height 46
select select "px"
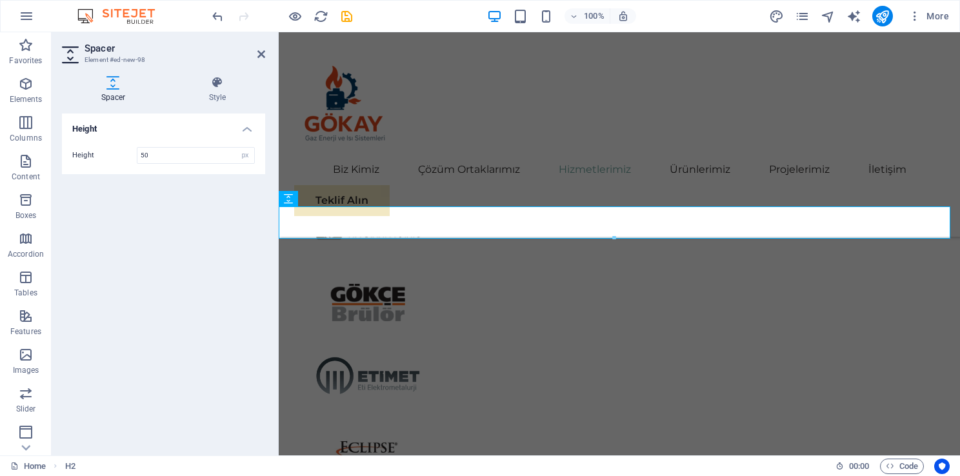
scroll to position [2248, 0]
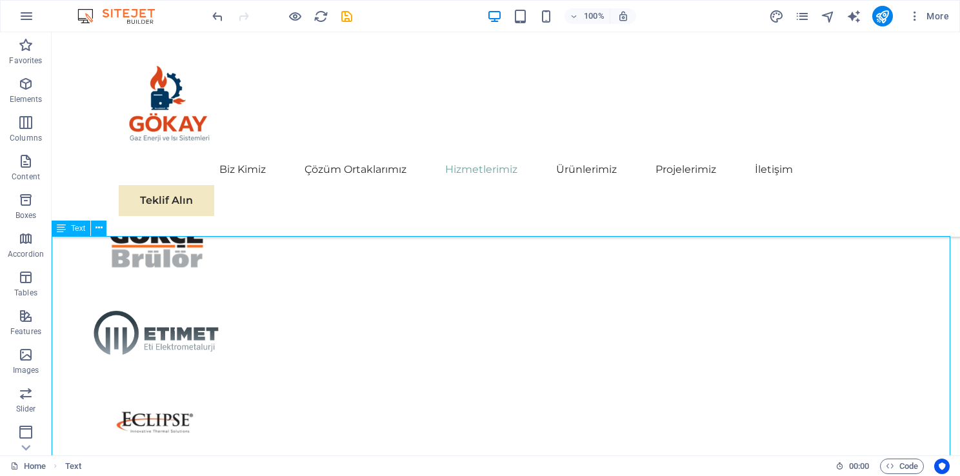
scroll to position [2274, 0]
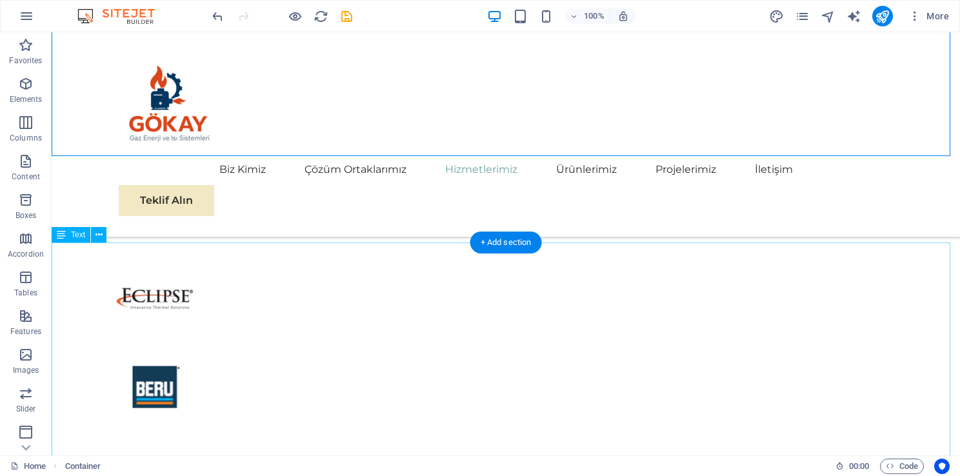
scroll to position [2403, 0]
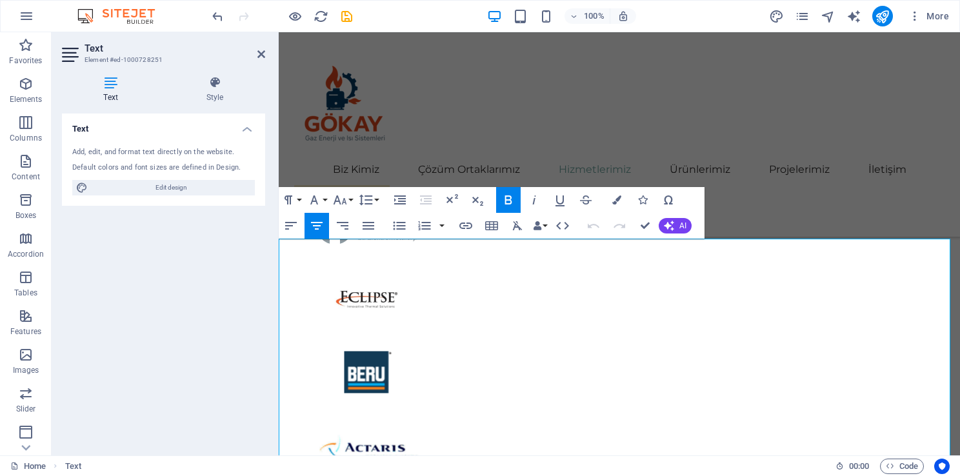
scroll to position [2248, 0]
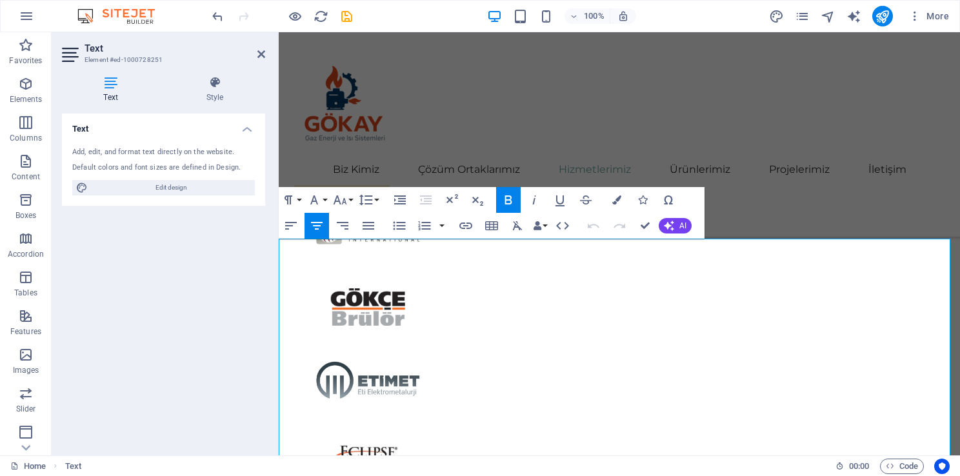
click at [864, 194] on div "Biz Kimiz Çözüm Ortaklarımız Hizmetlerimiz Ürünlerimiz Projelerimiz İletişim Te…" at bounding box center [619, 134] width 681 height 204
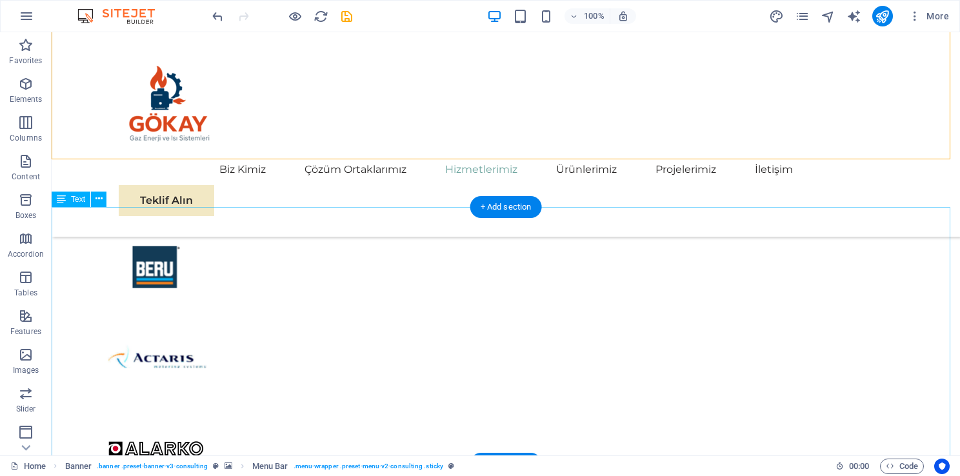
scroll to position [2532, 0]
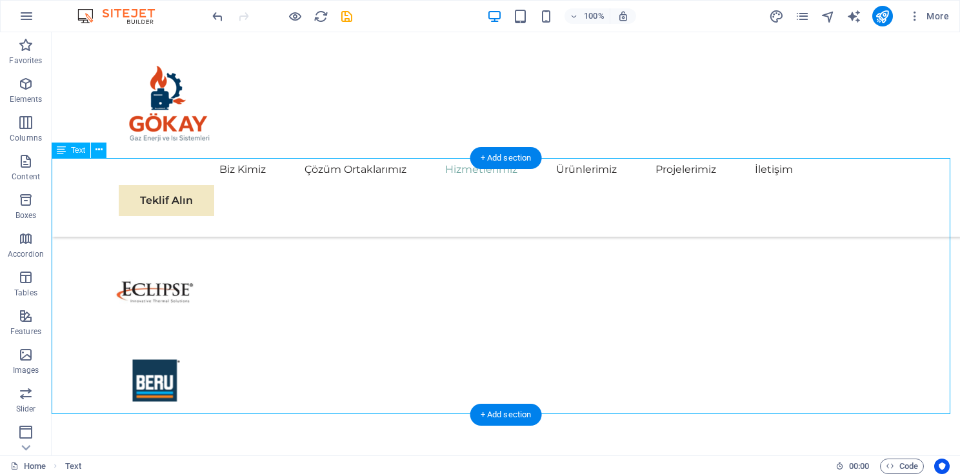
scroll to position [2313, 0]
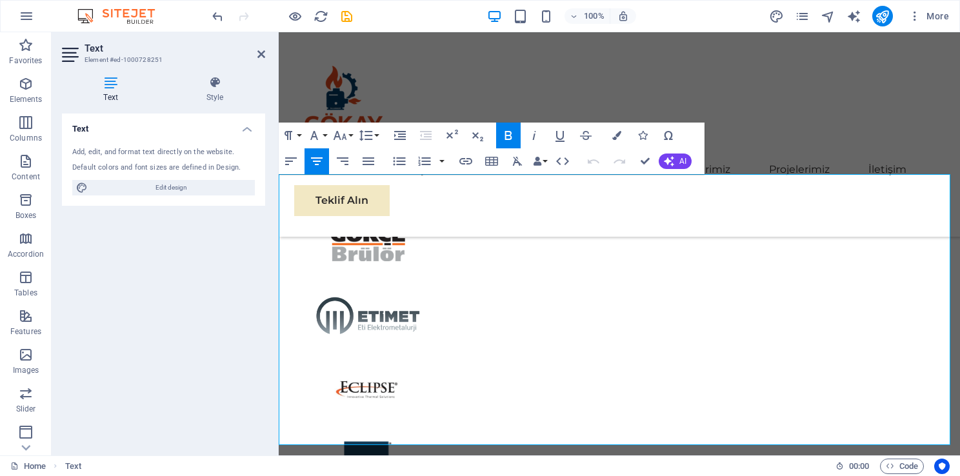
drag, startPoint x: 694, startPoint y: 337, endPoint x: 479, endPoint y: 333, distance: 215.5
click at [321, 135] on icon "button" at bounding box center [313, 135] width 15 height 15
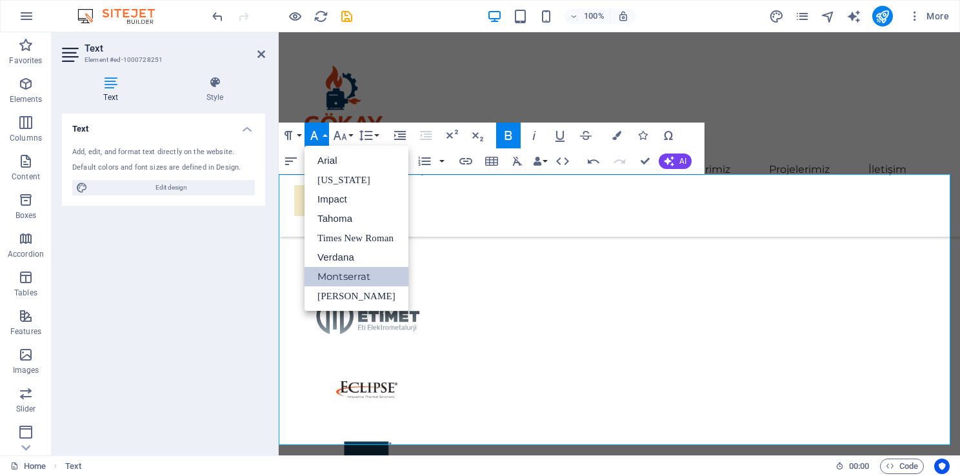
scroll to position [0, 0]
click at [339, 134] on icon "button" at bounding box center [340, 135] width 14 height 9
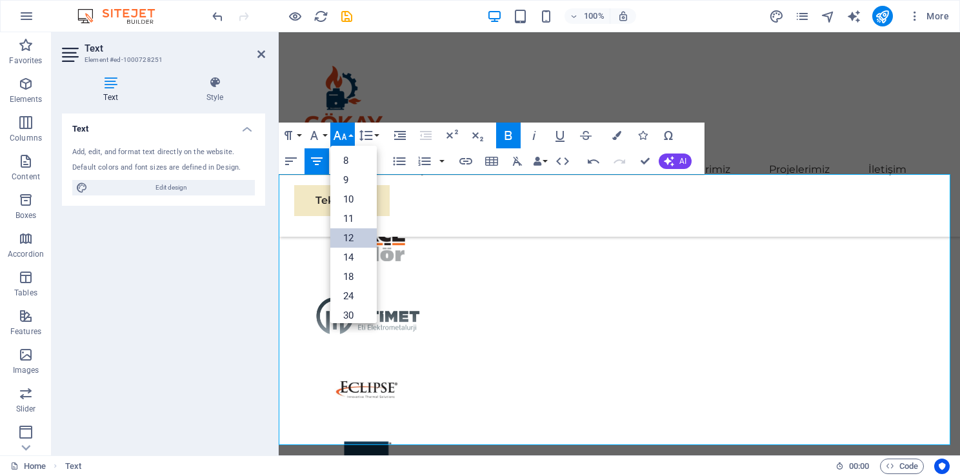
click at [359, 232] on link "12" at bounding box center [353, 237] width 46 height 19
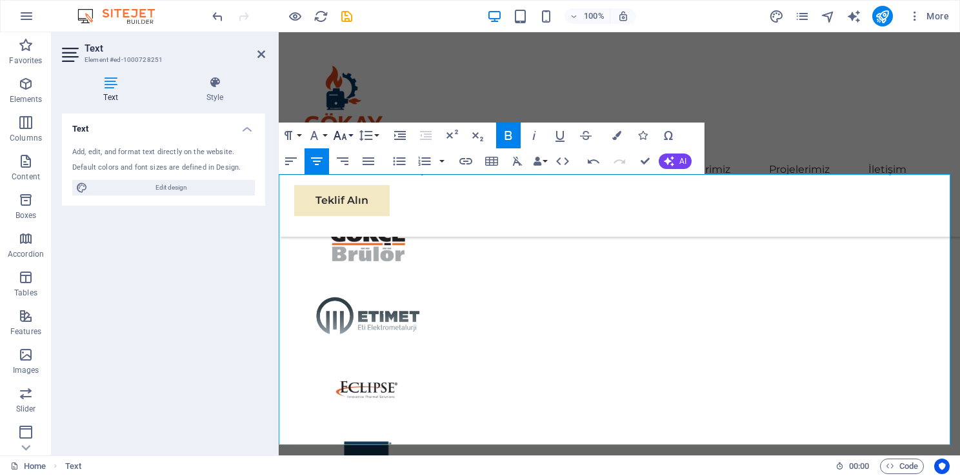
drag, startPoint x: 344, startPoint y: 130, endPoint x: 344, endPoint y: 138, distance: 7.8
click at [344, 131] on icon "button" at bounding box center [339, 135] width 15 height 15
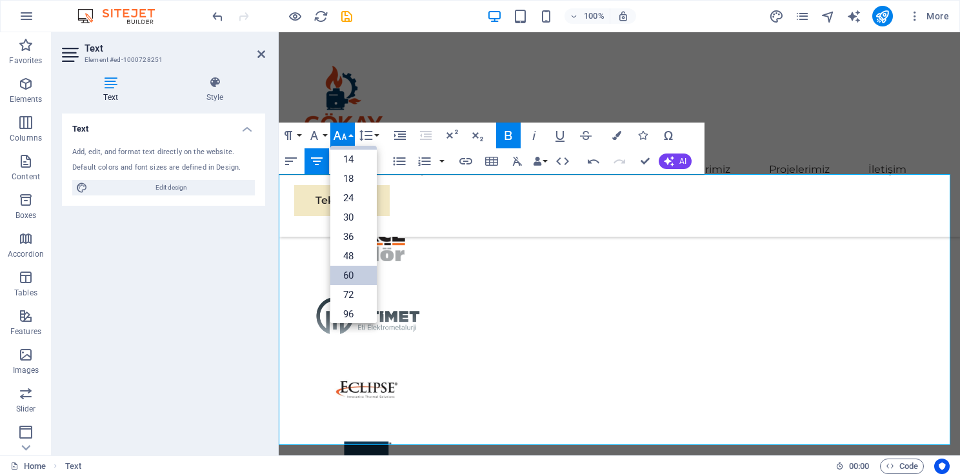
scroll to position [103, 0]
click at [352, 239] on link "36" at bounding box center [353, 231] width 46 height 19
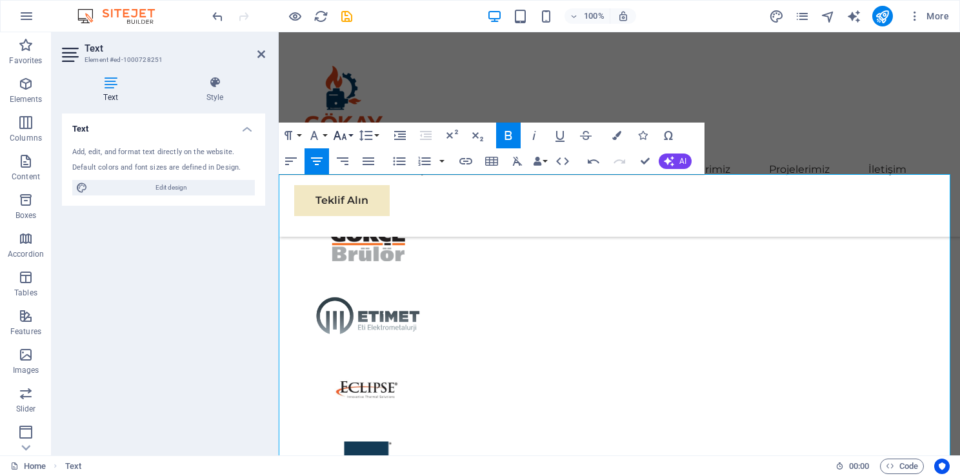
click at [348, 138] on button "Font Size" at bounding box center [342, 136] width 25 height 26
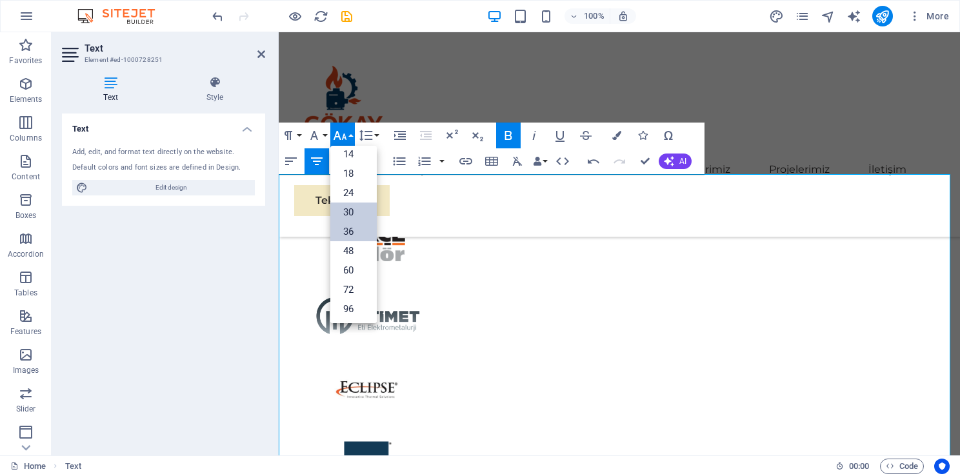
click at [352, 210] on link "30" at bounding box center [353, 212] width 46 height 19
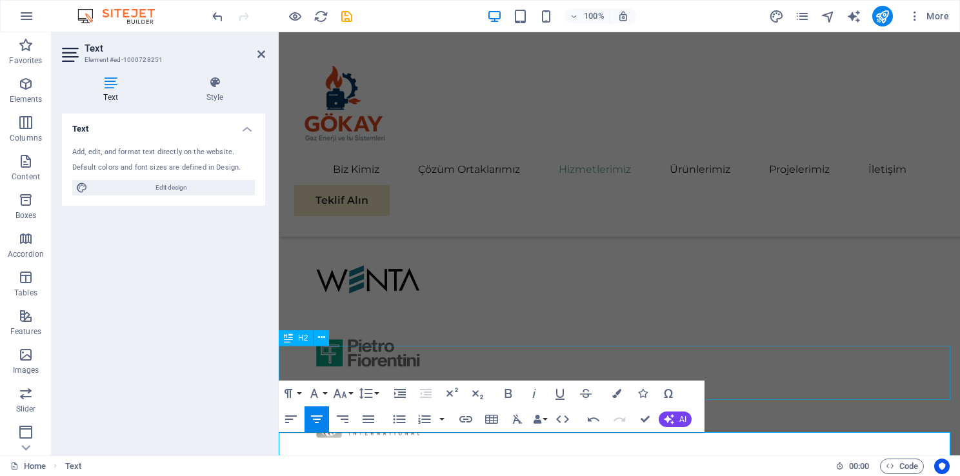
scroll to position [2184, 0]
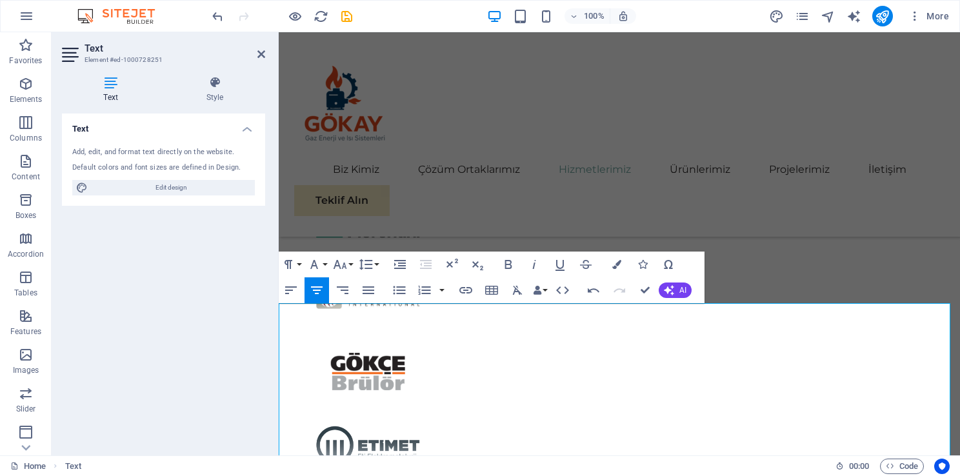
drag, startPoint x: 858, startPoint y: 324, endPoint x: 375, endPoint y: 306, distance: 483.5
click at [337, 262] on icon "button" at bounding box center [339, 264] width 15 height 15
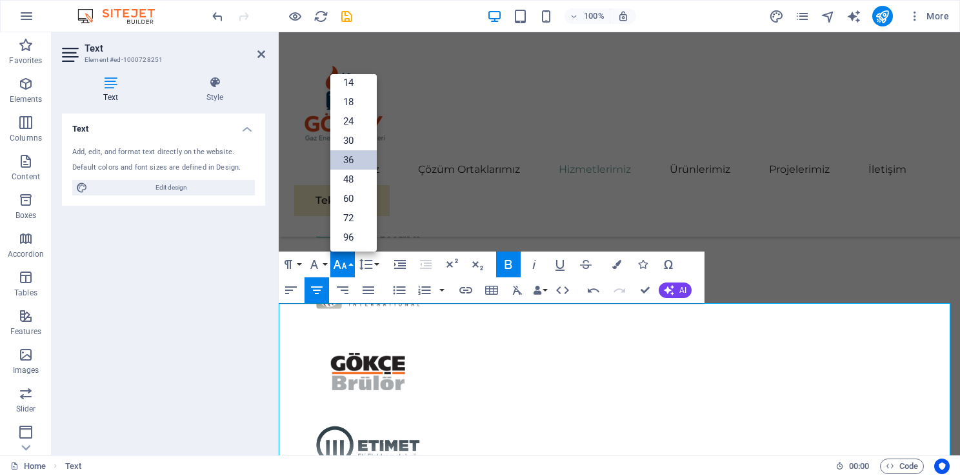
click at [361, 150] on link "36" at bounding box center [353, 159] width 46 height 19
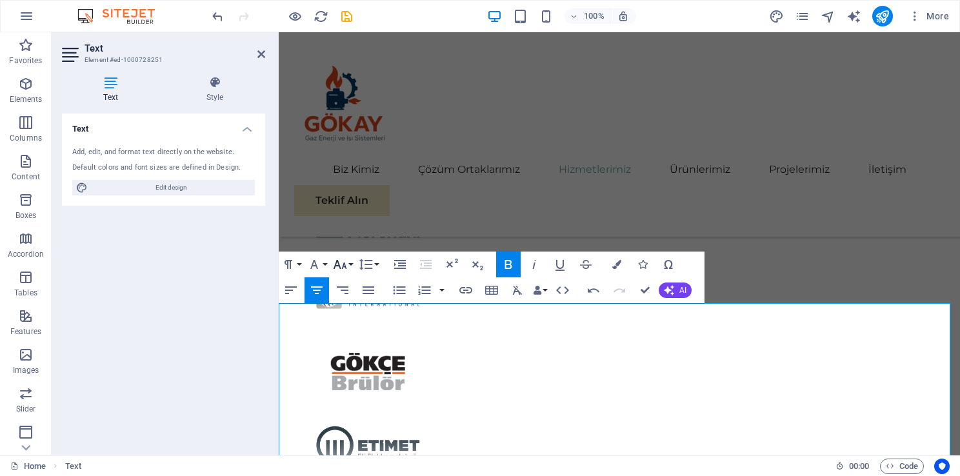
click at [341, 259] on icon "button" at bounding box center [339, 264] width 15 height 15
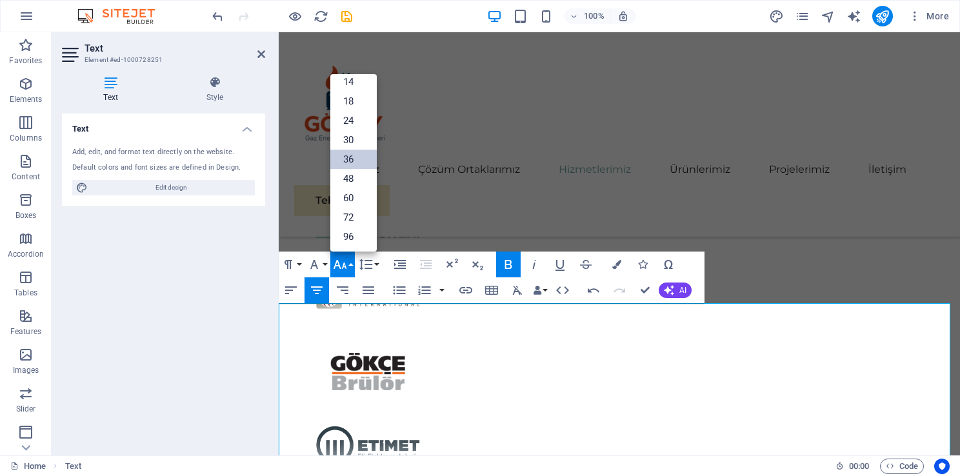
scroll to position [103, 0]
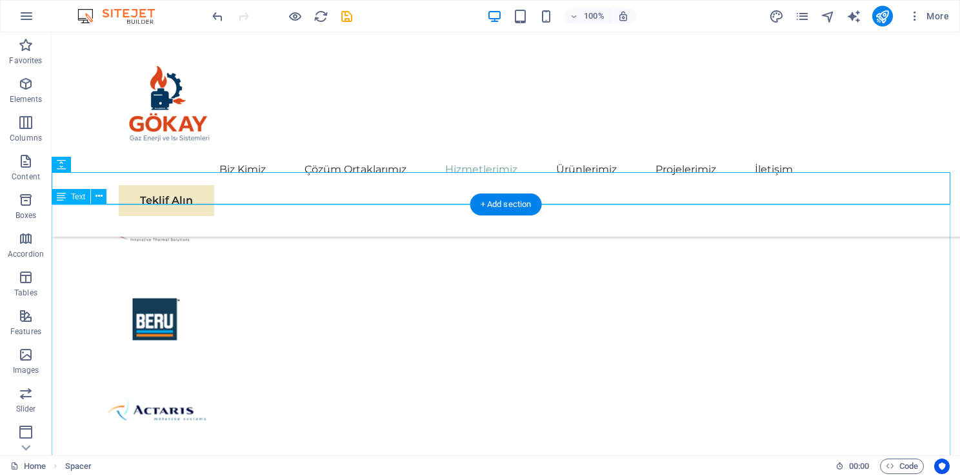
scroll to position [2467, 0]
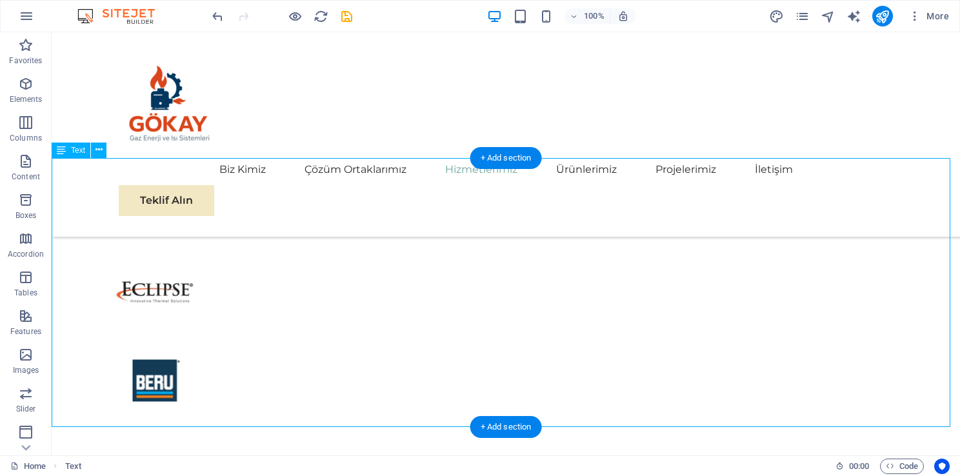
scroll to position [2313, 0]
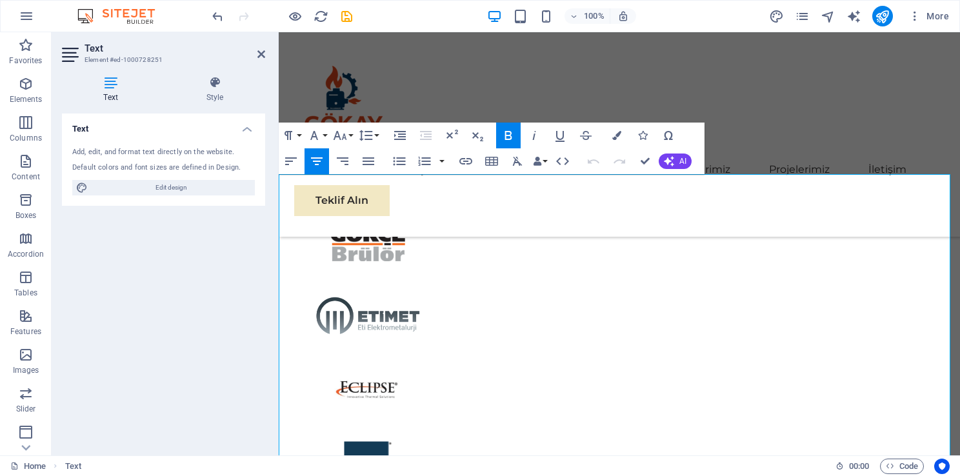
drag, startPoint x: 756, startPoint y: 337, endPoint x: 488, endPoint y: 342, distance: 267.8
click at [347, 135] on icon "button" at bounding box center [339, 135] width 15 height 15
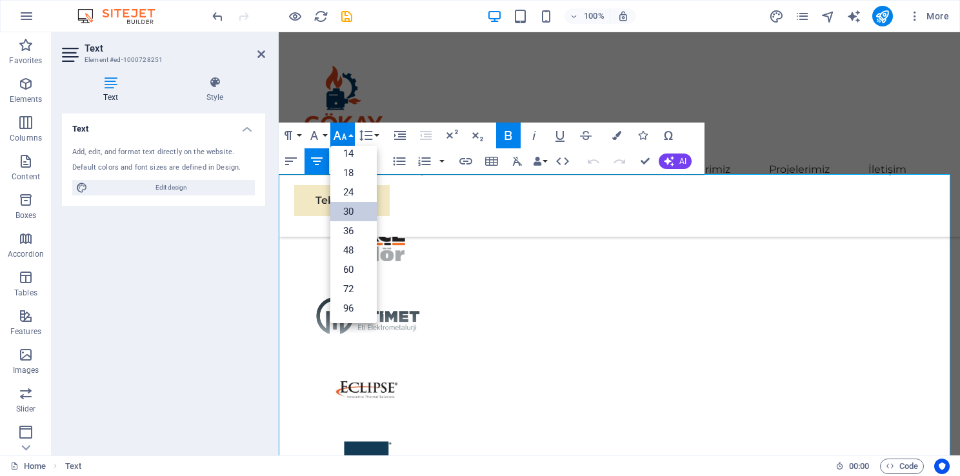
scroll to position [103, 0]
click at [343, 192] on link "24" at bounding box center [353, 192] width 46 height 19
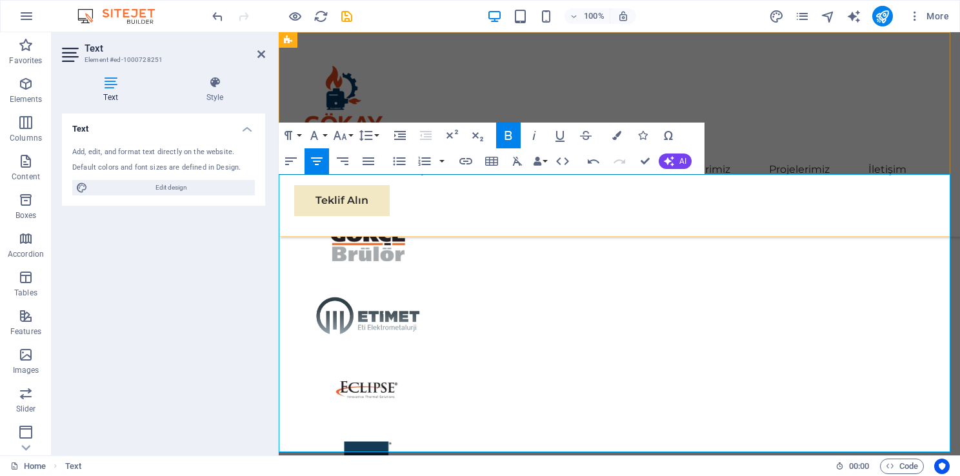
click at [828, 135] on div "Biz Kimiz Çözüm Ortaklarımız Hizmetlerimiz Ürünlerimiz Projelerimiz İletişim Te…" at bounding box center [619, 134] width 681 height 204
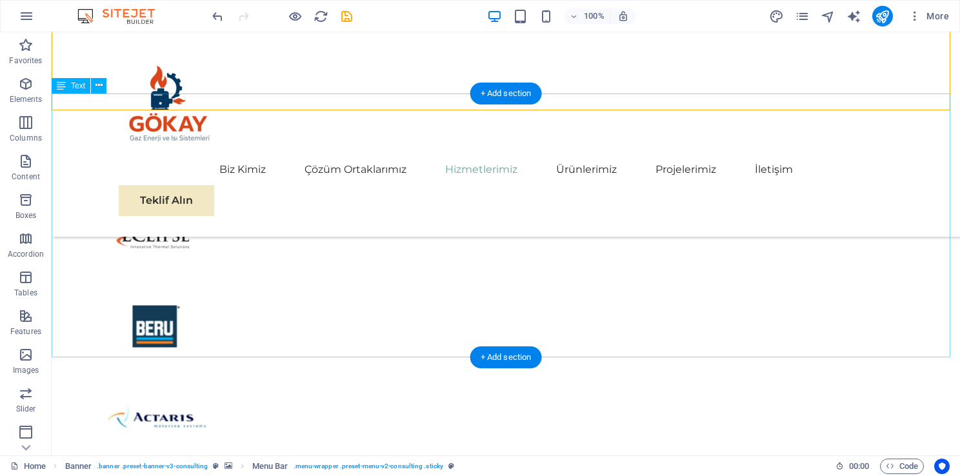
scroll to position [2403, 0]
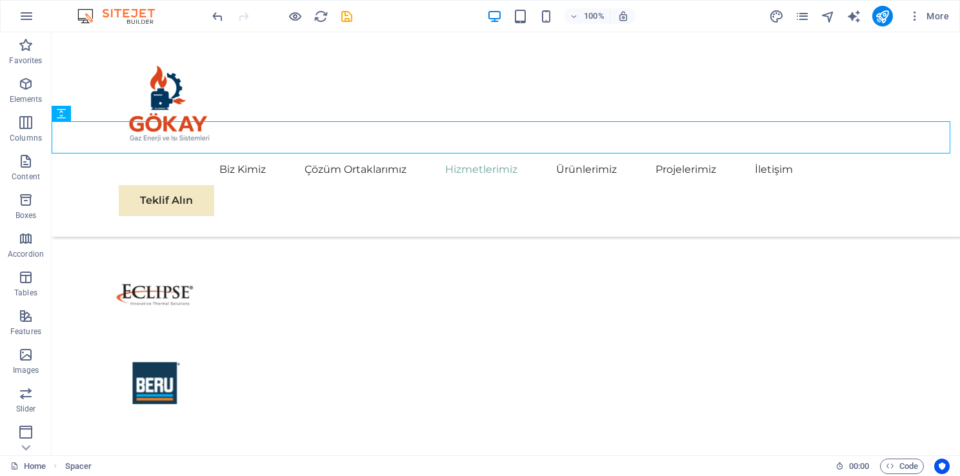
scroll to position [2774, 0]
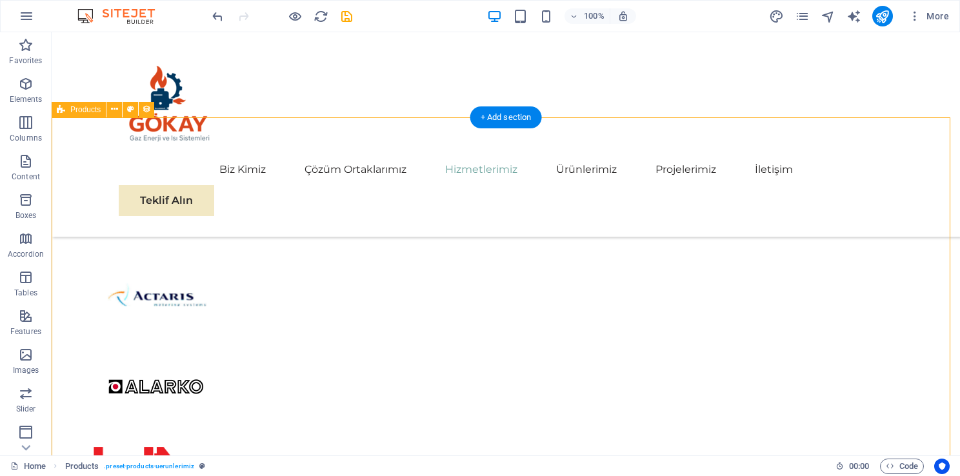
scroll to position [2580, 0]
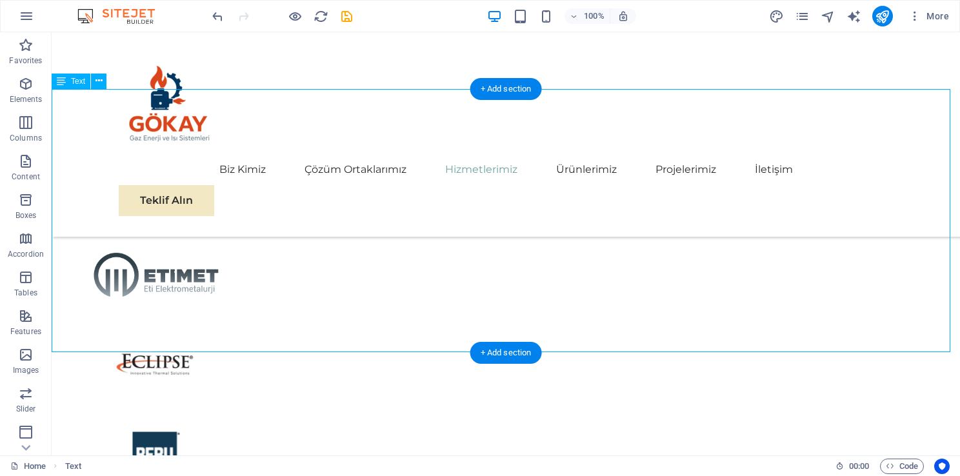
scroll to position [2322, 0]
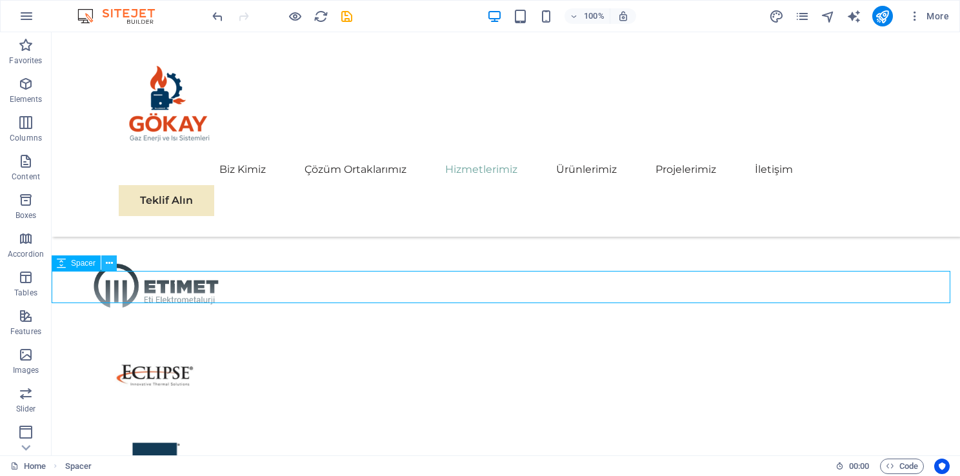
click at [108, 266] on icon at bounding box center [109, 264] width 7 height 14
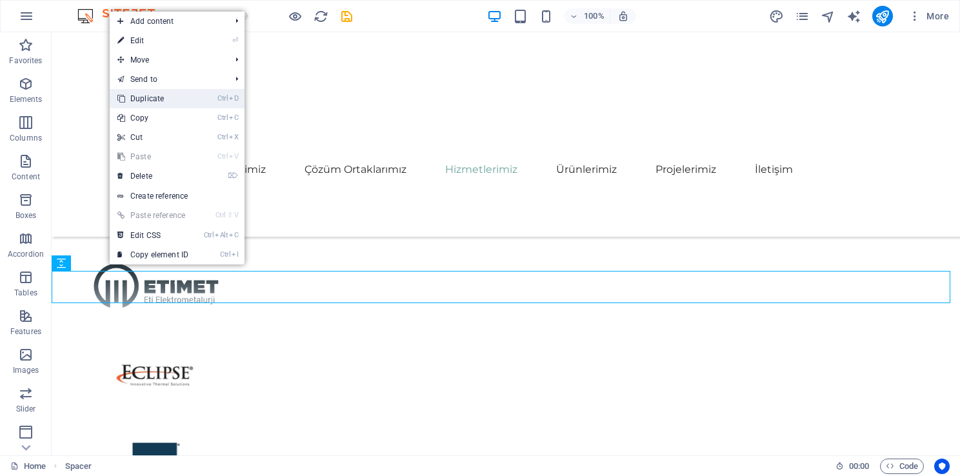
click at [161, 104] on link "Ctrl D Duplicate" at bounding box center [153, 98] width 86 height 19
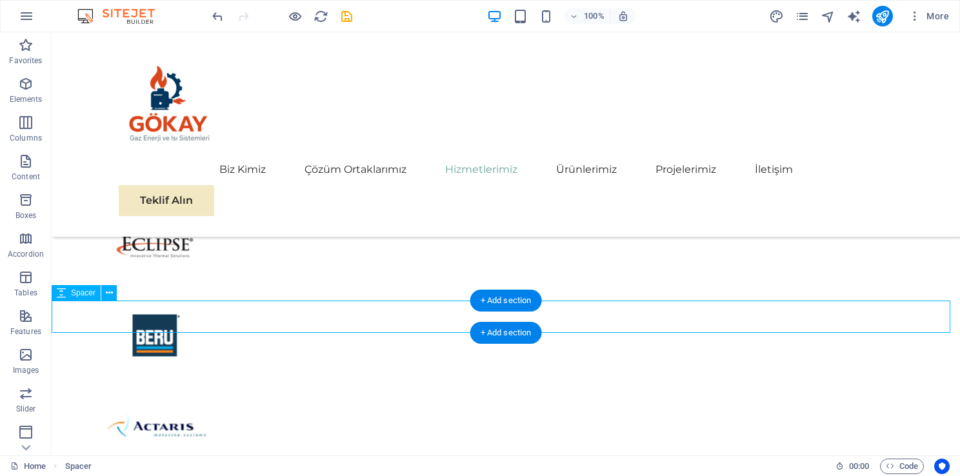
scroll to position [2451, 0]
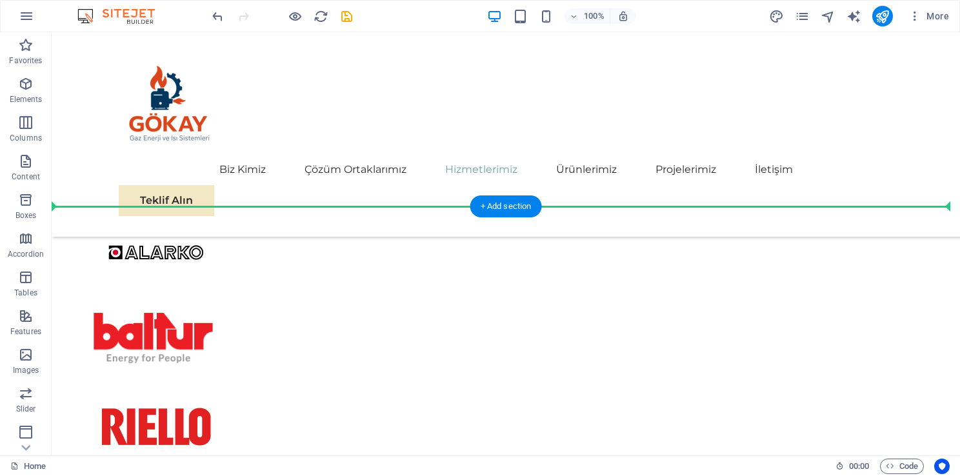
drag, startPoint x: 434, startPoint y: 190, endPoint x: 434, endPoint y: 210, distance: 20.0
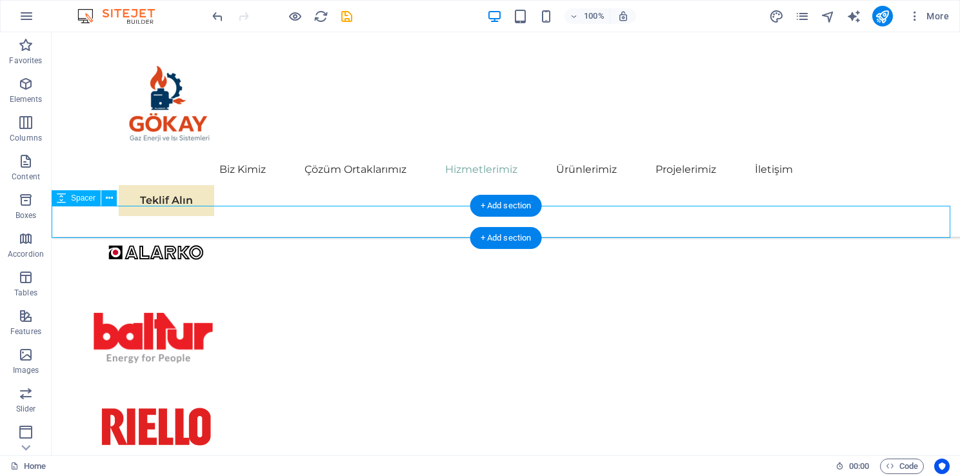
scroll to position [2683, 0]
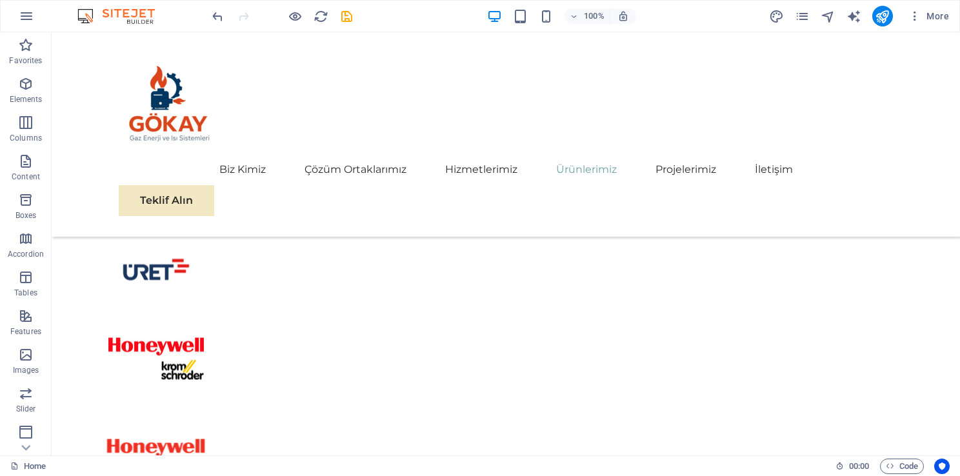
scroll to position [3020, 0]
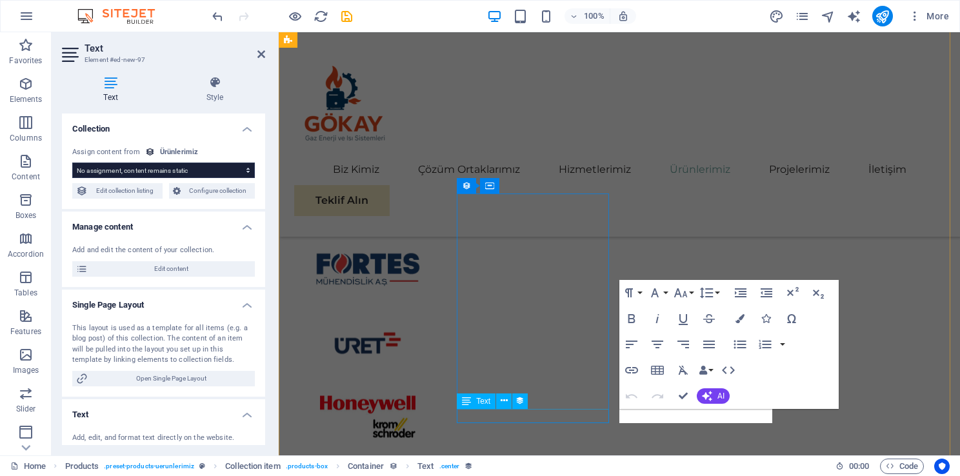
scroll to position [2896, 0]
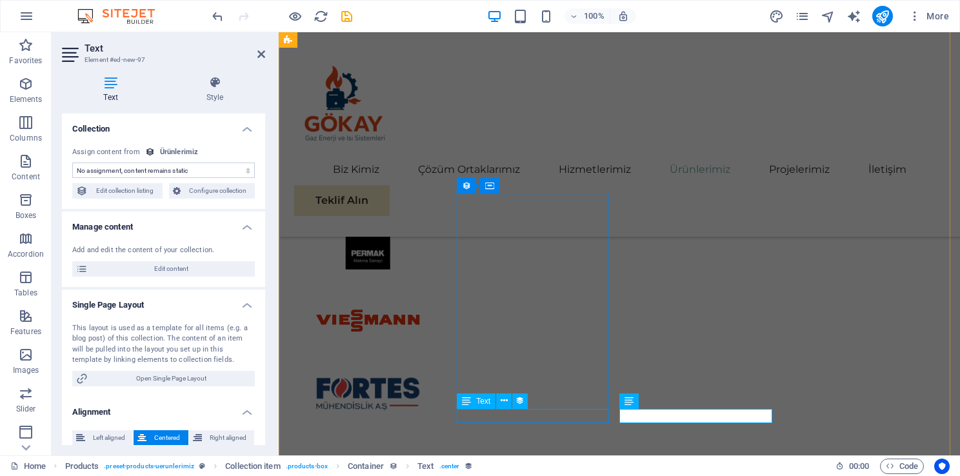
select select "price"
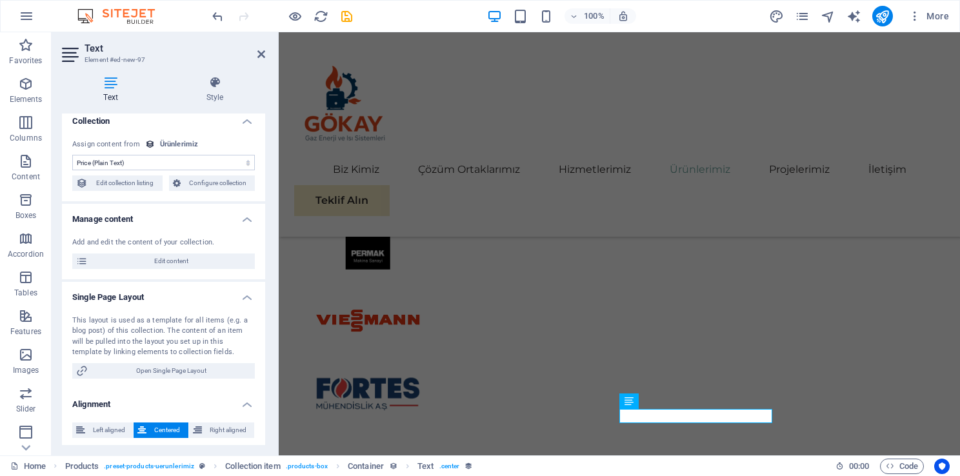
scroll to position [10, 0]
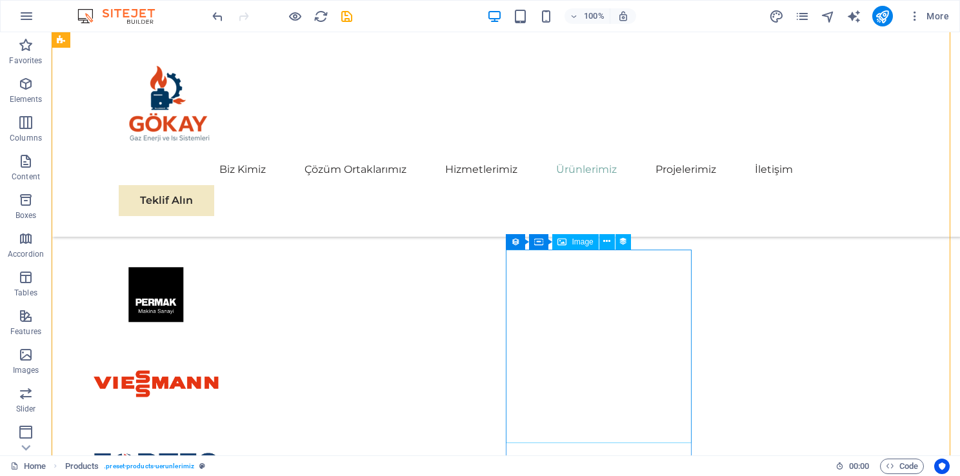
scroll to position [2891, 0]
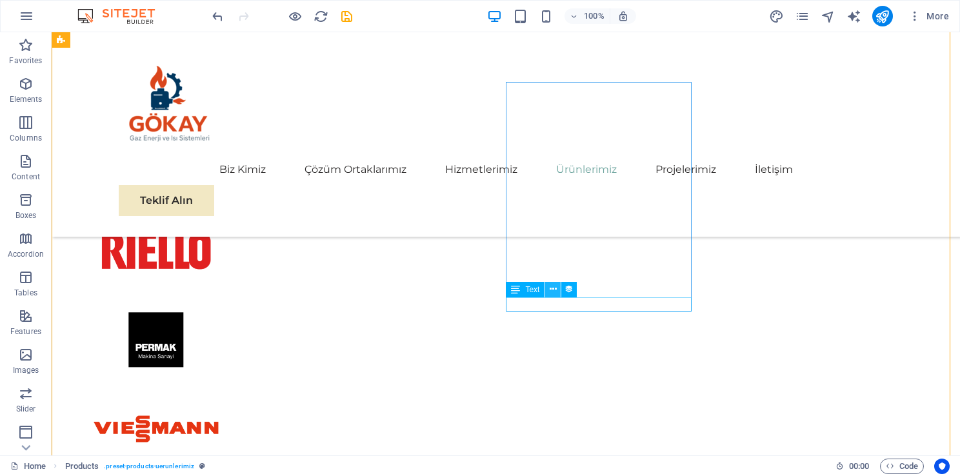
click at [552, 293] on icon at bounding box center [553, 290] width 7 height 14
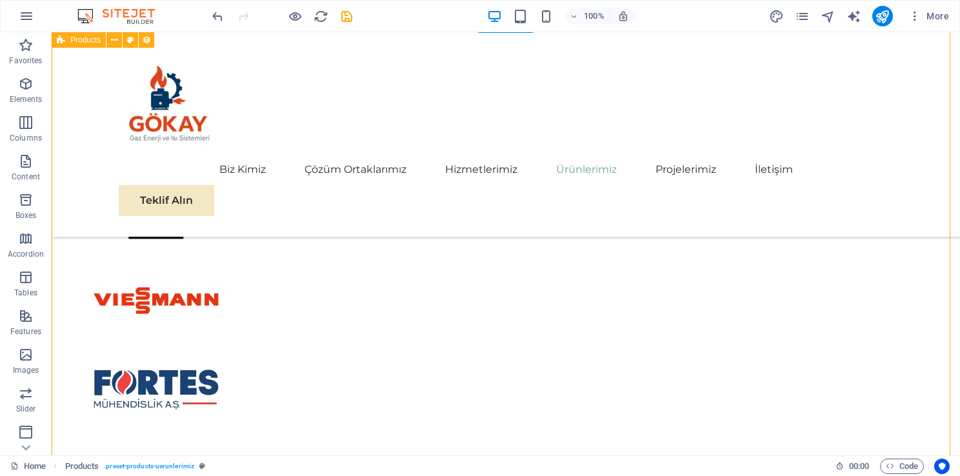
scroll to position [3020, 0]
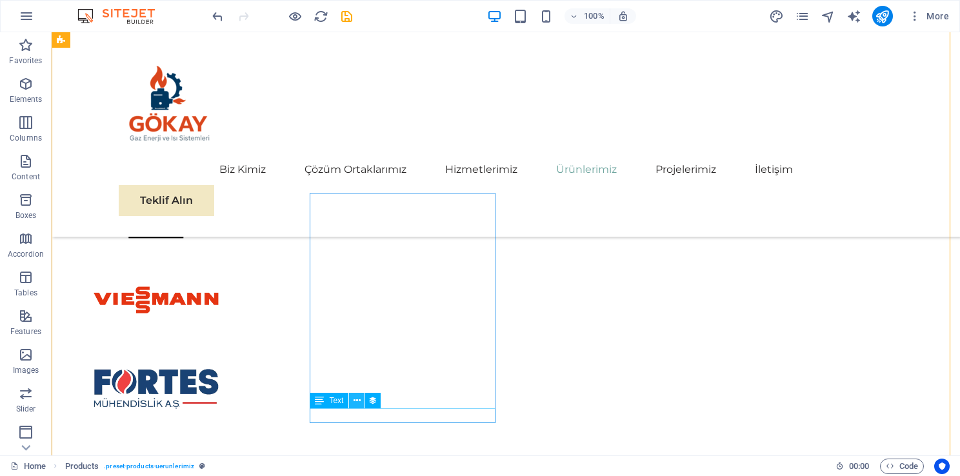
click at [359, 404] on icon at bounding box center [356, 401] width 7 height 14
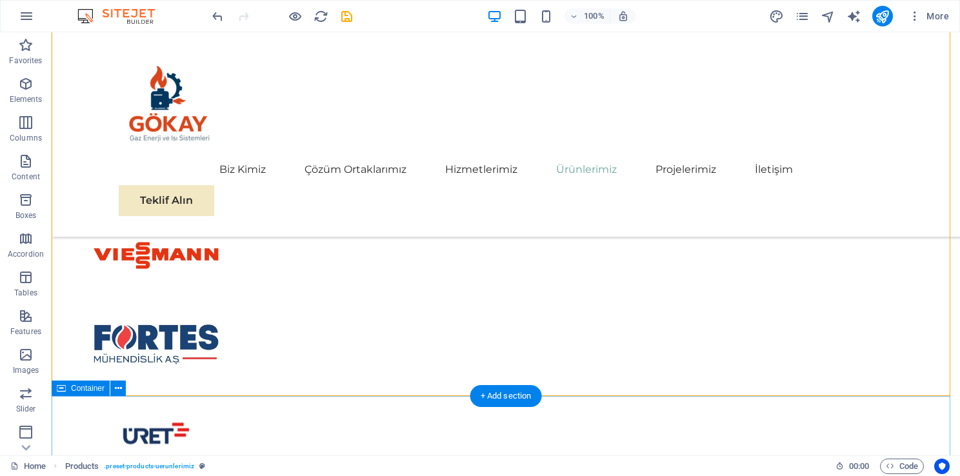
scroll to position [3149, 0]
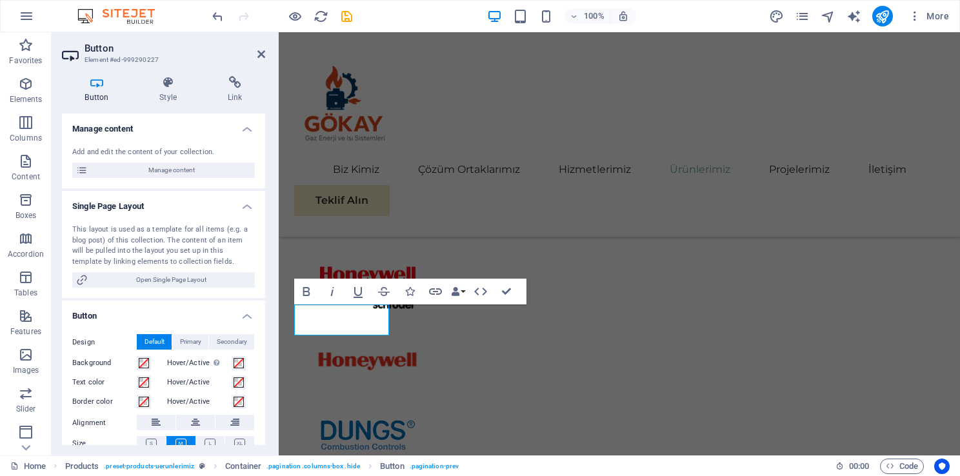
scroll to position [3025, 0]
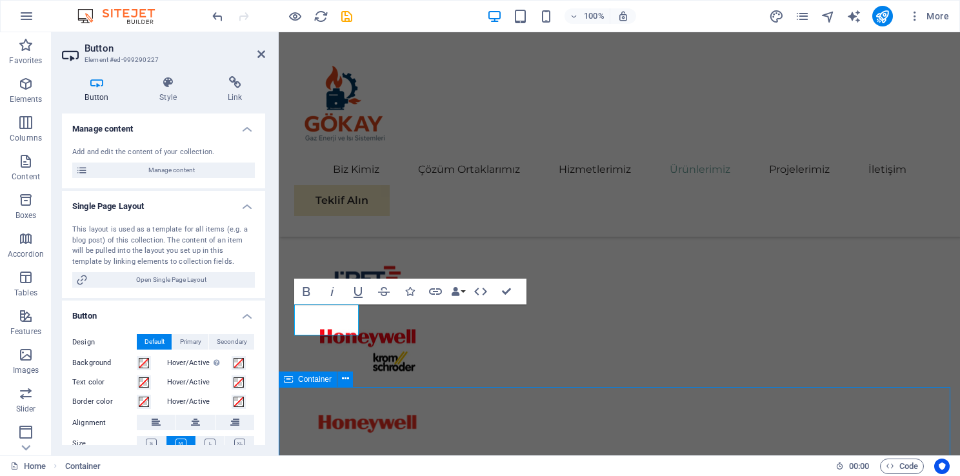
scroll to position [3149, 0]
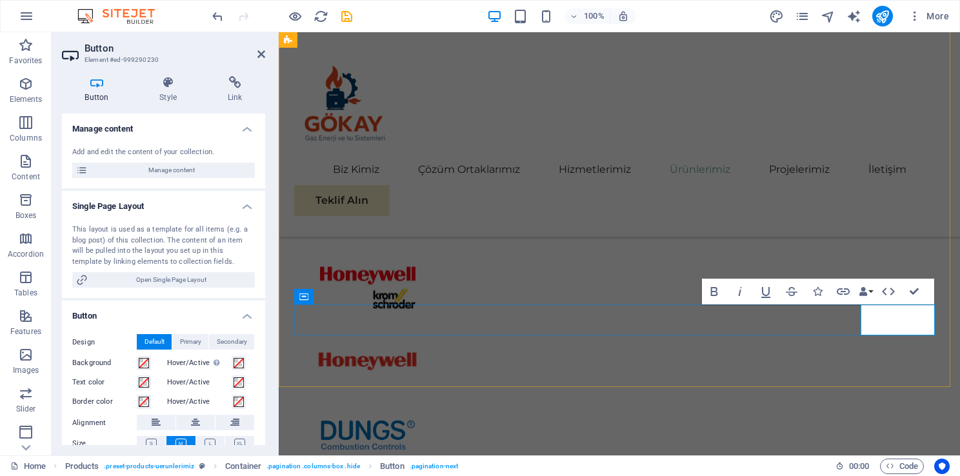
scroll to position [3025, 0]
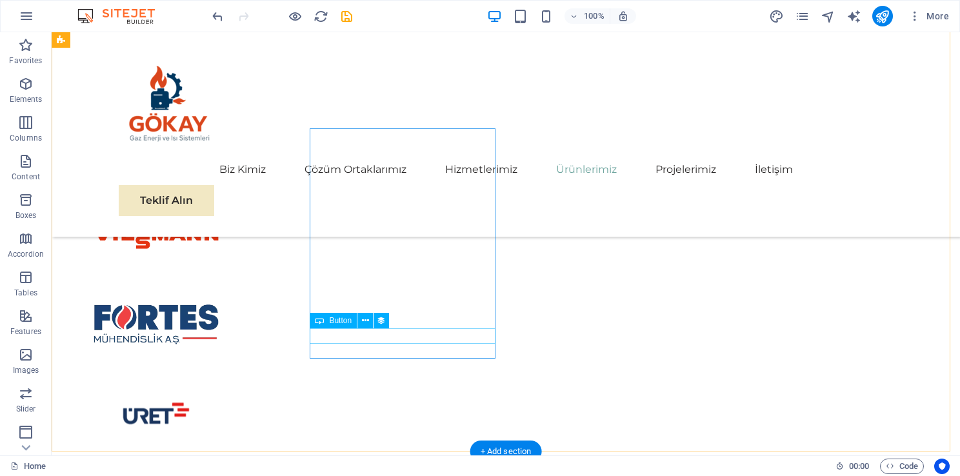
scroll to position [2827, 0]
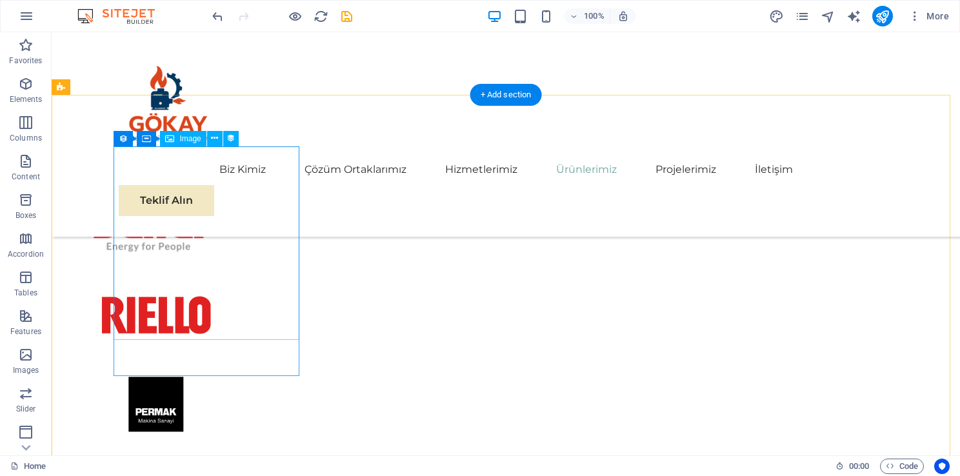
select select "image"
select select "px"
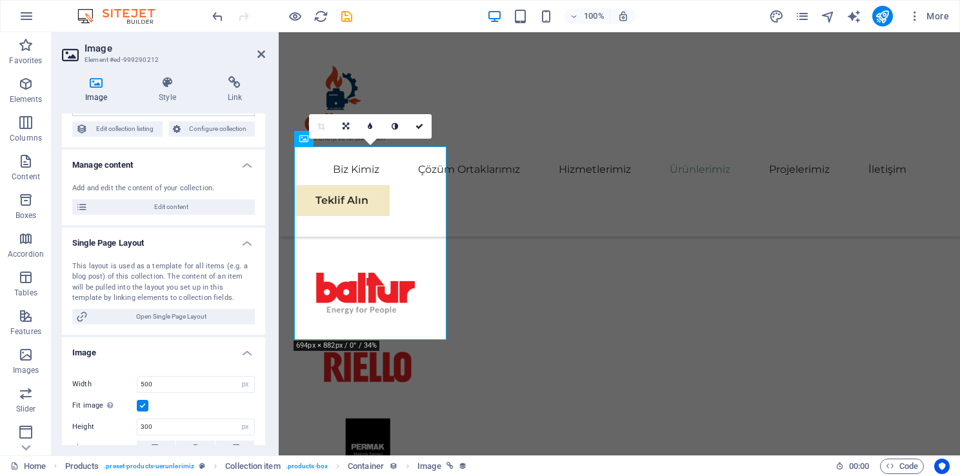
scroll to position [0, 0]
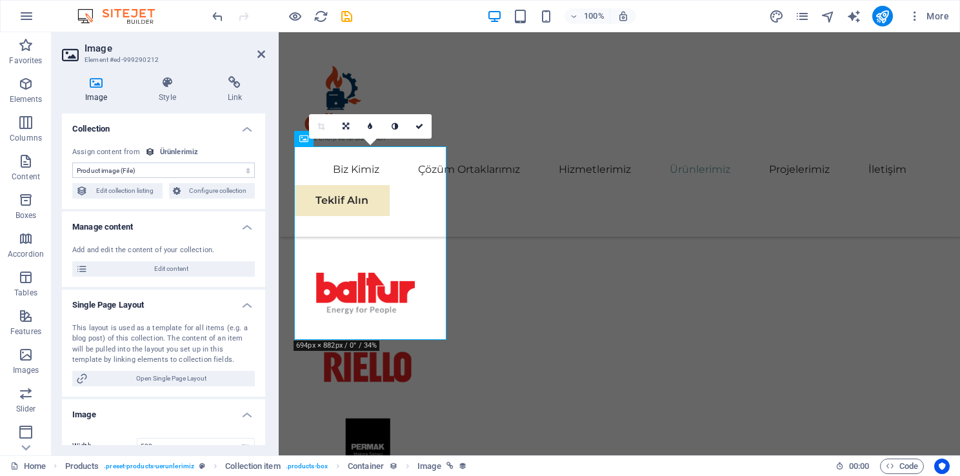
drag, startPoint x: 263, startPoint y: 339, endPoint x: 4, endPoint y: 132, distance: 331.7
click at [168, 264] on span "Edit content" at bounding box center [171, 268] width 159 height 15
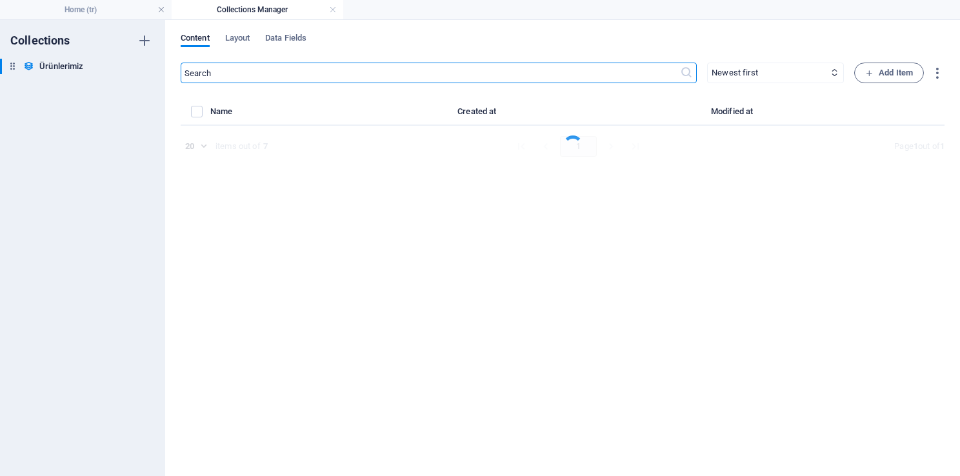
select select "In stock"
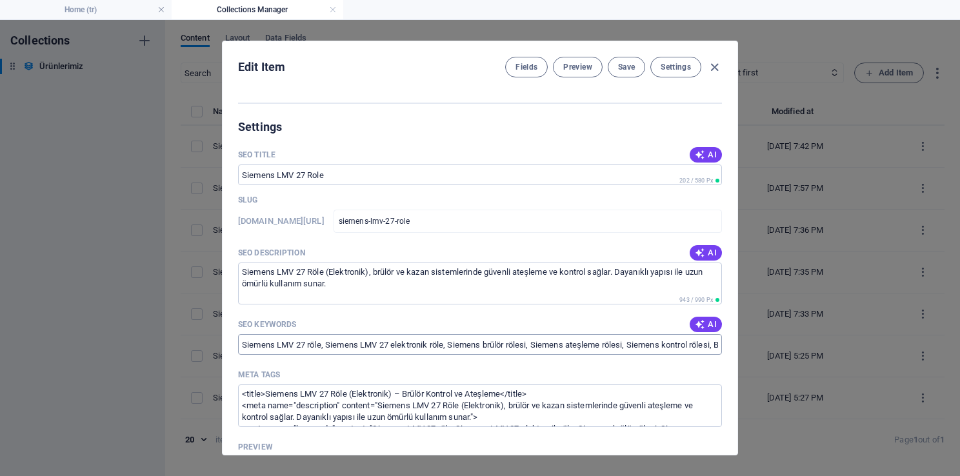
scroll to position [710, 0]
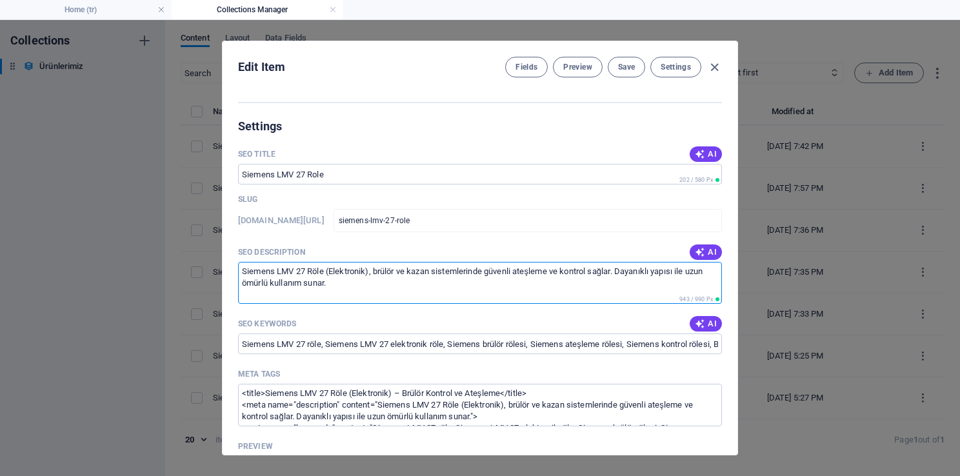
drag, startPoint x: 387, startPoint y: 290, endPoint x: 129, endPoint y: 252, distance: 260.7
click at [129, 252] on div "Edit Item Fields Preview Save Settings Name Siemens LMV 27 Role ​ Slug [DOMAIN_…" at bounding box center [480, 248] width 960 height 456
click at [343, 290] on textarea "Siemens LMV 27 Röle (Elektronik), brülör ve kazan sistemlerinde güvenli ateşlem…" at bounding box center [480, 283] width 484 height 42
drag, startPoint x: 329, startPoint y: 289, endPoint x: 228, endPoint y: 254, distance: 107.1
click at [228, 254] on div "Name Siemens LMV 27 Role ​ Slug [DOMAIN_NAME][URL] siemens-lmv-27-role ​ Produc…" at bounding box center [480, 271] width 515 height 367
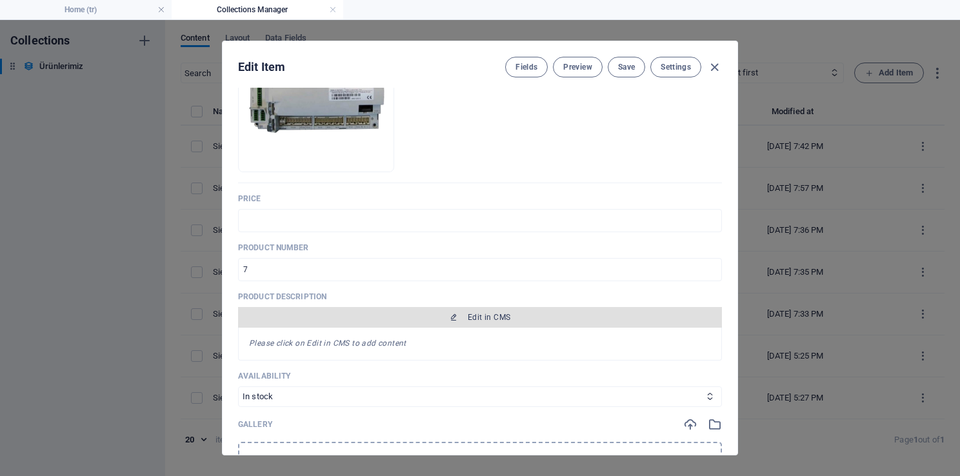
scroll to position [194, 0]
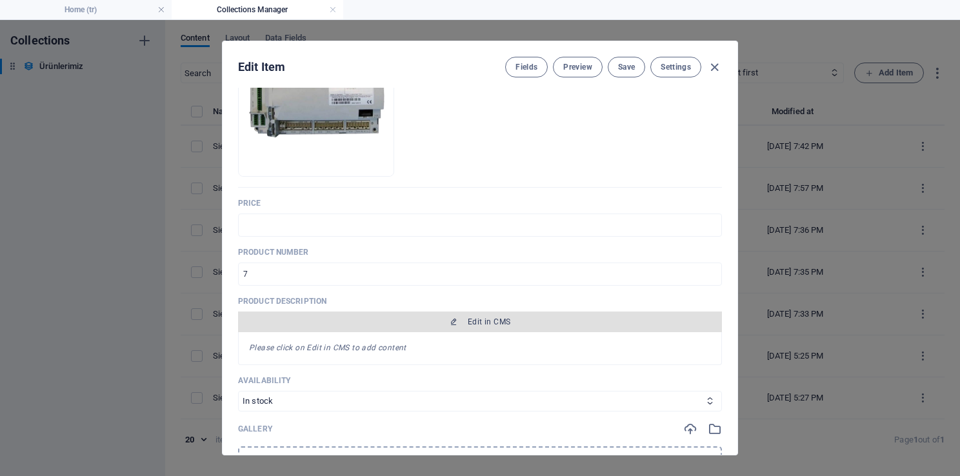
click at [483, 325] on span "Edit in CMS" at bounding box center [489, 322] width 43 height 10
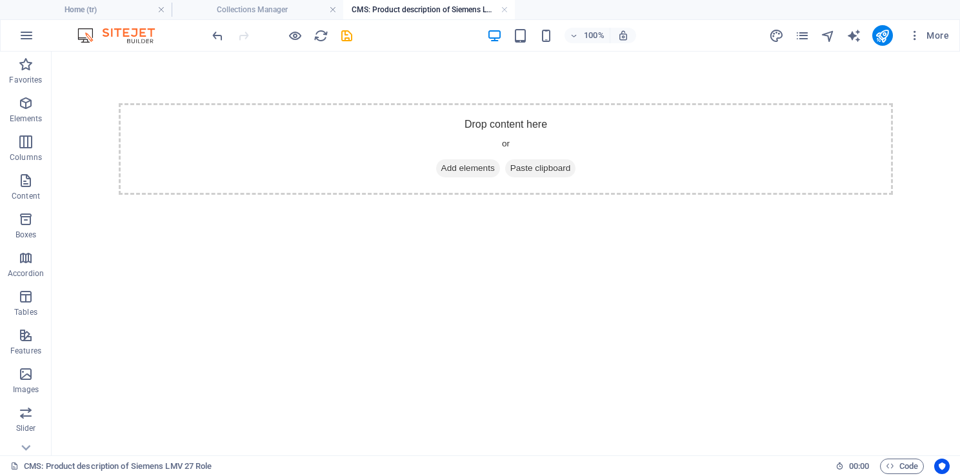
scroll to position [0, 0]
click at [289, 15] on h4 "Collections Manager" at bounding box center [258, 10] width 172 height 14
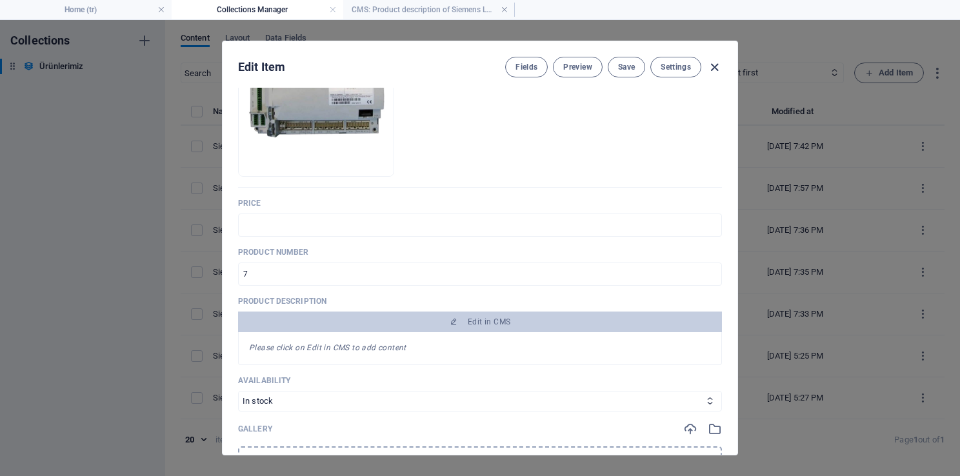
click at [717, 69] on icon "button" at bounding box center [714, 67] width 15 height 15
type input "siemens-lmv-27-role"
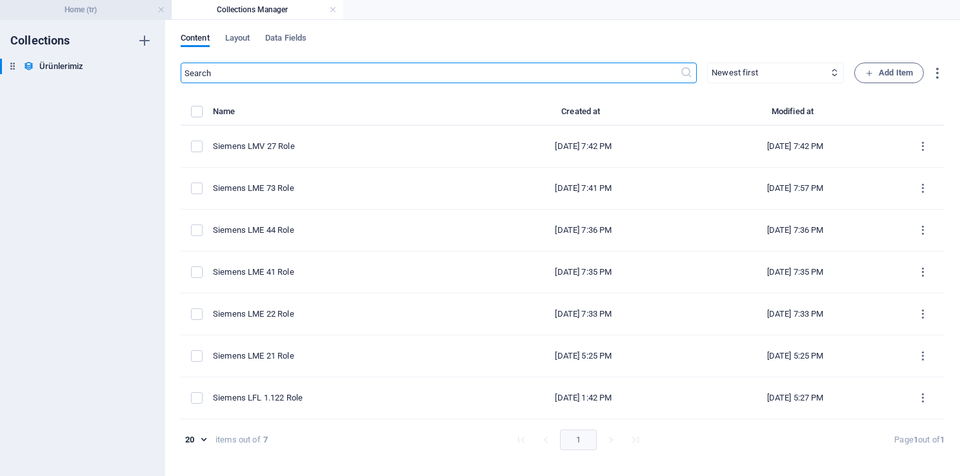
click at [111, 11] on h4 "Home (tr)" at bounding box center [86, 10] width 172 height 14
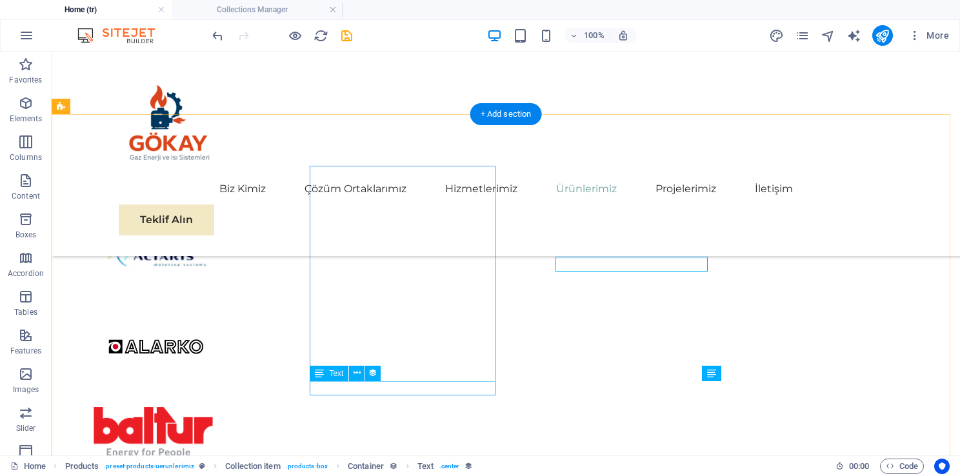
scroll to position [2827, 0]
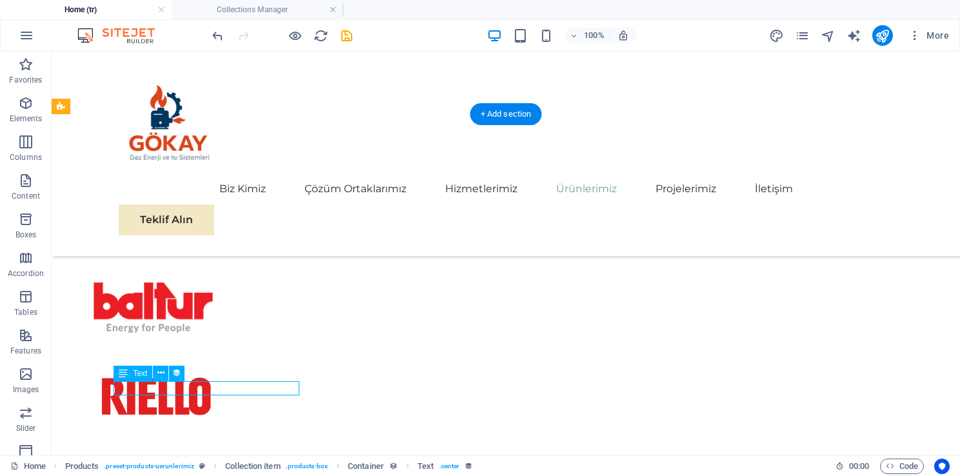
select select "price"
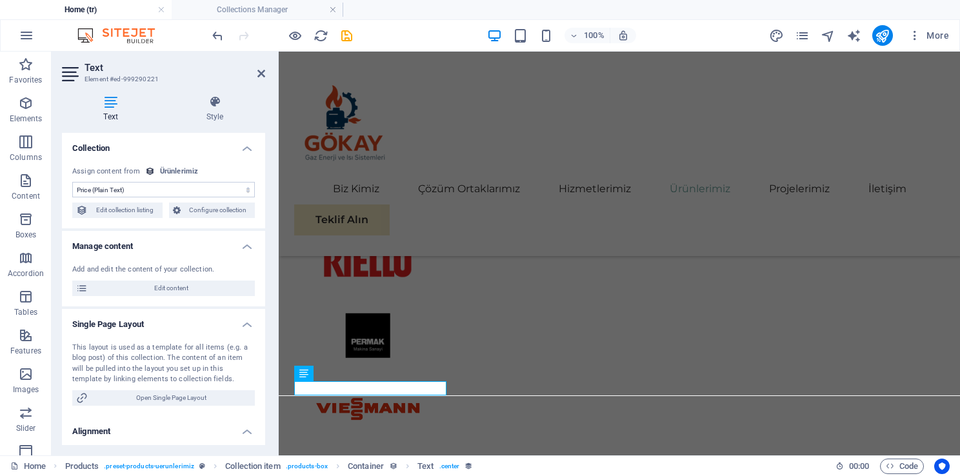
scroll to position [2702, 0]
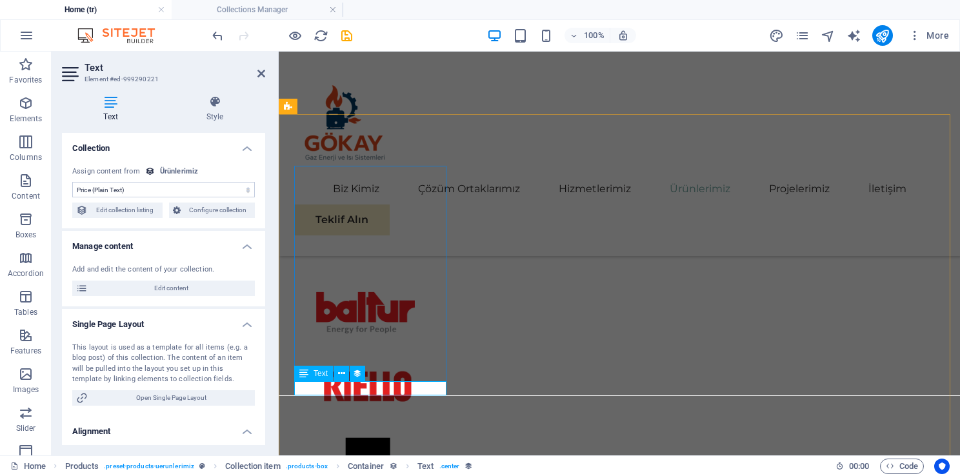
click at [166, 192] on select "No assignment, content remains static Created at (Date) Updated at (Date) Name …" at bounding box center [163, 189] width 183 height 15
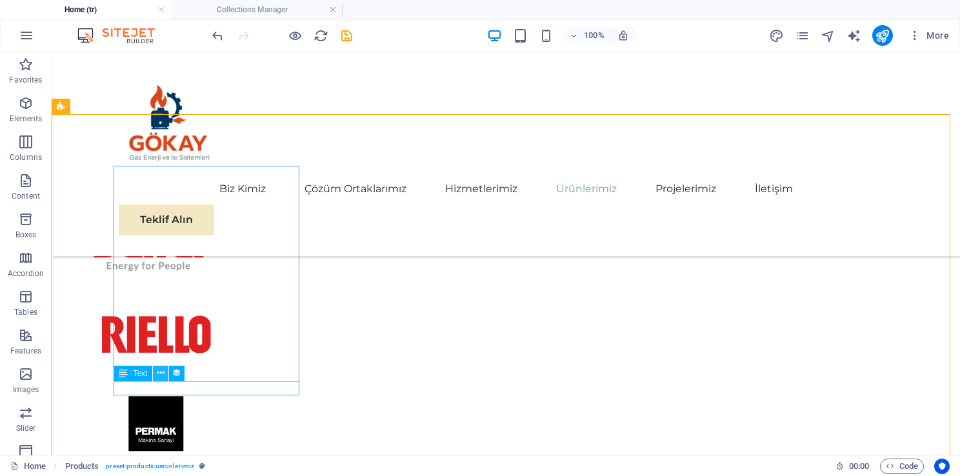
click at [157, 373] on icon at bounding box center [160, 373] width 7 height 14
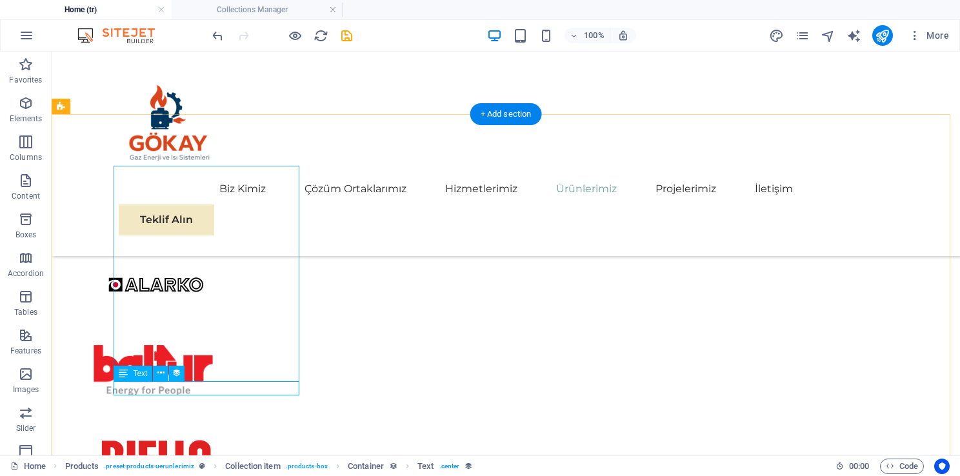
select select "price"
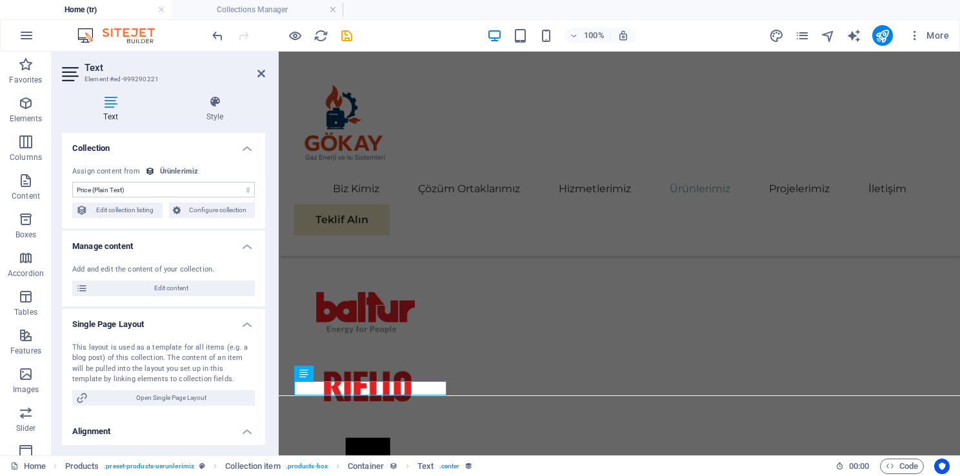
scroll to position [0, 0]
click at [173, 190] on select "No assignment, content remains static Created at (Date) Updated at (Date) Name …" at bounding box center [163, 189] width 183 height 15
click at [244, 146] on h4 "Collection" at bounding box center [163, 144] width 203 height 23
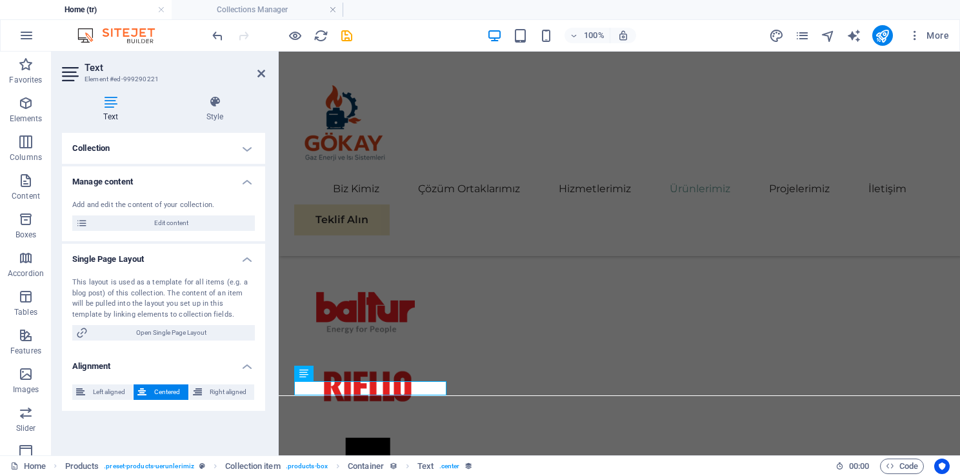
click at [244, 146] on h4 "Collection" at bounding box center [163, 148] width 203 height 31
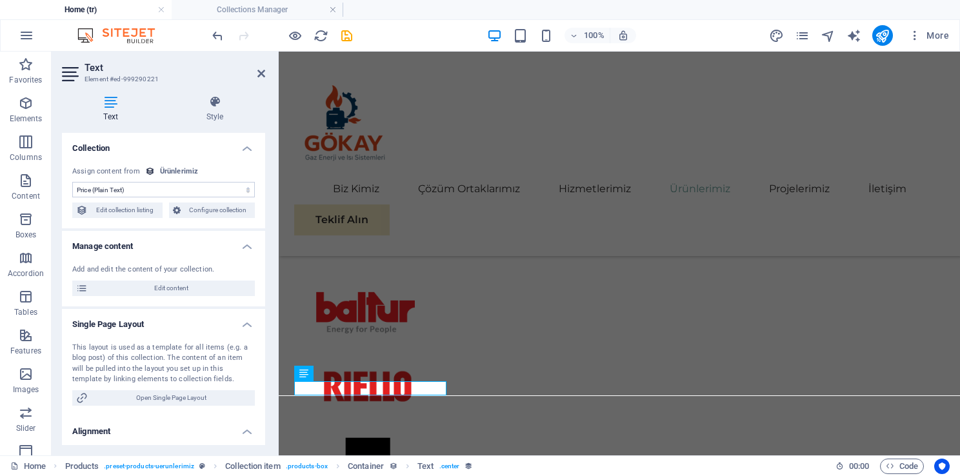
click at [266, 161] on div "Text Style Collection No assignment, content remains static Created at (Date) U…" at bounding box center [164, 270] width 224 height 370
click at [178, 286] on span "Edit content" at bounding box center [171, 288] width 159 height 15
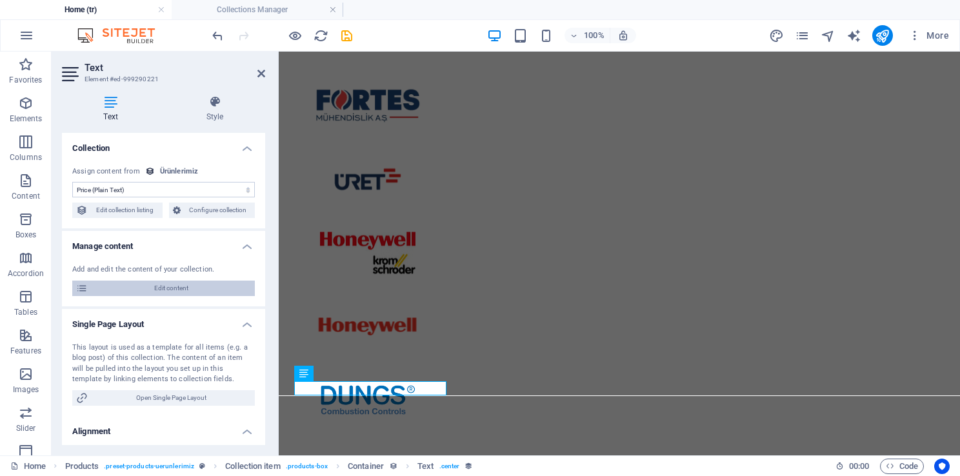
select select "In stock"
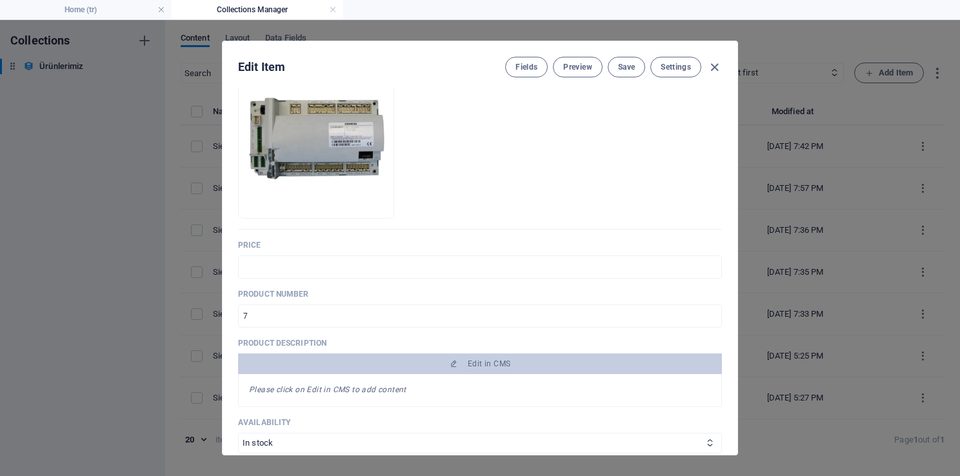
scroll to position [129, 0]
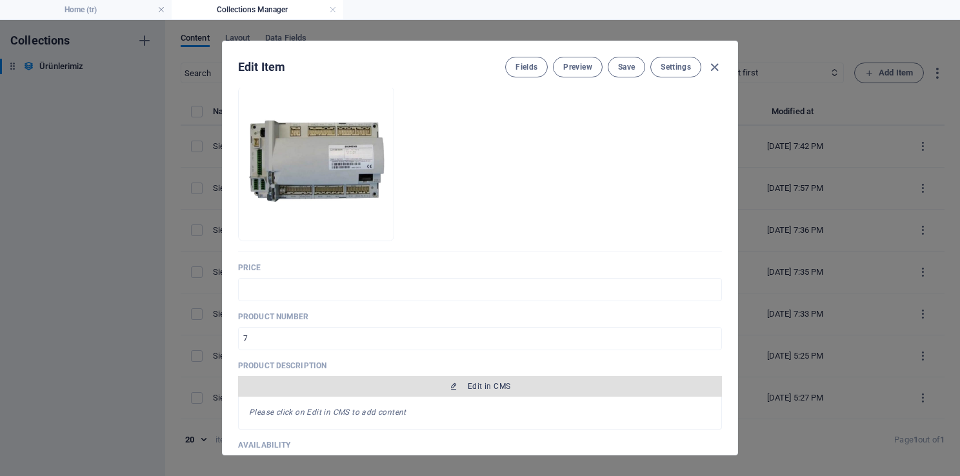
click at [493, 390] on span "Edit in CMS" at bounding box center [489, 386] width 43 height 10
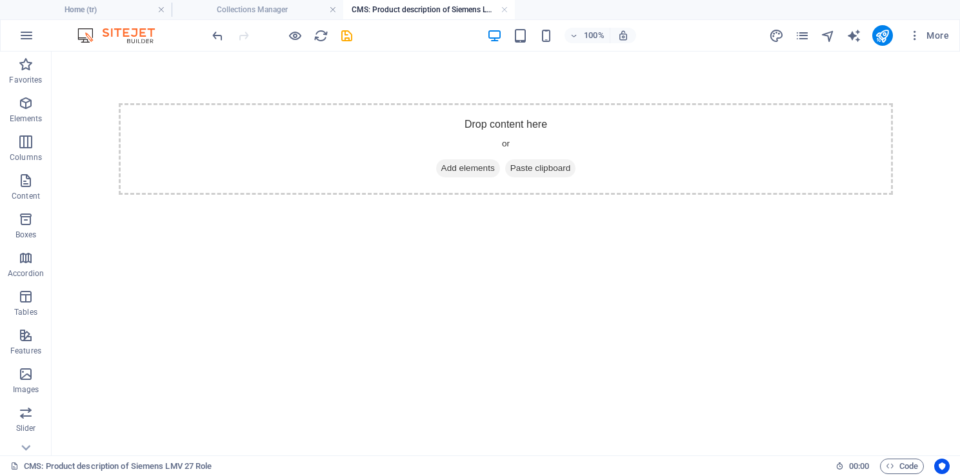
scroll to position [0, 0]
click at [213, 12] on h4 "Collections Manager" at bounding box center [258, 10] width 172 height 14
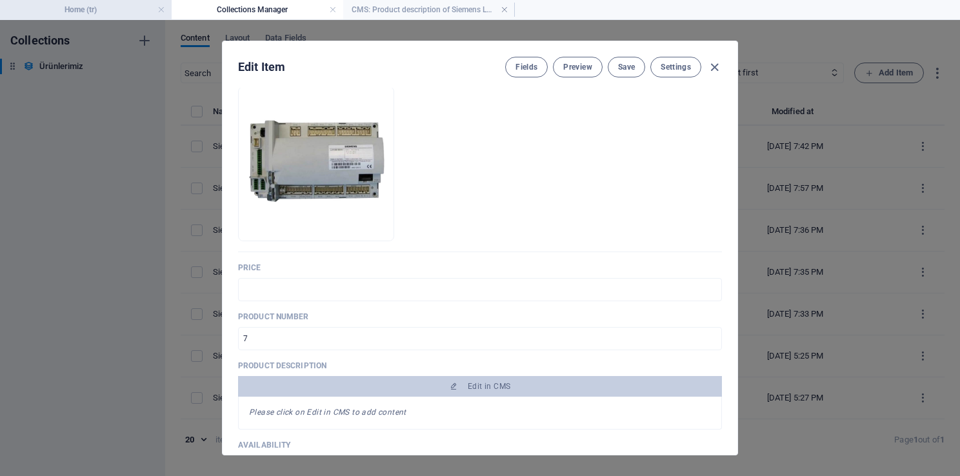
click at [117, 9] on h4 "Home (tr)" at bounding box center [86, 10] width 172 height 14
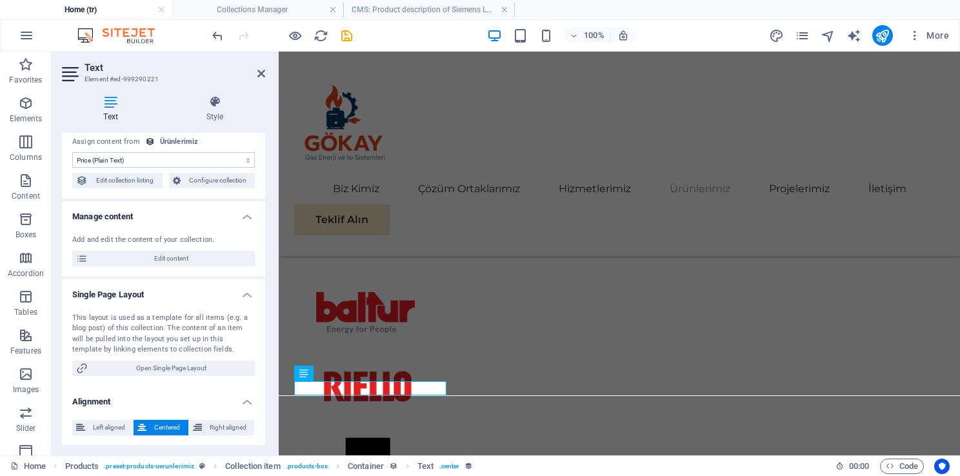
scroll to position [30, 0]
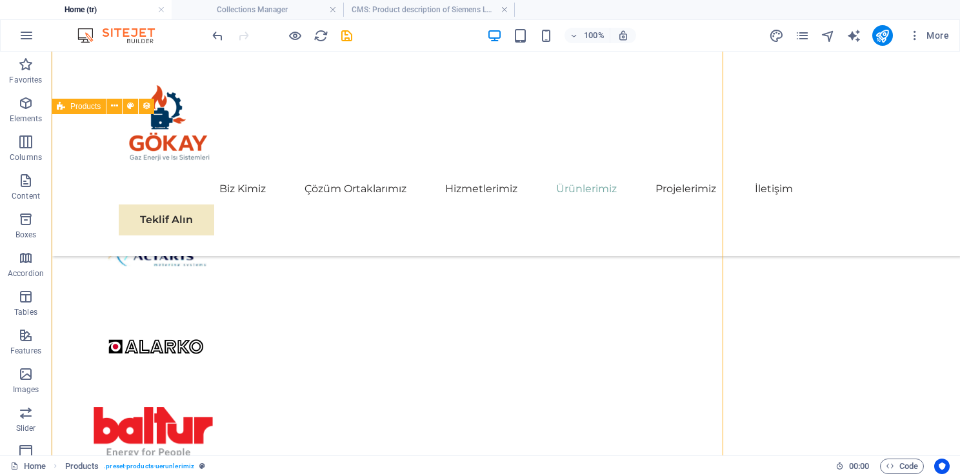
scroll to position [2827, 0]
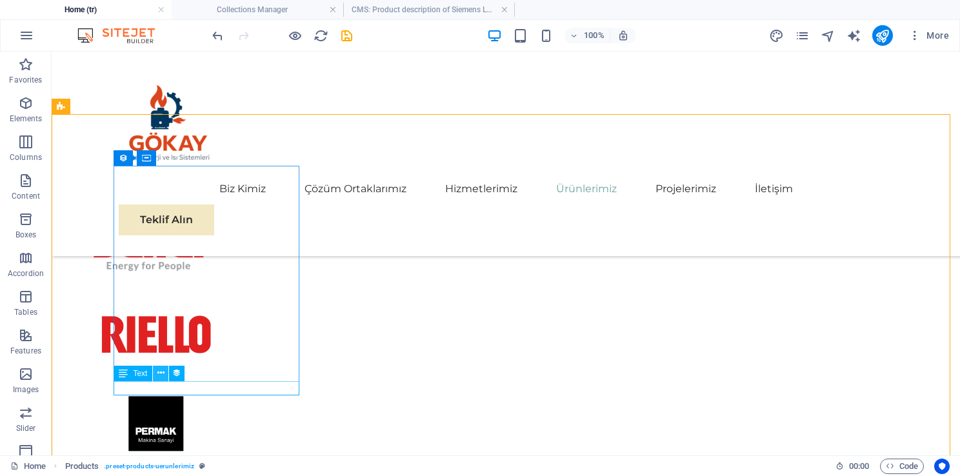
click at [164, 378] on button at bounding box center [160, 373] width 15 height 15
click at [166, 375] on button at bounding box center [160, 373] width 15 height 15
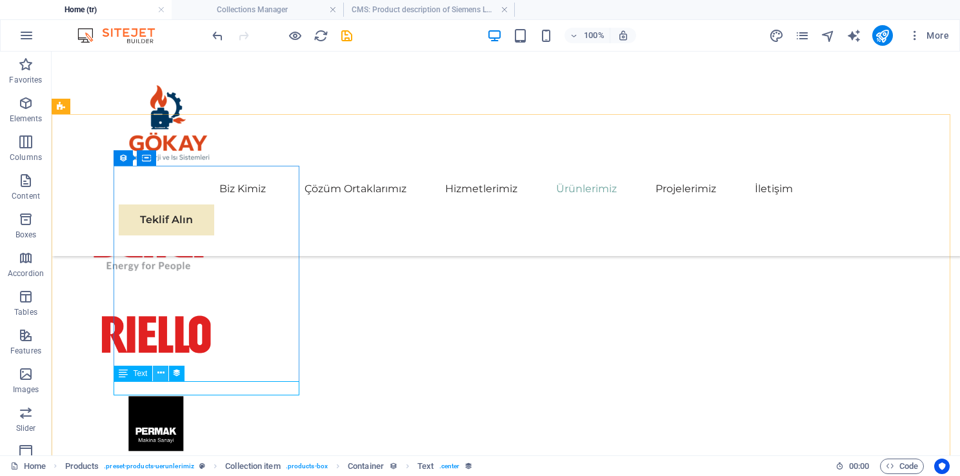
click at [155, 378] on button at bounding box center [160, 373] width 15 height 15
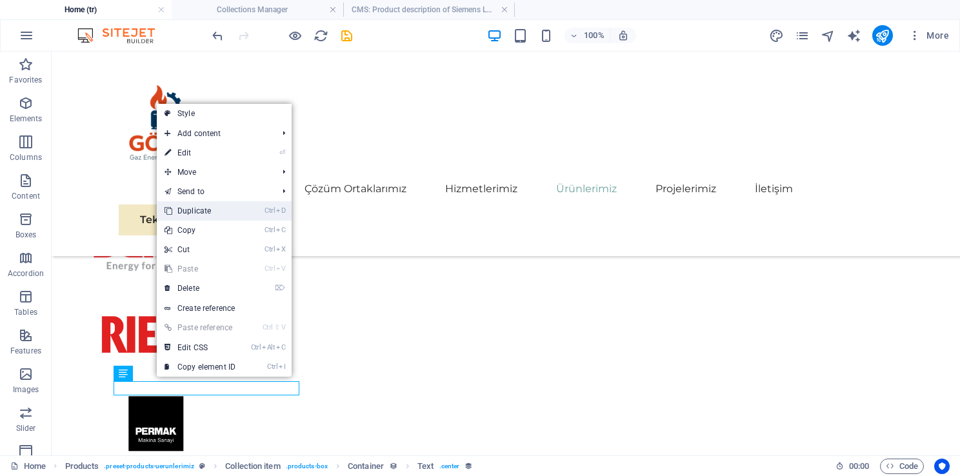
click at [197, 210] on link "Ctrl D Duplicate" at bounding box center [200, 210] width 86 height 19
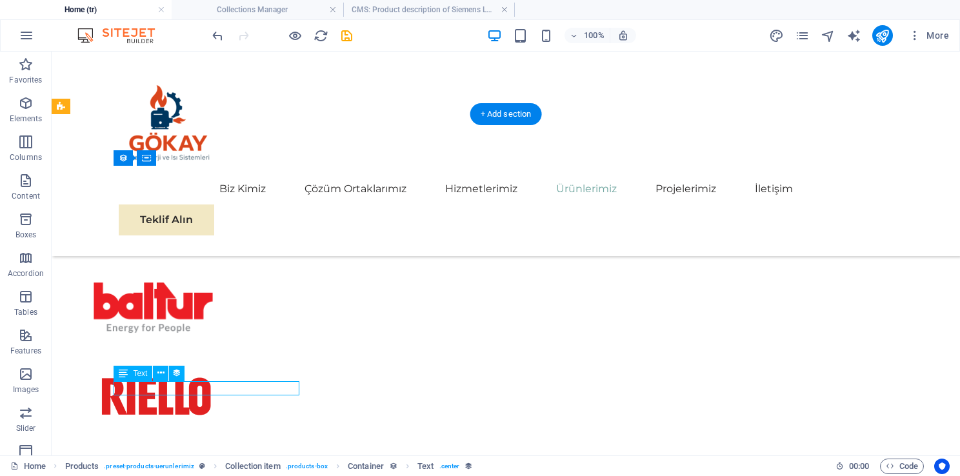
scroll to position [2702, 0]
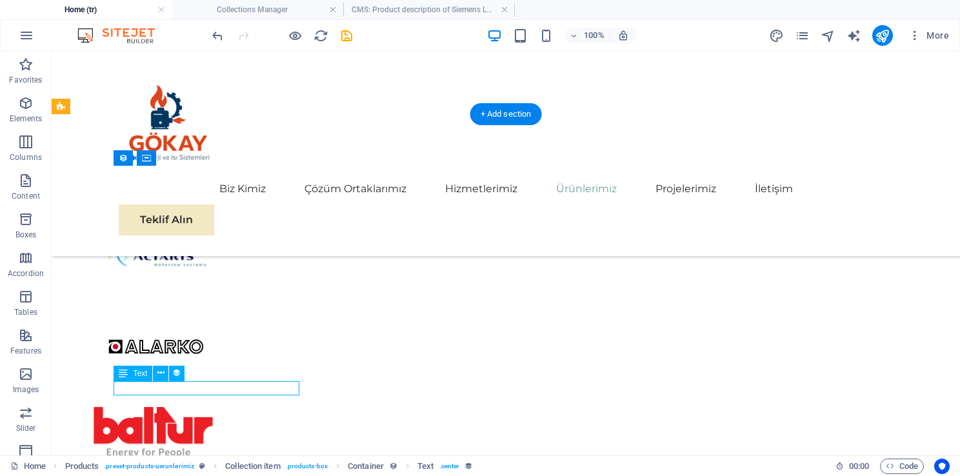
select select "price"
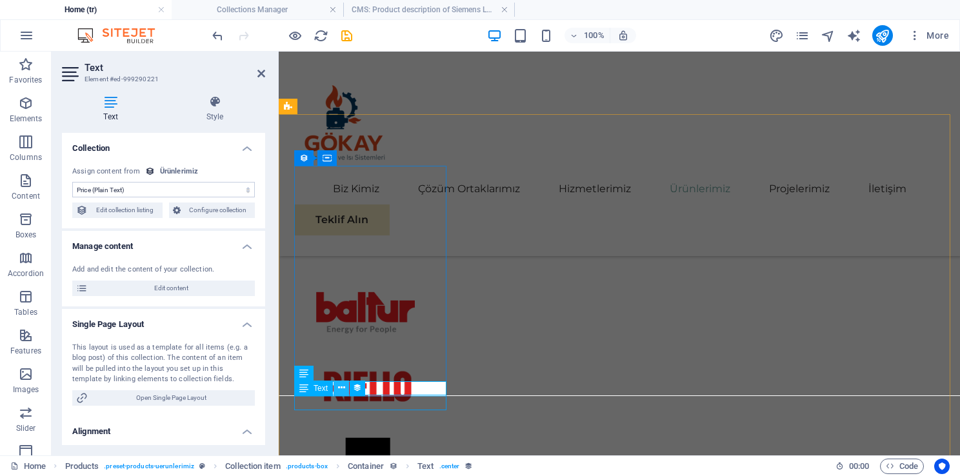
click at [340, 387] on icon at bounding box center [341, 388] width 7 height 14
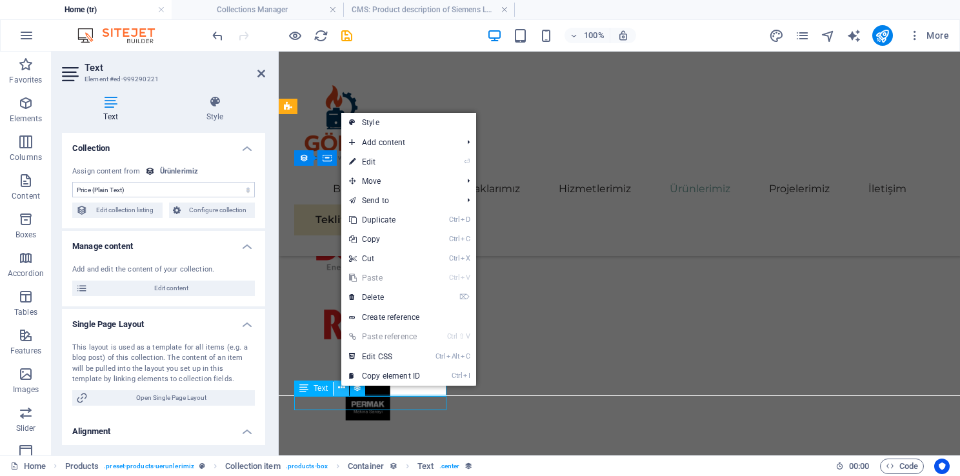
scroll to position [2827, 0]
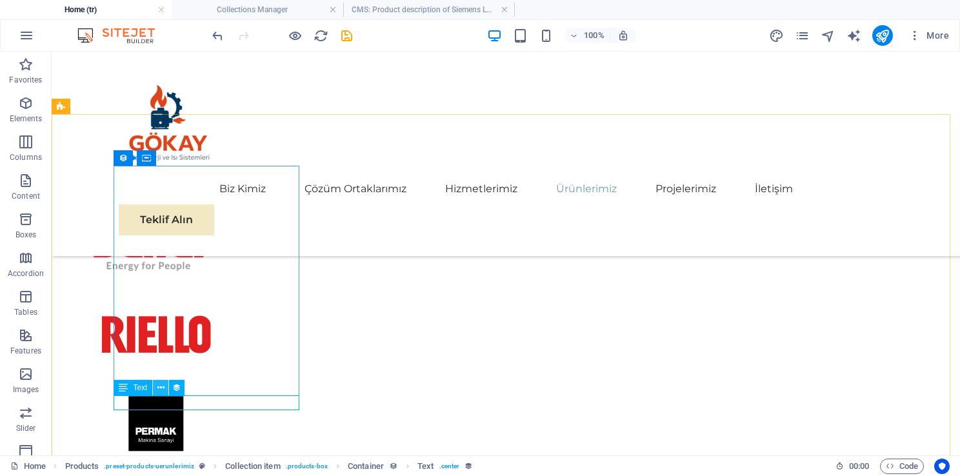
click at [160, 388] on icon at bounding box center [160, 388] width 7 height 14
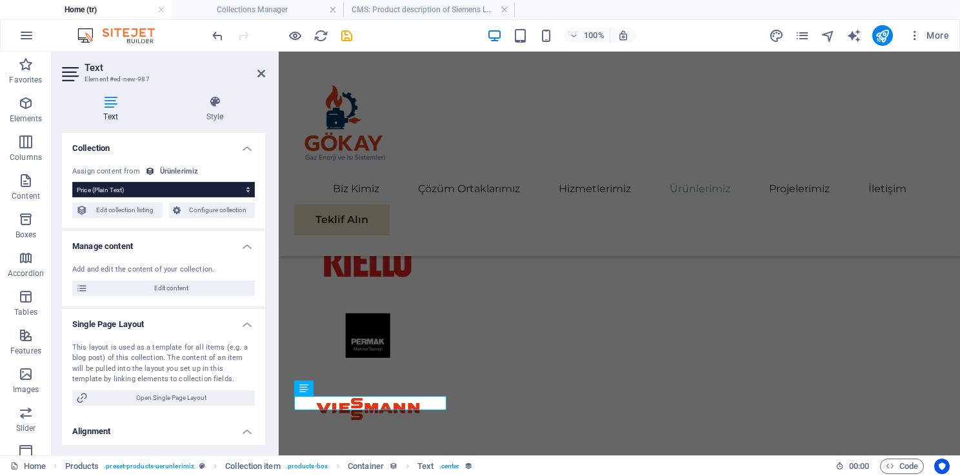
scroll to position [2702, 0]
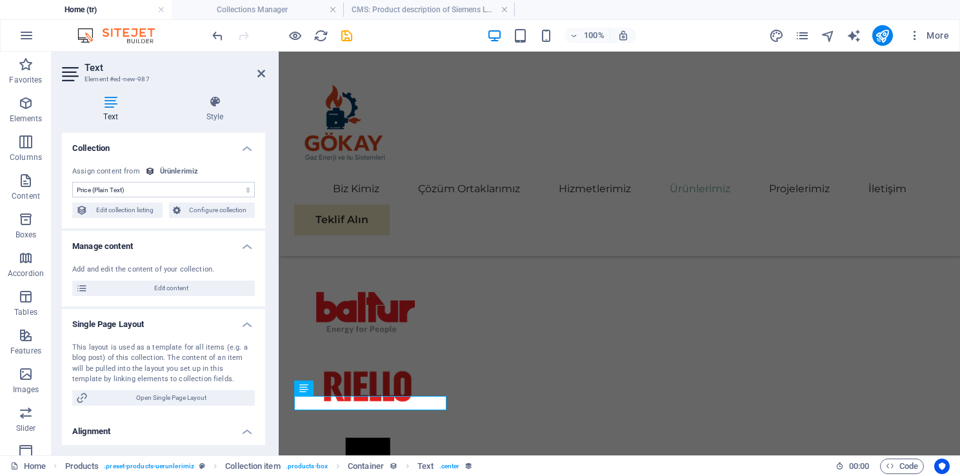
click at [127, 190] on select "No assignment, content remains static Created at (Date) Updated at (Date) Name …" at bounding box center [163, 189] width 183 height 15
select select "slug"
click at [72, 182] on select "No assignment, content remains static Created at (Date) Updated at (Date) Name …" at bounding box center [163, 189] width 183 height 15
click at [165, 190] on select "No assignment, content remains static Created at (Date) Updated at (Date) Name …" at bounding box center [163, 189] width 183 height 15
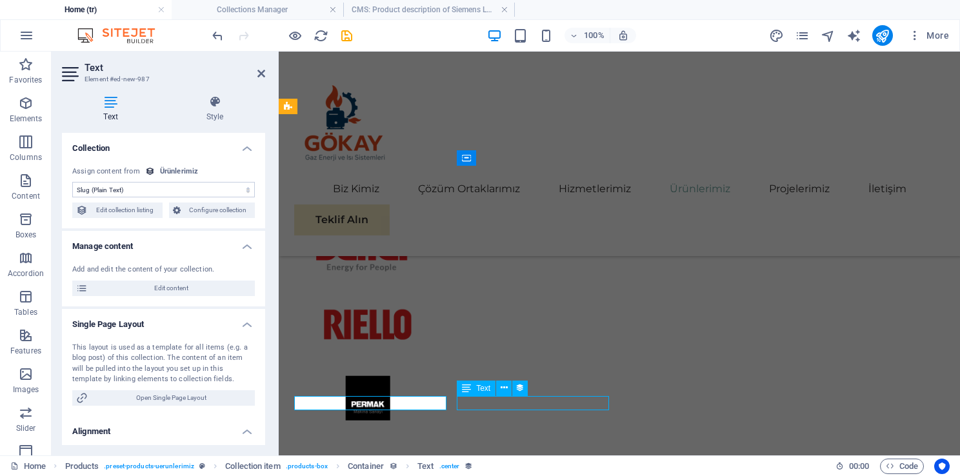
scroll to position [2827, 0]
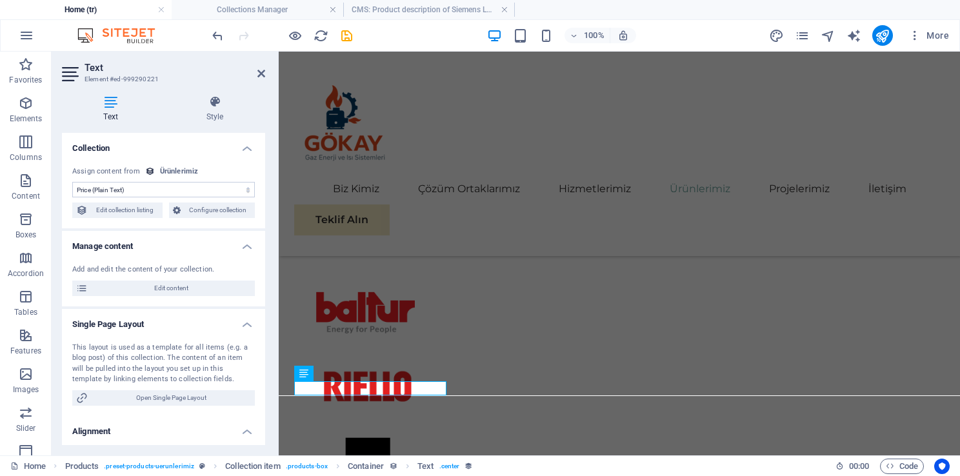
click at [124, 185] on select "No assignment, content remains static Created at (Date) Updated at (Date) Name …" at bounding box center [163, 189] width 183 height 15
select select "product_number"
click at [72, 182] on select "No assignment, content remains static Created at (Date) Updated at (Date) Name …" at bounding box center [163, 189] width 183 height 15
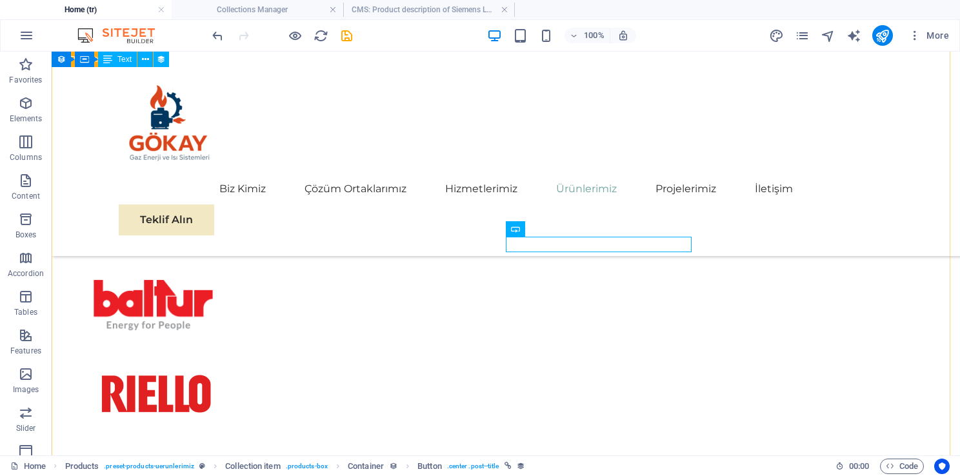
scroll to position [2762, 0]
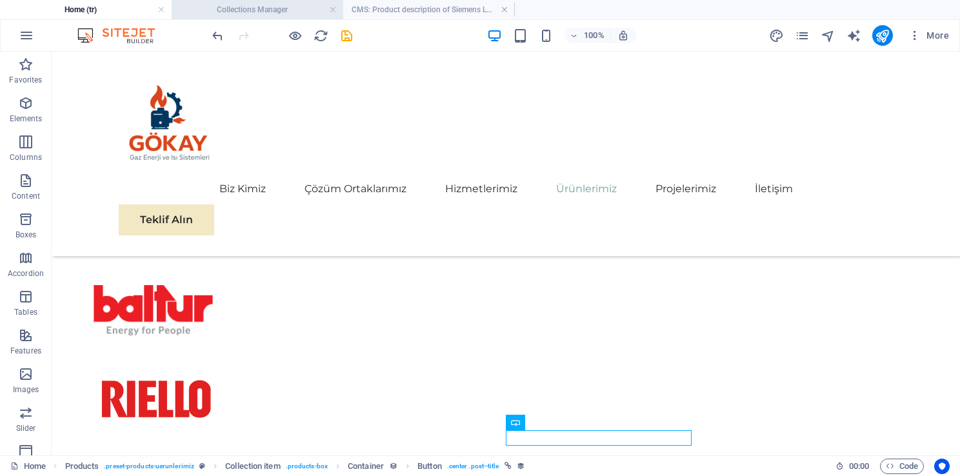
click at [243, 8] on h4 "Collections Manager" at bounding box center [258, 10] width 172 height 14
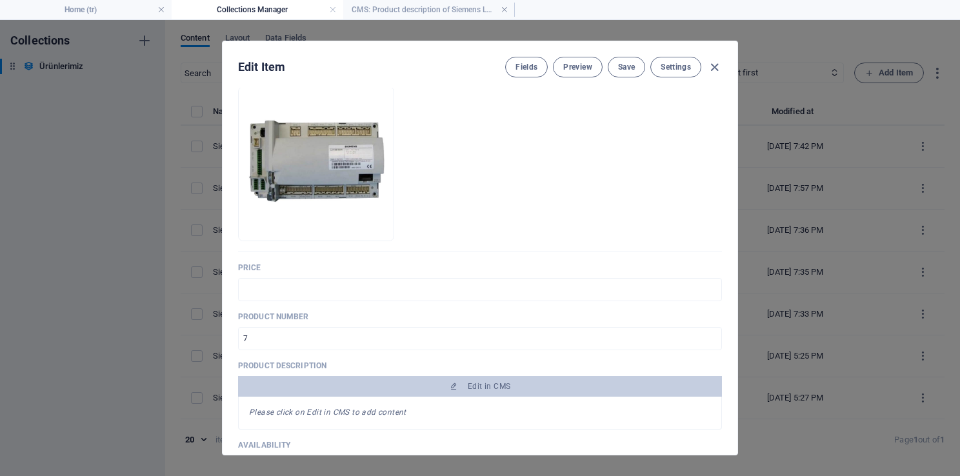
scroll to position [0, 0]
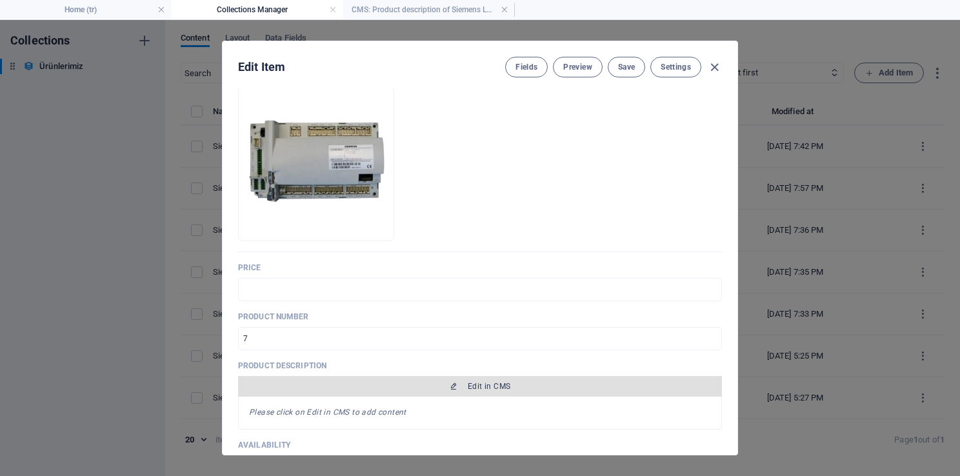
click at [484, 383] on span "Edit in CMS" at bounding box center [489, 386] width 43 height 10
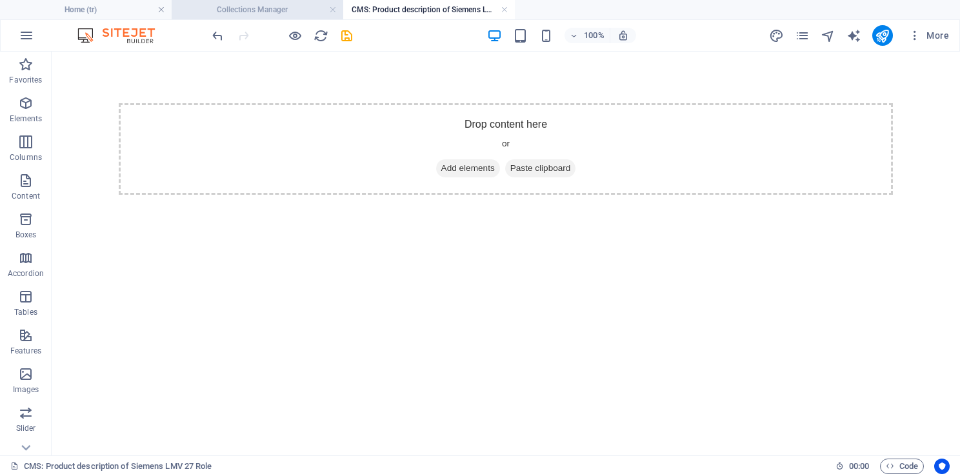
click at [241, 16] on h4 "Collections Manager" at bounding box center [258, 10] width 172 height 14
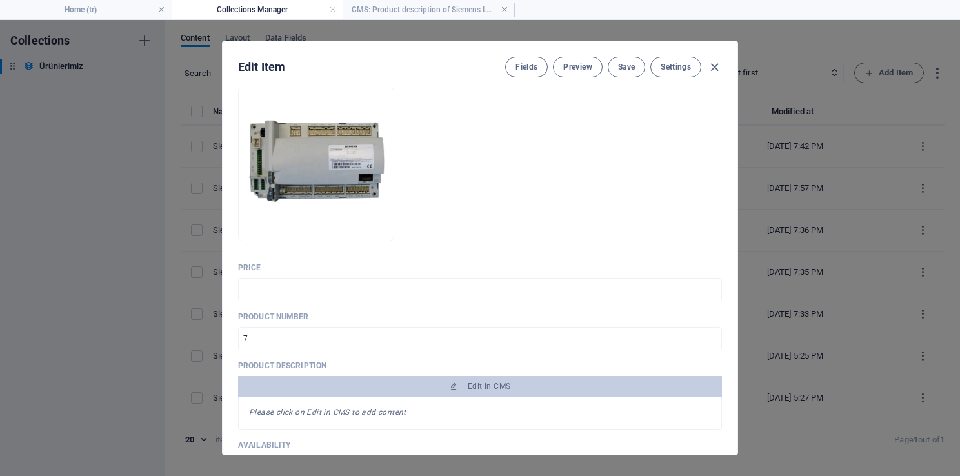
click at [296, 410] on em "Please click on Edit in CMS to add content" at bounding box center [327, 412] width 157 height 9
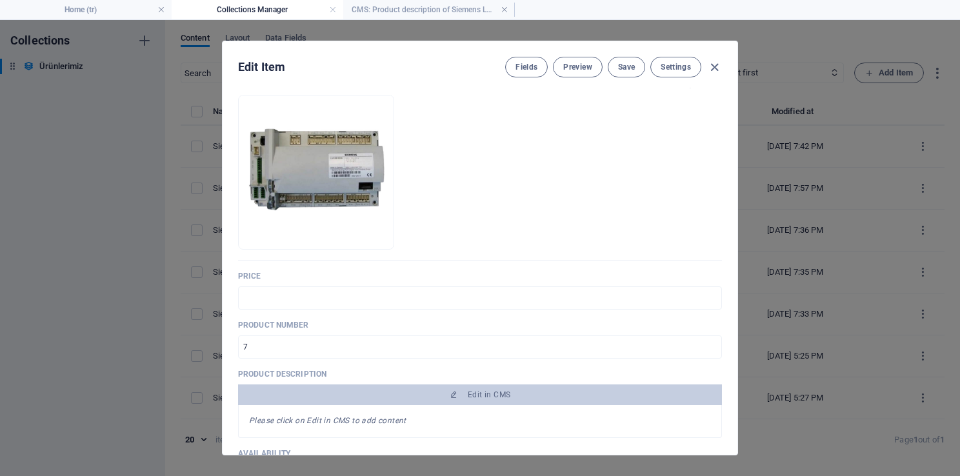
scroll to position [129, 0]
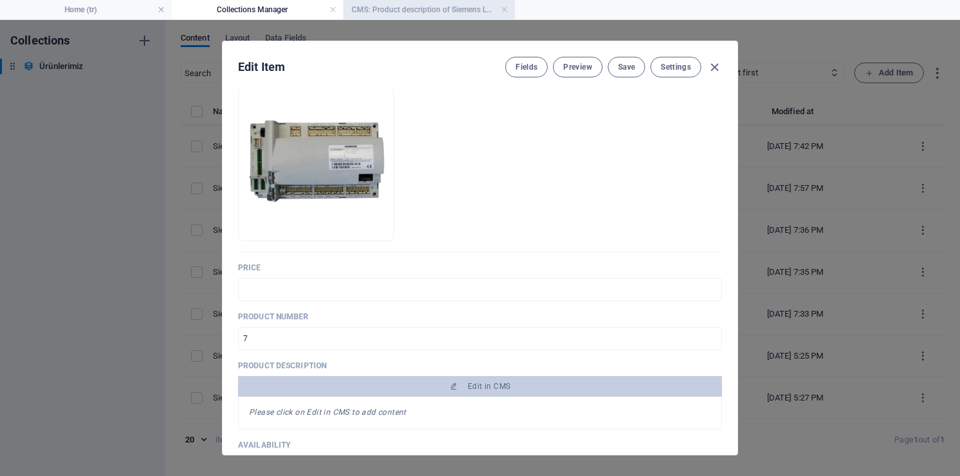
click at [423, 12] on h4 "CMS: Product description of Siemens LMV 27 Role" at bounding box center [429, 10] width 172 height 14
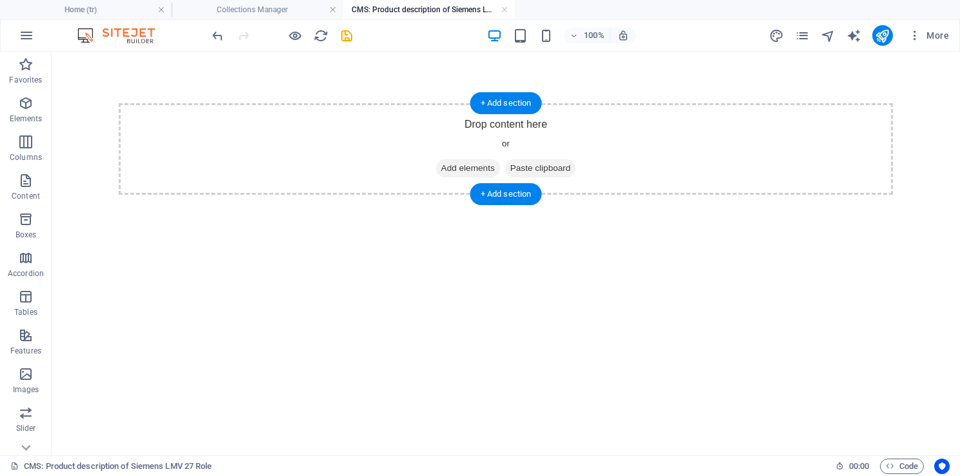
click at [510, 168] on icon at bounding box center [510, 168] width 0 height 0
click at [480, 162] on span "Add elements" at bounding box center [468, 168] width 64 height 18
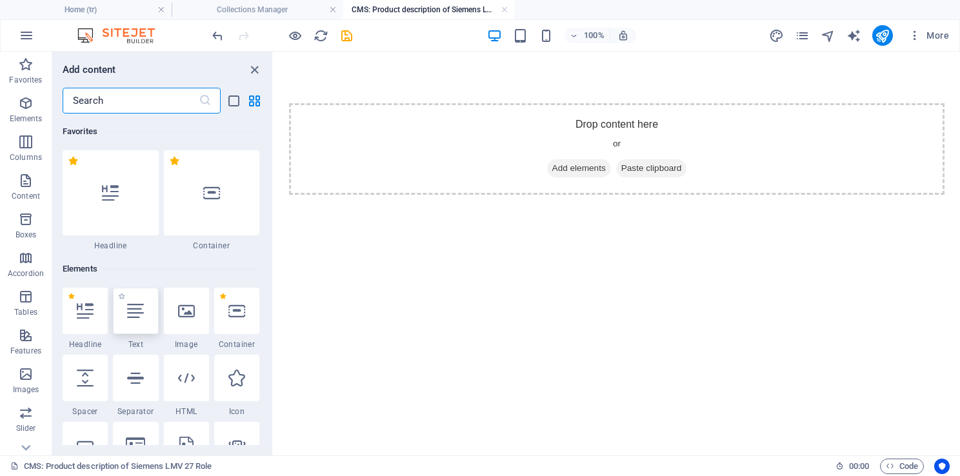
click at [150, 321] on div at bounding box center [135, 311] width 45 height 46
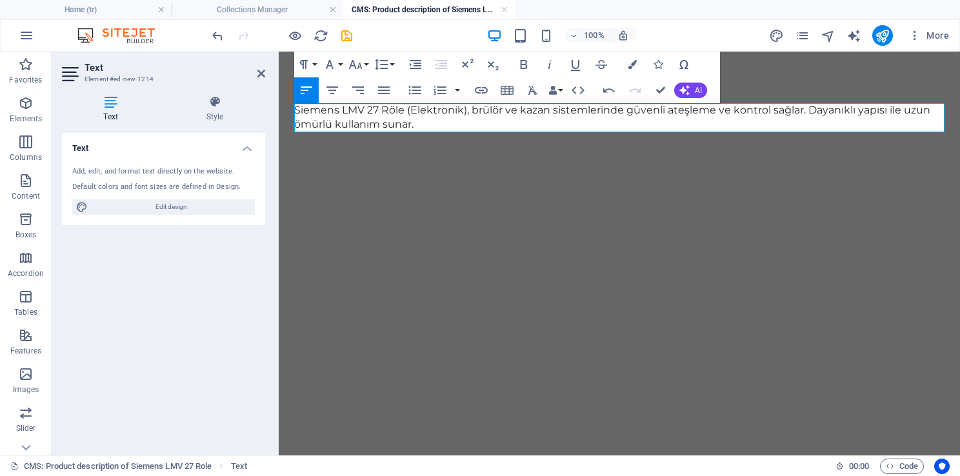
scroll to position [1444, 1]
click at [490, 166] on div "Siemens LMV 27 Röle (Elektronik), brülör ve kazan sistemlerinde güvenli ateşlem…" at bounding box center [619, 118] width 681 height 132
click at [344, 173] on div "Siemens LMV 27 Röle (Elektronik), brülör ve kazan sistemlerinde güvenli ateşlem…" at bounding box center [619, 118] width 681 height 132
click at [263, 70] on icon at bounding box center [261, 73] width 8 height 10
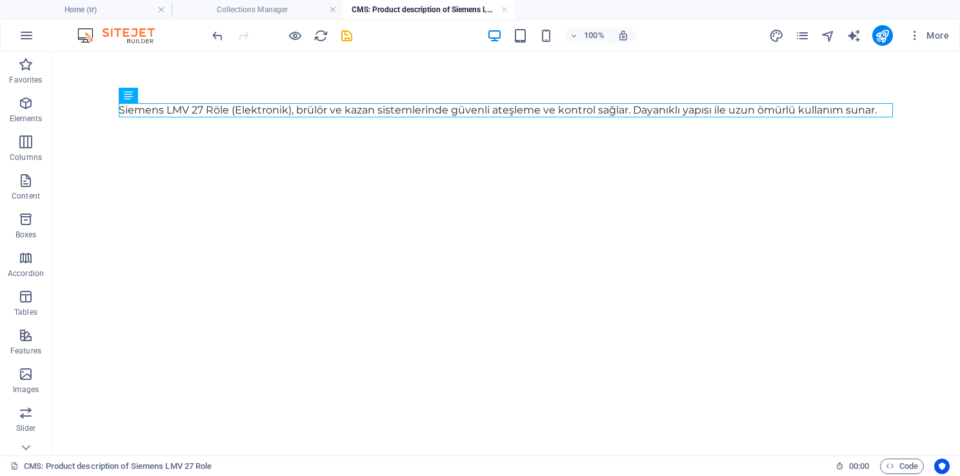
click at [446, 169] on html "Skip to main content Siemens LMV 27 Röle (Elektronik), brülör ve kazan sistemle…" at bounding box center [506, 110] width 908 height 117
click at [288, 12] on h4 "Collections Manager" at bounding box center [258, 10] width 172 height 14
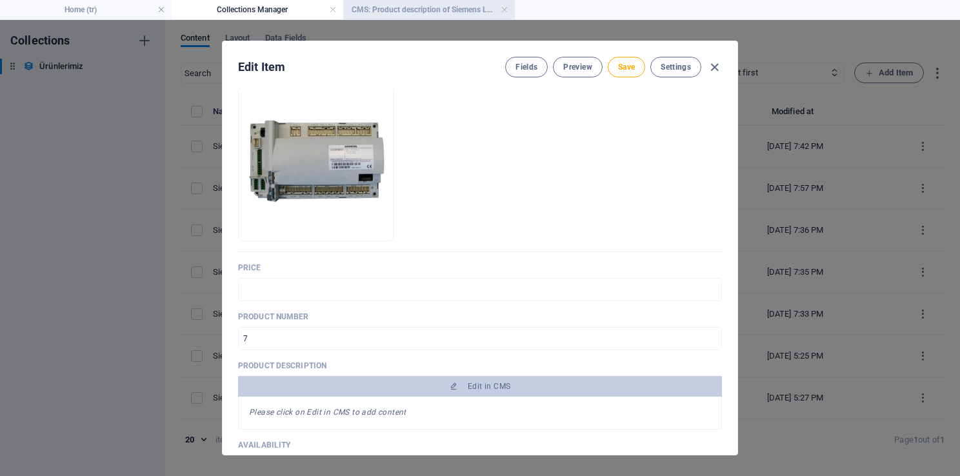
click at [401, 15] on h4 "CMS: Product description of Siemens LMV 27 Role" at bounding box center [429, 10] width 172 height 14
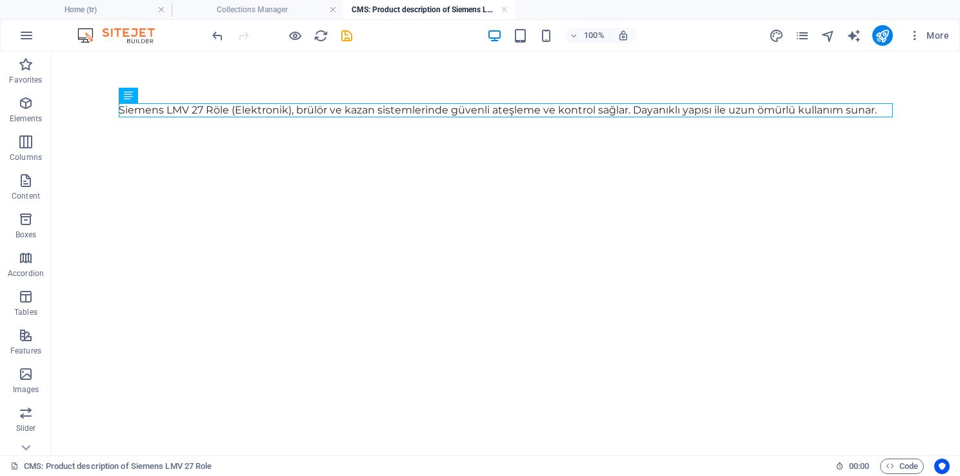
click at [589, 73] on div "Siemens LMV 27 Röle (Elektronik), brülör ve kazan sistemlerinde güvenli ateşlem…" at bounding box center [505, 110] width 805 height 117
click at [169, 97] on icon at bounding box center [166, 96] width 7 height 14
click at [259, 17] on li "Collections Manager" at bounding box center [258, 9] width 172 height 19
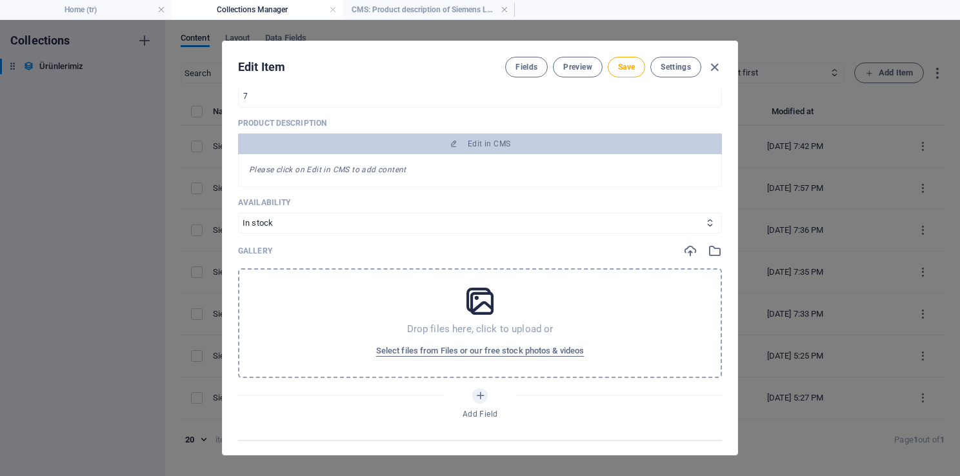
scroll to position [241, 0]
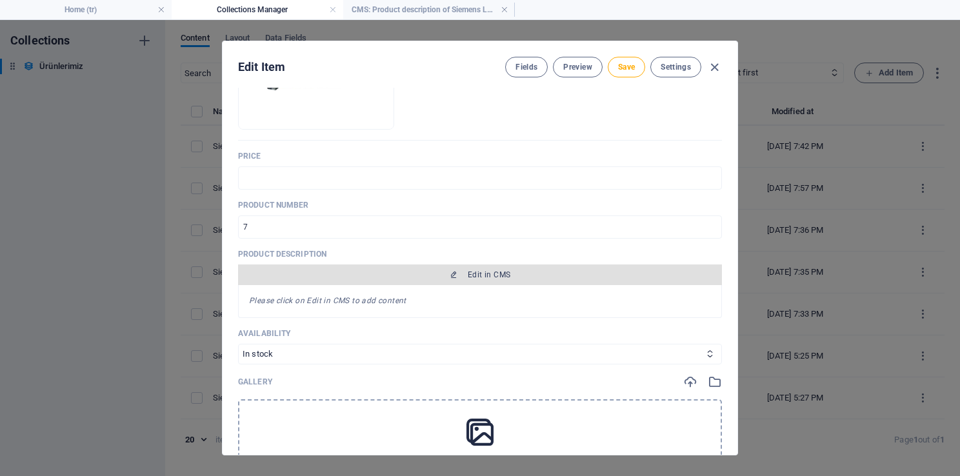
click at [542, 270] on span "Edit in CMS" at bounding box center [479, 275] width 473 height 10
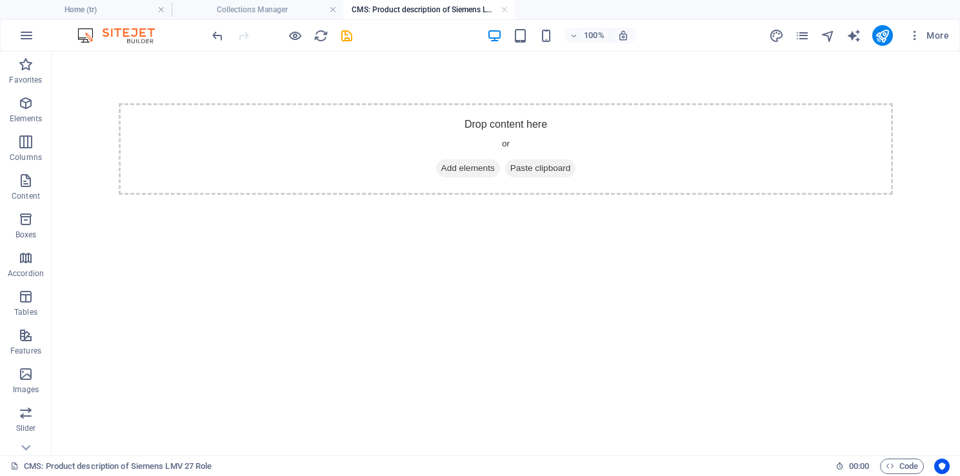
scroll to position [0, 0]
click at [535, 124] on div "Drop content here or Add elements Paste clipboard" at bounding box center [506, 149] width 774 height 92
click at [473, 168] on span "Add elements" at bounding box center [468, 168] width 64 height 18
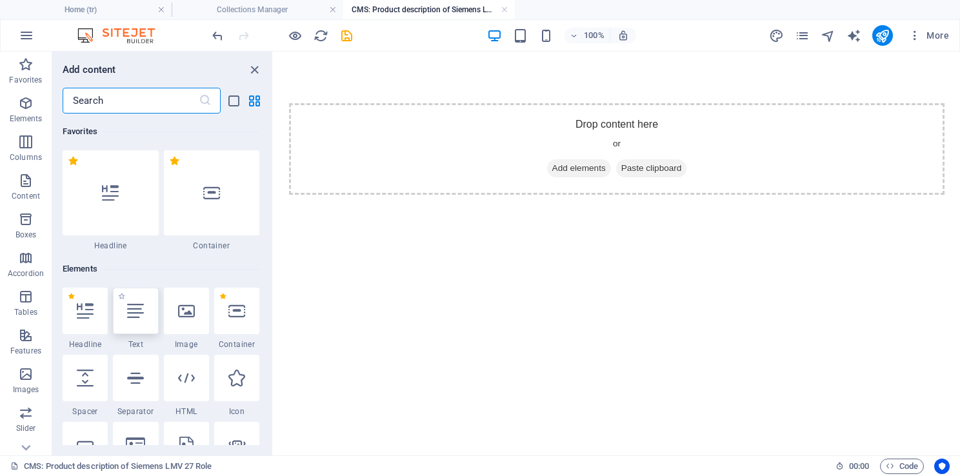
click at [139, 315] on icon at bounding box center [135, 311] width 17 height 17
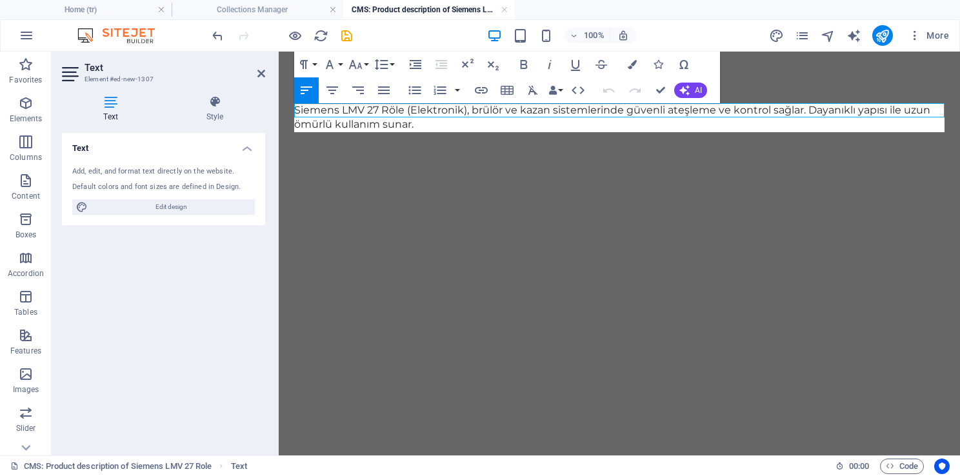
scroll to position [1444, 1]
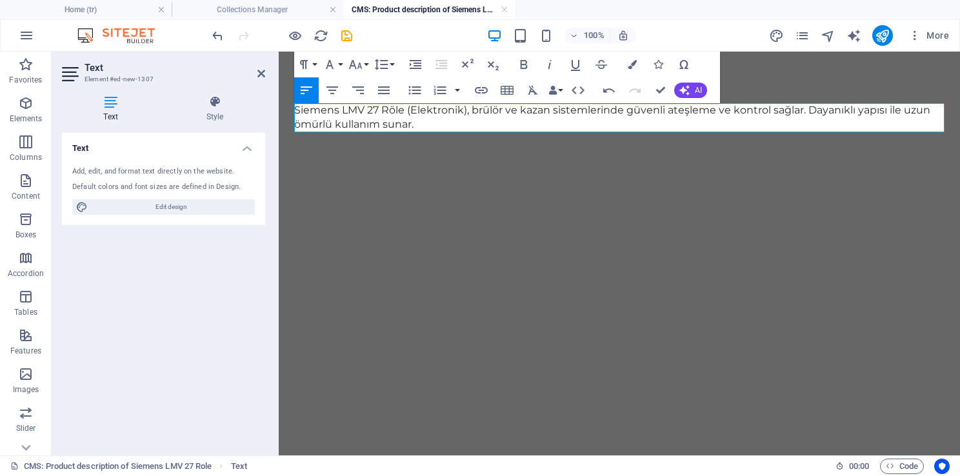
click at [241, 145] on h4 "Text" at bounding box center [163, 144] width 203 height 23
click at [379, 174] on div "Siemens LMV 27 Röle (Elektronik), brülör ve kazan sistemlerinde güvenli ateşlem…" at bounding box center [619, 118] width 681 height 132
click at [260, 74] on icon at bounding box center [261, 73] width 8 height 10
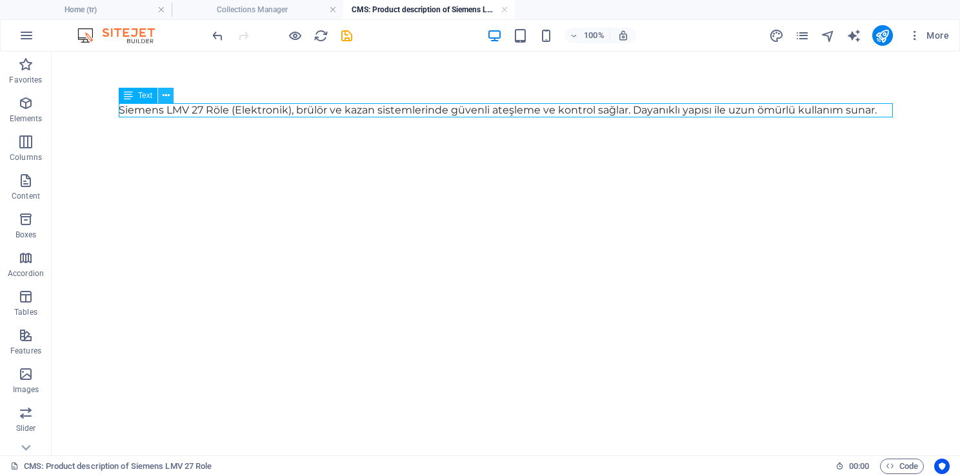
click at [165, 94] on icon at bounding box center [166, 96] width 7 height 14
click at [722, 161] on div "Siemens LMV 27 Röle (Elektronik), brülör ve kazan sistemlerinde güvenli ateşlem…" at bounding box center [505, 110] width 805 height 117
click at [252, 12] on h4 "Collections Manager" at bounding box center [258, 10] width 172 height 14
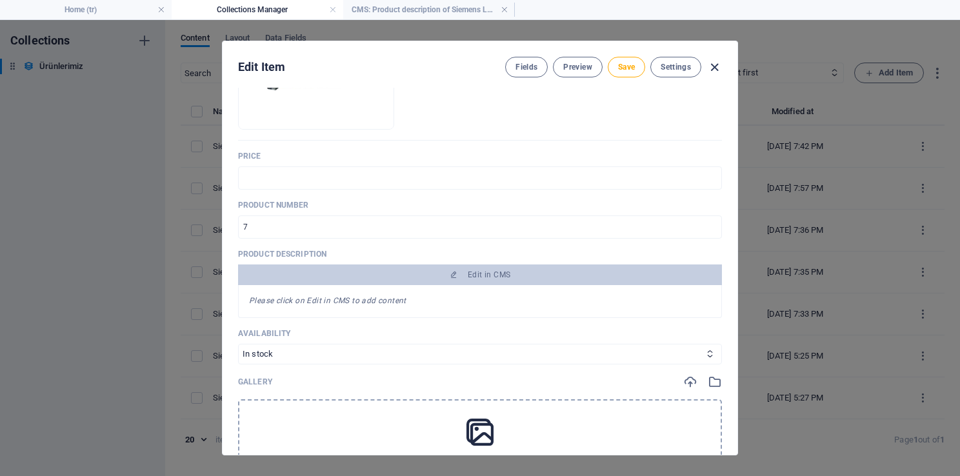
click at [714, 68] on icon "button" at bounding box center [714, 67] width 15 height 15
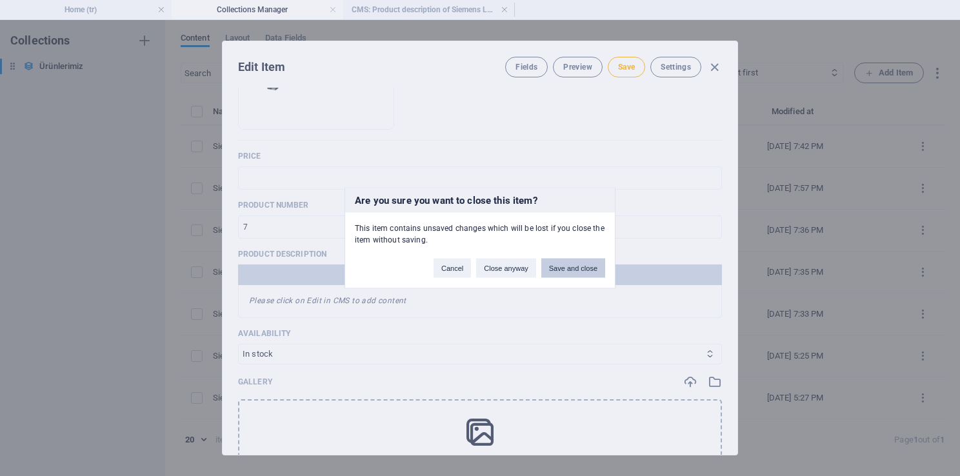
click at [569, 267] on button "Save and close" at bounding box center [573, 268] width 64 height 19
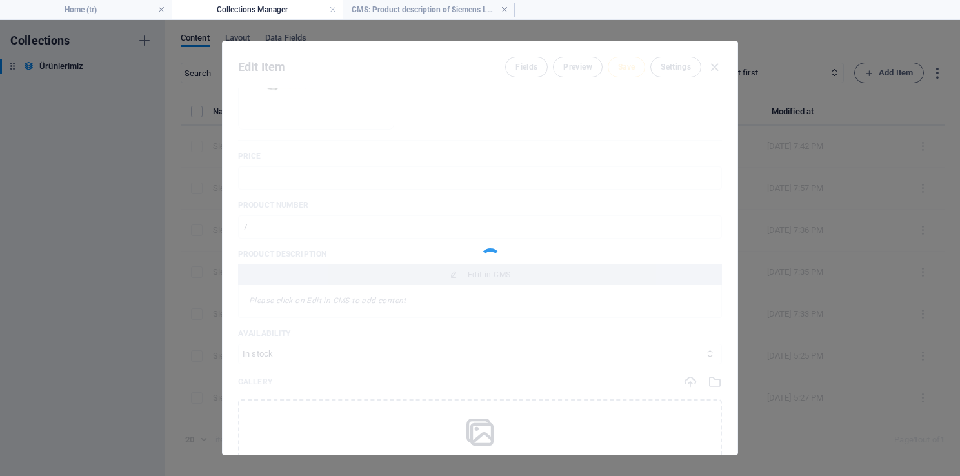
type input "siemens-lmv-27-role"
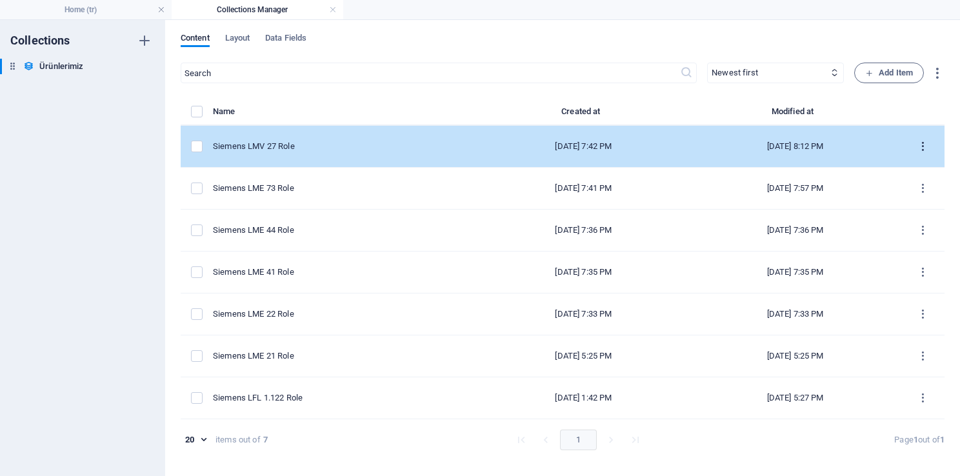
click at [924, 148] on icon "items list" at bounding box center [923, 147] width 12 height 12
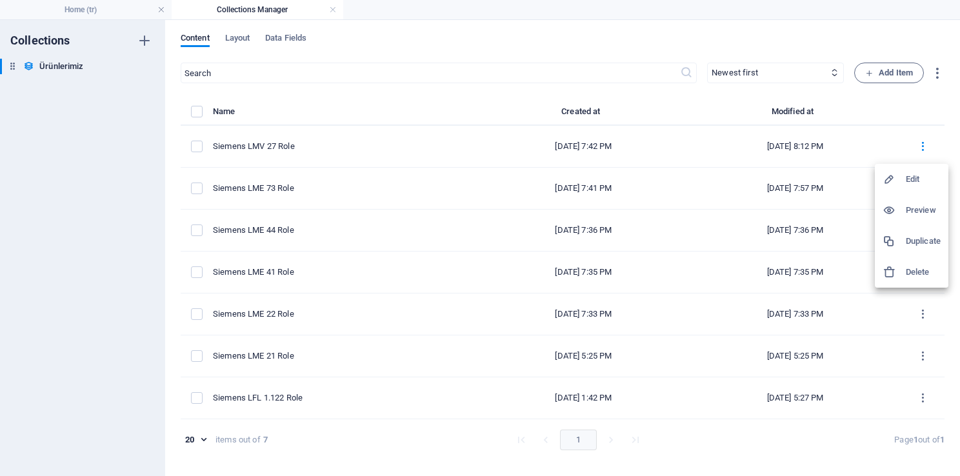
click at [916, 177] on h6 "Edit" at bounding box center [923, 179] width 35 height 15
select select "In stock"
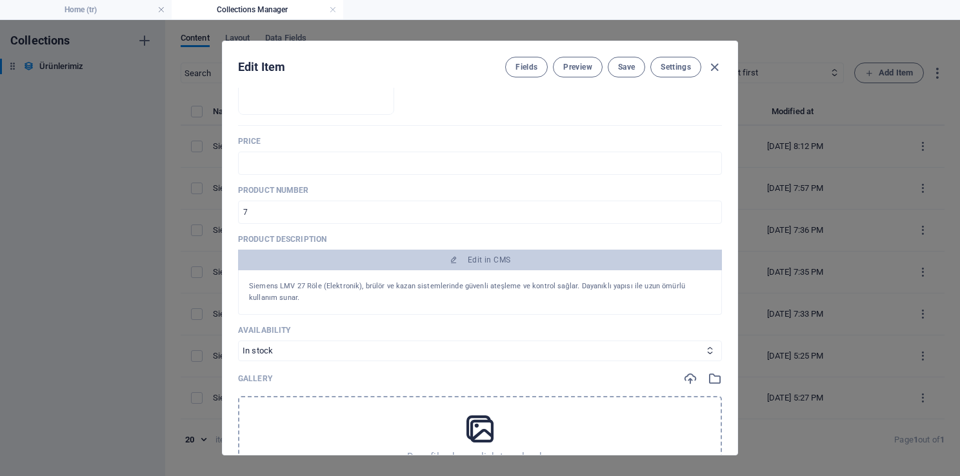
scroll to position [258, 0]
click at [824, 239] on div "Edit Item Fields Preview Save Settings Name Siemens LMV 27 Role ​ Slug [DOMAIN_…" at bounding box center [480, 248] width 960 height 456
type input "siemens-lmv-27-role"
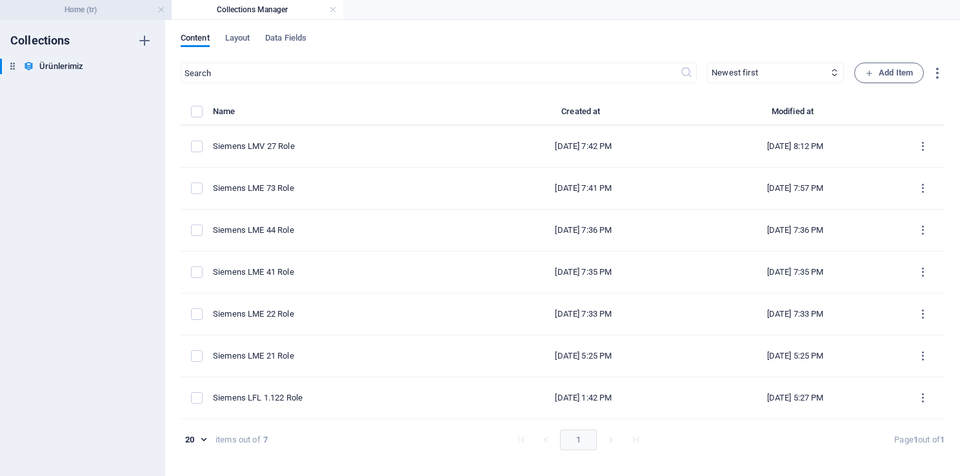
click at [93, 6] on h4 "Home (tr)" at bounding box center [86, 10] width 172 height 14
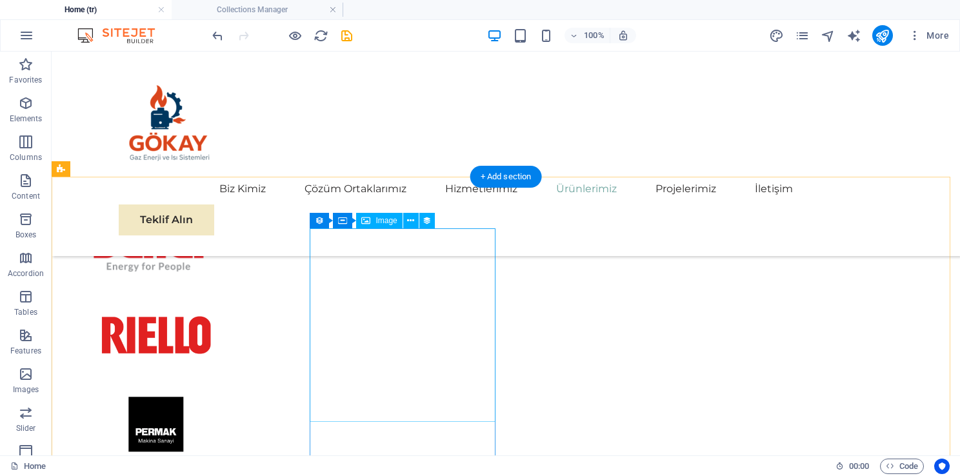
scroll to position [2827, 0]
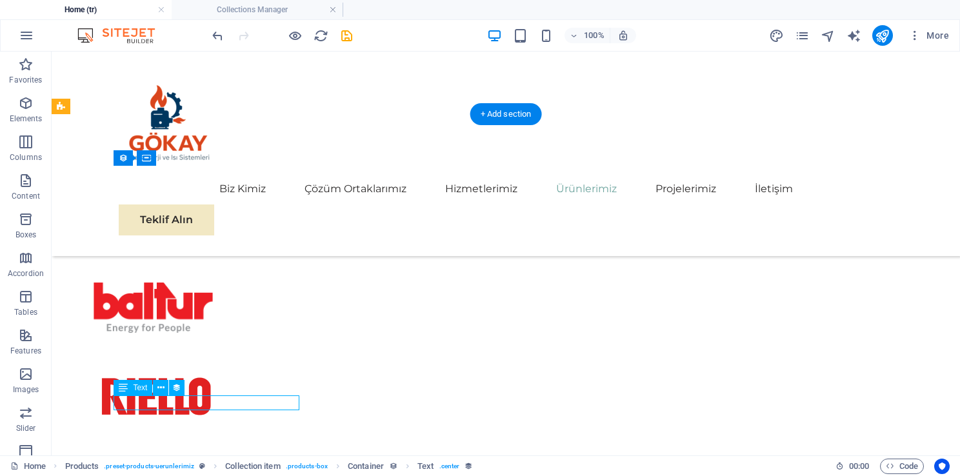
scroll to position [2702, 0]
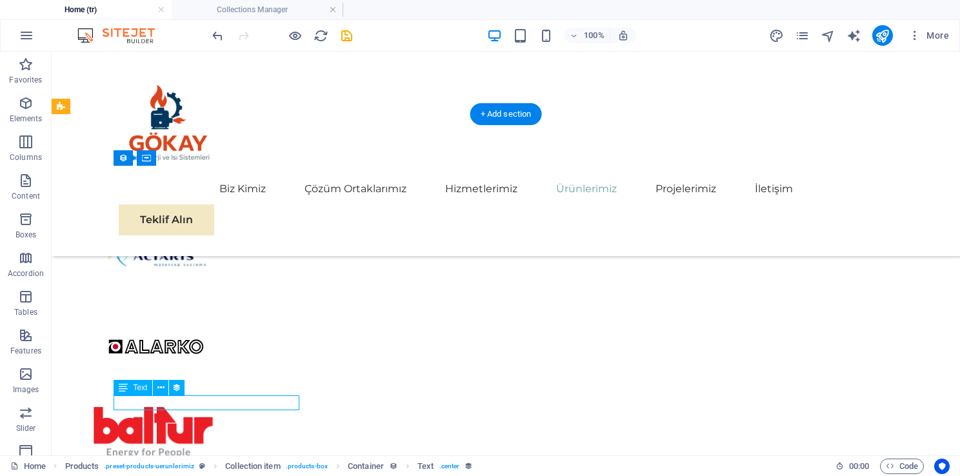
select select "slug"
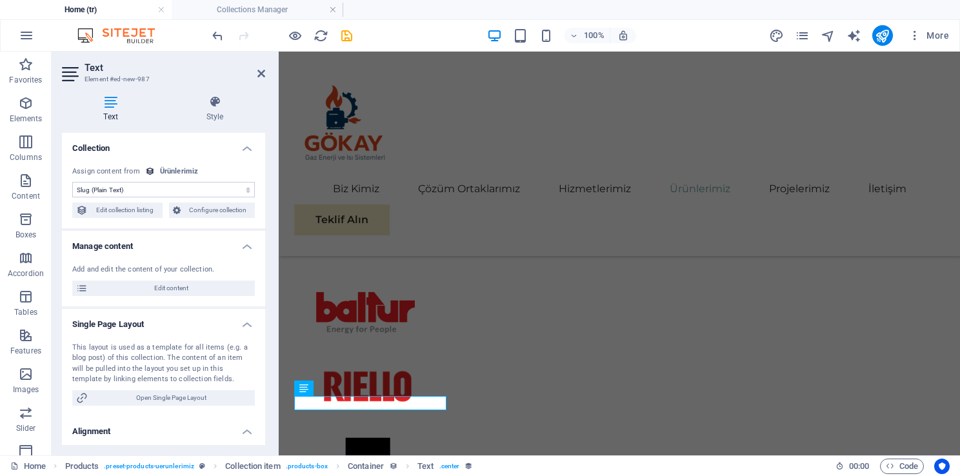
click at [164, 195] on select "No assignment, content remains static Created at (Date) Updated at (Date) Name …" at bounding box center [163, 189] width 183 height 15
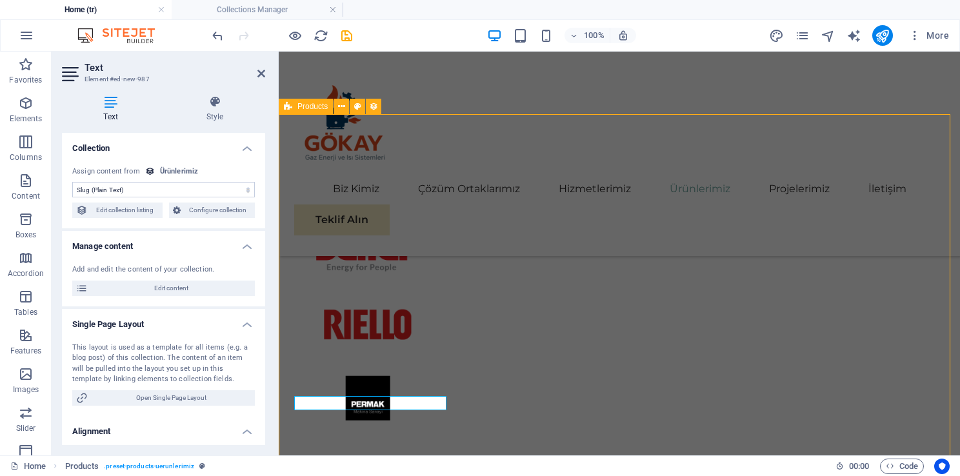
scroll to position [2827, 0]
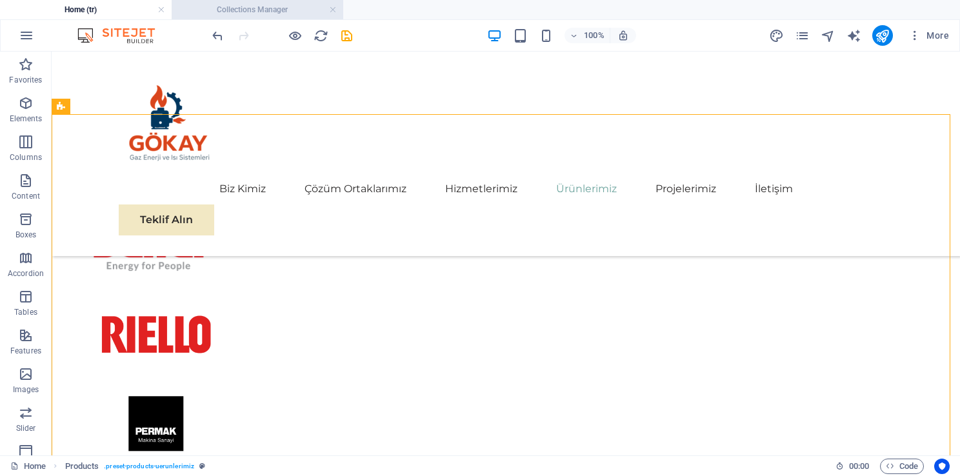
click at [241, 5] on h4 "Collections Manager" at bounding box center [258, 10] width 172 height 14
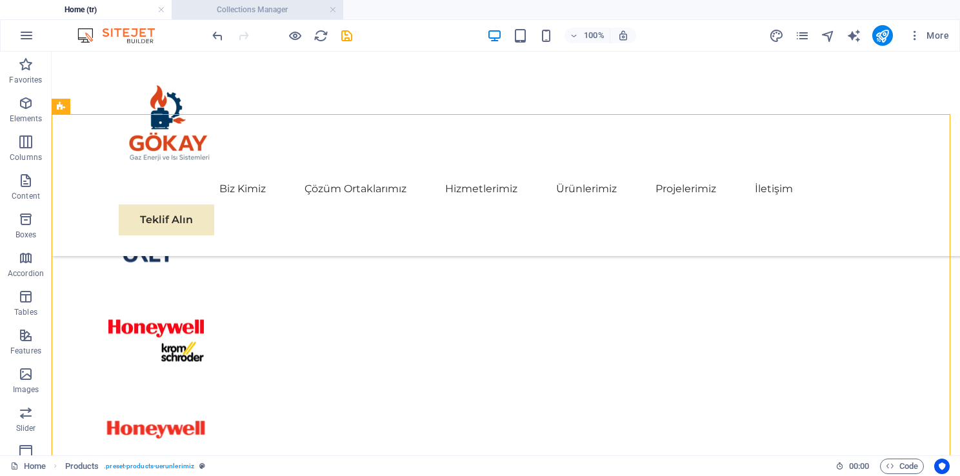
scroll to position [0, 0]
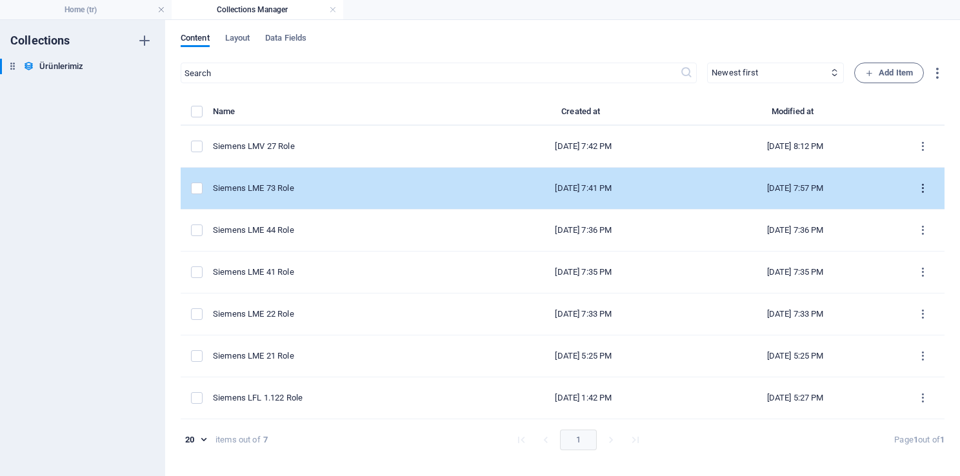
click at [922, 190] on icon "items list" at bounding box center [923, 189] width 12 height 12
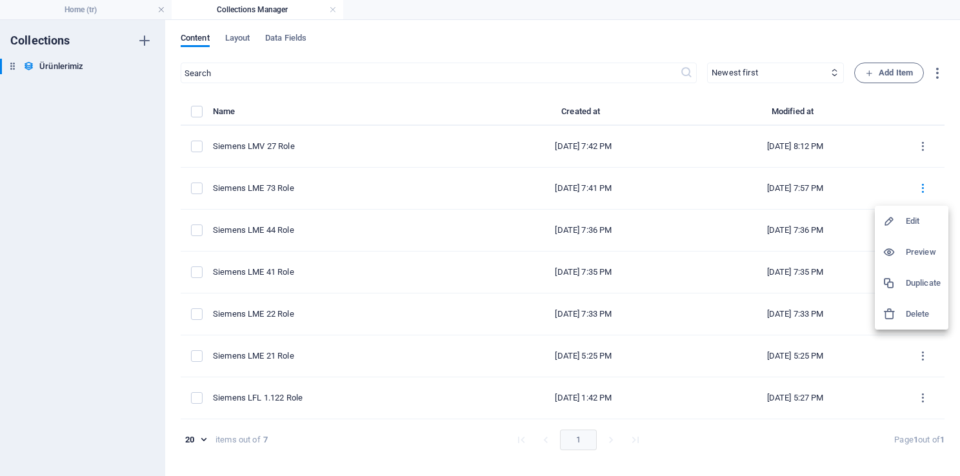
click at [897, 225] on div at bounding box center [893, 221] width 23 height 13
select select "In stock"
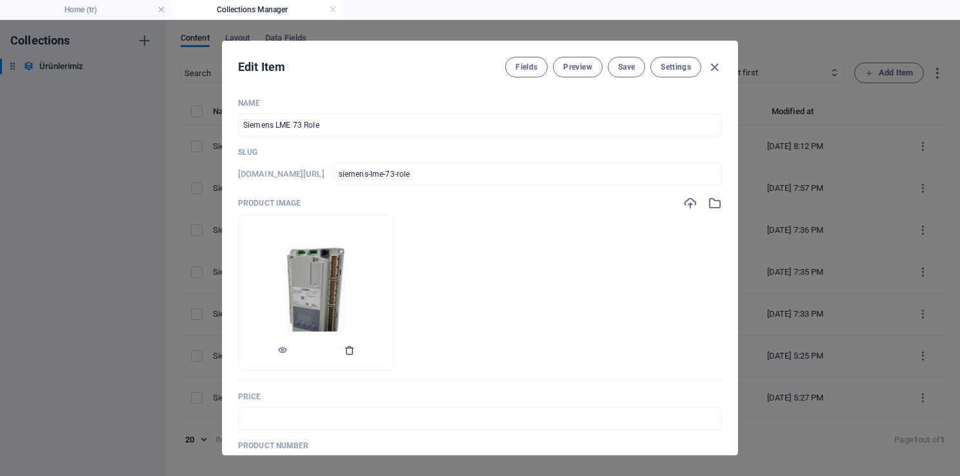
click at [355, 353] on icon "button" at bounding box center [349, 350] width 10 height 10
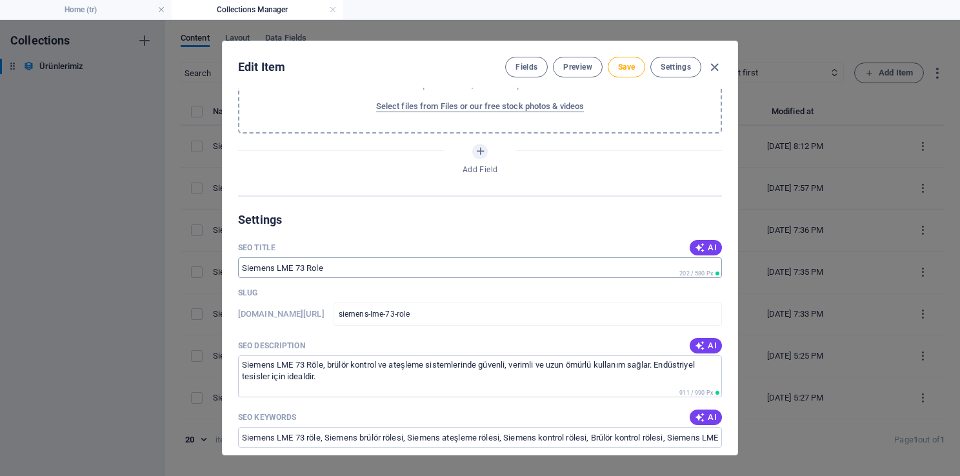
scroll to position [645, 0]
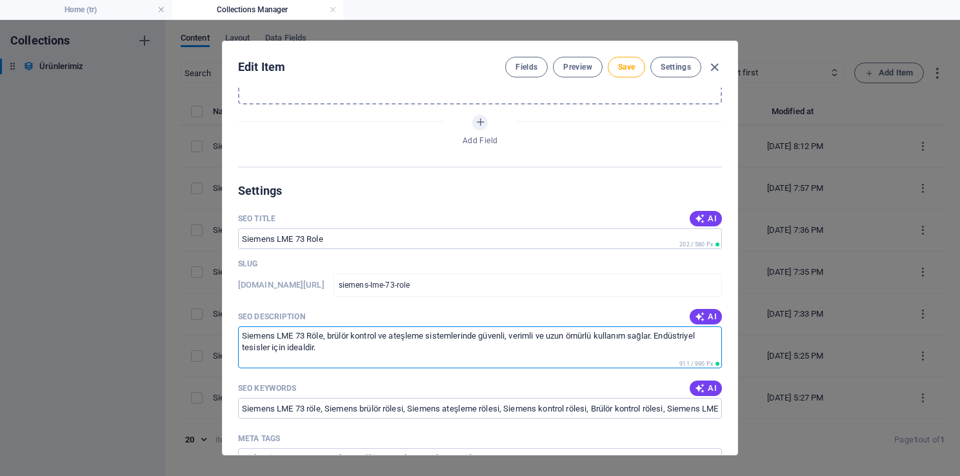
drag, startPoint x: 328, startPoint y: 349, endPoint x: 160, endPoint y: 316, distance: 170.9
click at [160, 316] on div "Edit Item Fields Preview Save Settings Name Siemens LME 73 Role ​ Slug [DOMAIN_…" at bounding box center [480, 248] width 960 height 456
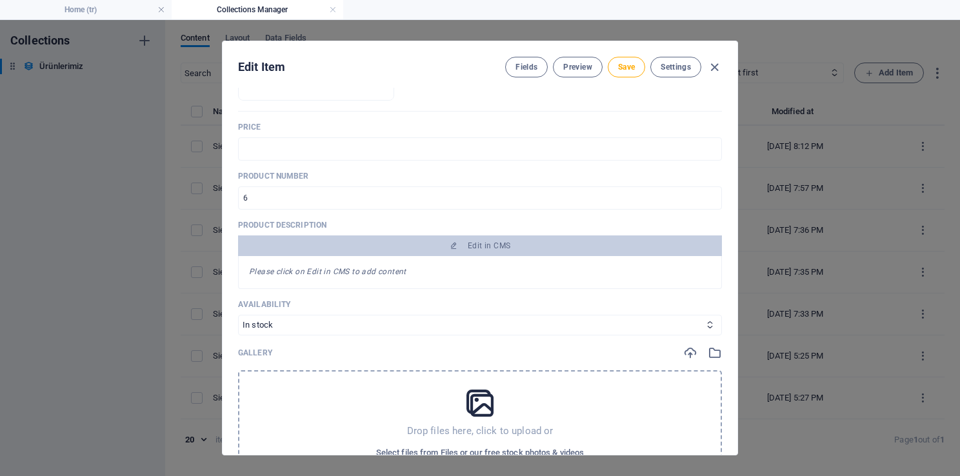
scroll to position [258, 0]
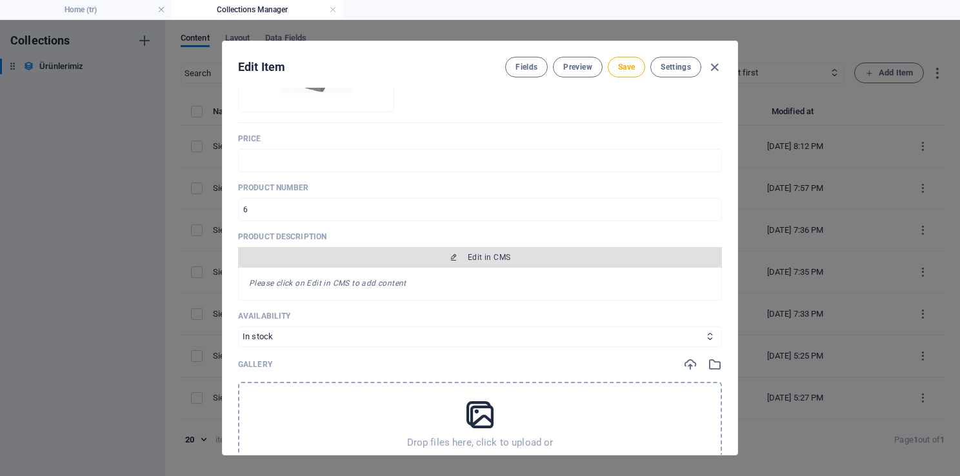
click at [459, 252] on span "Edit in CMS" at bounding box center [479, 257] width 473 height 10
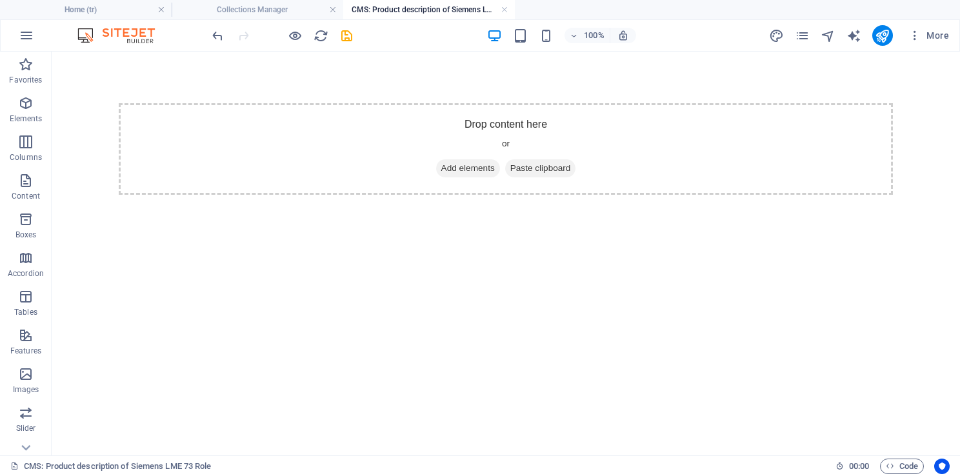
scroll to position [0, 0]
click at [455, 166] on span "Add elements" at bounding box center [468, 168] width 64 height 18
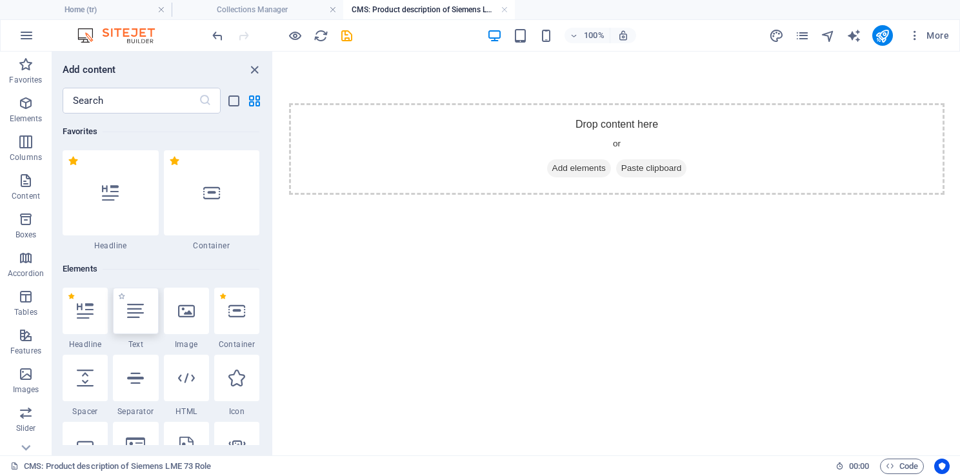
click at [144, 314] on div at bounding box center [135, 311] width 45 height 46
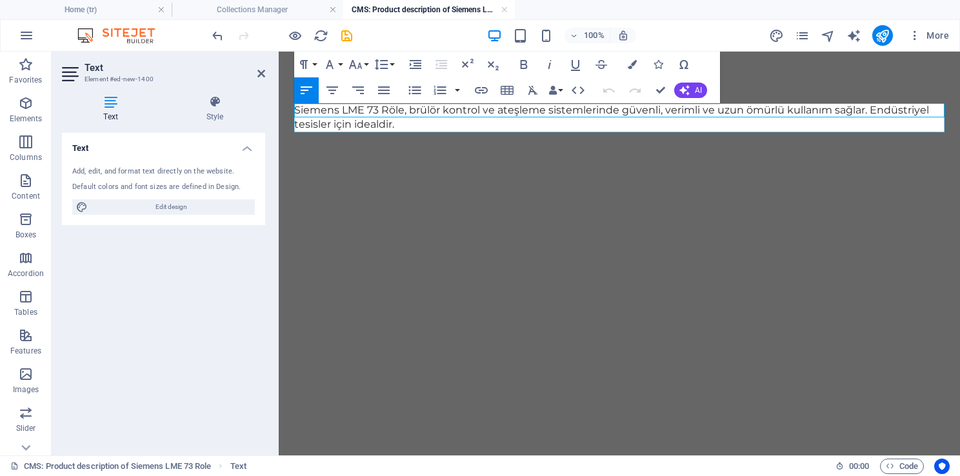
scroll to position [1429, 1]
click at [495, 164] on div "Siemens LME 73 Röle, brülör kontrol ve ateşleme sistemlerinde güvenli, verimli …" at bounding box center [619, 118] width 681 height 132
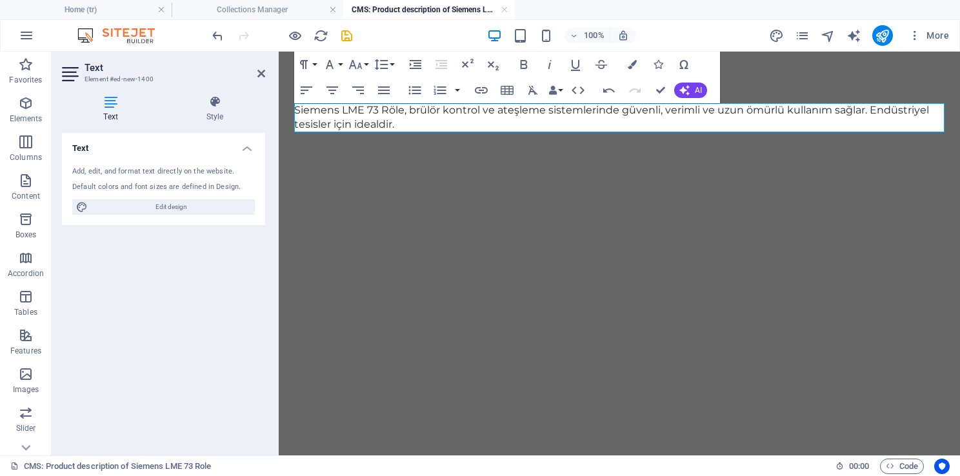
click at [785, 80] on div "Siemens LME 73 Röle, brülör kontrol ve ateşleme sistemlerinde güvenli, verimli …" at bounding box center [619, 118] width 681 height 132
click at [581, 184] on html "Skip to main content Siemens LME 73 Röle, brülör kontrol ve ateşleme sistemleri…" at bounding box center [619, 118] width 681 height 132
click at [263, 70] on icon at bounding box center [261, 73] width 8 height 10
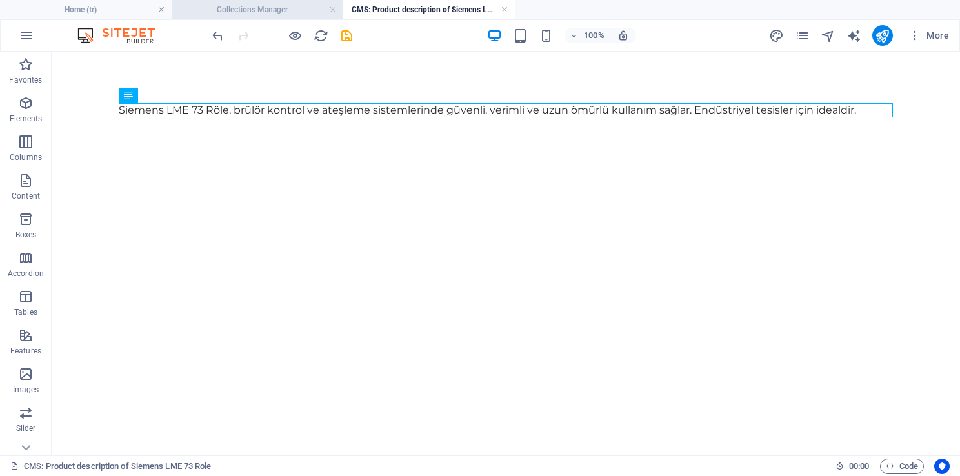
click at [303, 10] on h4 "Collections Manager" at bounding box center [258, 10] width 172 height 14
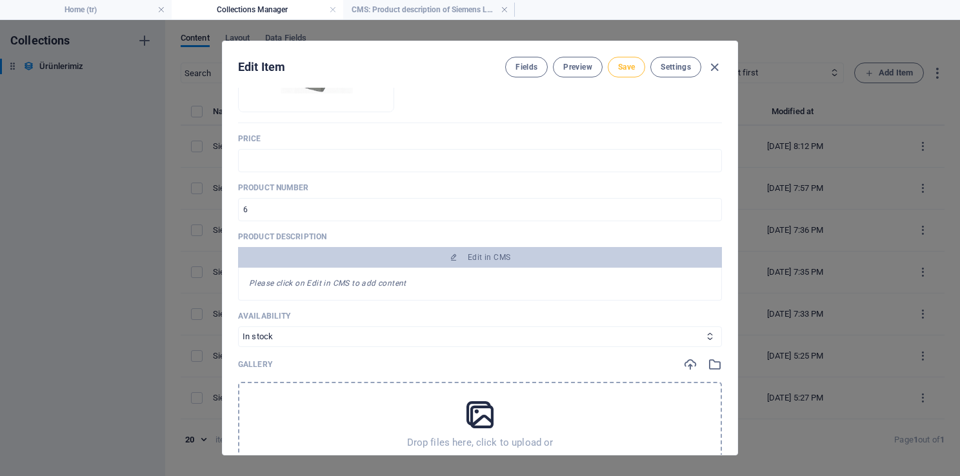
click at [634, 70] on span "Save" at bounding box center [626, 67] width 17 height 10
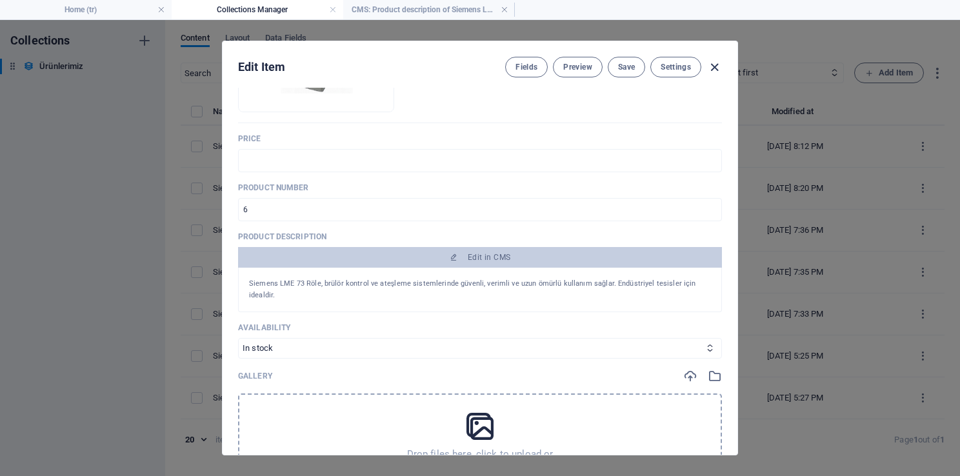
click at [718, 66] on icon "button" at bounding box center [714, 67] width 15 height 15
type input "siemens-lme-73-role"
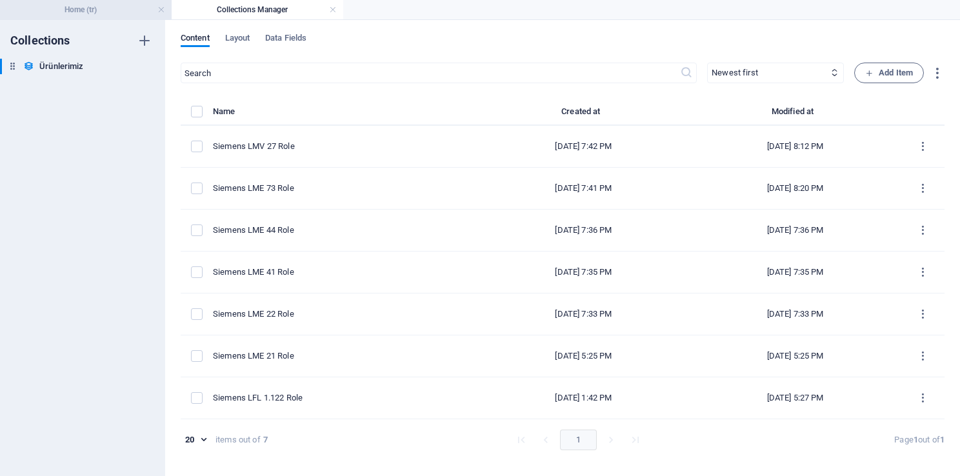
click at [101, 12] on h4 "Home (tr)" at bounding box center [86, 10] width 172 height 14
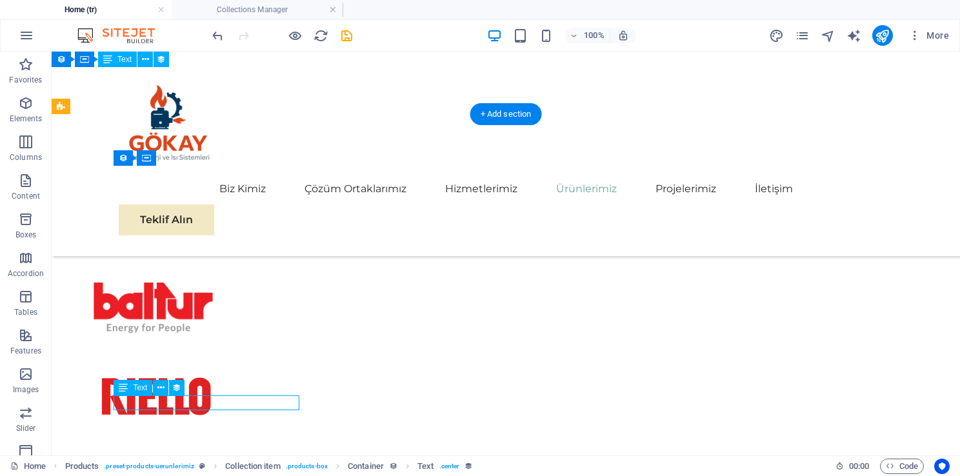
scroll to position [2702, 0]
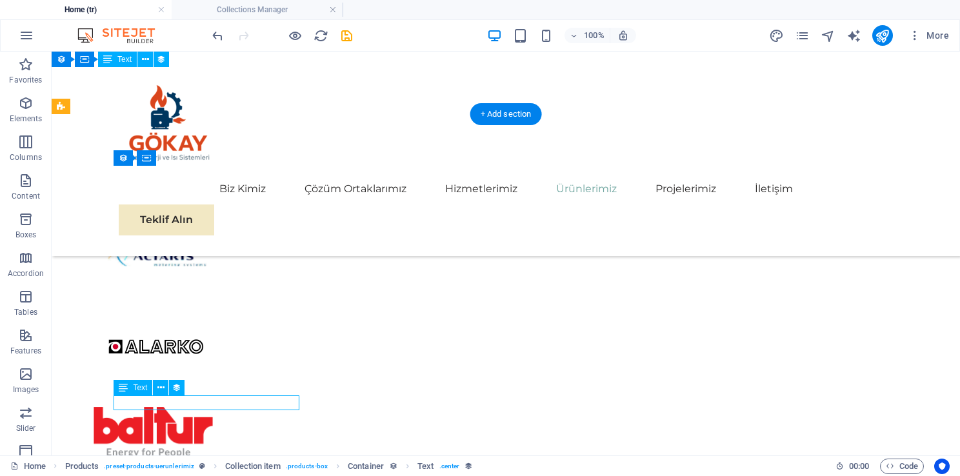
select select "slug"
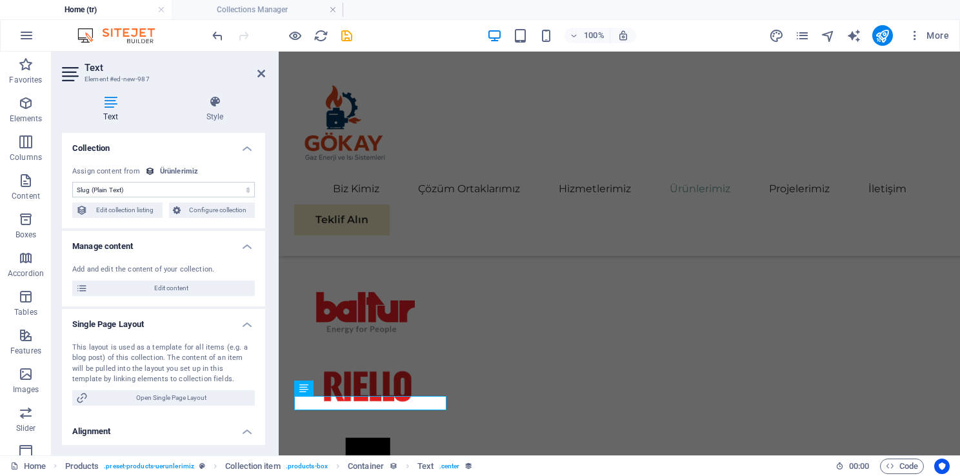
click at [179, 191] on select "No assignment, content remains static Created at (Date) Updated at (Date) Name …" at bounding box center [163, 189] width 183 height 15
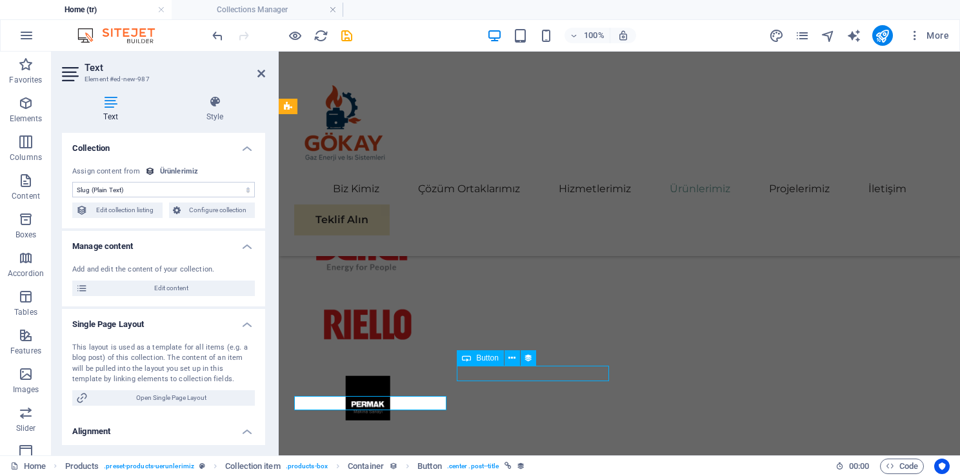
scroll to position [2827, 0]
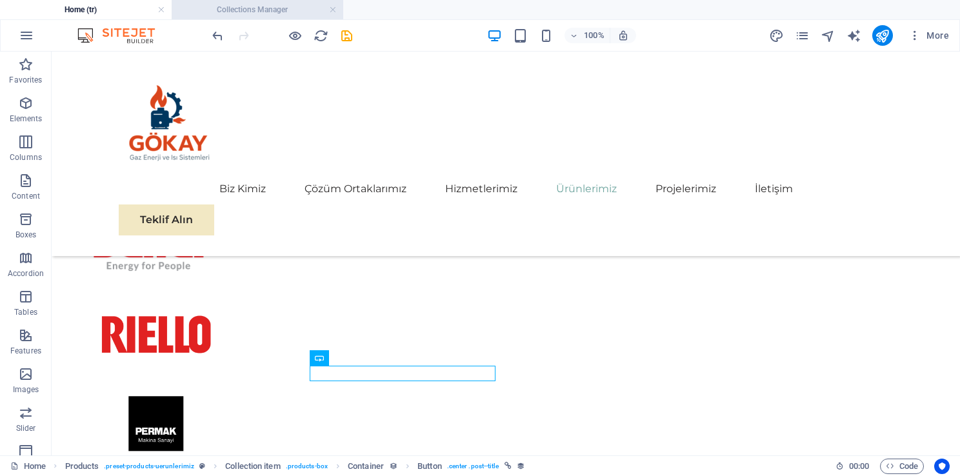
click at [245, 6] on h4 "Collections Manager" at bounding box center [258, 10] width 172 height 14
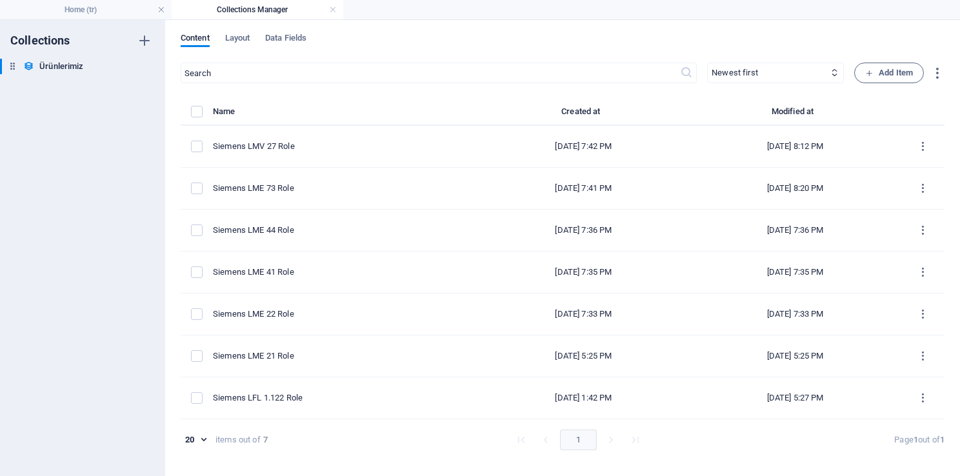
scroll to position [0, 0]
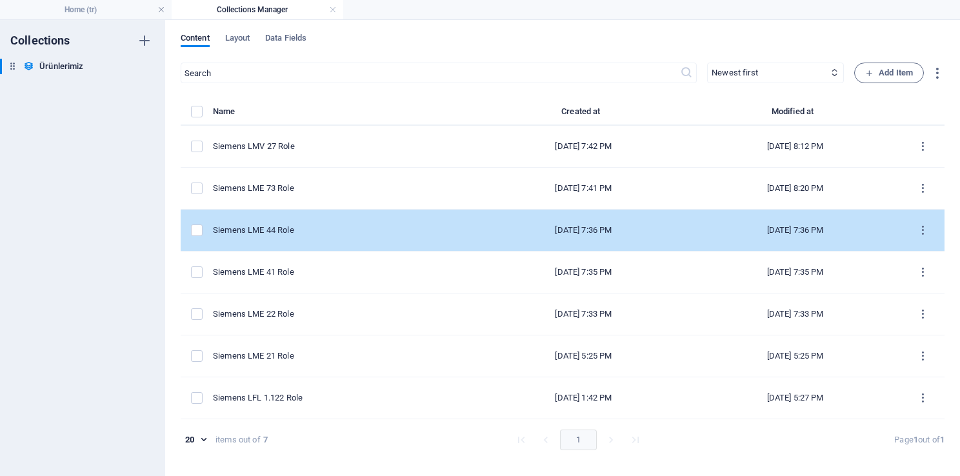
click at [339, 228] on div "Siemens LME 44 Role" at bounding box center [340, 230] width 254 height 12
select select "In stock"
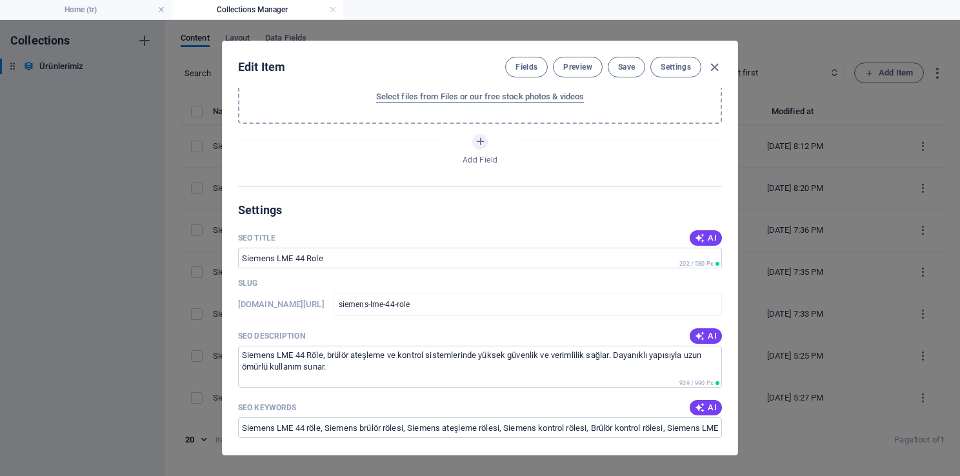
scroll to position [774, 0]
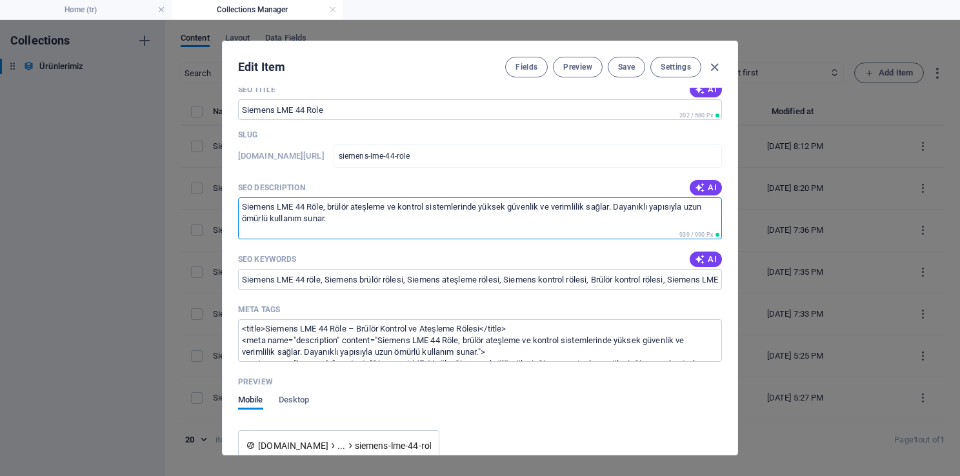
drag, startPoint x: 345, startPoint y: 215, endPoint x: 159, endPoint y: 201, distance: 186.4
click at [159, 201] on div "Edit Item Fields Preview Save Settings Name Siemens LME 44 Role ​ Slug [DOMAIN_…" at bounding box center [480, 248] width 960 height 456
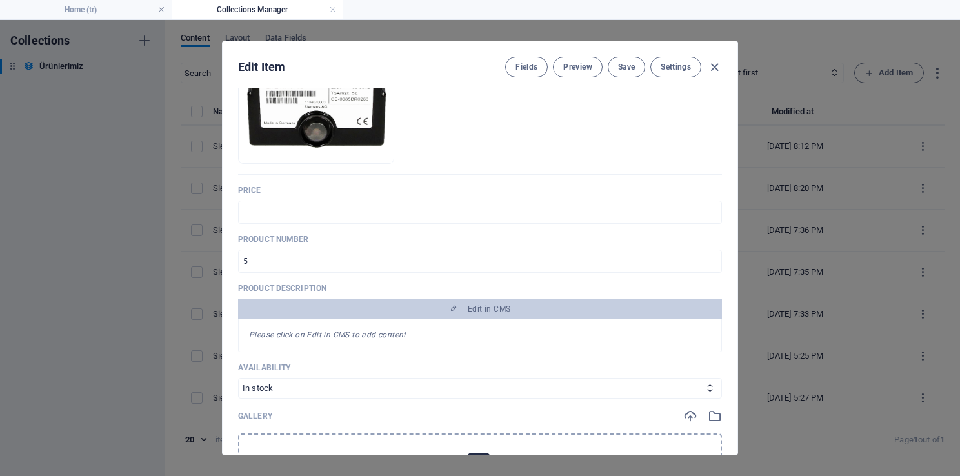
scroll to position [194, 0]
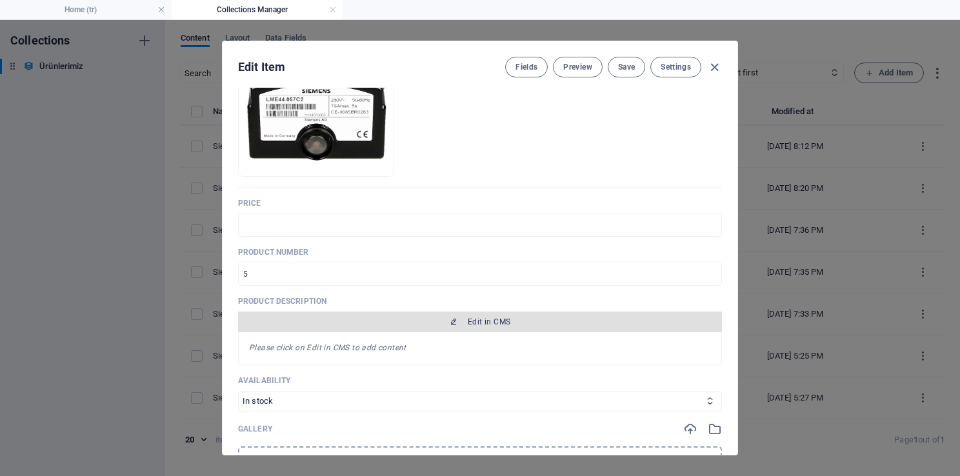
click at [463, 321] on span "Edit in CMS" at bounding box center [479, 322] width 473 height 10
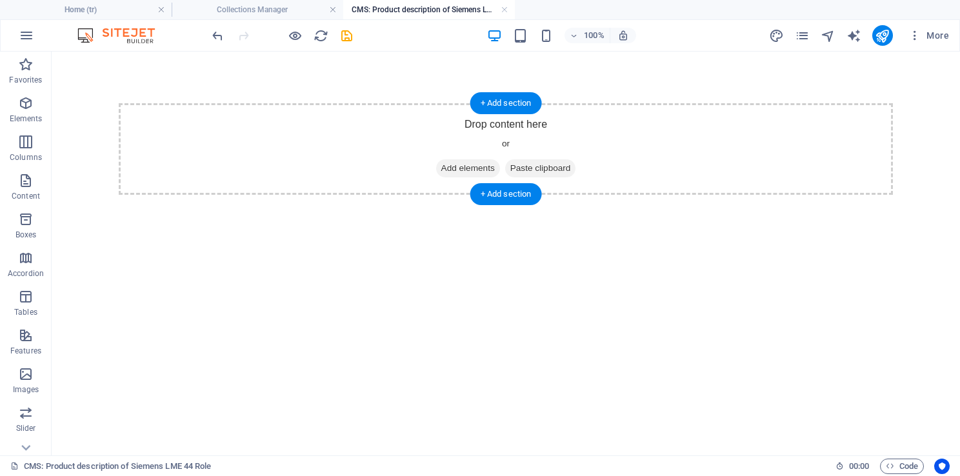
scroll to position [0, 0]
click at [441, 167] on span "Add elements" at bounding box center [468, 168] width 64 height 18
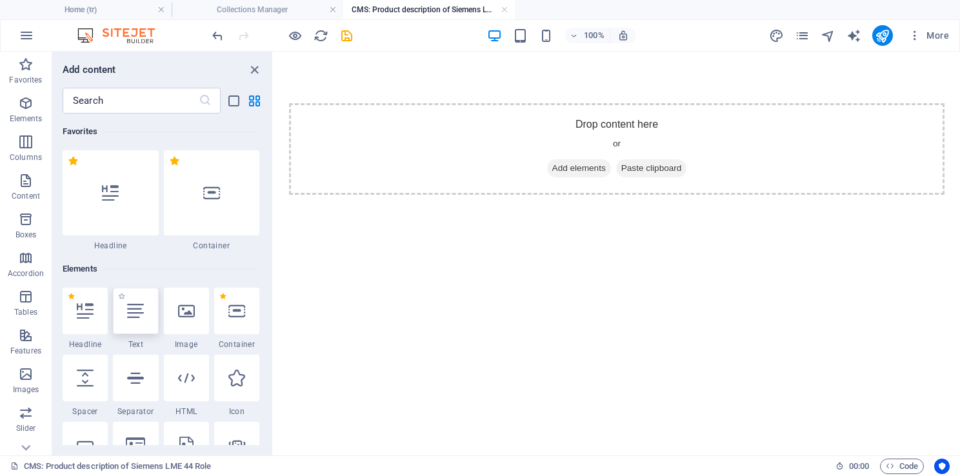
click at [121, 316] on div at bounding box center [135, 311] width 45 height 46
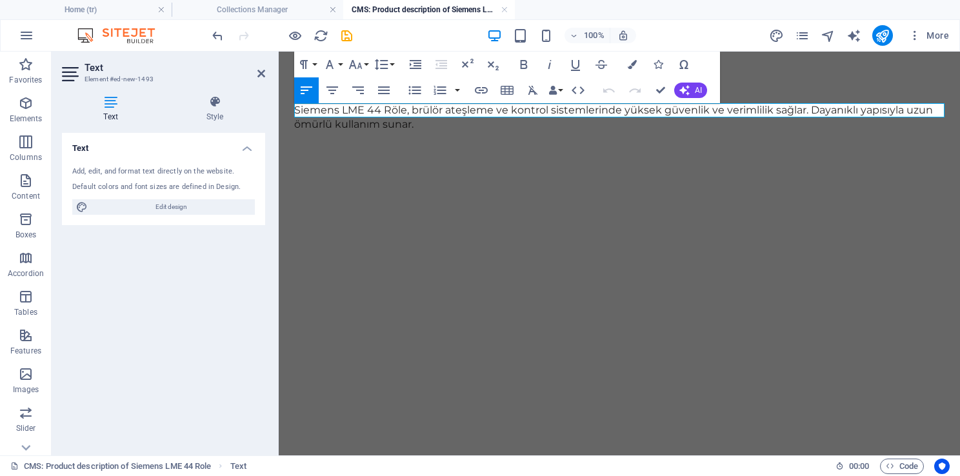
scroll to position [1444, 1]
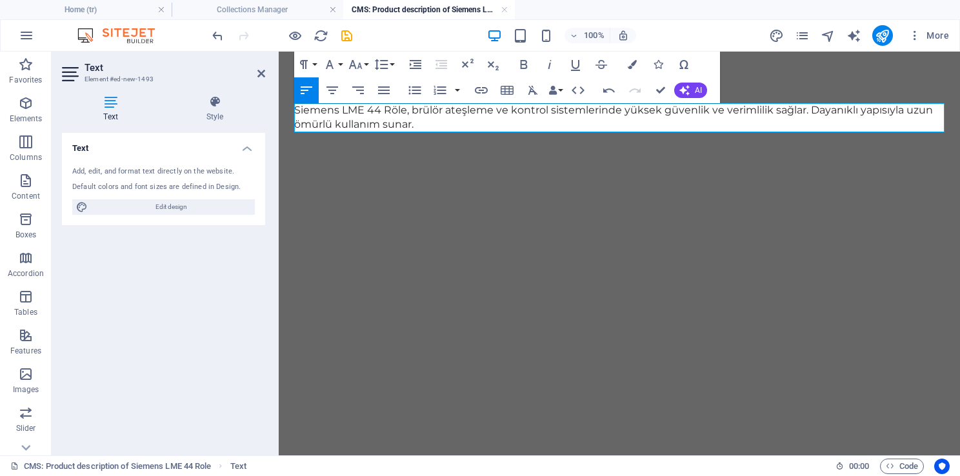
click at [468, 164] on div "Siemens LME 44 Röle, brülör ateşleme ve kontrol sistemlerinde yüksek güvenlik v…" at bounding box center [619, 118] width 681 height 132
click at [266, 70] on aside "Text Element #ed-new-1493 Text Style Text Add, edit, and format text directly o…" at bounding box center [165, 254] width 227 height 404
click at [263, 74] on icon at bounding box center [261, 73] width 8 height 10
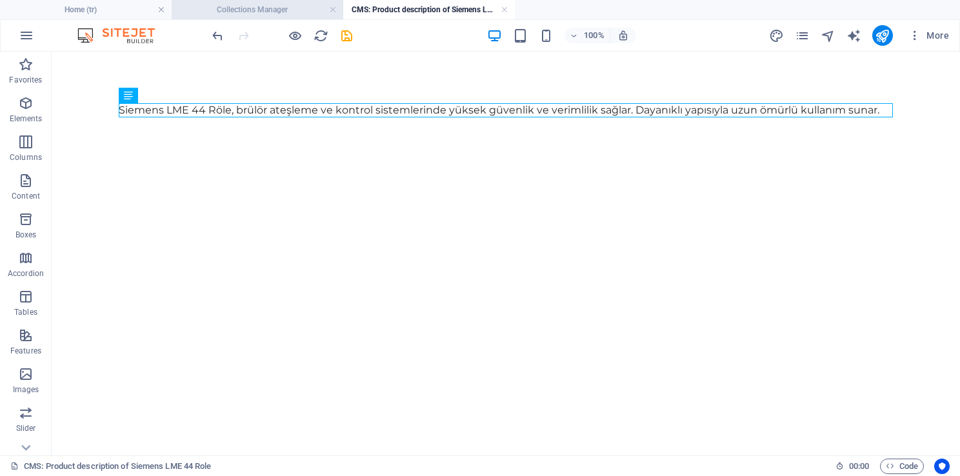
click at [248, 9] on h4 "Collections Manager" at bounding box center [258, 10] width 172 height 14
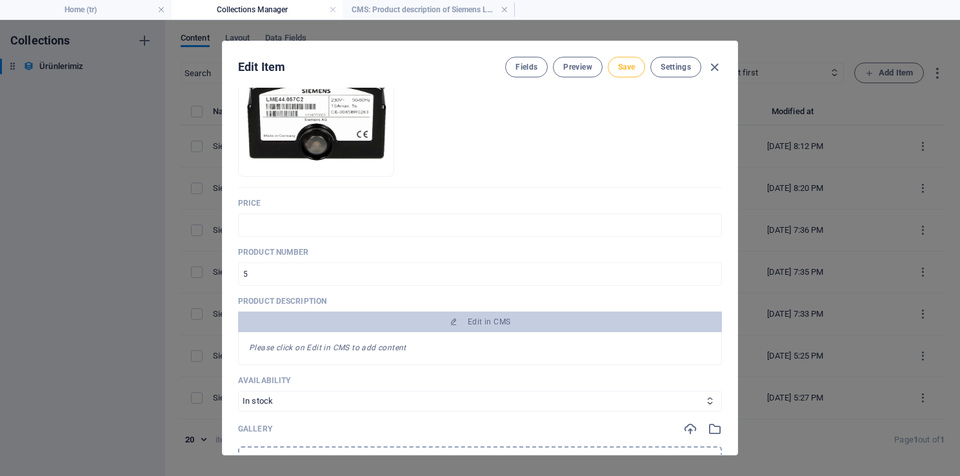
click at [633, 69] on span "Save" at bounding box center [626, 67] width 17 height 10
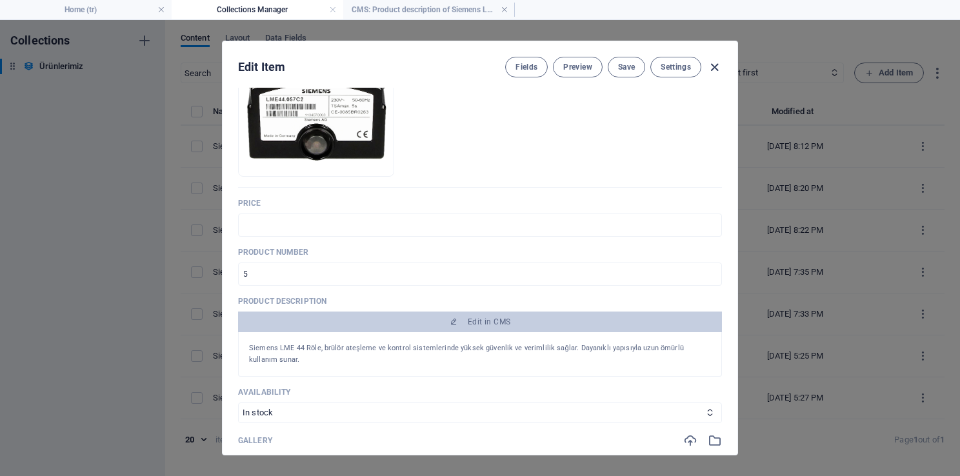
click at [713, 61] on icon "button" at bounding box center [714, 67] width 15 height 15
type input "siemens-lme-44-role"
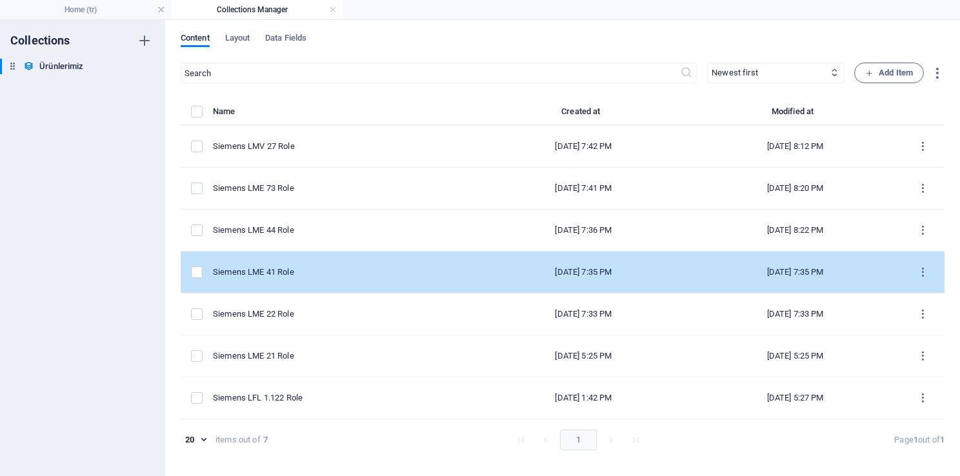
click at [315, 261] on td "Siemens LME 41 Role" at bounding box center [345, 273] width 264 height 42
select select "In stock"
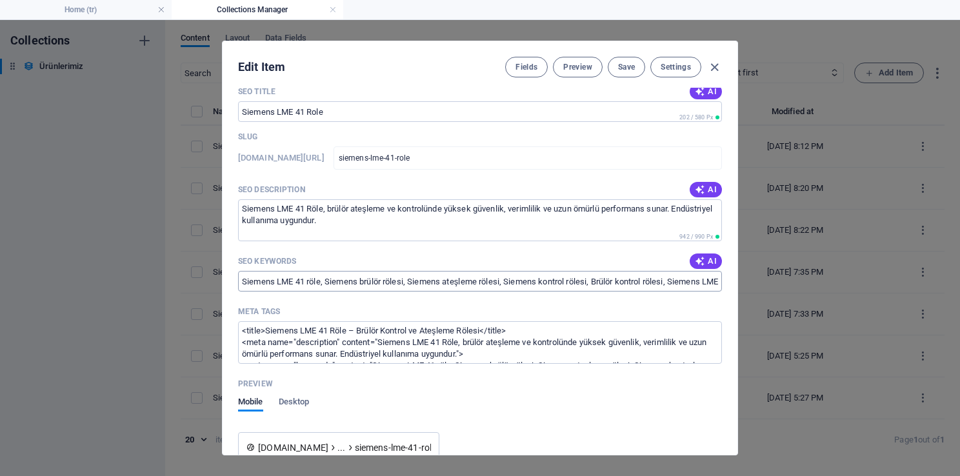
scroll to position [774, 0]
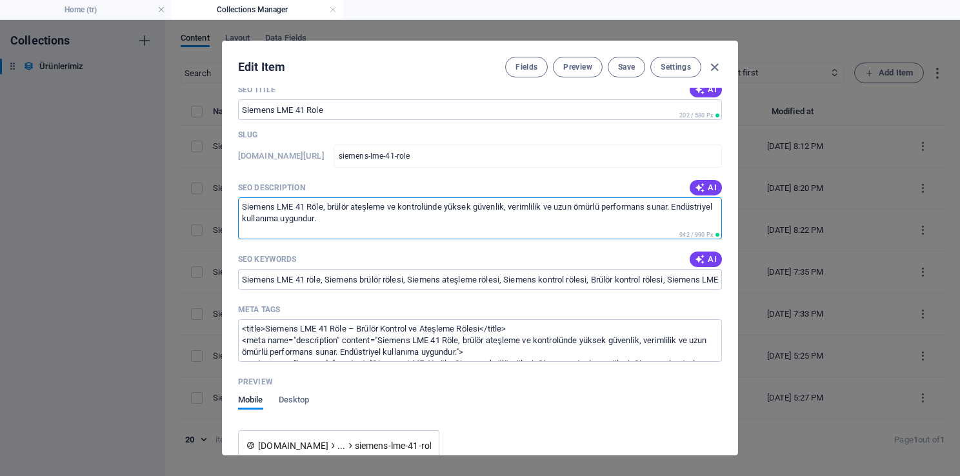
drag, startPoint x: 390, startPoint y: 224, endPoint x: 204, endPoint y: 190, distance: 188.8
click at [204, 190] on div "Edit Item Fields Preview Save Settings Name Siemens LME 41 Role ​ Slug [DOMAIN_…" at bounding box center [480, 248] width 960 height 456
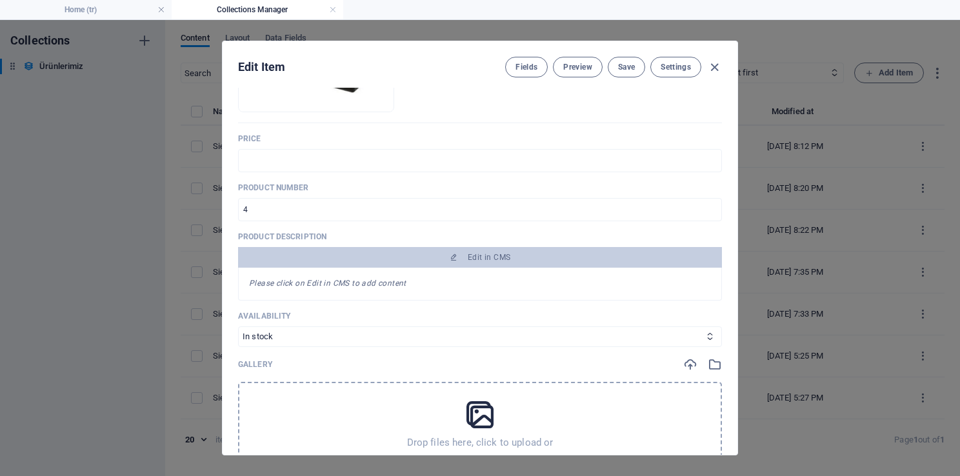
scroll to position [258, 0]
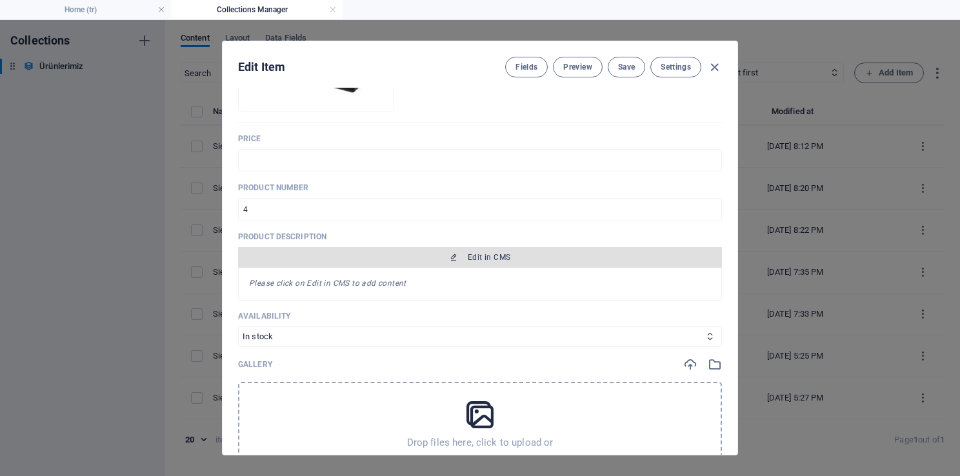
click at [390, 261] on span "Edit in CMS" at bounding box center [479, 257] width 473 height 10
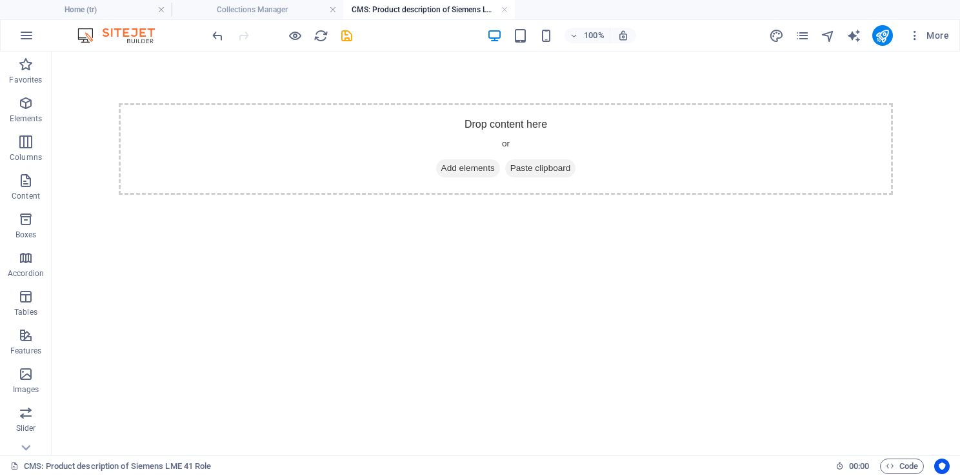
scroll to position [0, 0]
click at [472, 172] on span "Add elements" at bounding box center [468, 168] width 64 height 18
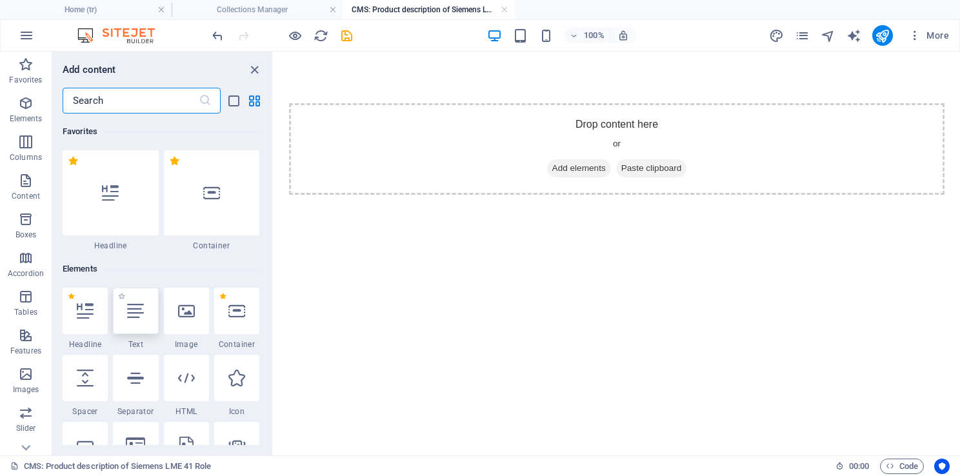
drag, startPoint x: 143, startPoint y: 326, endPoint x: 181, endPoint y: 148, distance: 182.1
click at [143, 326] on div at bounding box center [135, 311] width 45 height 46
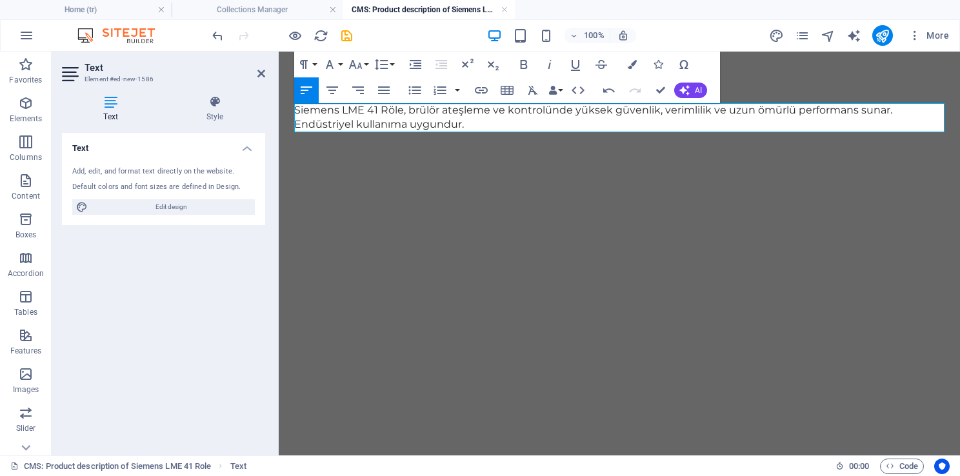
scroll to position [1415, 1]
drag, startPoint x: 258, startPoint y: 75, endPoint x: 214, endPoint y: 29, distance: 63.9
click at [258, 75] on icon at bounding box center [261, 73] width 8 height 10
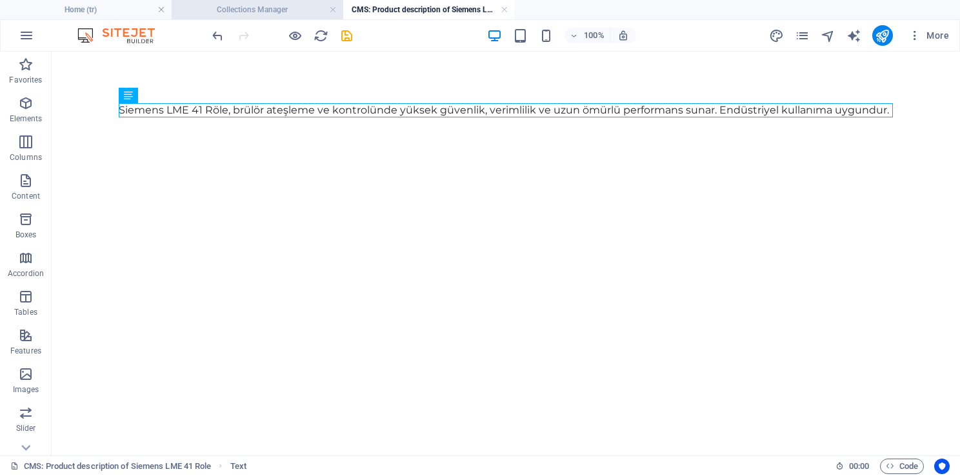
click at [300, 13] on h4 "Collections Manager" at bounding box center [258, 10] width 172 height 14
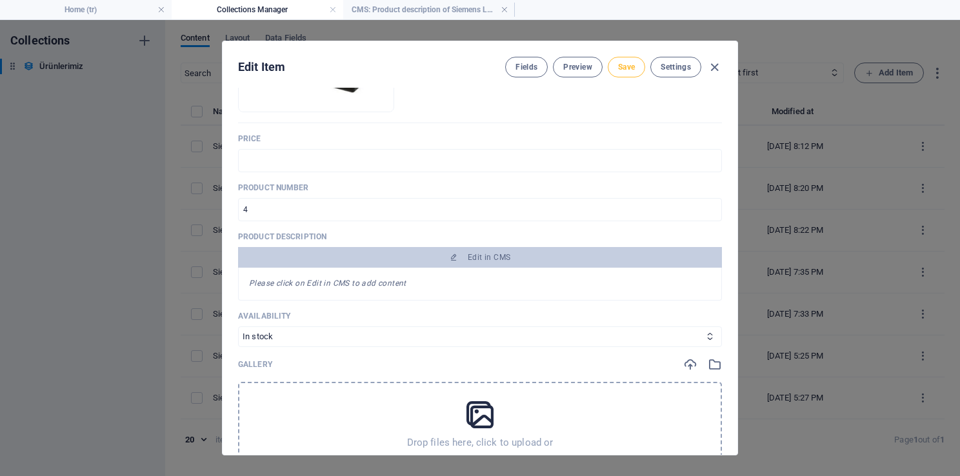
click at [633, 65] on span "Save" at bounding box center [626, 67] width 17 height 10
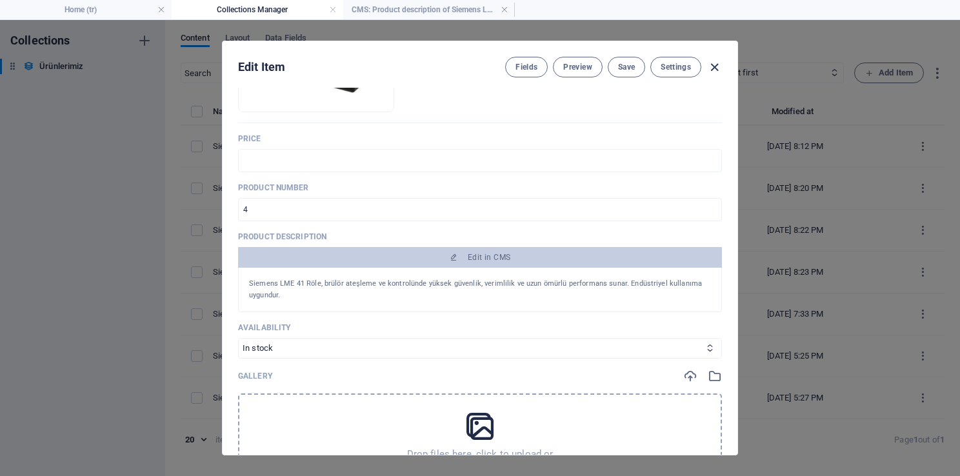
click at [710, 65] on icon "button" at bounding box center [714, 67] width 15 height 15
type input "siemens-lme-41-role"
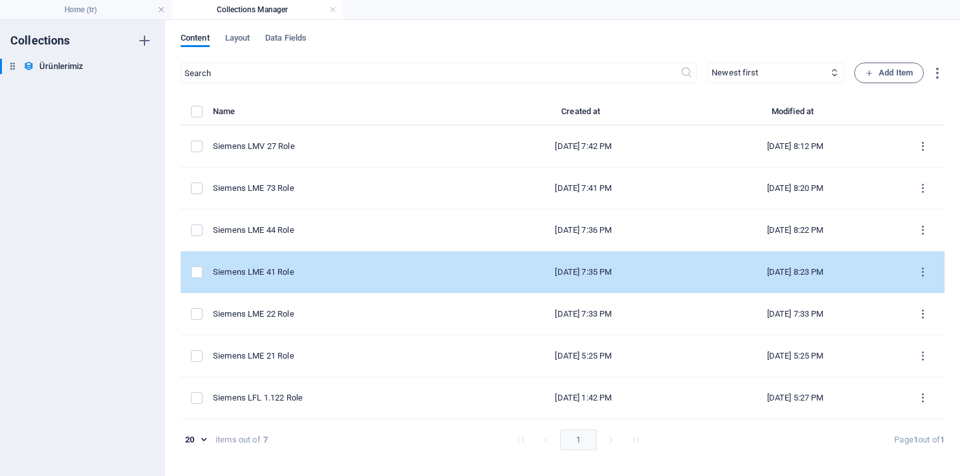
click at [313, 272] on div "Siemens LME 41 Role" at bounding box center [340, 272] width 254 height 12
select select "In stock"
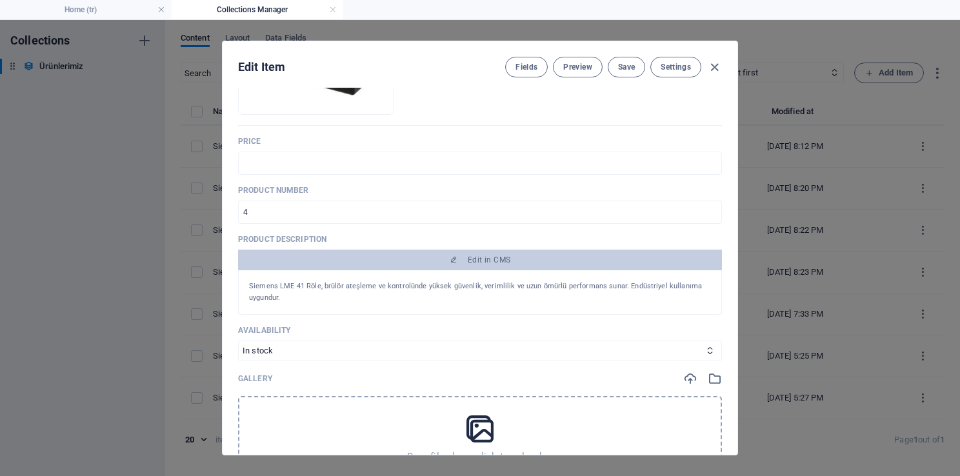
scroll to position [258, 0]
click at [710, 61] on icon "button" at bounding box center [714, 67] width 15 height 15
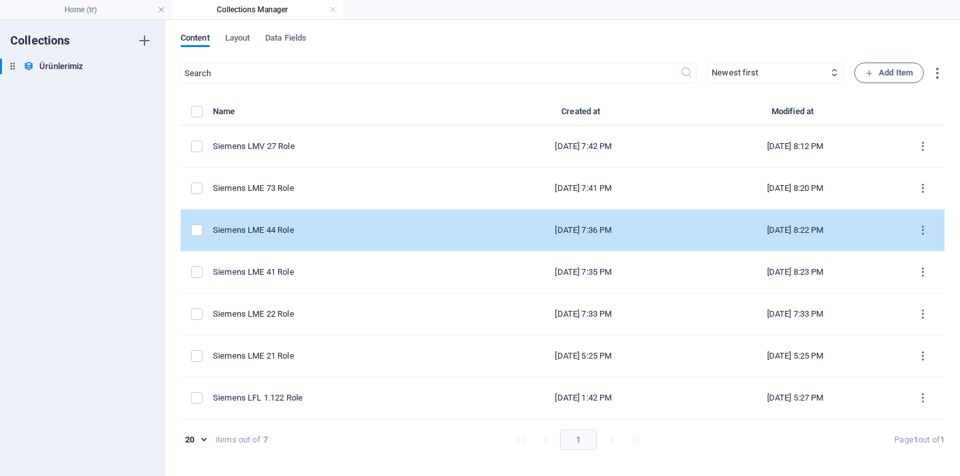
type input "siemens-lme-41-role"
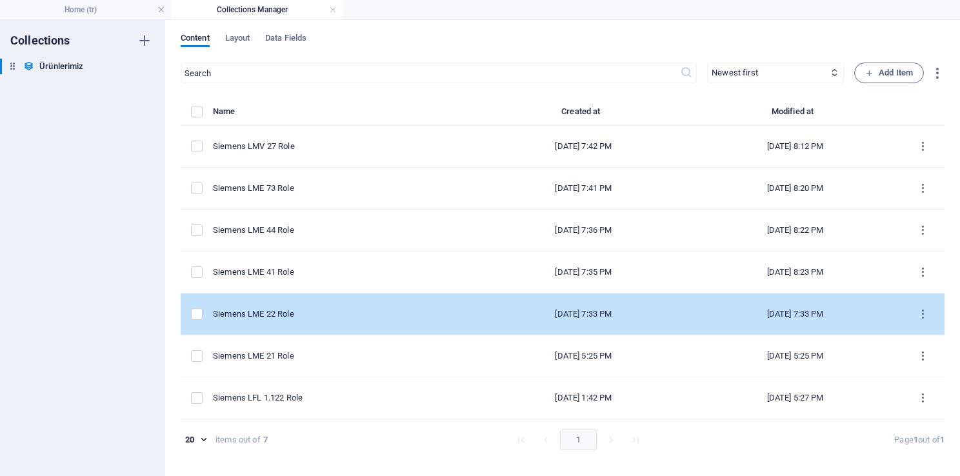
click at [368, 314] on div "Siemens LME 22 Role" at bounding box center [340, 314] width 254 height 12
select select "In stock"
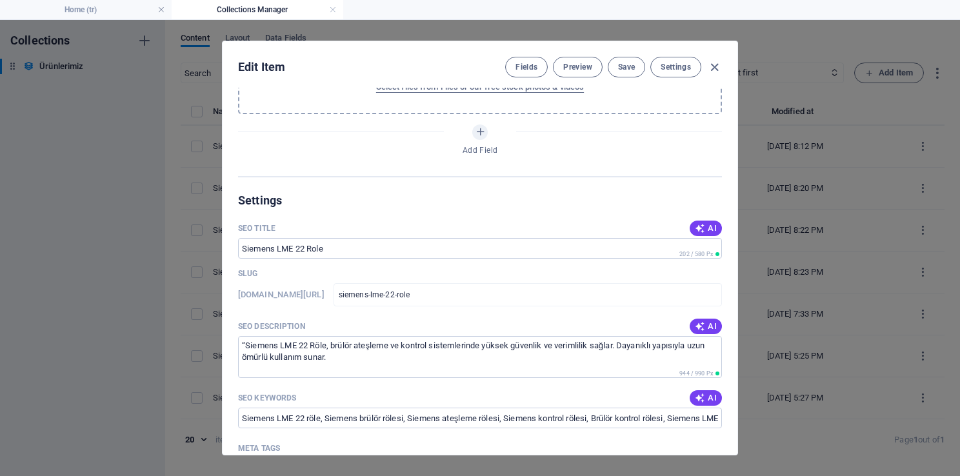
scroll to position [645, 0]
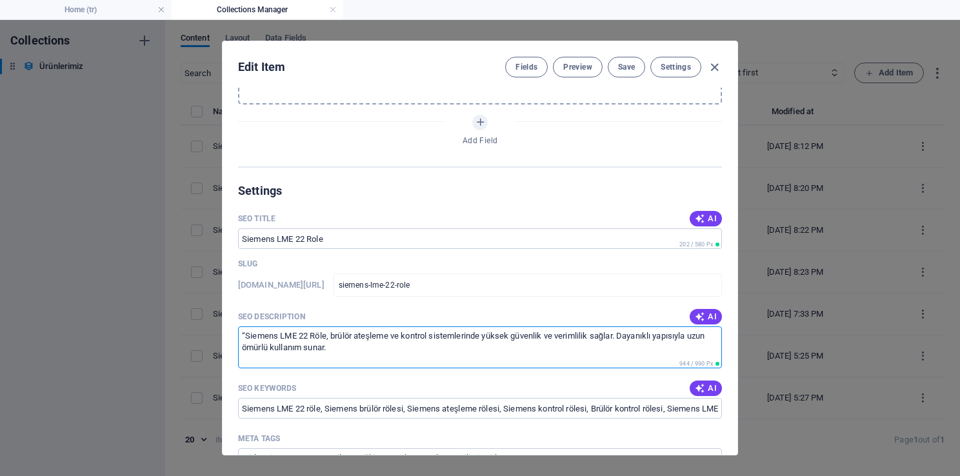
drag, startPoint x: 340, startPoint y: 347, endPoint x: 243, endPoint y: 328, distance: 98.6
click at [243, 328] on textarea "“Siemens LME 22 Röle, brülör ateşleme ve kontrol sistemlerinde yüksek güvenlik …" at bounding box center [480, 347] width 484 height 42
click at [244, 328] on textarea "“Siemens LME 22 Röle, brülör ateşleme ve kontrol sistemlerinde yüksek güvenlik …" at bounding box center [480, 347] width 484 height 42
drag, startPoint x: 348, startPoint y: 342, endPoint x: 221, endPoint y: 316, distance: 129.0
click at [221, 316] on div "Edit Item Fields Preview Save Settings Name Siemens LME 22 Role ​ Slug [DOMAIN_…" at bounding box center [480, 248] width 960 height 456
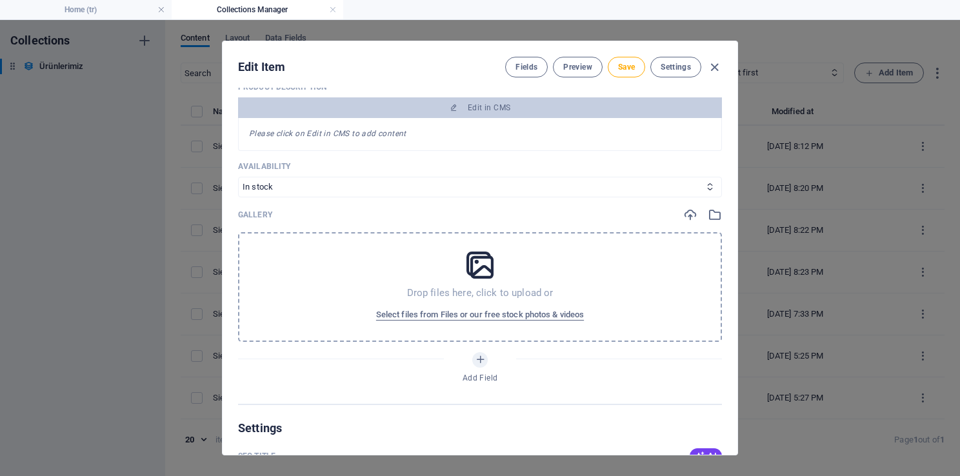
scroll to position [323, 0]
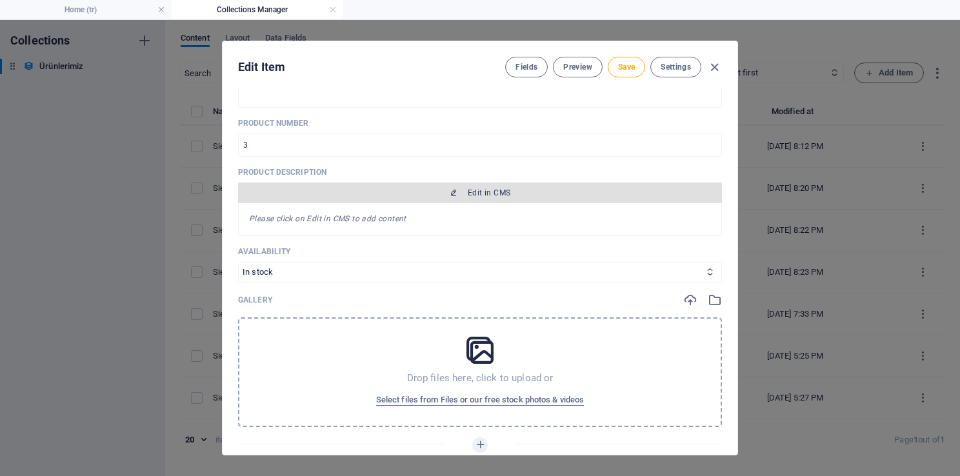
type textarea "Siemens LME 22 Röle, brülör ateşleme ve kontrol sistemlerinde yüksek güvenlik v…"
click at [459, 188] on span "Edit in CMS" at bounding box center [479, 193] width 473 height 10
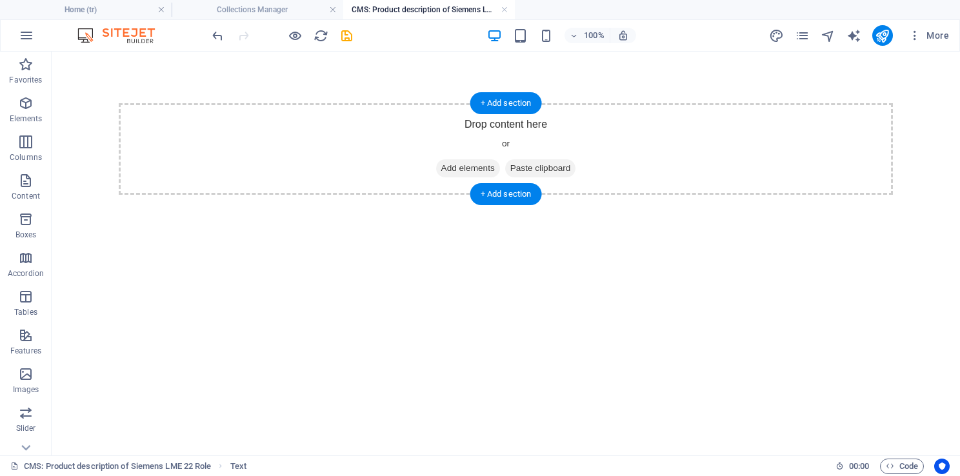
scroll to position [0, 0]
click at [461, 170] on span "Add elements" at bounding box center [468, 168] width 64 height 18
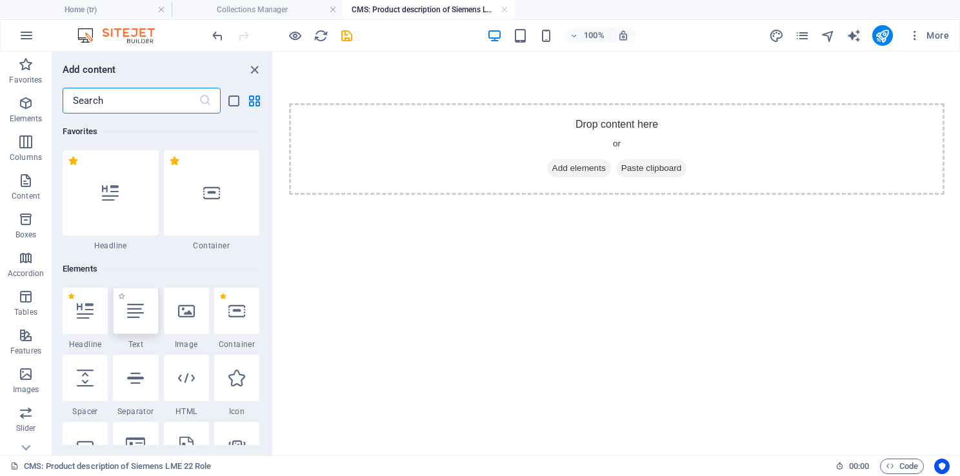
click at [135, 301] on div at bounding box center [135, 311] width 45 height 46
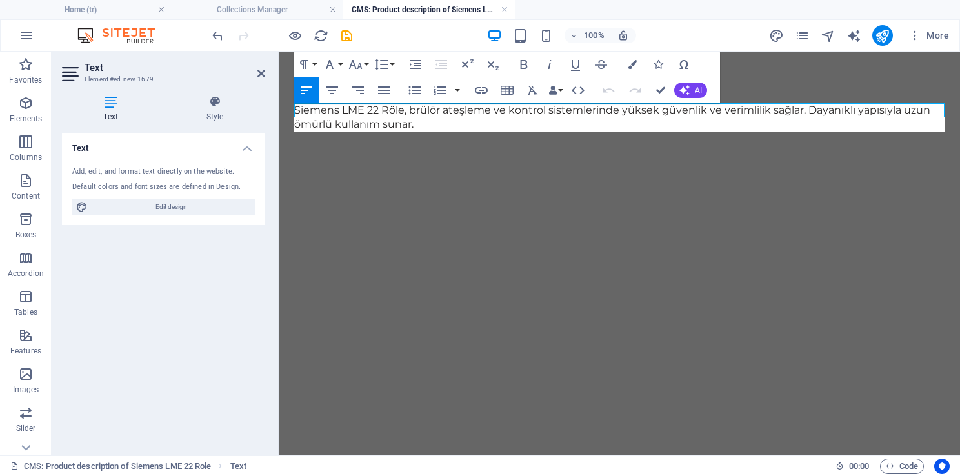
scroll to position [1444, 1]
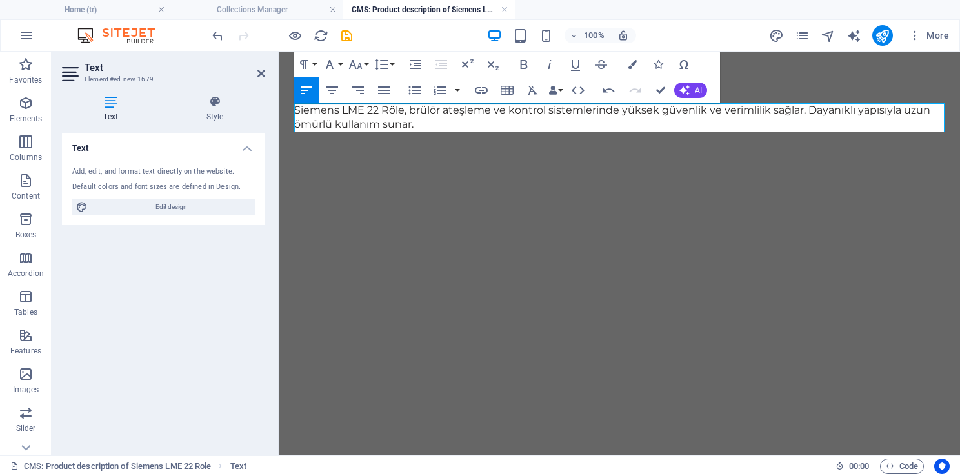
drag, startPoint x: 453, startPoint y: 174, endPoint x: 435, endPoint y: 173, distance: 18.1
click at [453, 174] on div "Siemens LME 22 Röle, brülör ateşleme ve kontrol sistemlerinde yüksek güvenlik v…" at bounding box center [619, 118] width 681 height 132
drag, startPoint x: 263, startPoint y: 71, endPoint x: 212, endPoint y: 19, distance: 73.0
click at [263, 71] on icon at bounding box center [261, 73] width 8 height 10
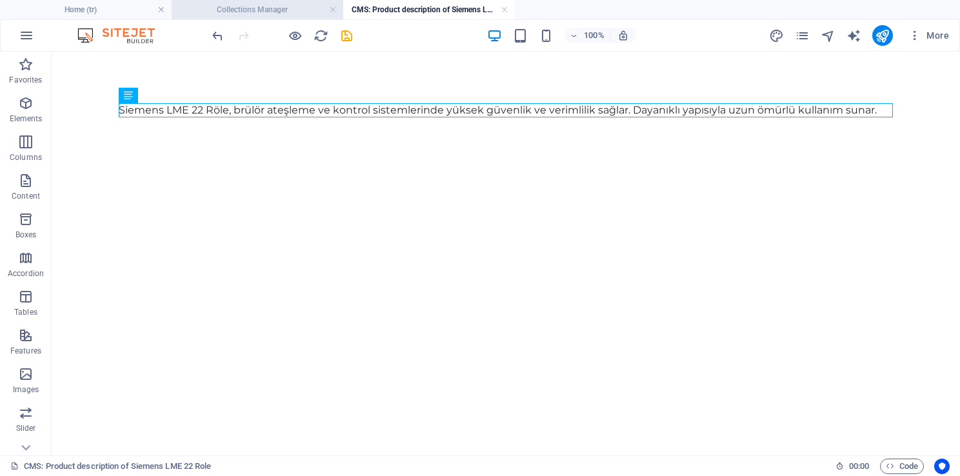
click at [290, 14] on h4 "Collections Manager" at bounding box center [258, 10] width 172 height 14
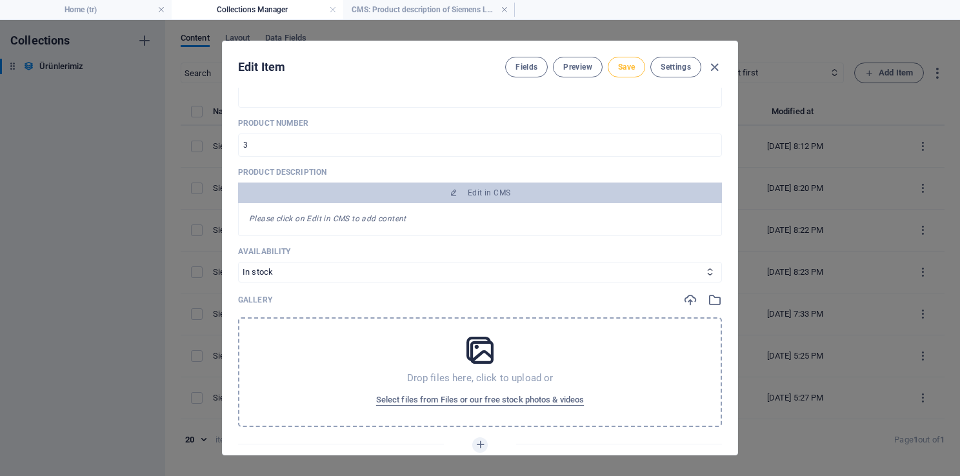
click at [631, 70] on span "Save" at bounding box center [626, 67] width 17 height 10
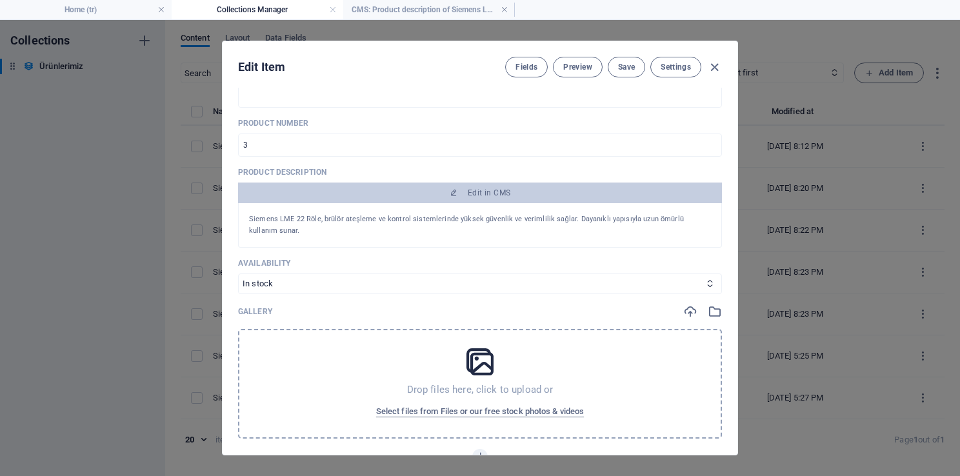
click at [717, 71] on icon "button" at bounding box center [714, 67] width 15 height 15
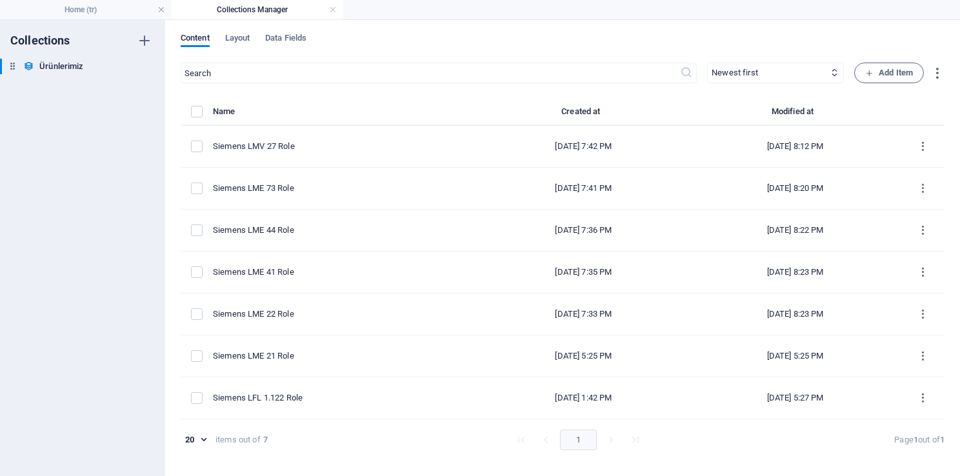
type input "siemens-lme-22-role"
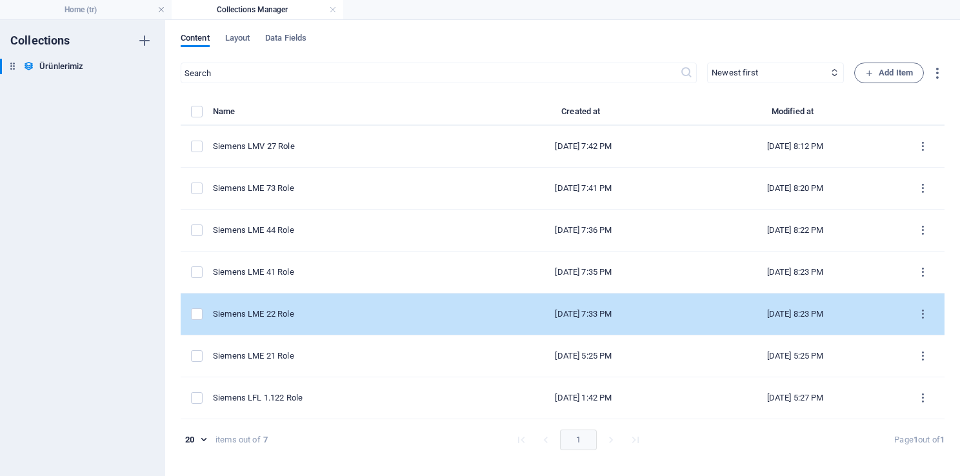
click at [341, 313] on div "Siemens LME 22 Role" at bounding box center [340, 314] width 254 height 12
select select "In stock"
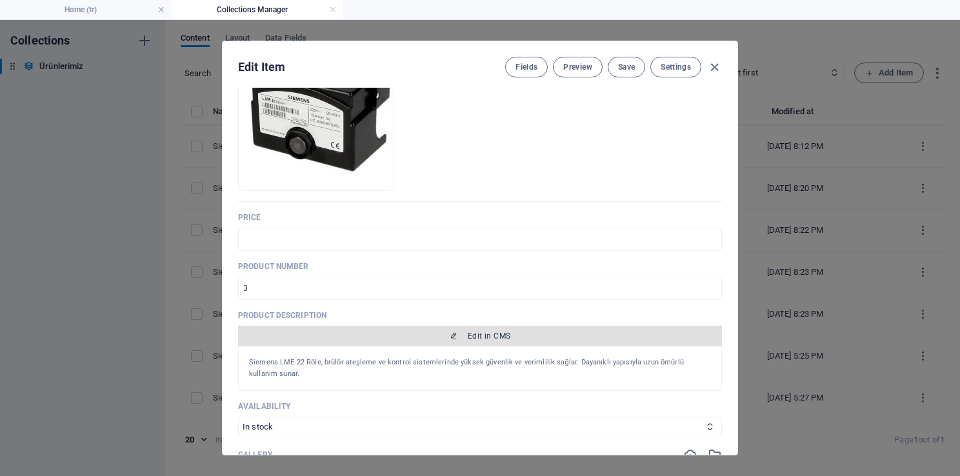
scroll to position [194, 0]
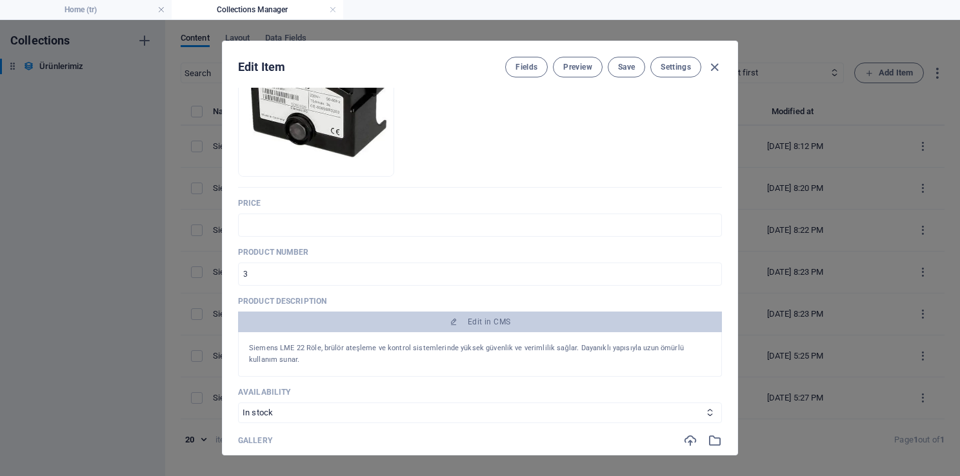
click at [828, 255] on div "Edit Item Fields Preview Save Settings Name Siemens LME 22 Role ​ Slug [DOMAIN_…" at bounding box center [480, 248] width 960 height 456
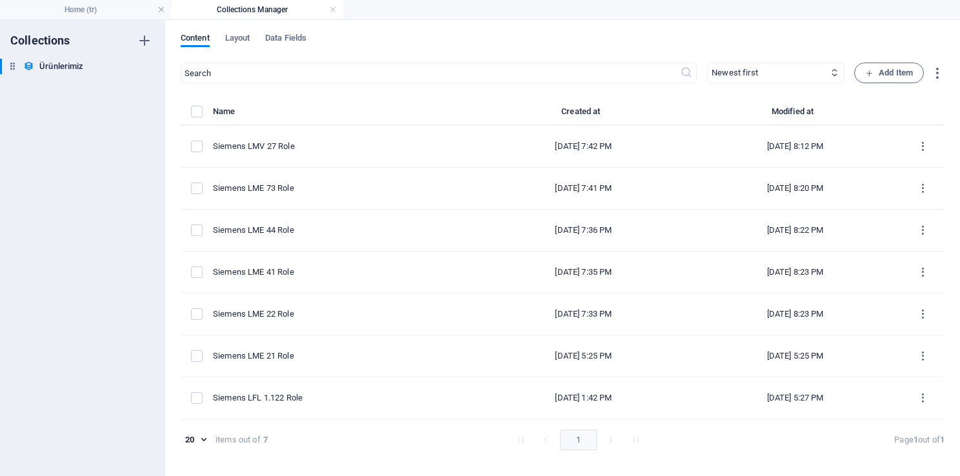
type input "siemens-lme-22-role"
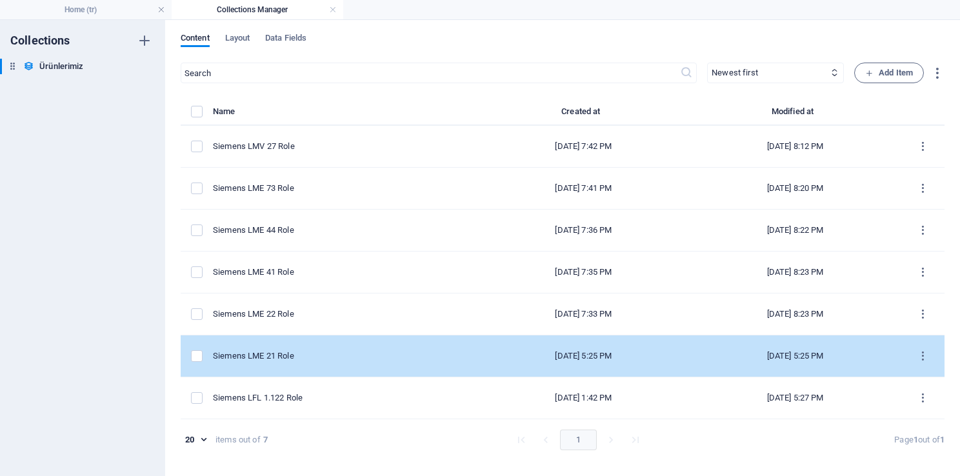
click at [366, 356] on div "Siemens LME 21 Role" at bounding box center [340, 356] width 254 height 12
select select "In stock"
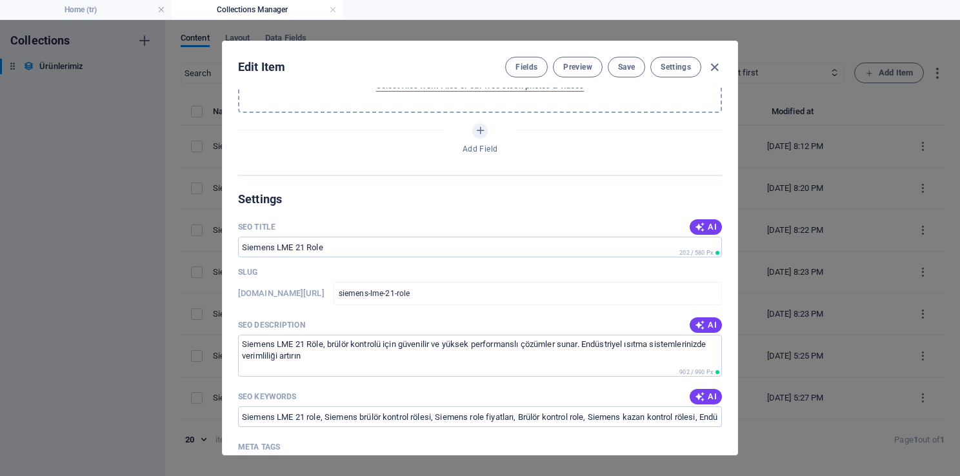
scroll to position [645, 0]
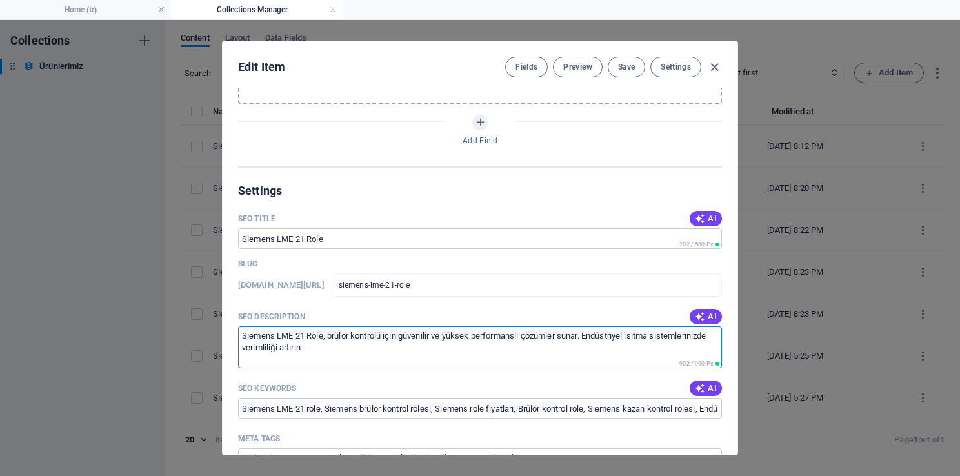
drag, startPoint x: 382, startPoint y: 350, endPoint x: 230, endPoint y: 311, distance: 157.1
click at [230, 311] on div "Name Siemens LME 21 Role ​ Slug [DOMAIN_NAME][URL] siemens-lme-21-role ​ Produc…" at bounding box center [480, 271] width 515 height 367
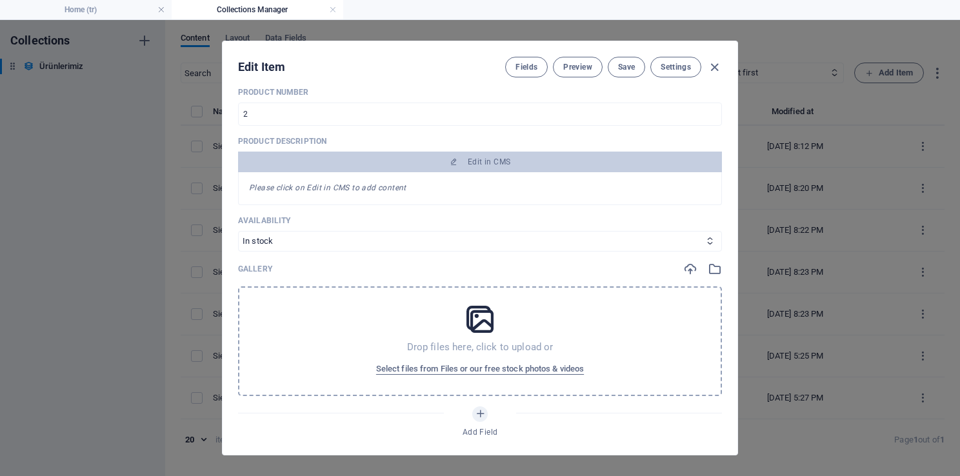
scroll to position [323, 0]
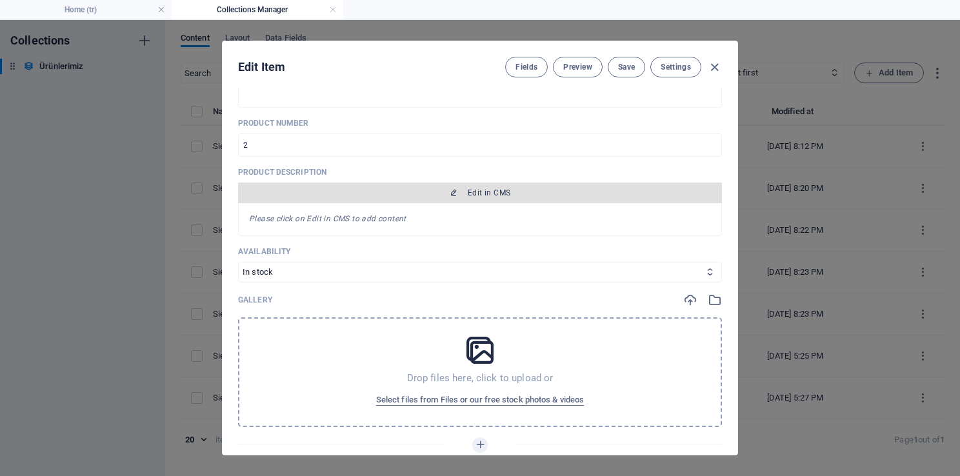
click at [410, 197] on button "Edit in CMS" at bounding box center [480, 193] width 484 height 21
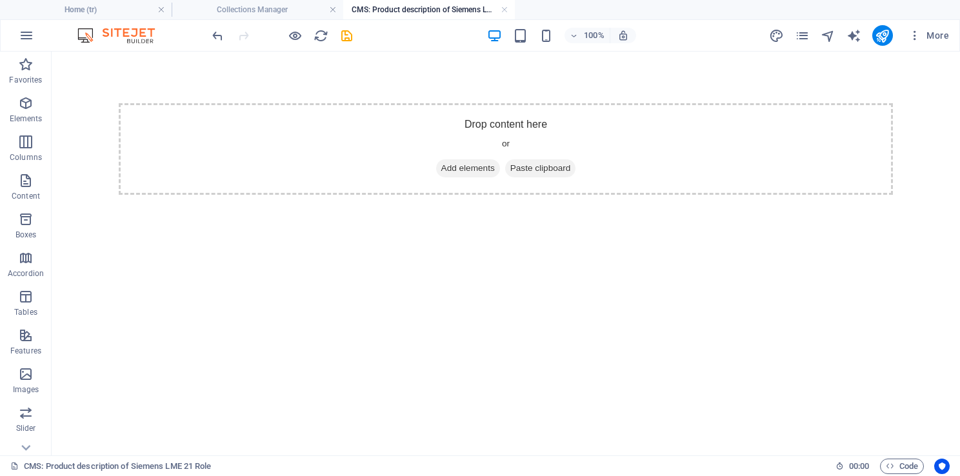
scroll to position [0, 0]
click at [449, 169] on span "Add elements" at bounding box center [468, 168] width 64 height 18
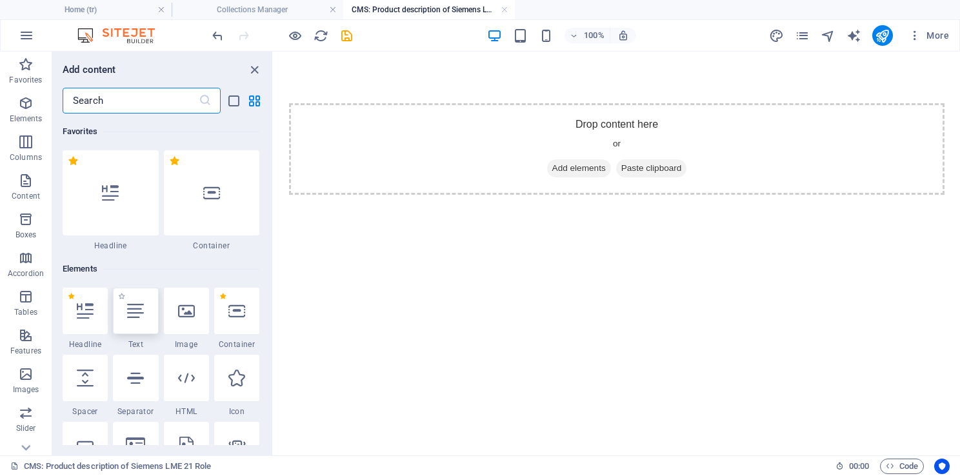
click at [140, 317] on icon at bounding box center [135, 311] width 17 height 17
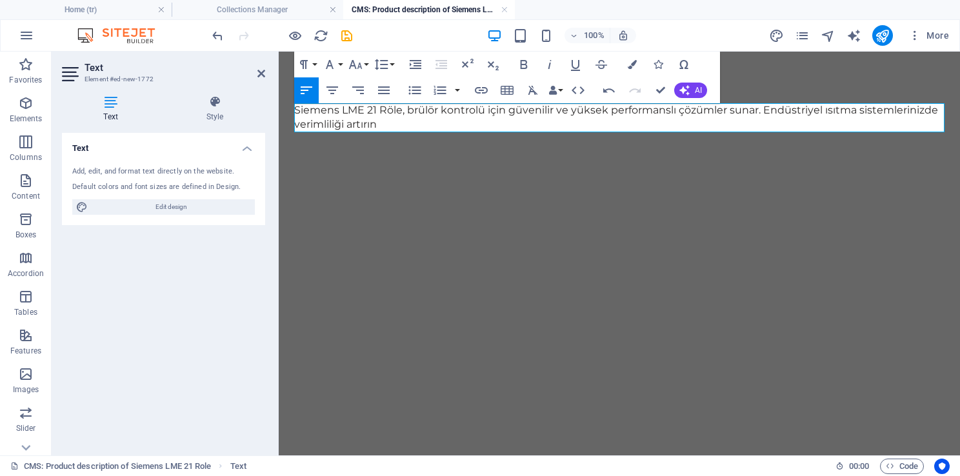
scroll to position [1444, 6]
click at [268, 70] on aside "Text Element #ed-new-1772 Text Style Text Add, edit, and format text directly o…" at bounding box center [165, 254] width 227 height 404
click at [265, 72] on aside "Text Element #ed-new-1772 Text Style Text Add, edit, and format text directly o…" at bounding box center [165, 254] width 227 height 404
click at [261, 72] on icon at bounding box center [261, 73] width 8 height 10
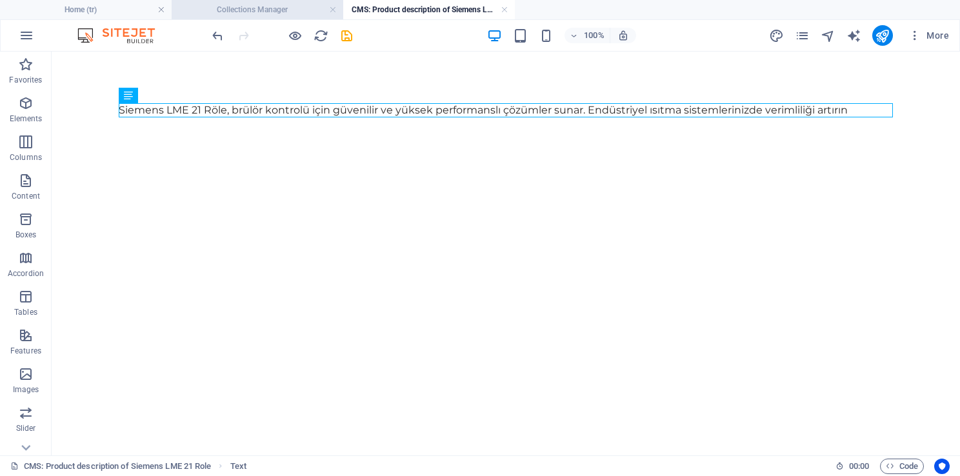
click at [271, 15] on h4 "Collections Manager" at bounding box center [258, 10] width 172 height 14
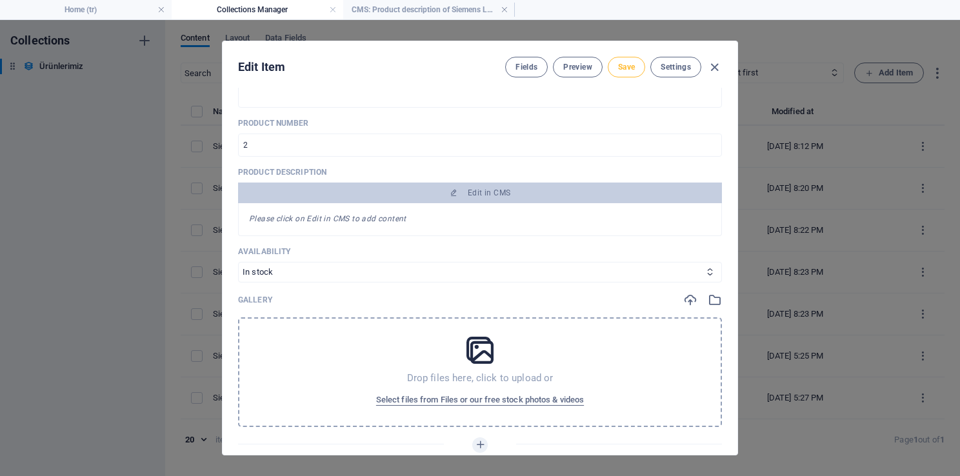
click at [629, 66] on span "Save" at bounding box center [626, 67] width 17 height 10
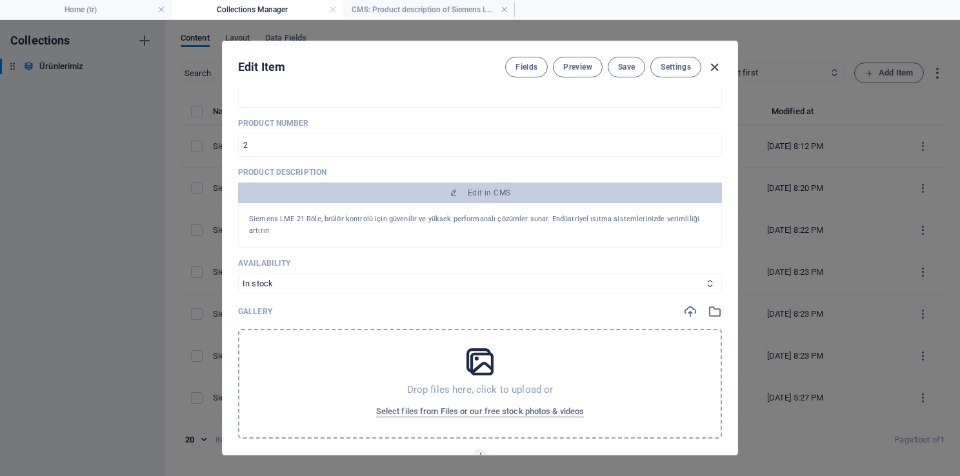
click at [716, 65] on icon "button" at bounding box center [714, 67] width 15 height 15
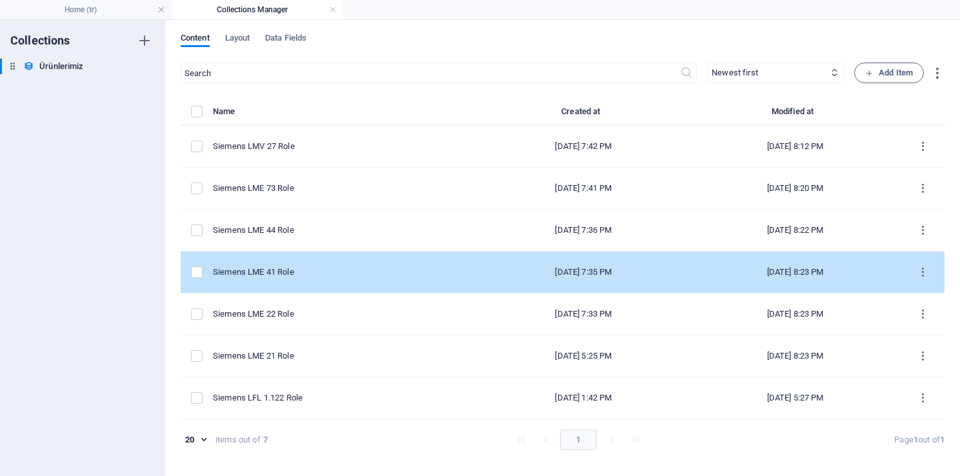
type input "siemens-lme-21-role"
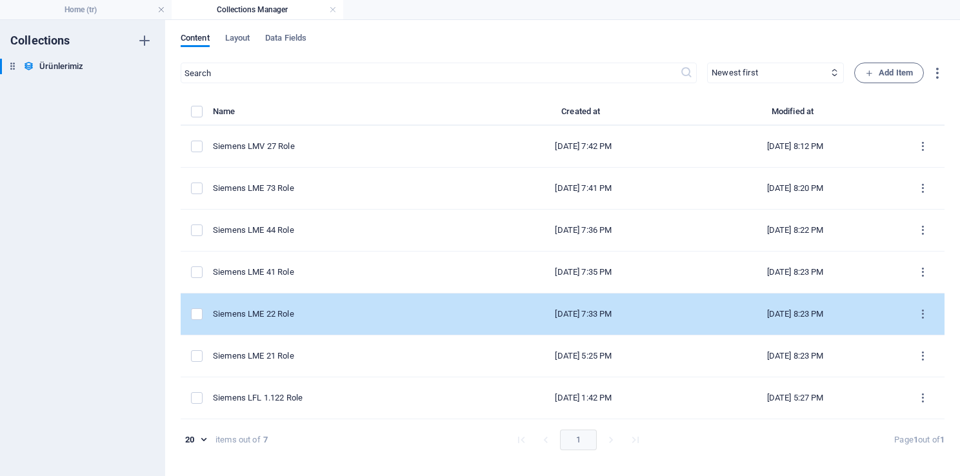
scroll to position [0, 0]
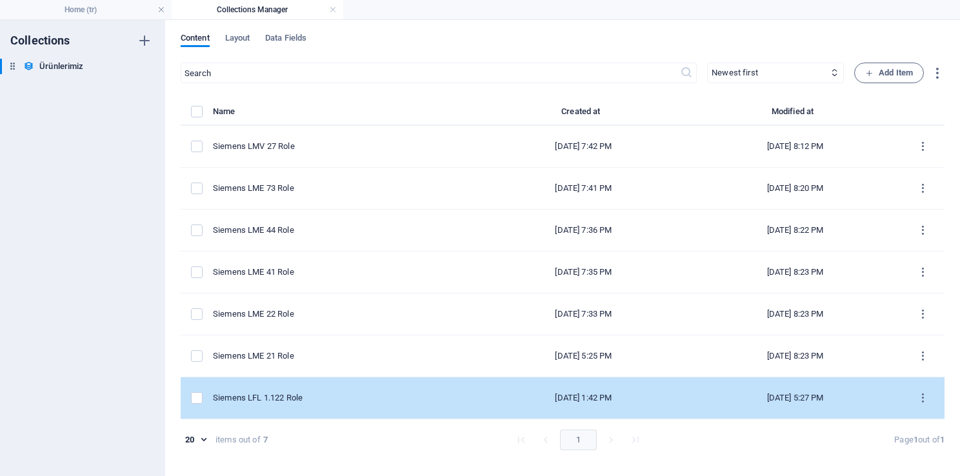
click at [352, 403] on td "Siemens LFL 1.122 Role" at bounding box center [345, 398] width 264 height 42
select select "In stock"
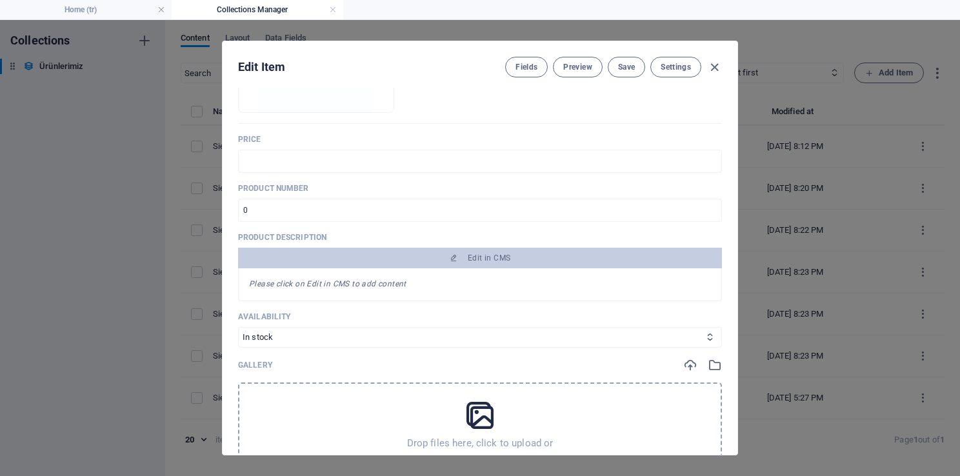
scroll to position [258, 0]
click at [716, 64] on icon "button" at bounding box center [714, 67] width 15 height 15
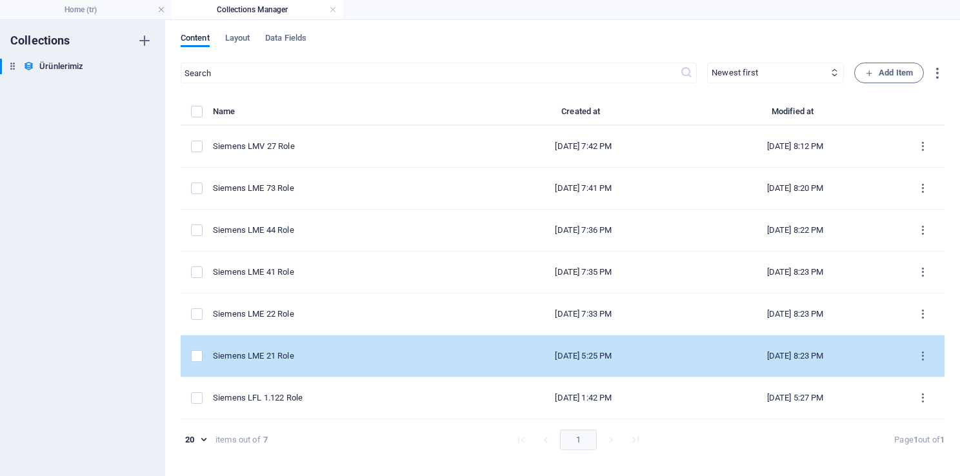
type input "siemens-lfl-1-122-role"
click at [344, 348] on td "Siemens LME 21 Role" at bounding box center [345, 356] width 264 height 42
select select "In stock"
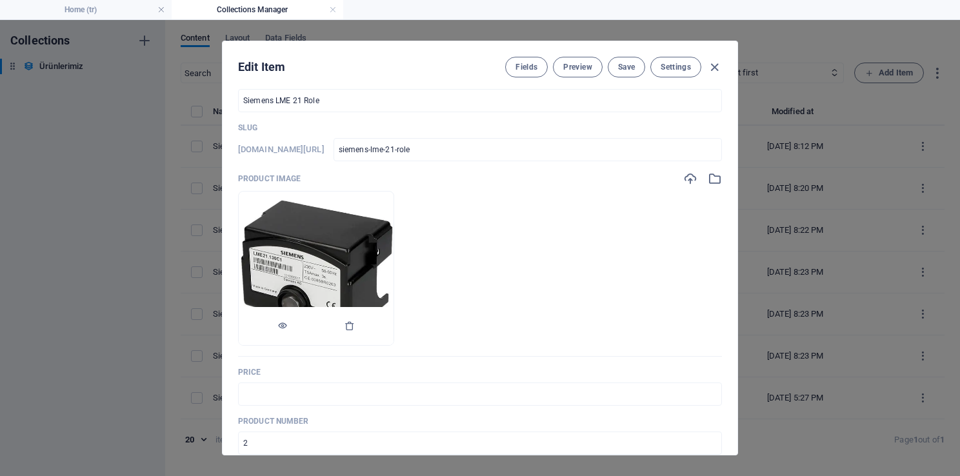
scroll to position [65, 0]
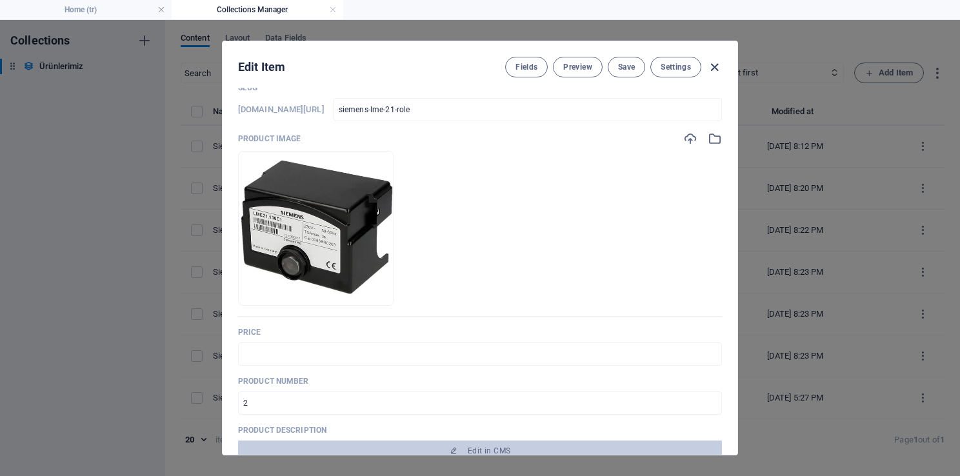
click at [716, 72] on icon "button" at bounding box center [714, 67] width 15 height 15
type input "siemens-lme-21-role"
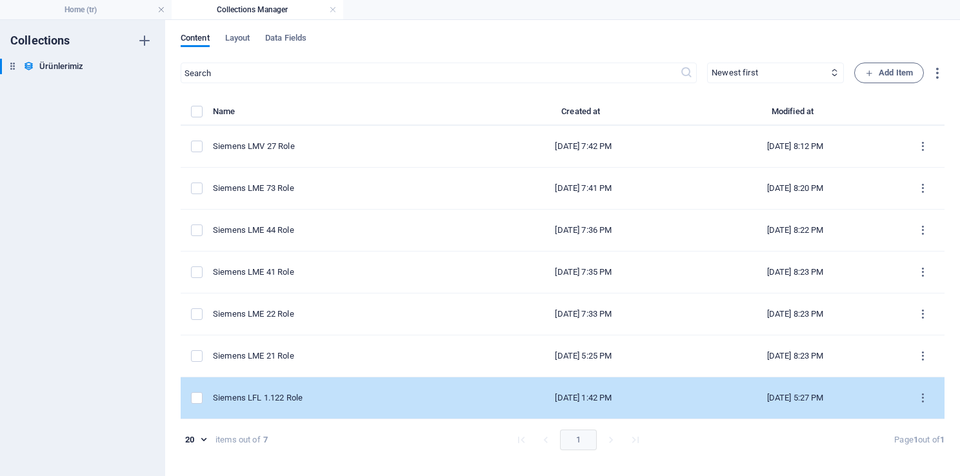
click at [325, 408] on td "Siemens LFL 1.122 Role" at bounding box center [345, 398] width 264 height 42
select select "In stock"
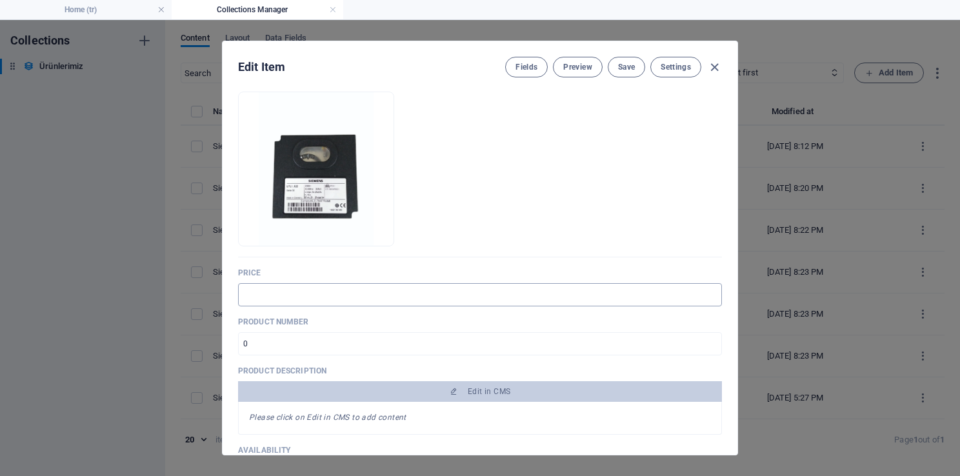
scroll to position [129, 0]
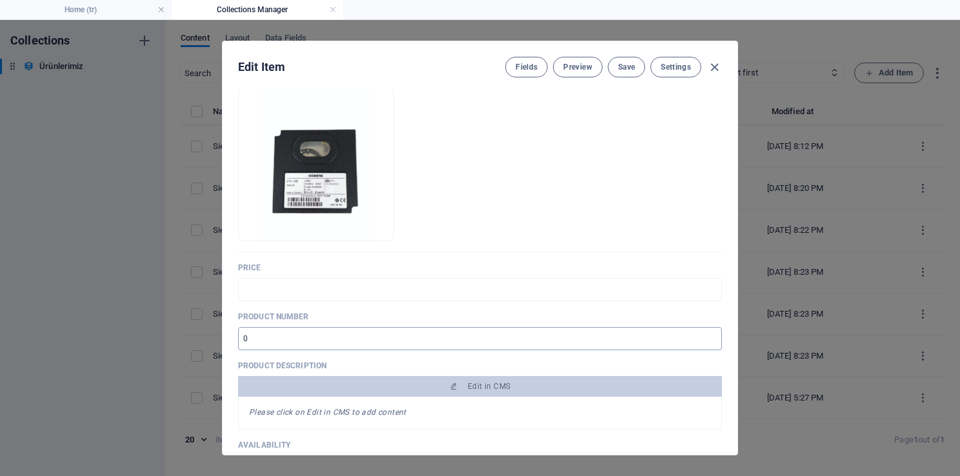
click at [268, 341] on input "number" at bounding box center [480, 338] width 484 height 23
type input "1"
click at [709, 337] on input "1" at bounding box center [480, 338] width 484 height 23
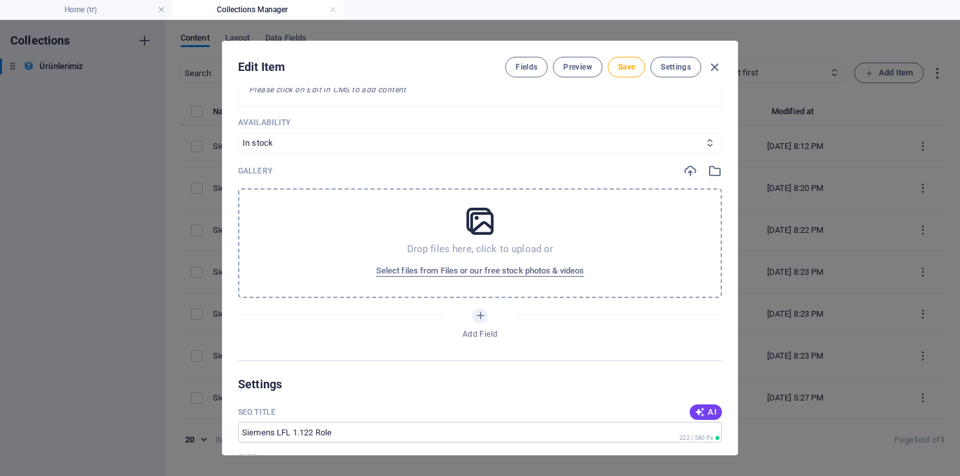
scroll to position [774, 0]
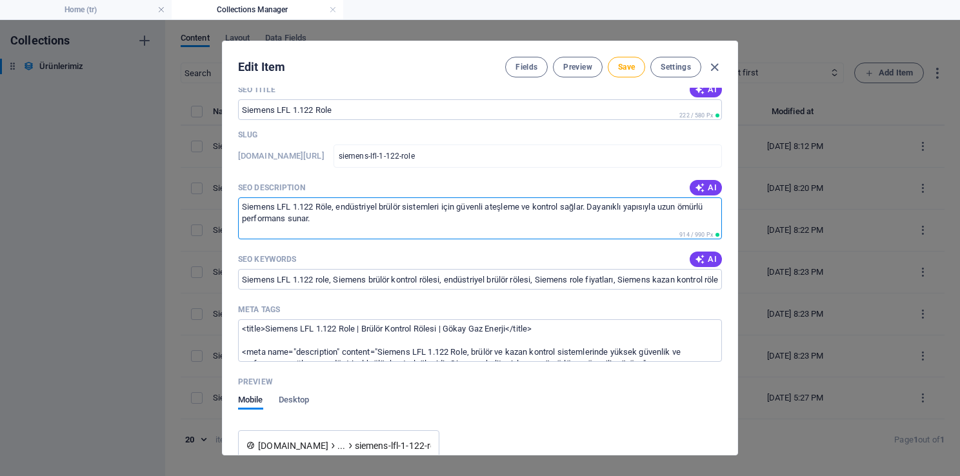
drag, startPoint x: 344, startPoint y: 228, endPoint x: 170, endPoint y: 175, distance: 181.8
click at [170, 175] on div "Edit Item Fields Preview Save Settings Name Siemens LFL 1.122 Role ​ Slug [DOMA…" at bounding box center [480, 248] width 960 height 456
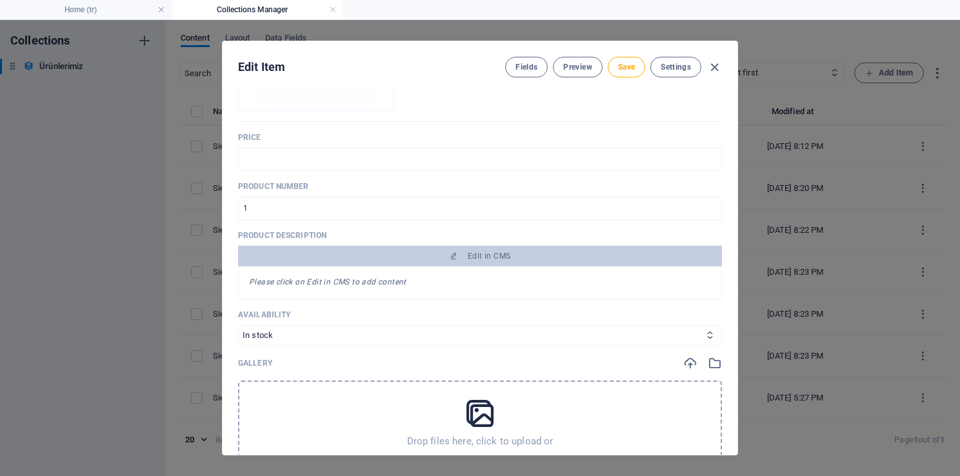
scroll to position [258, 0]
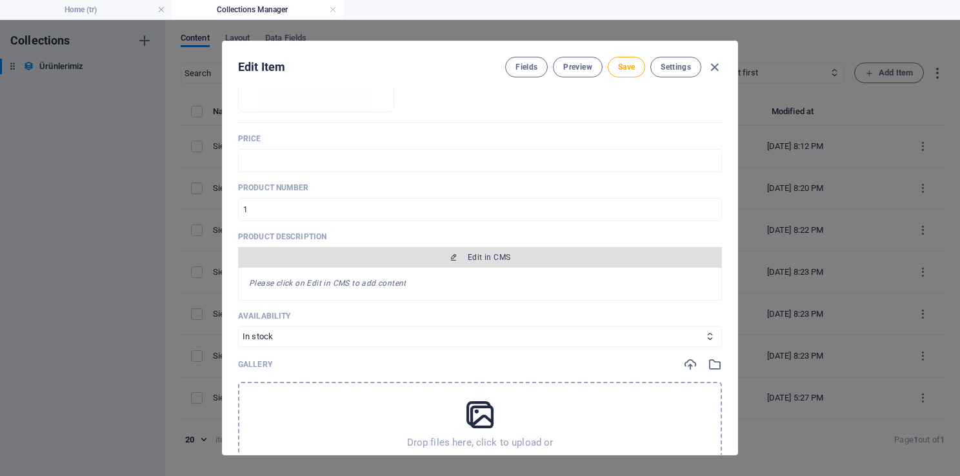
click at [546, 262] on button "Edit in CMS" at bounding box center [480, 257] width 484 height 21
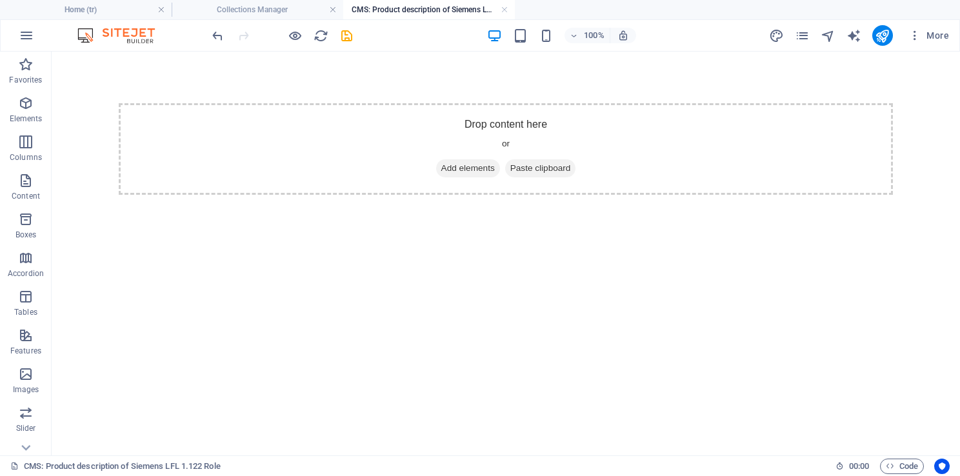
scroll to position [0, 0]
click at [480, 172] on span "Add elements" at bounding box center [468, 168] width 64 height 18
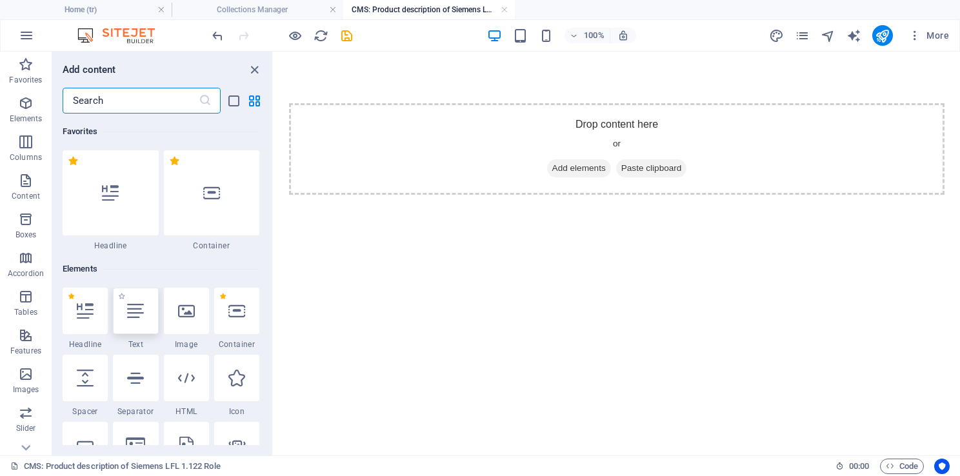
click at [138, 332] on div at bounding box center [135, 311] width 45 height 46
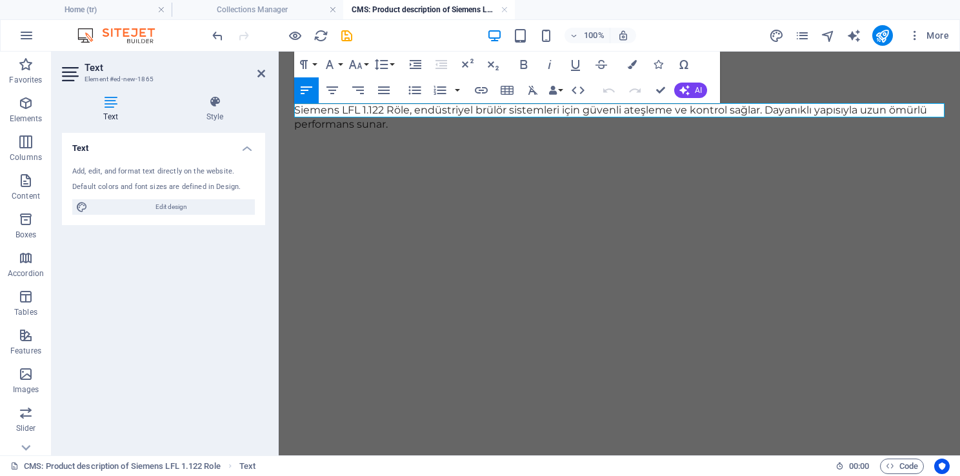
scroll to position [1415, 1]
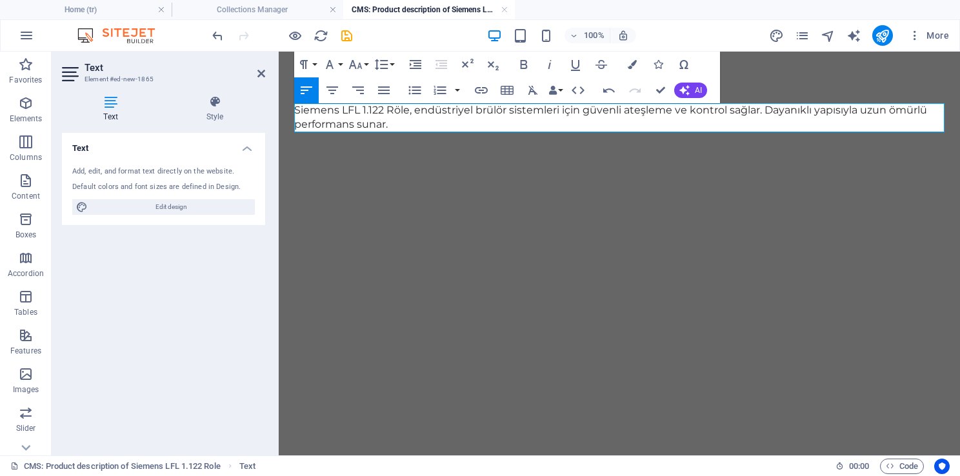
click at [386, 171] on div "Siemens LFL 1.122 Röle, endüstriyel brülör sistemleri için güvenli ateşleme ve …" at bounding box center [619, 118] width 681 height 132
click at [264, 74] on icon at bounding box center [261, 73] width 8 height 10
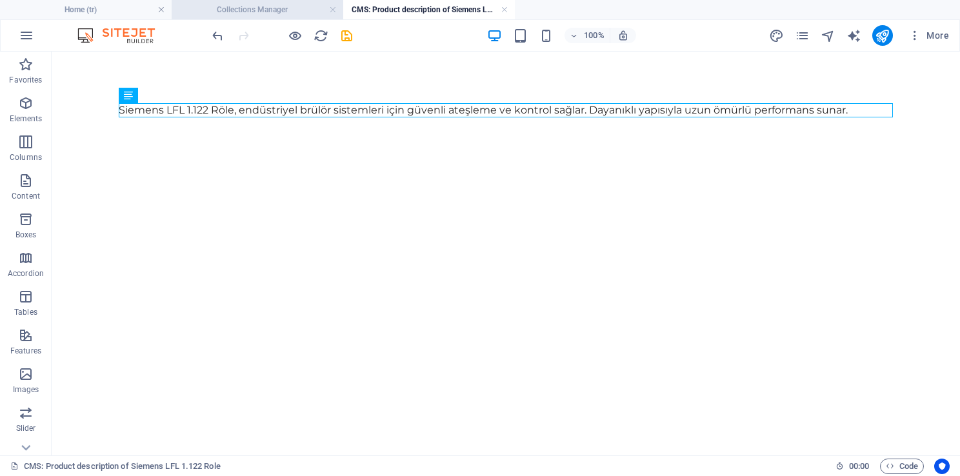
click at [286, 14] on h4 "Collections Manager" at bounding box center [258, 10] width 172 height 14
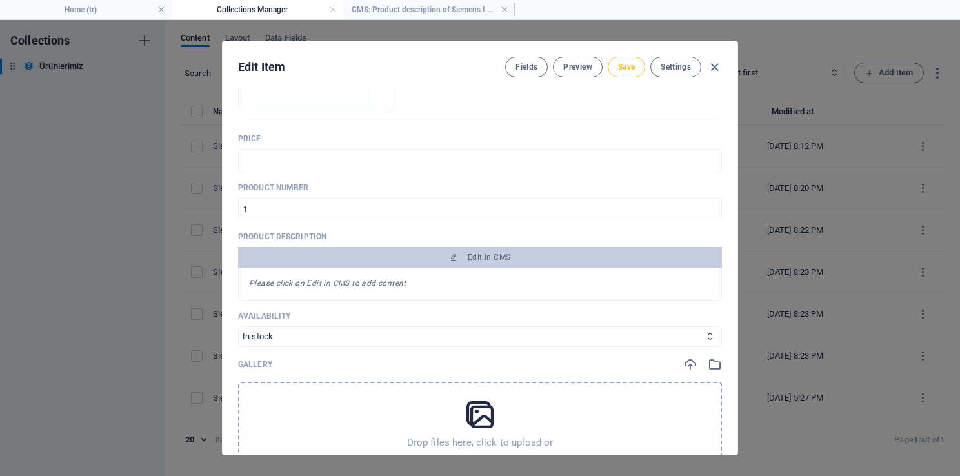
click at [619, 73] on button "Save" at bounding box center [626, 67] width 37 height 21
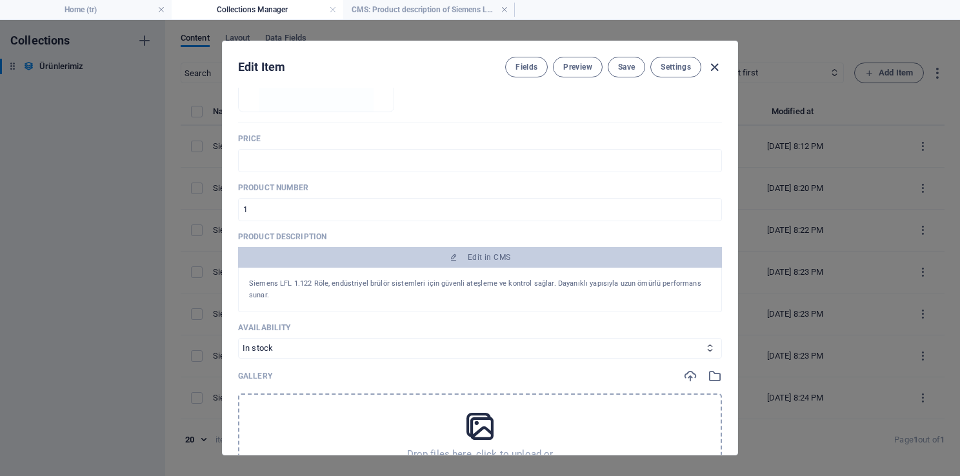
click at [714, 65] on icon "button" at bounding box center [714, 67] width 15 height 15
type input "siemens-lfl-1-122-role"
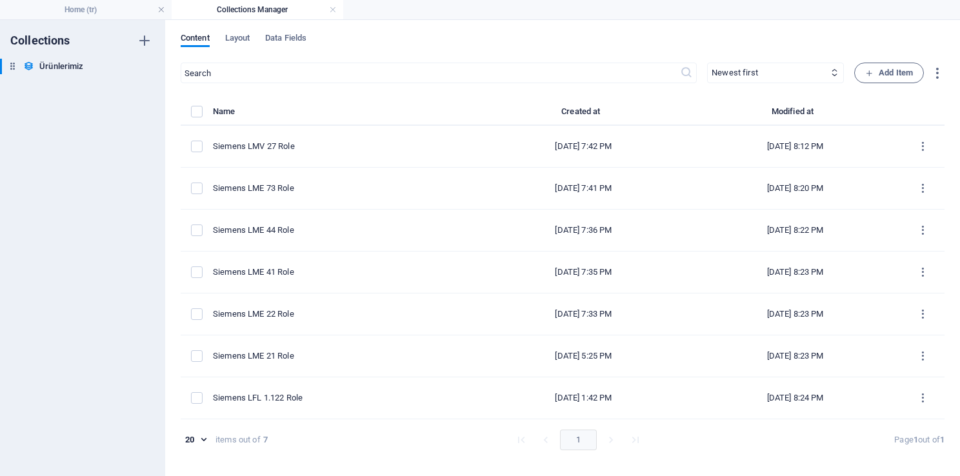
drag, startPoint x: 787, startPoint y: 115, endPoint x: 837, endPoint y: 117, distance: 49.7
click at [835, 117] on th "Modified at" at bounding box center [795, 115] width 212 height 22
drag, startPoint x: 837, startPoint y: 117, endPoint x: 839, endPoint y: 108, distance: 9.4
click at [835, 110] on th "Modified at" at bounding box center [795, 115] width 212 height 22
click at [841, 105] on th "Modified at" at bounding box center [795, 115] width 212 height 22
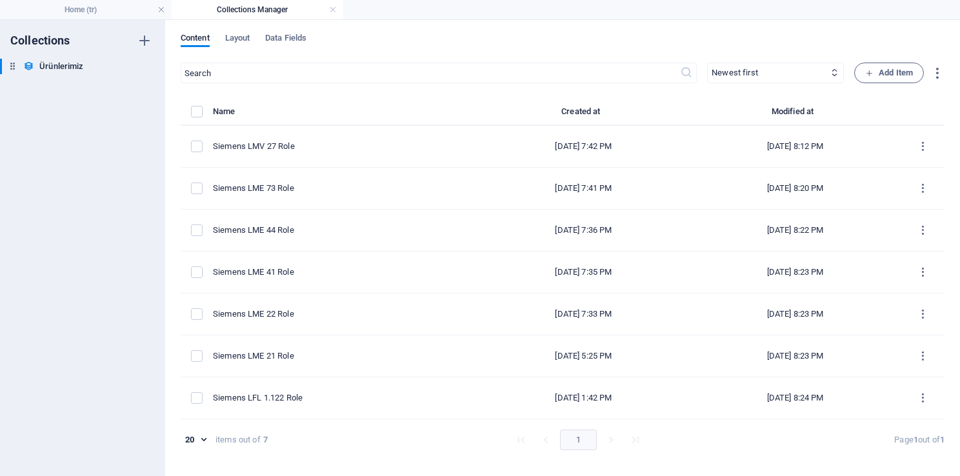
click at [716, 112] on th "Modified at" at bounding box center [795, 115] width 212 height 22
click at [848, 116] on th "Modified at" at bounding box center [795, 115] width 212 height 22
drag, startPoint x: 727, startPoint y: 112, endPoint x: 570, endPoint y: 112, distance: 156.8
click at [572, 112] on tr "Name Created at Modified at" at bounding box center [563, 115] width 764 height 22
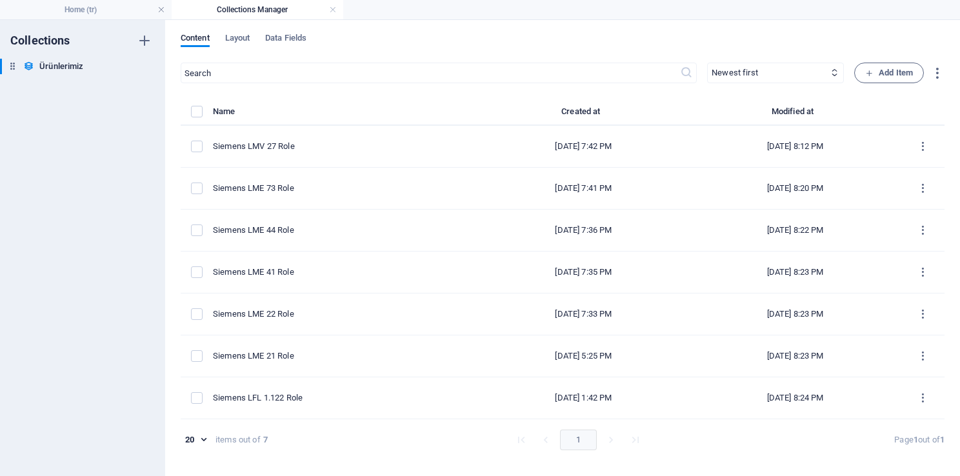
drag, startPoint x: 570, startPoint y: 112, endPoint x: 515, endPoint y: 102, distance: 55.8
click at [515, 102] on div "​ Newest first Oldest first Last modified Name (ascending) Name (descending) Sl…" at bounding box center [563, 263] width 764 height 401
drag, startPoint x: 286, startPoint y: 117, endPoint x: 772, endPoint y: 121, distance: 485.7
click at [771, 121] on tr "Name Created at Modified at" at bounding box center [563, 115] width 764 height 22
drag, startPoint x: 772, startPoint y: 121, endPoint x: 877, endPoint y: 115, distance: 104.7
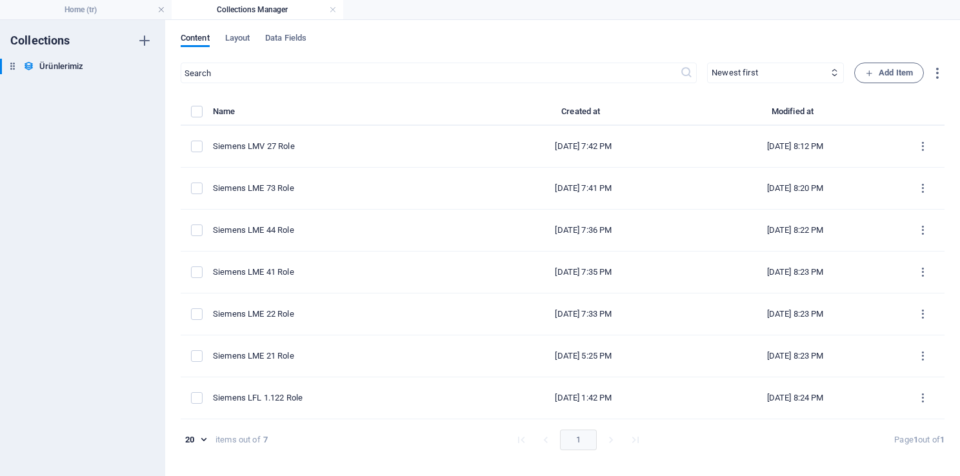
click at [877, 115] on th "Modified at" at bounding box center [795, 115] width 212 height 22
drag, startPoint x: 821, startPoint y: 112, endPoint x: 226, endPoint y: 107, distance: 594.8
click at [227, 107] on tr "Name Created at Modified at" at bounding box center [563, 115] width 764 height 22
click at [205, 107] on div "items list" at bounding box center [198, 112] width 14 height 12
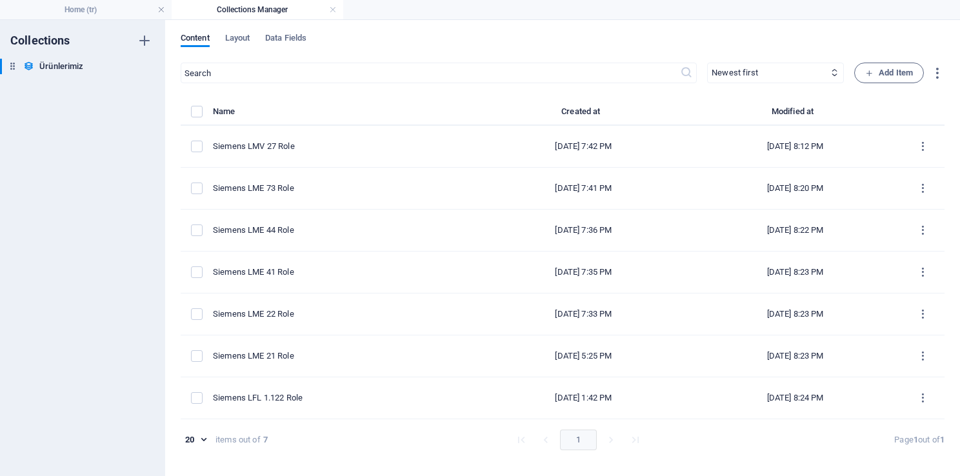
drag, startPoint x: 225, startPoint y: 97, endPoint x: 980, endPoint y: 117, distance: 755.6
click at [959, 117] on html "Gökay Gaz Enerji ve Isı Sistemleri Ltd. [GEOGRAPHIC_DATA]. Home (tr) Collection…" at bounding box center [480, 238] width 960 height 476
drag, startPoint x: 980, startPoint y: 117, endPoint x: 860, endPoint y: 116, distance: 120.6
click at [860, 116] on th "Modified at" at bounding box center [795, 115] width 212 height 22
click at [492, 99] on div "​ Newest first Oldest first Last modified Name (ascending) Name (descending) Sl…" at bounding box center [563, 263] width 764 height 401
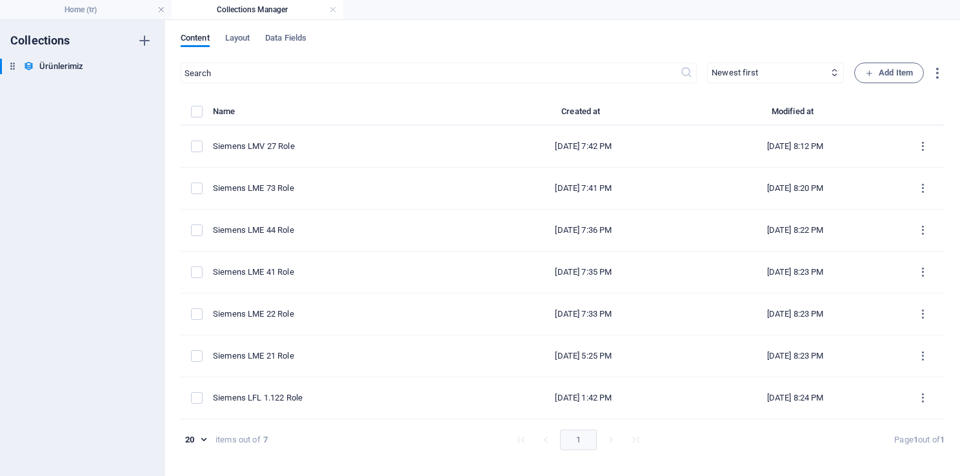
drag, startPoint x: 844, startPoint y: 108, endPoint x: 239, endPoint y: 105, distance: 604.4
click at [243, 105] on tr "Name Created at Modified at" at bounding box center [563, 115] width 764 height 22
click at [205, 110] on div "items list" at bounding box center [198, 112] width 14 height 12
click at [213, 113] on th "items list" at bounding box center [197, 115] width 32 height 22
click at [87, 12] on h4 "Home (tr)" at bounding box center [86, 10] width 172 height 14
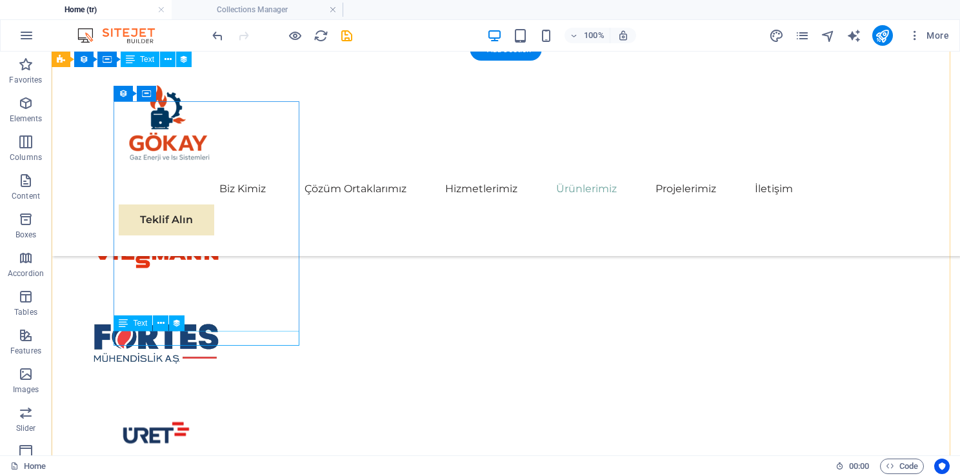
scroll to position [2891, 0]
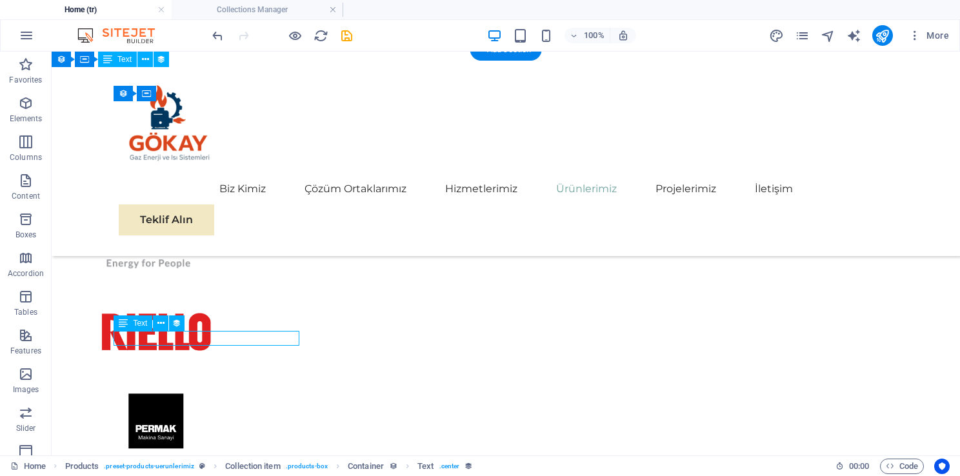
scroll to position [2767, 0]
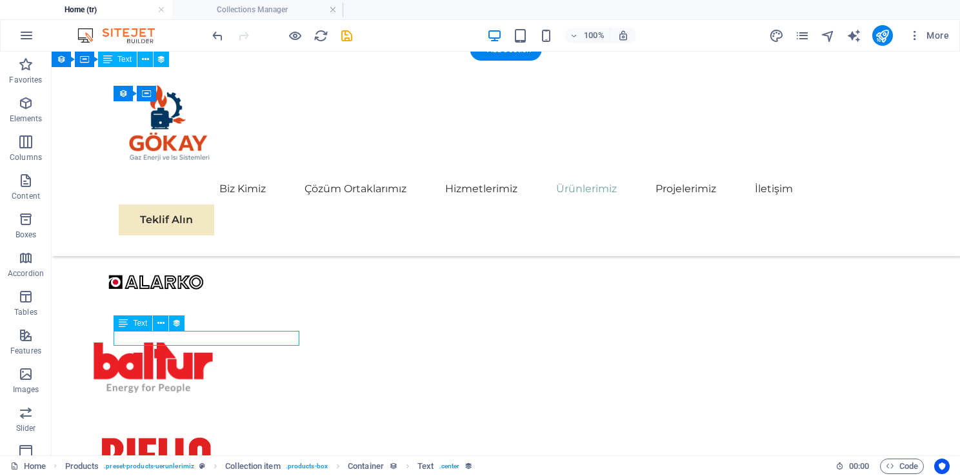
select select "slug"
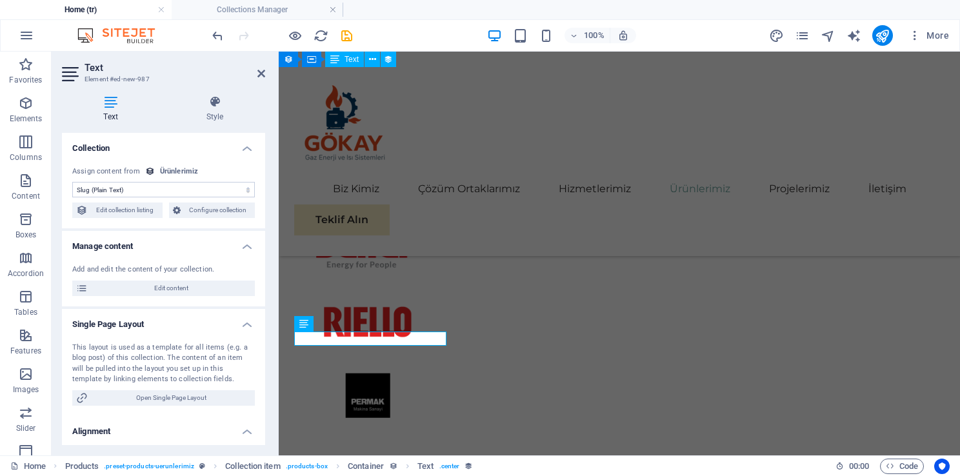
click at [228, 195] on select "No assignment, content remains static Created at (Date) Updated at (Date) Name …" at bounding box center [163, 189] width 183 height 15
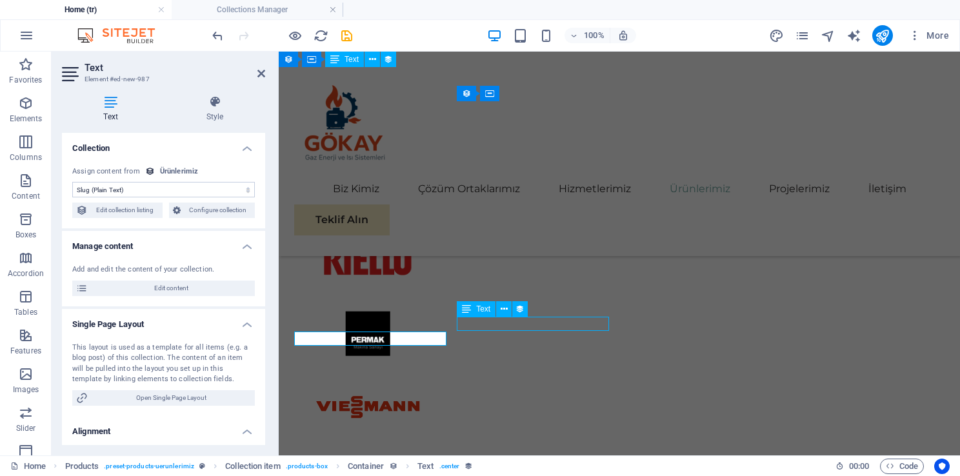
scroll to position [2891, 0]
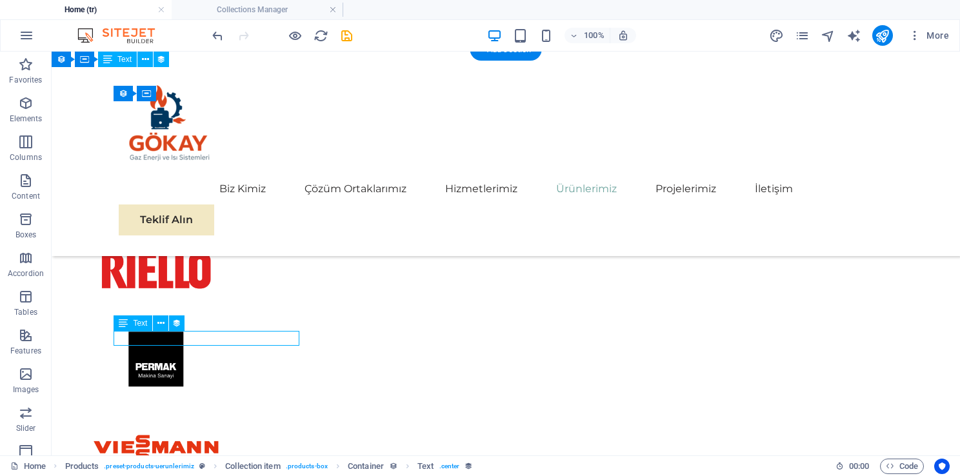
select select "slug"
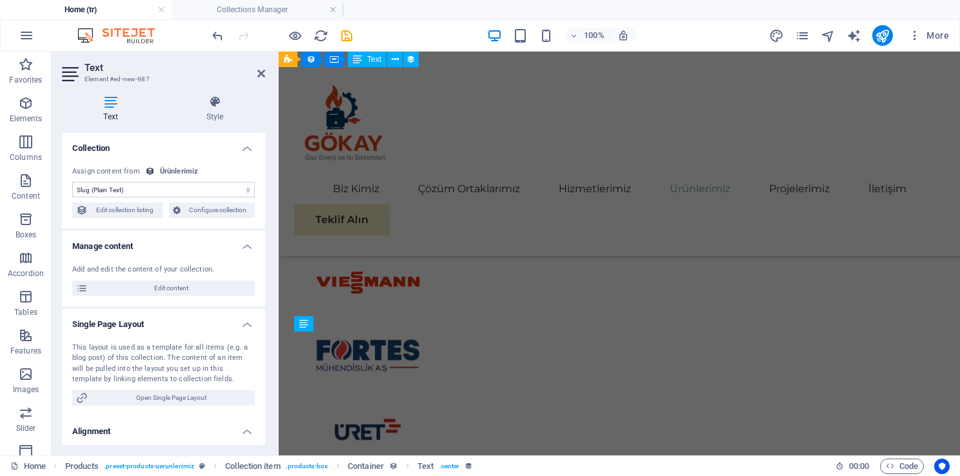
scroll to position [2767, 0]
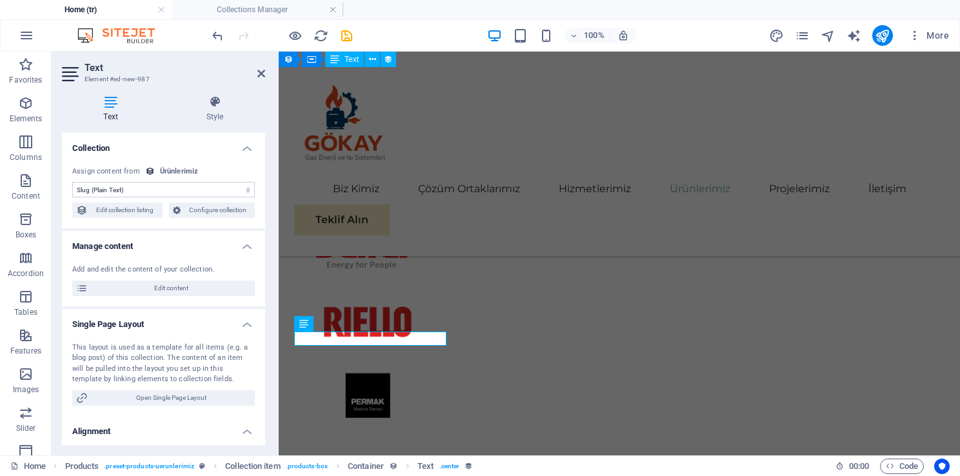
click at [161, 187] on select "No assignment, content remains static Created at (Date) Updated at (Date) Name …" at bounding box center [163, 189] width 183 height 15
click at [252, 194] on div "No assignment, content remains static Created at (Date) Updated at (Date) Name …" at bounding box center [163, 192] width 203 height 73
click at [585, 254] on div "Biz Kimiz Çözüm Ortaklarımız Hizmetlerimiz Ürünlerimiz Projelerimiz İletişim Te…" at bounding box center [619, 154] width 681 height 204
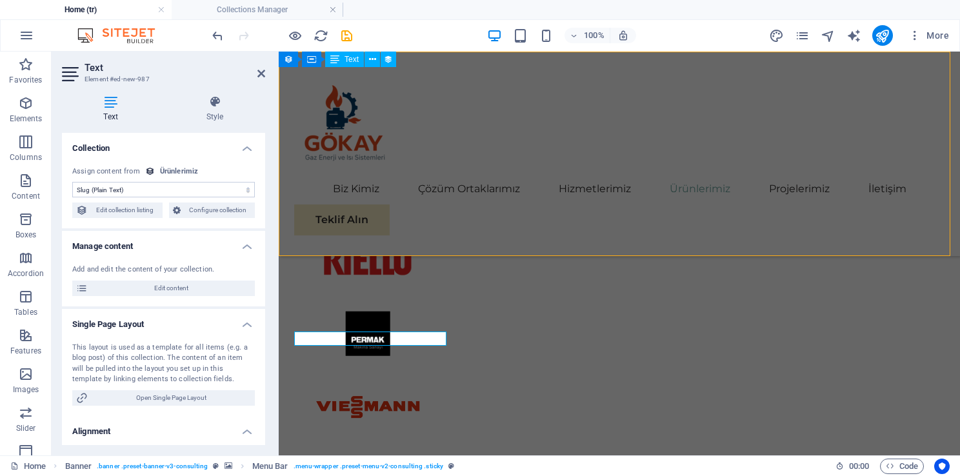
scroll to position [2891, 0]
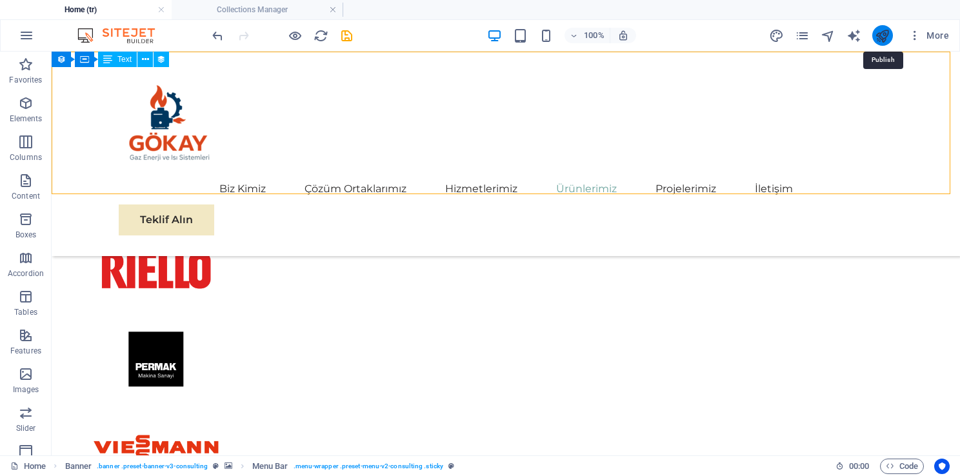
click at [880, 34] on icon "publish" at bounding box center [882, 35] width 15 height 15
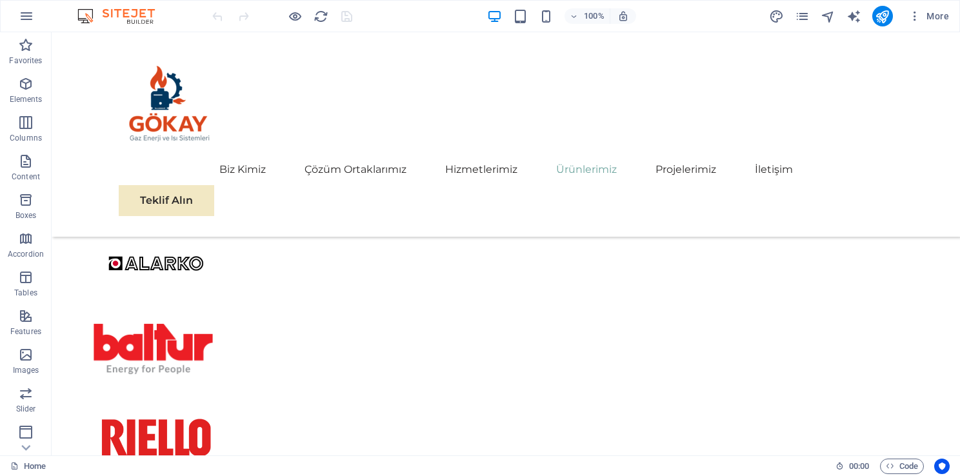
scroll to position [2827, 0]
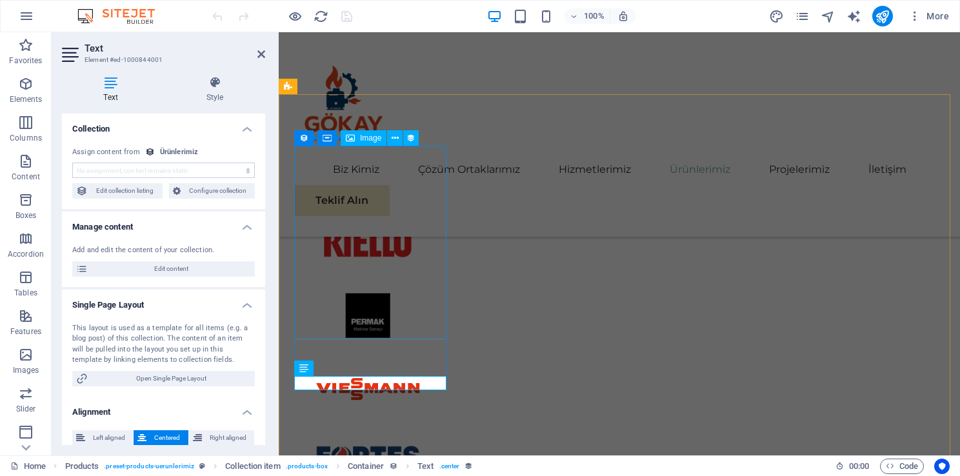
scroll to position [2703, 0]
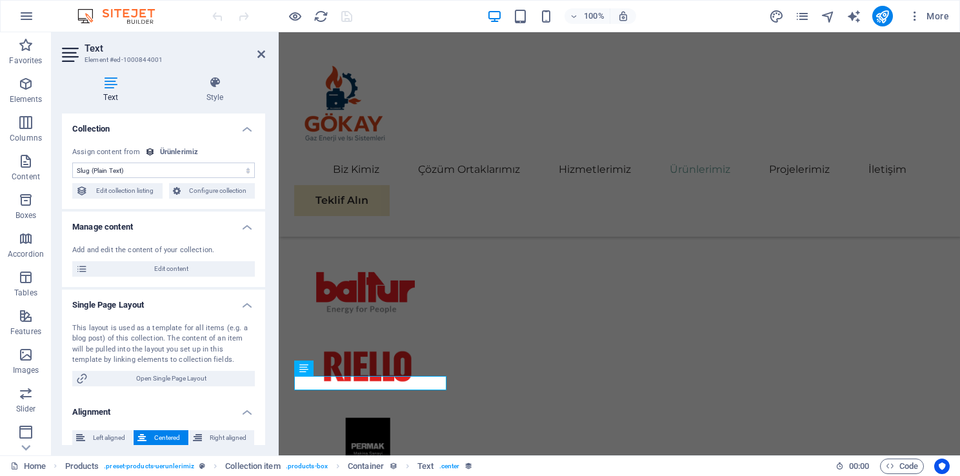
click at [214, 170] on select "No assignment, content remains static Created at (Date) Updated at (Date) Name …" at bounding box center [163, 170] width 183 height 15
select select "remainStatic"
click at [72, 163] on select "No assignment, content remains static Created at (Date) Updated at (Date) Name …" at bounding box center [163, 170] width 183 height 15
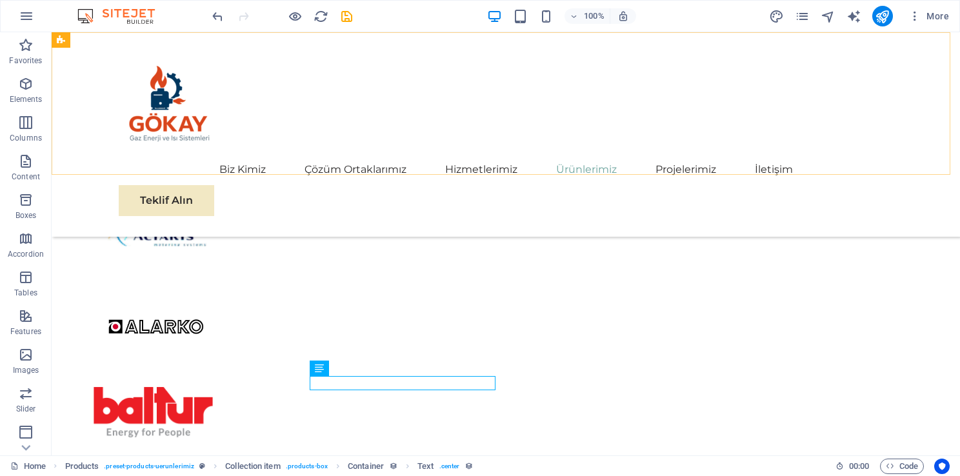
scroll to position [2827, 0]
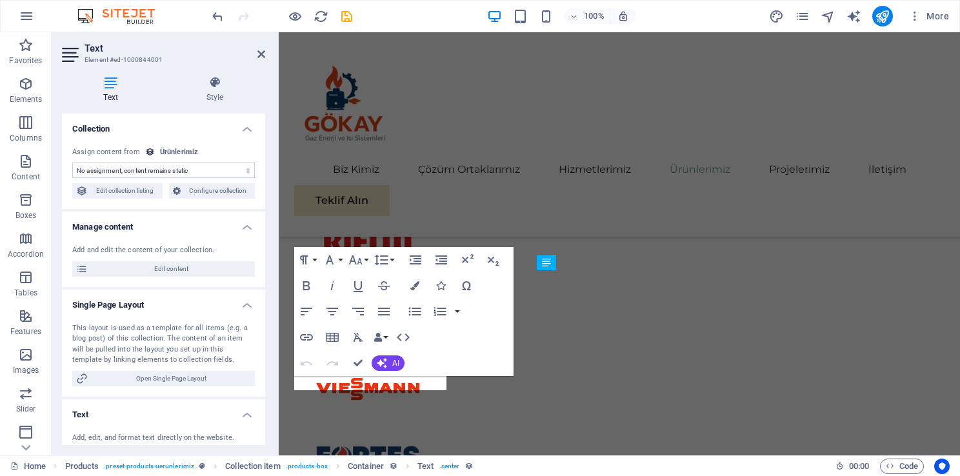
scroll to position [2703, 0]
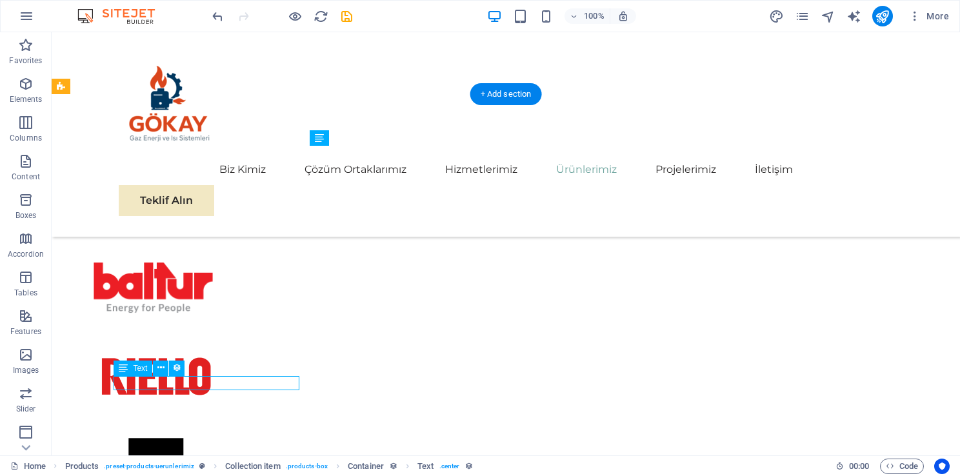
scroll to position [2703, 0]
